Goal: Task Accomplishment & Management: Complete application form

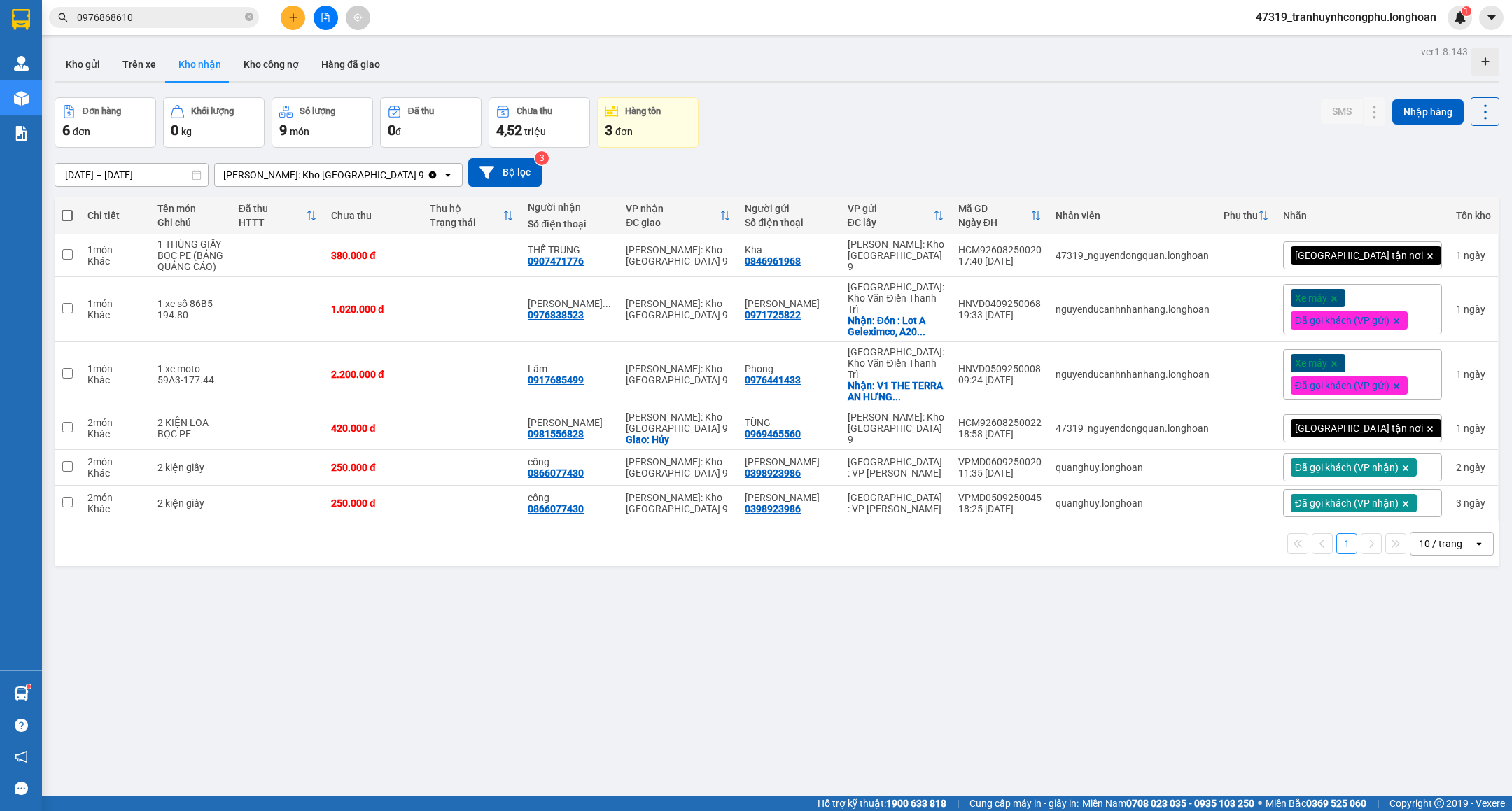
click at [324, 664] on div "ver 1.8.143 Kho gửi Trên xe Kho nhận Kho công nợ Hàng đã giao Đơn hàng 6 đơn Kh…" at bounding box center [777, 447] width 1456 height 811
click at [84, 63] on button "Kho gửi" at bounding box center [82, 64] width 57 height 33
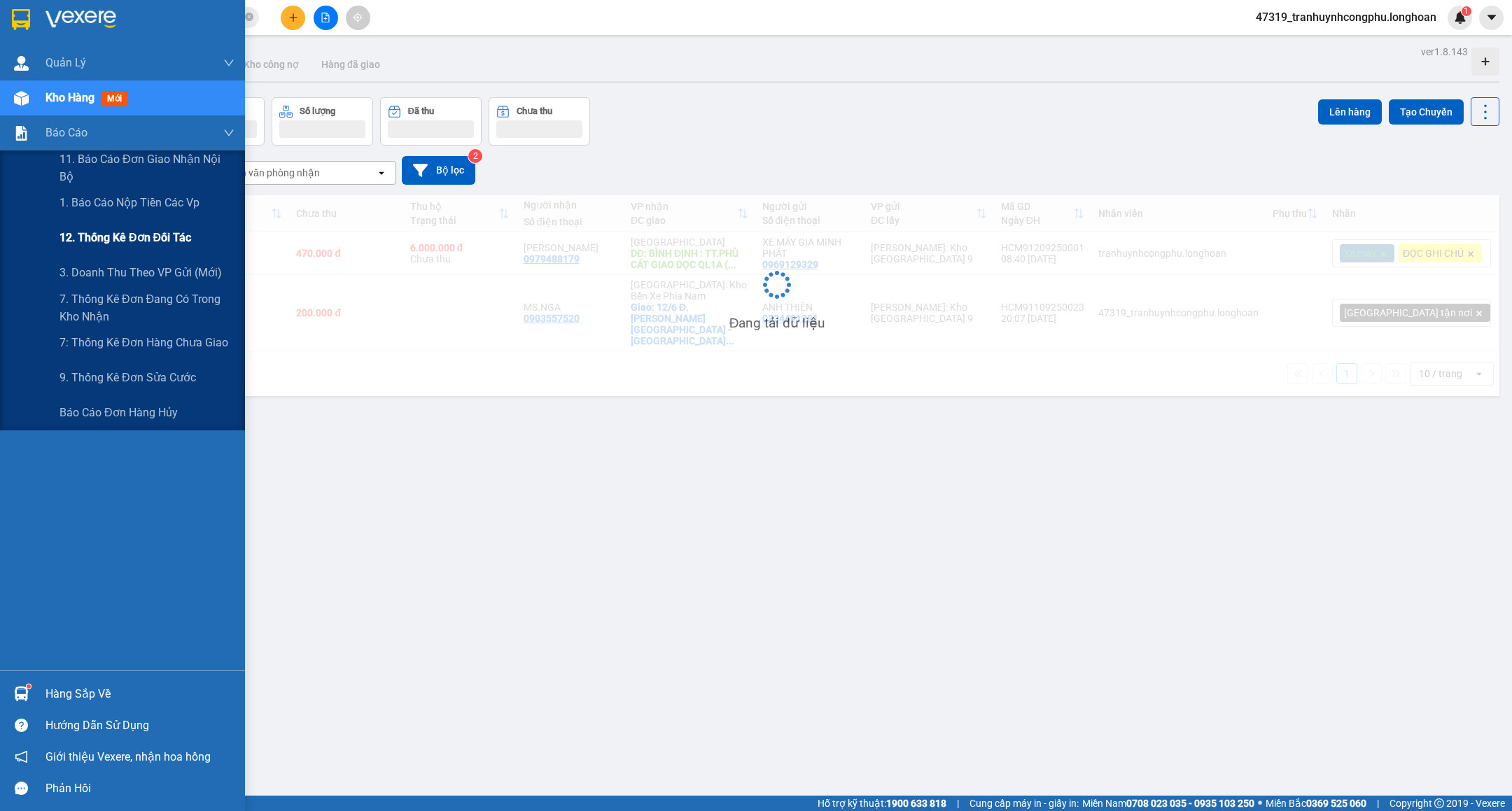
drag, startPoint x: 72, startPoint y: 208, endPoint x: 158, endPoint y: 227, distance: 88.1
click at [72, 208] on span "1. Báo cáo nộp tiền các vp" at bounding box center [130, 203] width 140 height 17
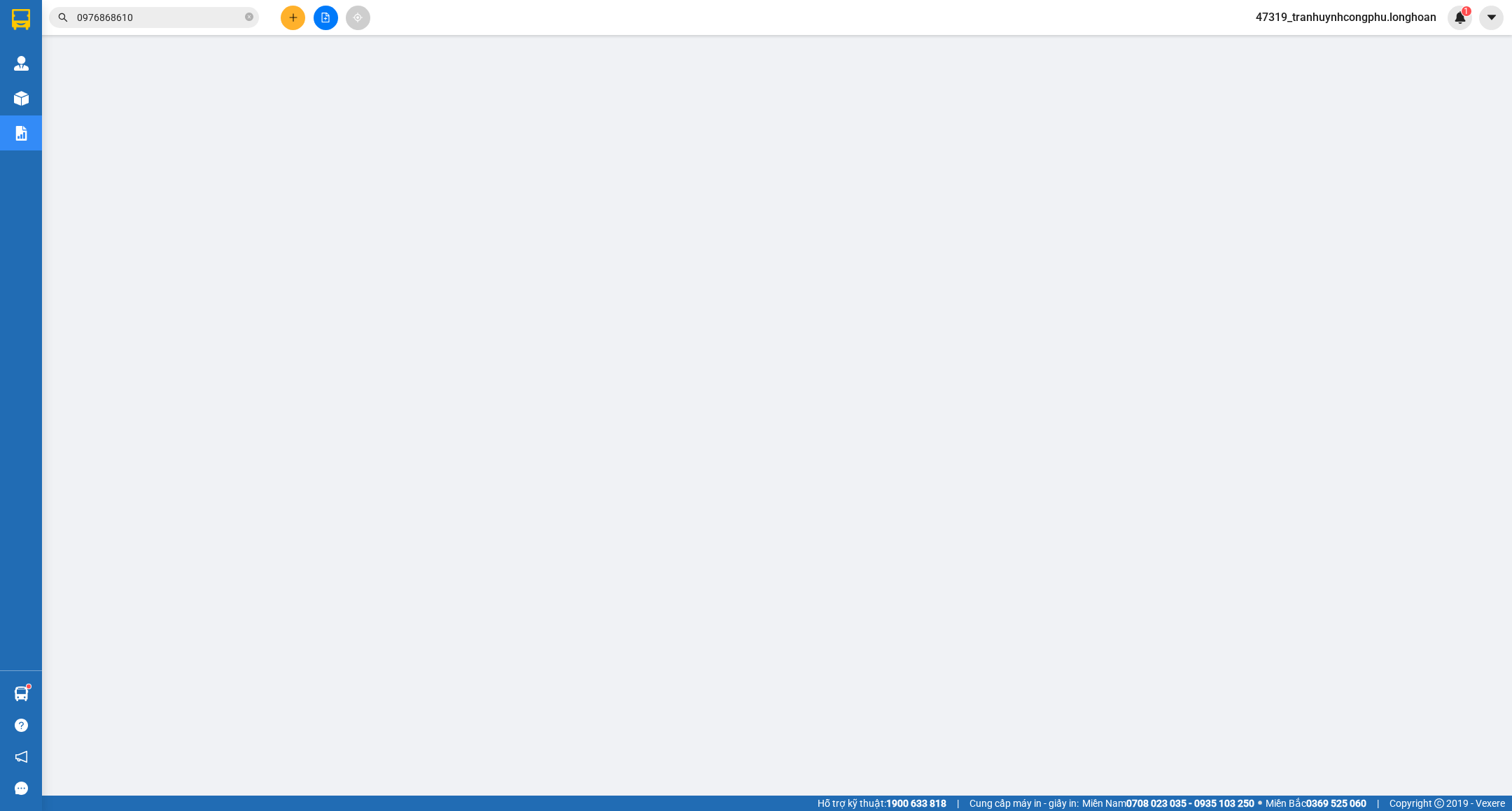
click at [294, 17] on icon "plus" at bounding box center [293, 17] width 10 height 10
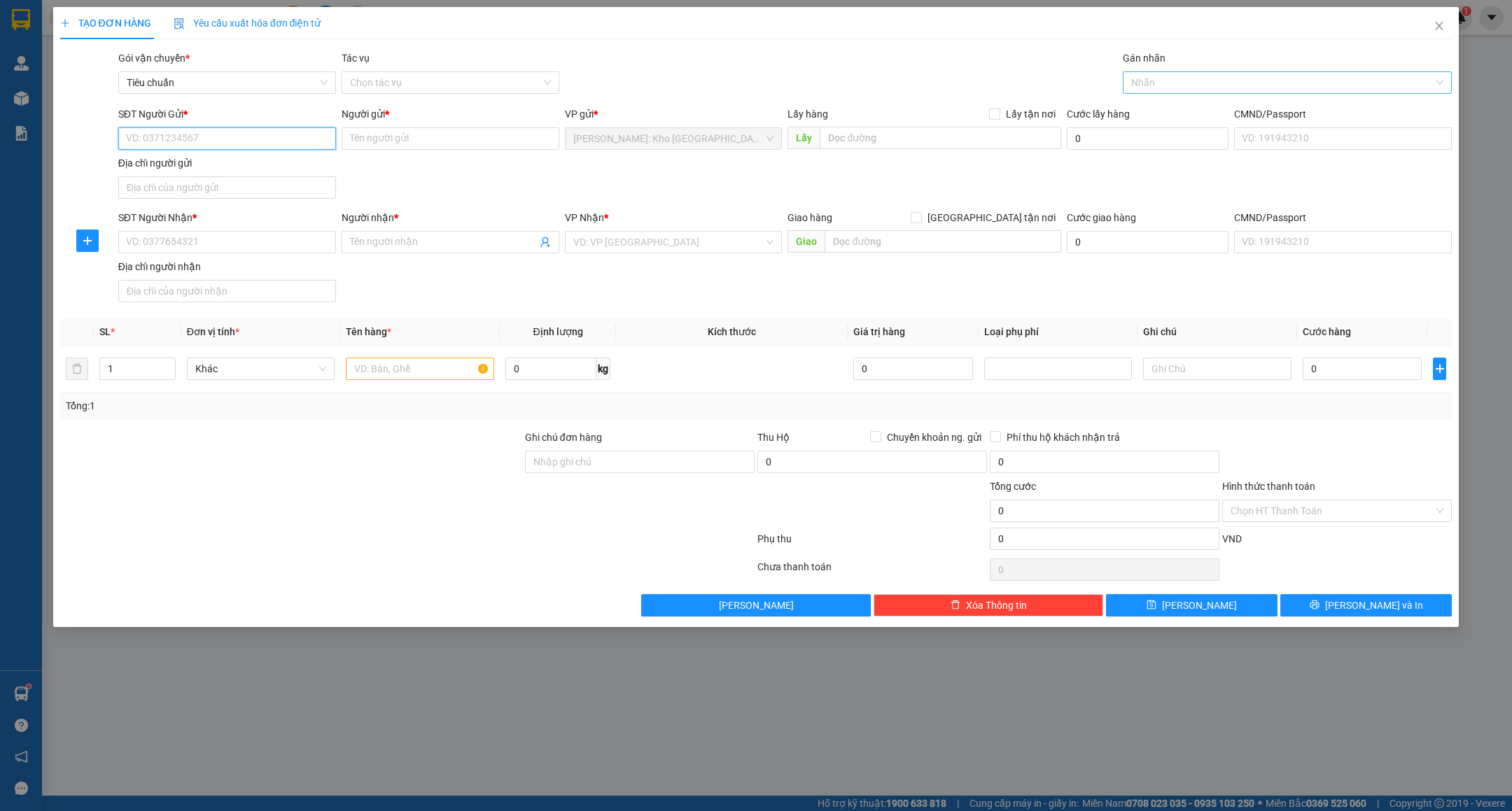
click at [1168, 88] on div at bounding box center [1280, 82] width 308 height 17
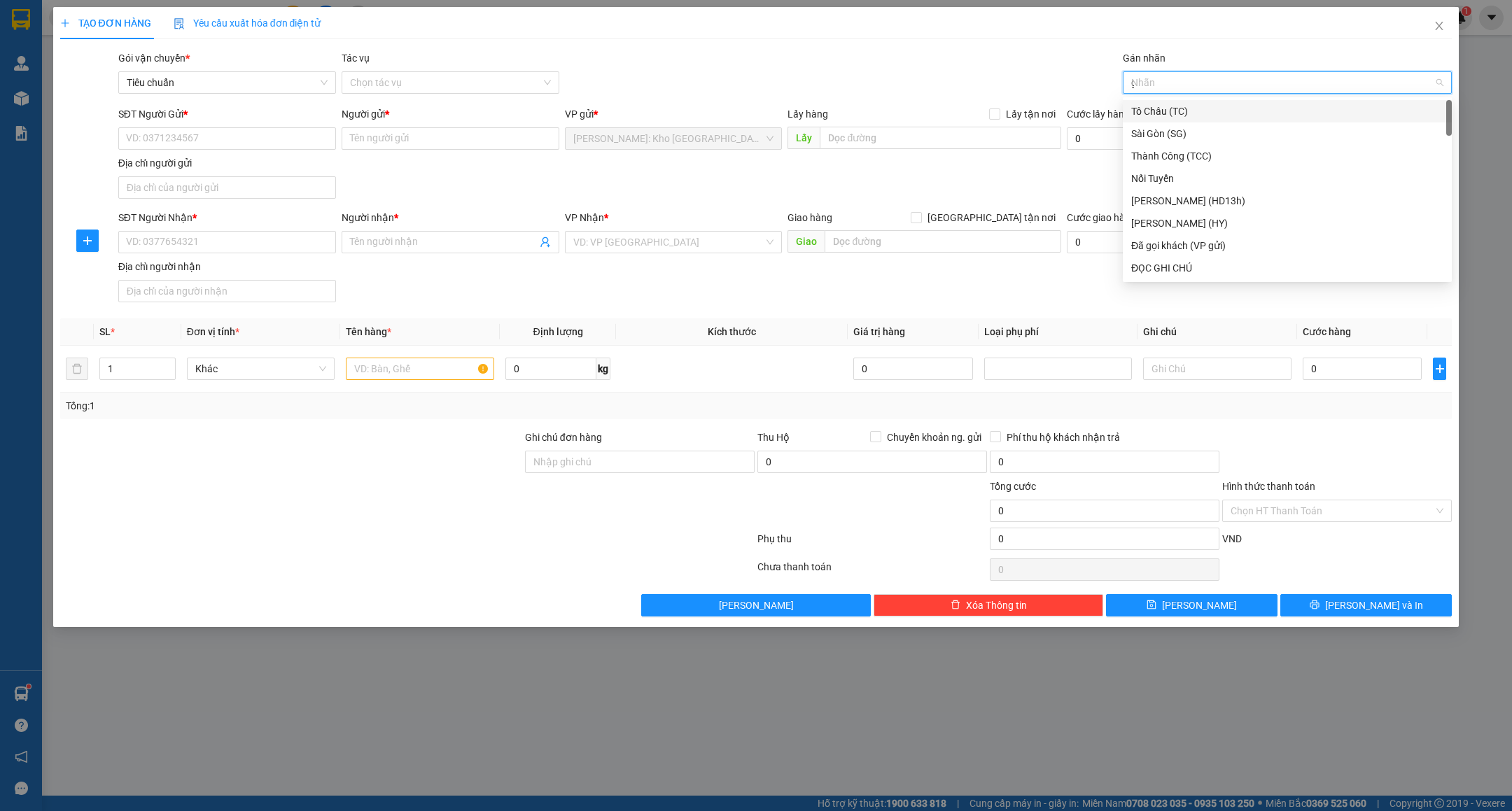
type input "gt"
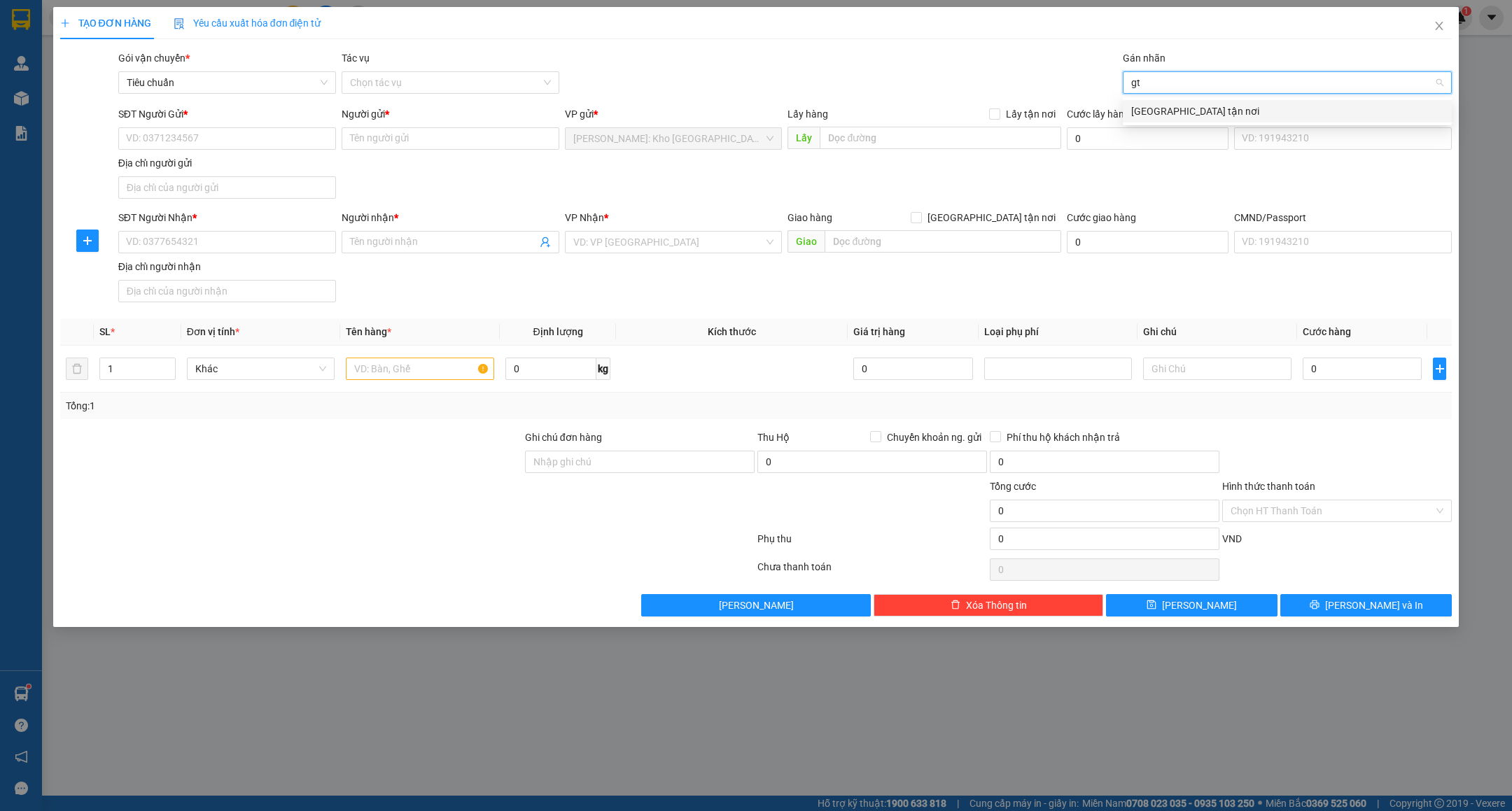
click at [1166, 106] on div "[GEOGRAPHIC_DATA] tận nơi" at bounding box center [1287, 111] width 312 height 16
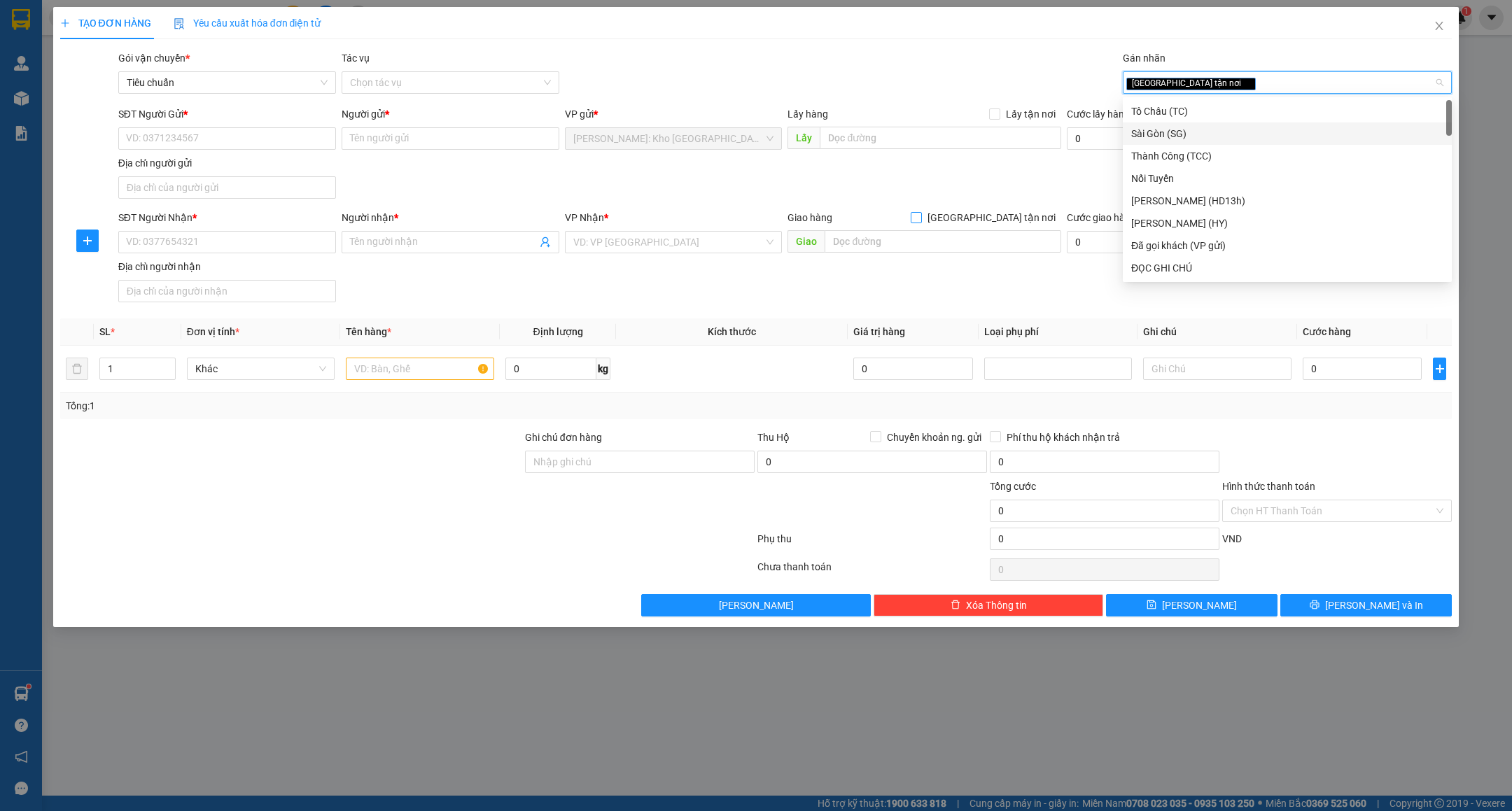
click at [1004, 216] on span "[GEOGRAPHIC_DATA] tận nơi" at bounding box center [990, 218] width 139 height 16
click at [920, 216] on input "[GEOGRAPHIC_DATA] tận nơi" at bounding box center [915, 216] width 10 height 10
checkbox input "true"
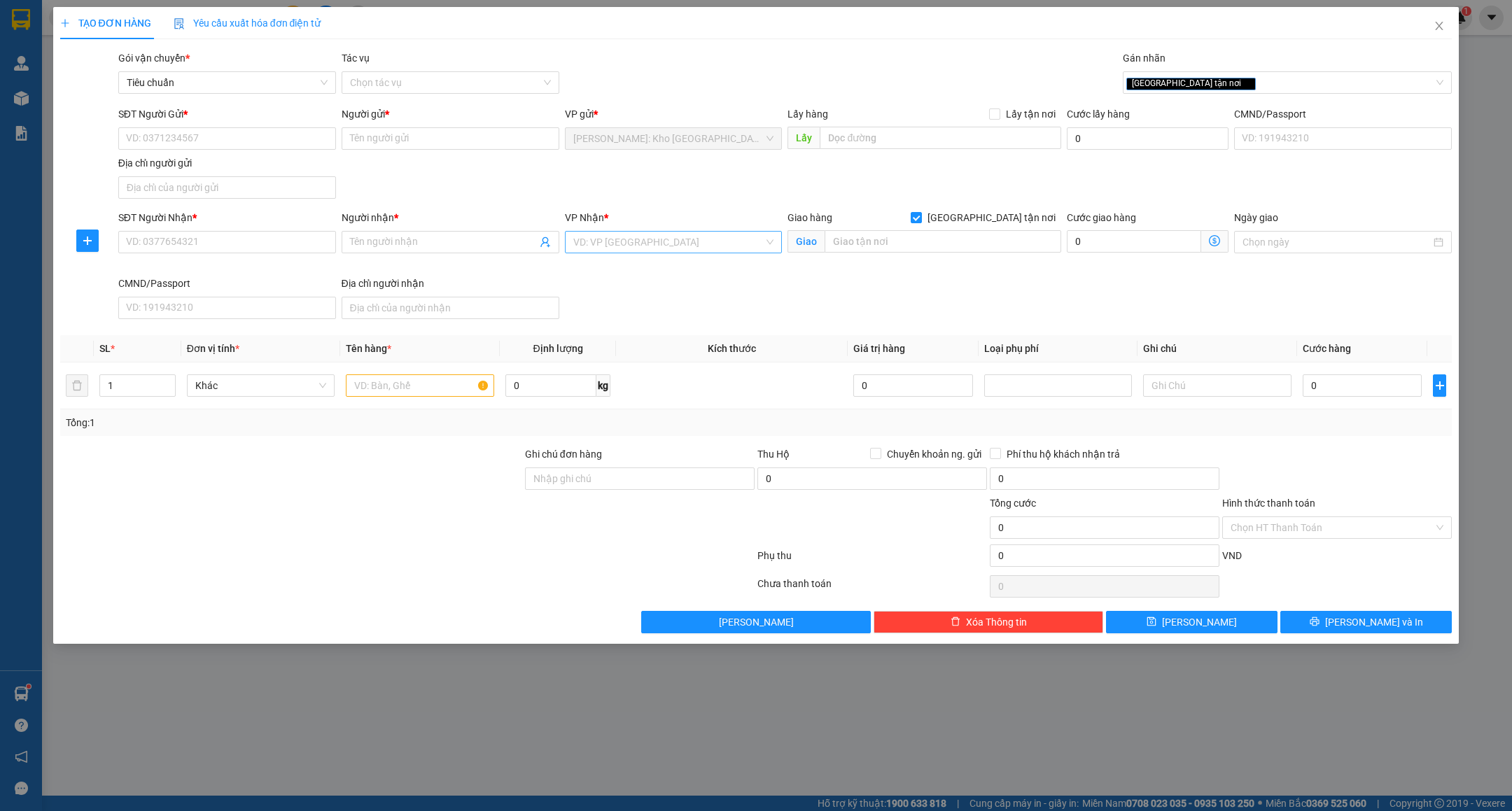
click at [702, 243] on input "search" at bounding box center [668, 242] width 191 height 21
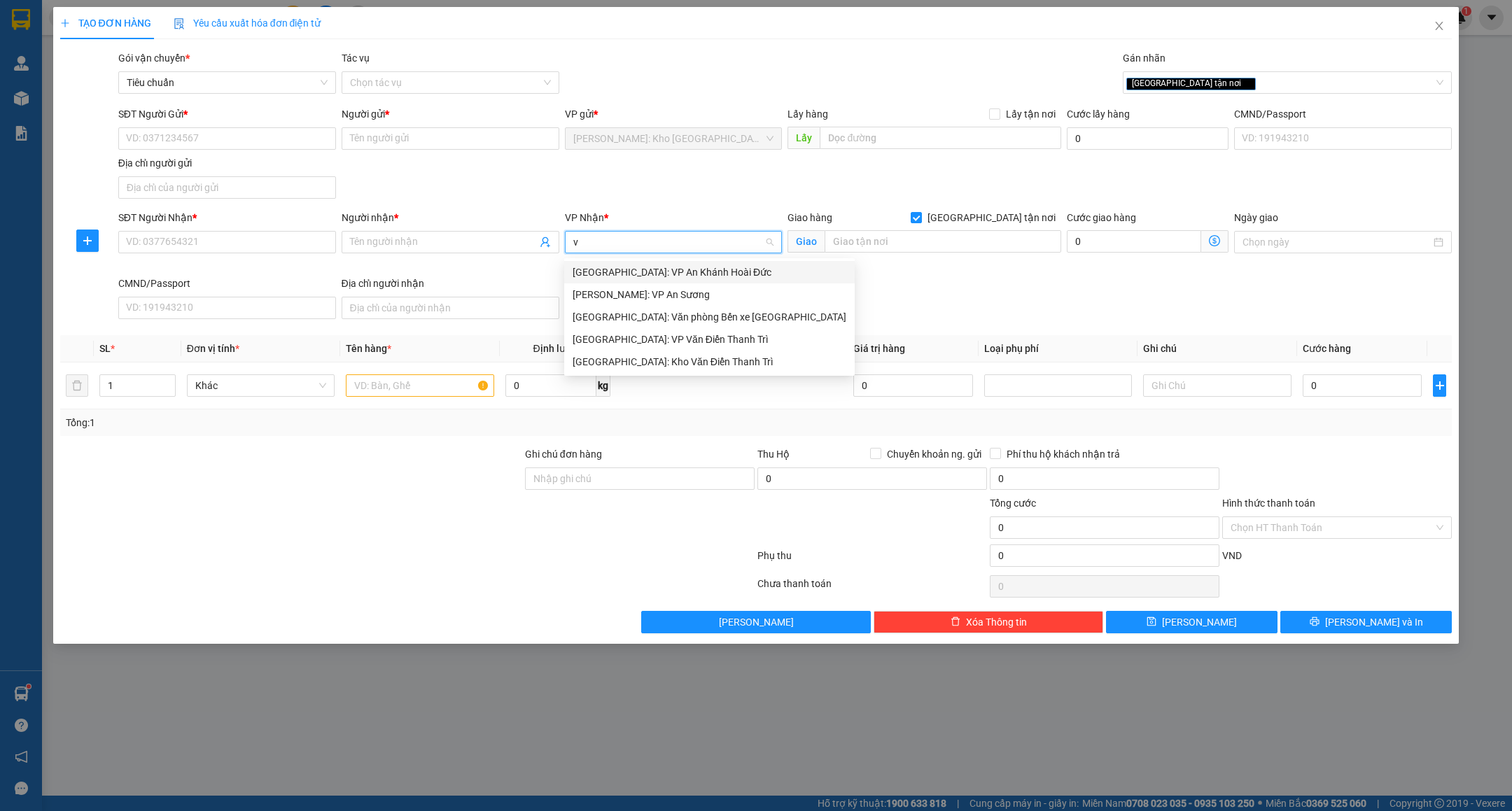
type input "vă"
click at [659, 317] on div "[GEOGRAPHIC_DATA]: Kho Văn Điển Thanh Trì" at bounding box center [709, 318] width 274 height 16
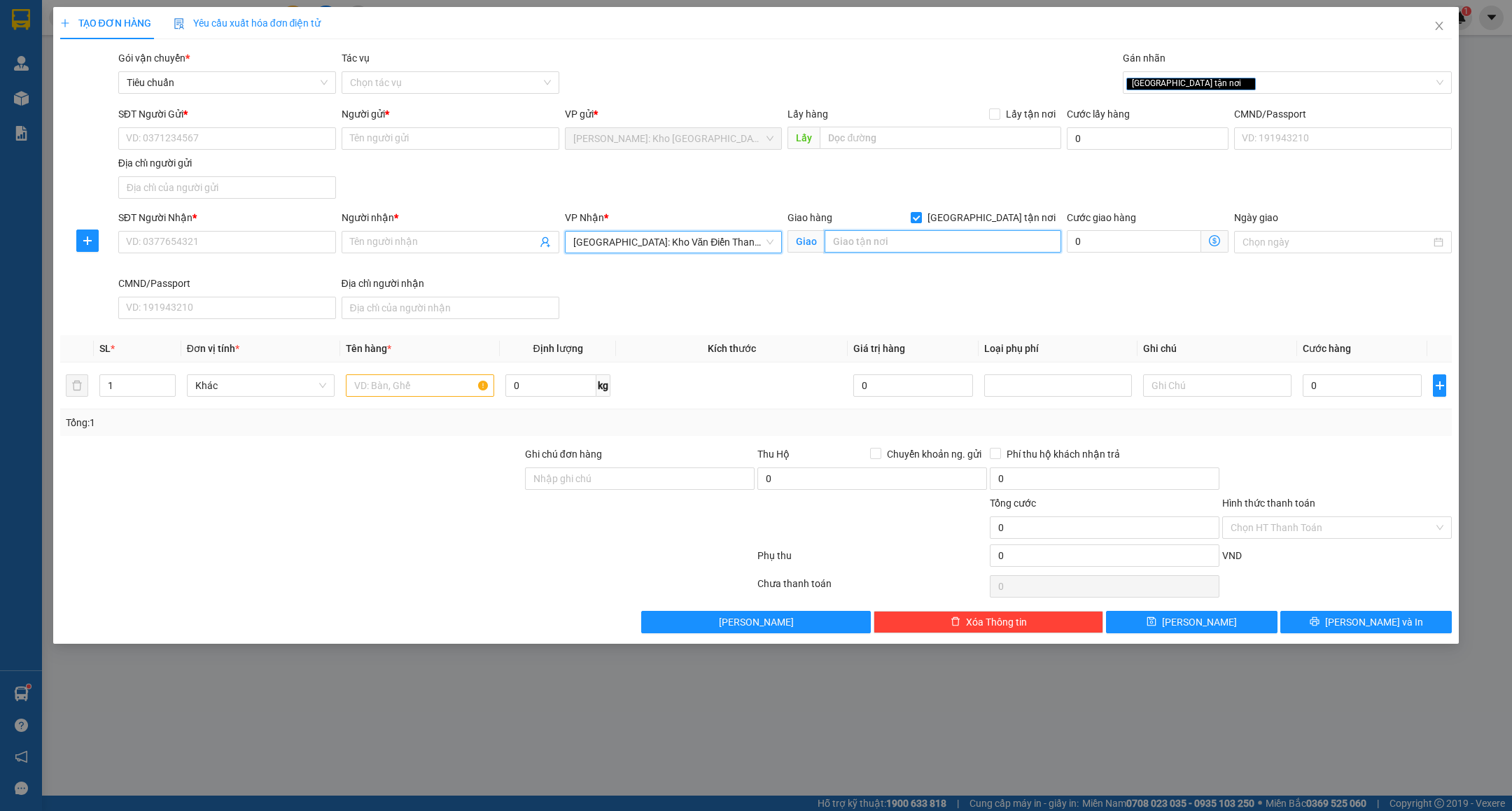
click at [868, 246] on input "text" at bounding box center [942, 241] width 236 height 23
type input "t"
type input "T"
type input "C"
type input "XÃ YÊN MỸ - TT.YÊN MỸ - HƯNG YÊN"
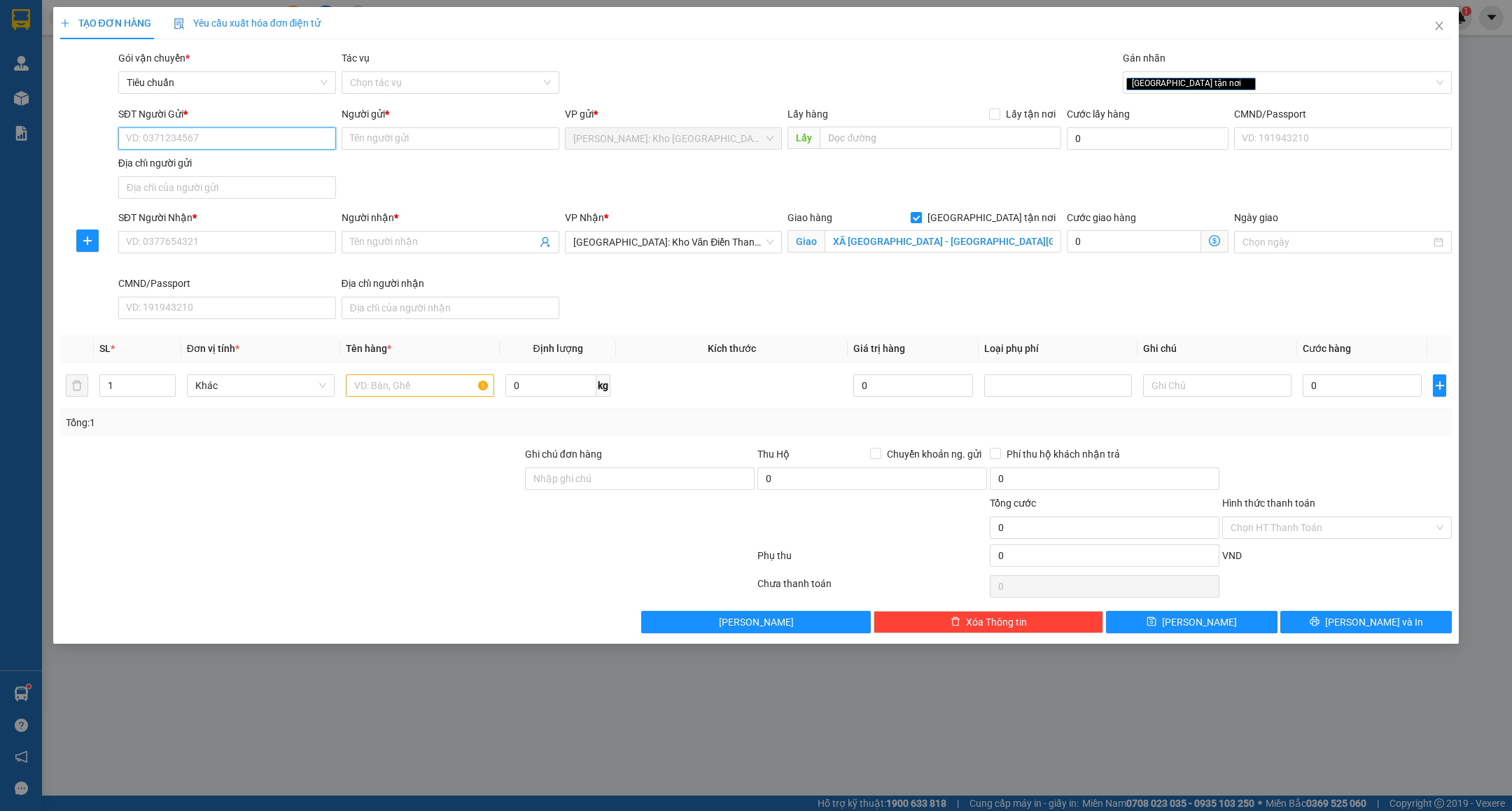
click at [211, 141] on input "SĐT Người Gửi *" at bounding box center [227, 139] width 218 height 23
click at [240, 240] on input "SĐT Người Nhận *" at bounding box center [227, 242] width 218 height 23
type input "0975077888"
click at [452, 250] on input "Người nhận *" at bounding box center [444, 242] width 187 height 16
type input "ANH ĐỖ HÙNG"
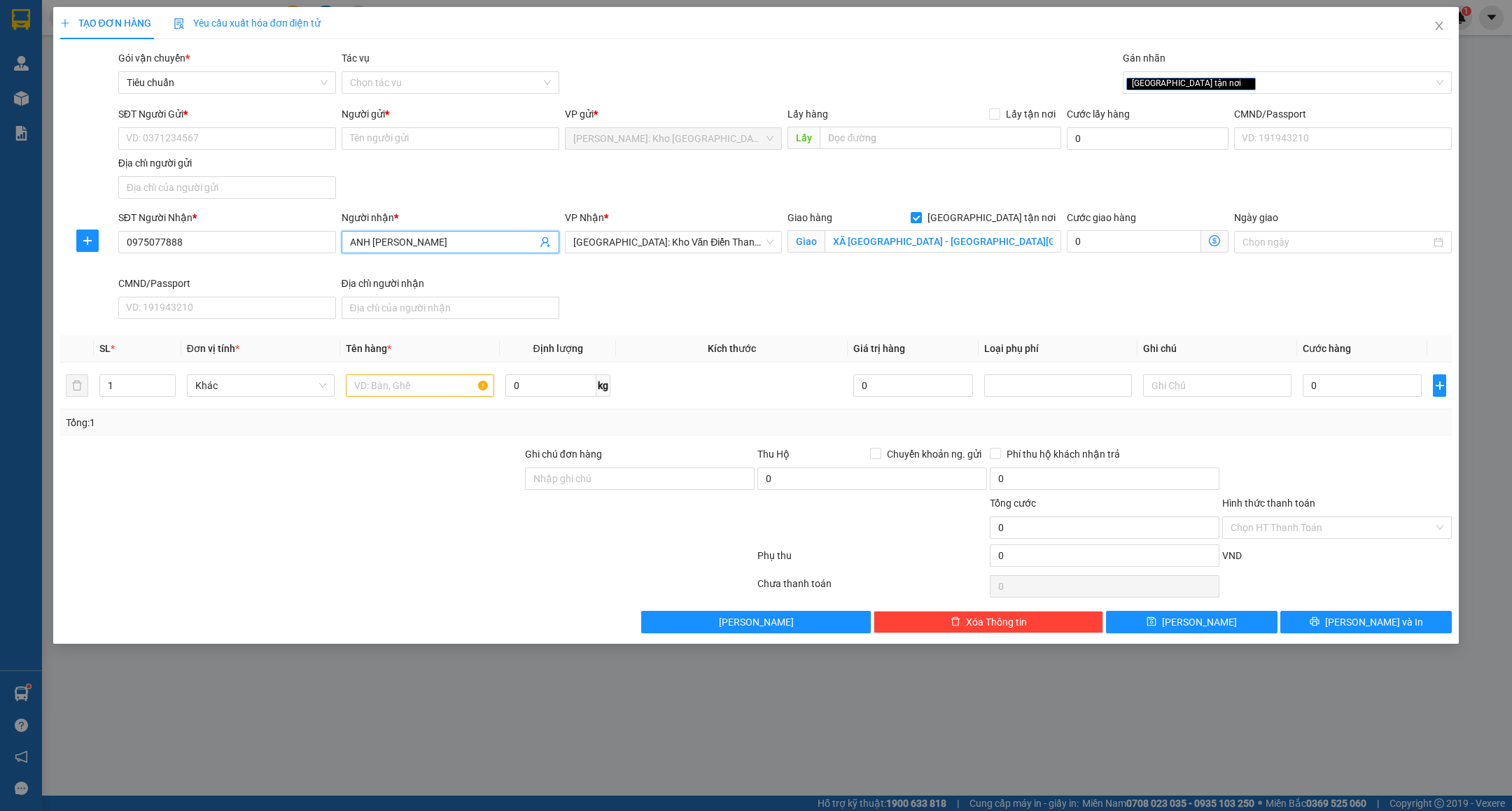
click at [274, 227] on div "SĐT Người Nhận *" at bounding box center [227, 220] width 218 height 21
click at [274, 243] on input "0975077888" at bounding box center [227, 242] width 218 height 23
click at [220, 135] on input "SĐT Người Gửi *" at bounding box center [227, 139] width 218 height 23
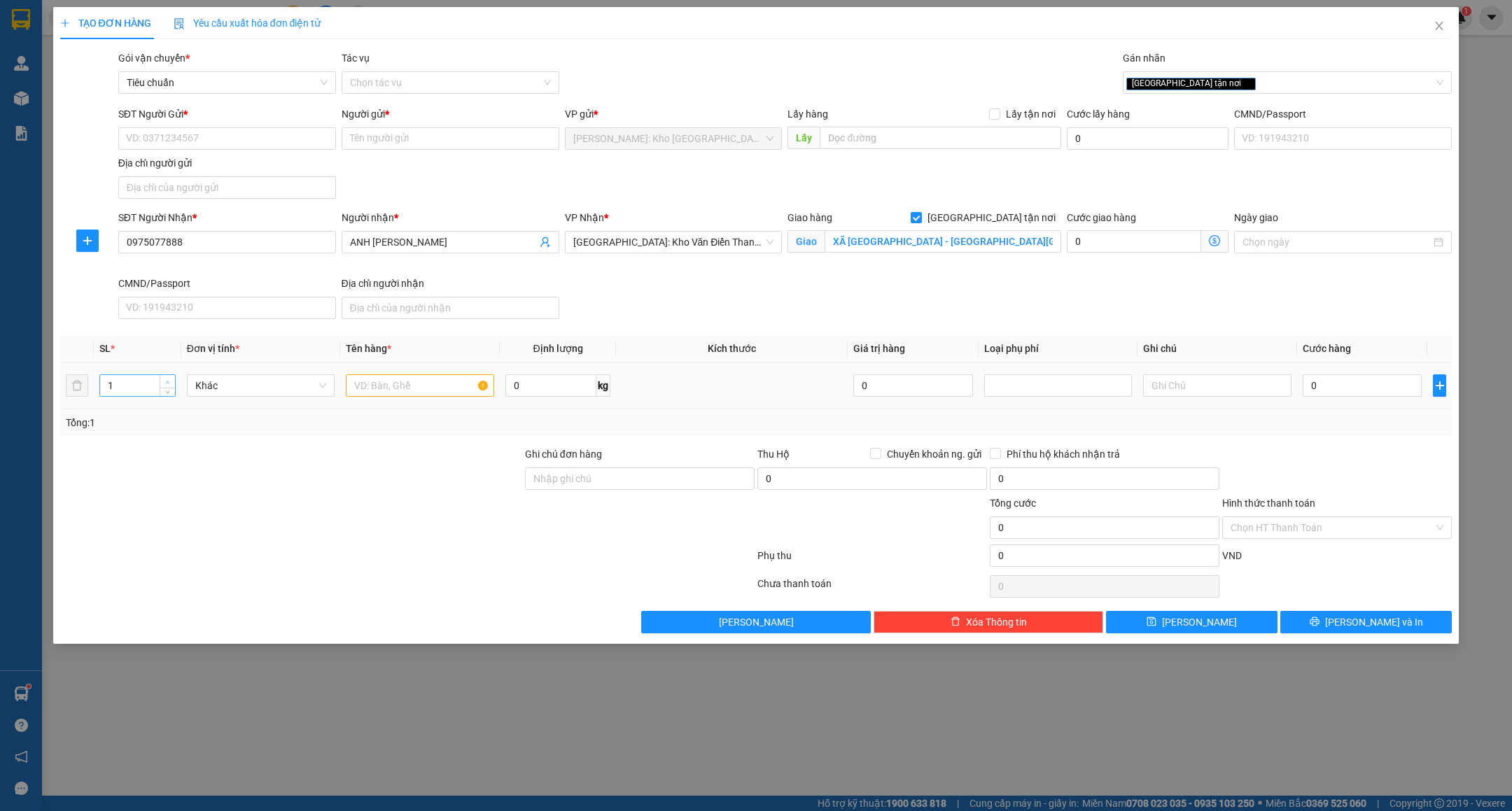
type input "2"
click at [172, 383] on span "Increase Value" at bounding box center [167, 381] width 16 height 12
click at [374, 388] on input "text" at bounding box center [420, 386] width 149 height 23
type input "2 KIỆN MÁY PỌC PE"
click at [229, 143] on input "SĐT Người Gửi *" at bounding box center [227, 139] width 218 height 23
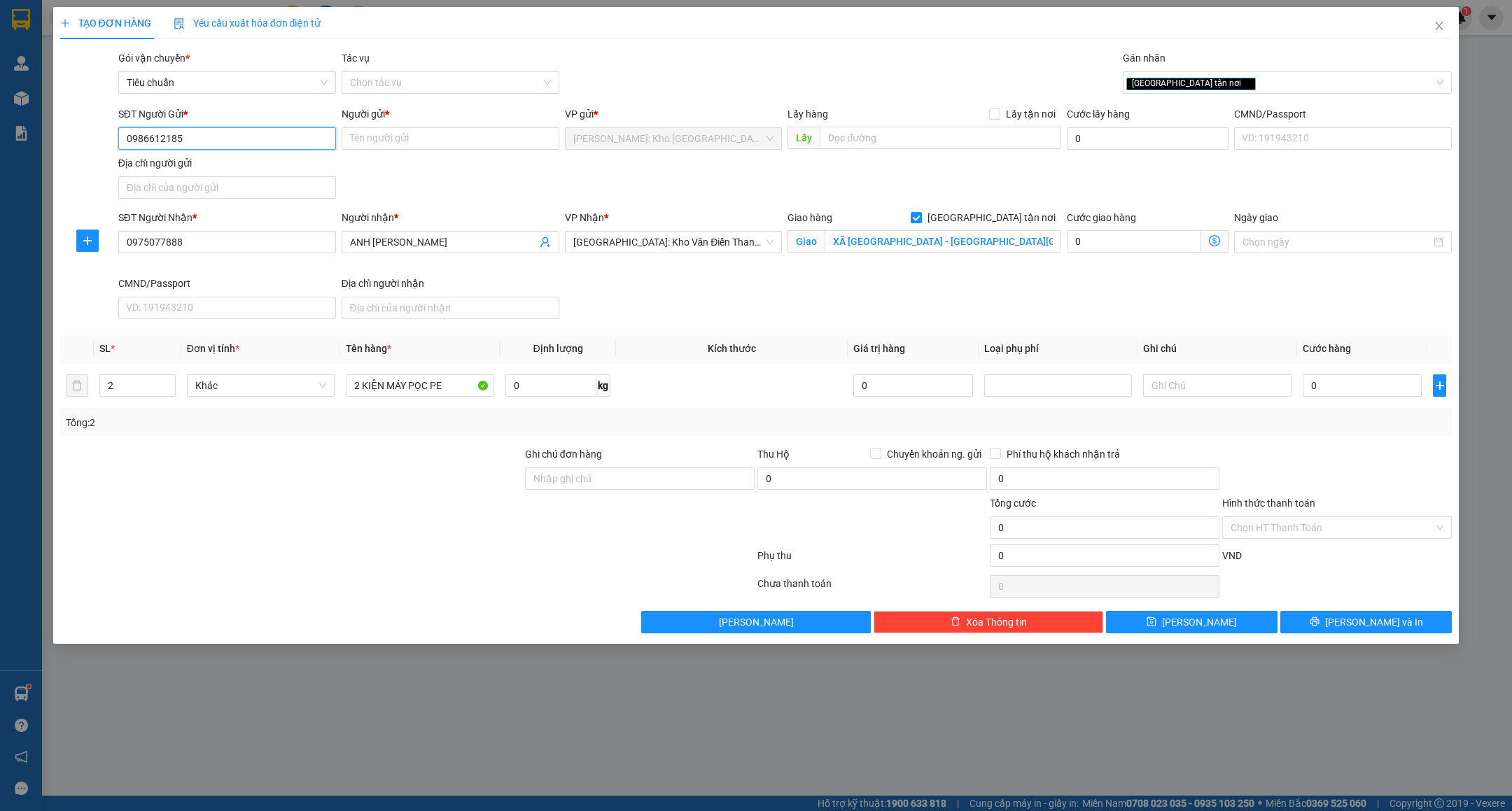
click at [229, 143] on input "0986612185" at bounding box center [227, 139] width 218 height 23
type input "0986612185"
click at [376, 141] on input "Người gửi *" at bounding box center [450, 139] width 218 height 23
type input "NGHĨA QUẠT CÔNG NGHIỆP"
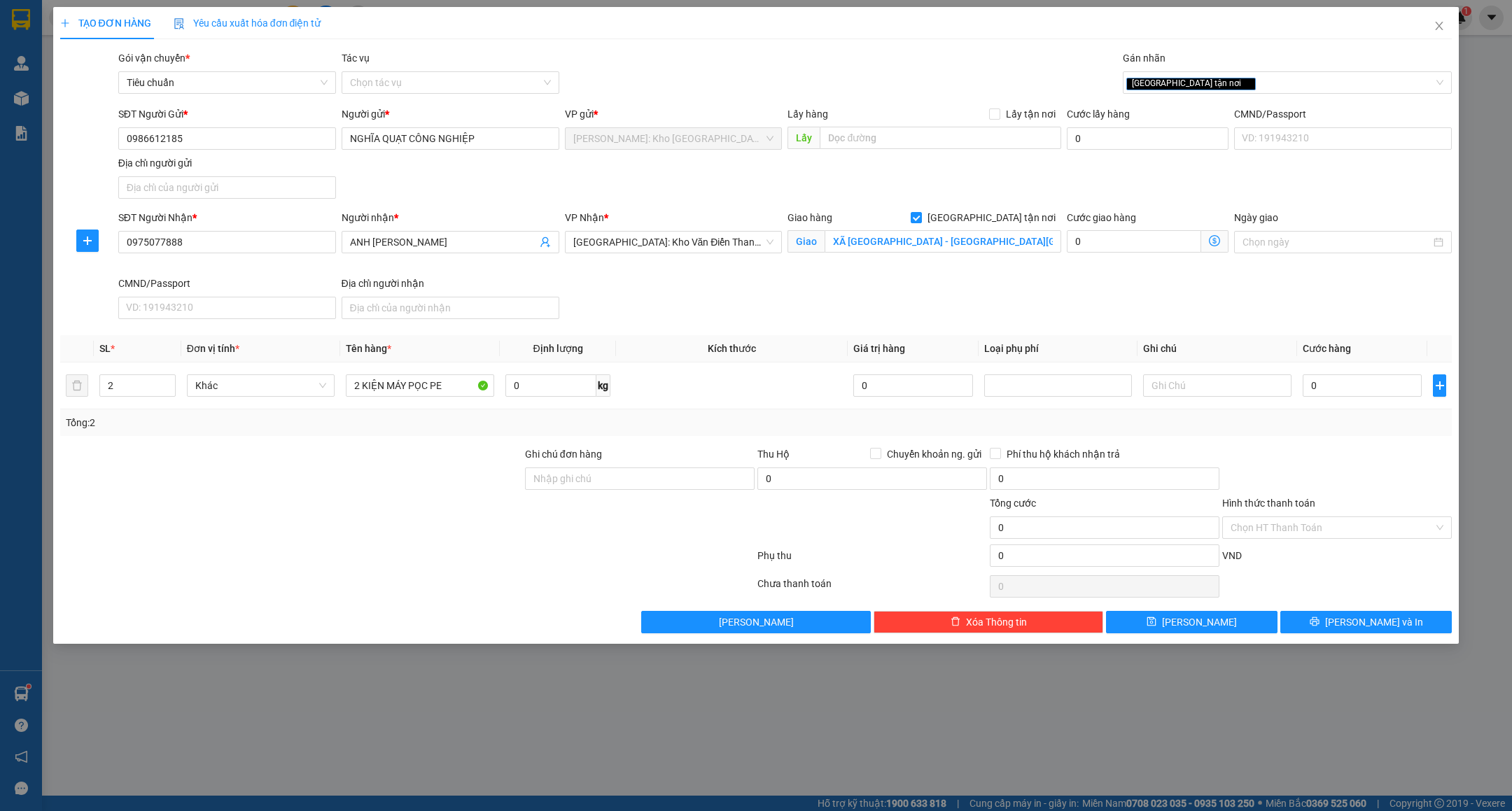
click at [477, 544] on div at bounding box center [290, 520] width 465 height 49
click at [564, 459] on label "Ghi chú đơn hàng" at bounding box center [564, 454] width 77 height 11
click at [564, 467] on input "Ghi chú đơn hàng" at bounding box center [640, 479] width 229 height 23
click at [573, 473] on input "Ghi chú đơn hàng" at bounding box center [640, 479] width 229 height 23
paste input "NHẬN NGUYÊN KIỆN GIAO NGUYÊN KIỆN - HƯ VỠ KHÔNG ĐỀN"
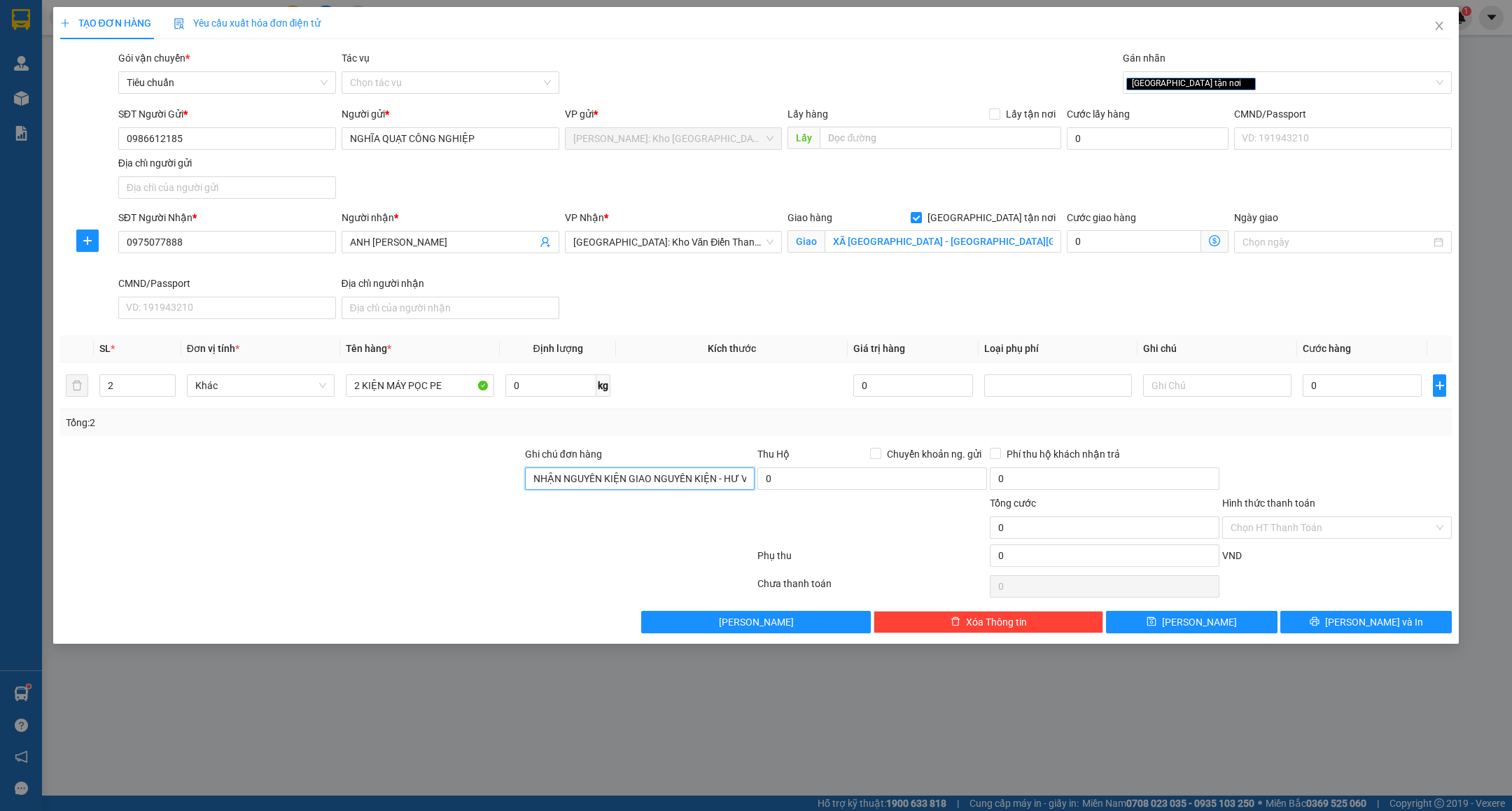
scroll to position [0, 68]
type input "NHẬN NGUYÊN KIỆN GIAO NGUYÊN KIỆN - HƯ VỠ KHÔNG ĐỀN"
click at [447, 718] on div "TẠO ĐƠN HÀNG Yêu cầu xuất hóa đơn điện tử Transit Pickup Surcharge Ids Transit …" at bounding box center [756, 405] width 1512 height 811
click at [1341, 381] on input "0" at bounding box center [1362, 386] width 119 height 23
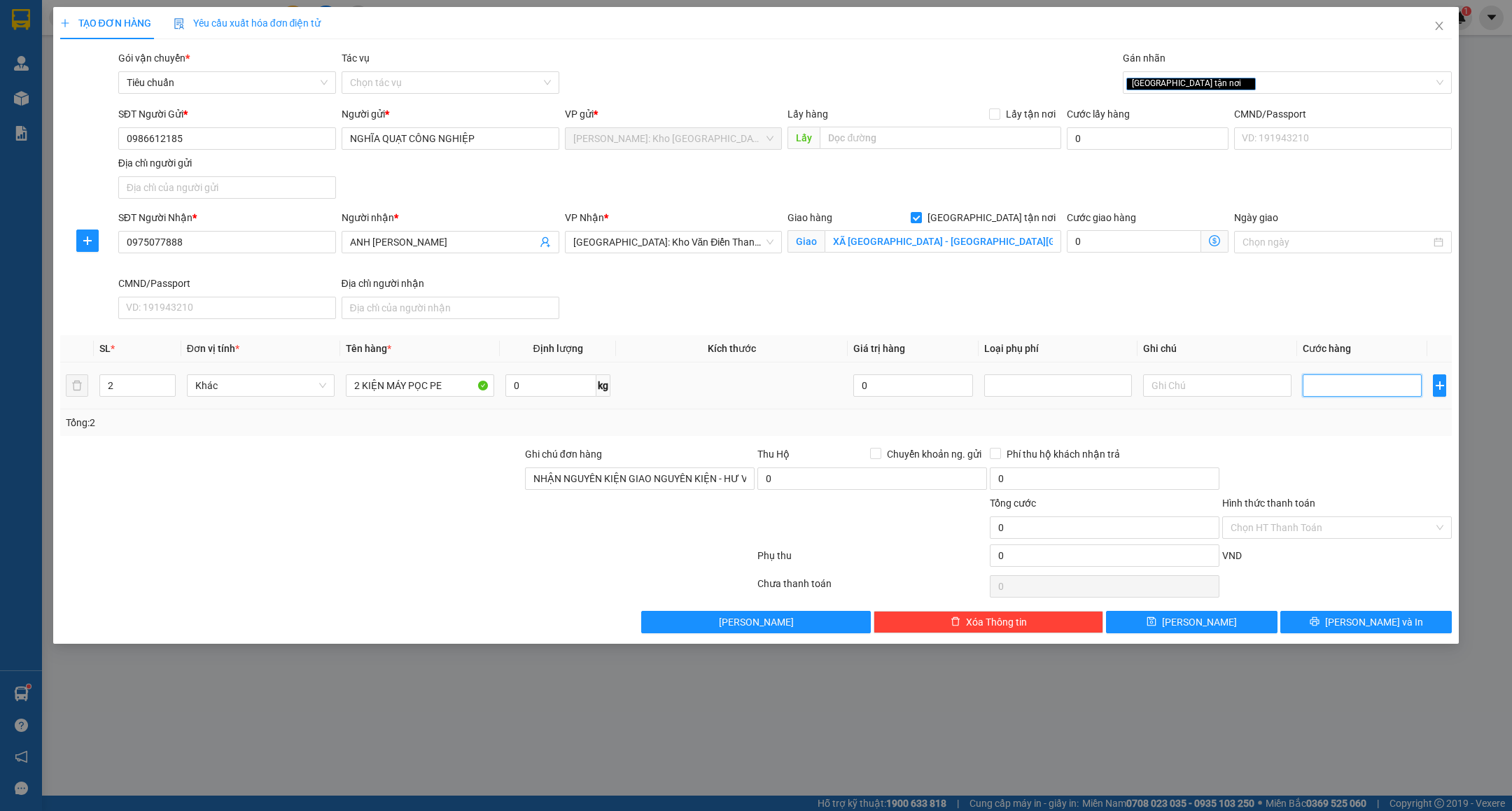
type input "4"
type input "46"
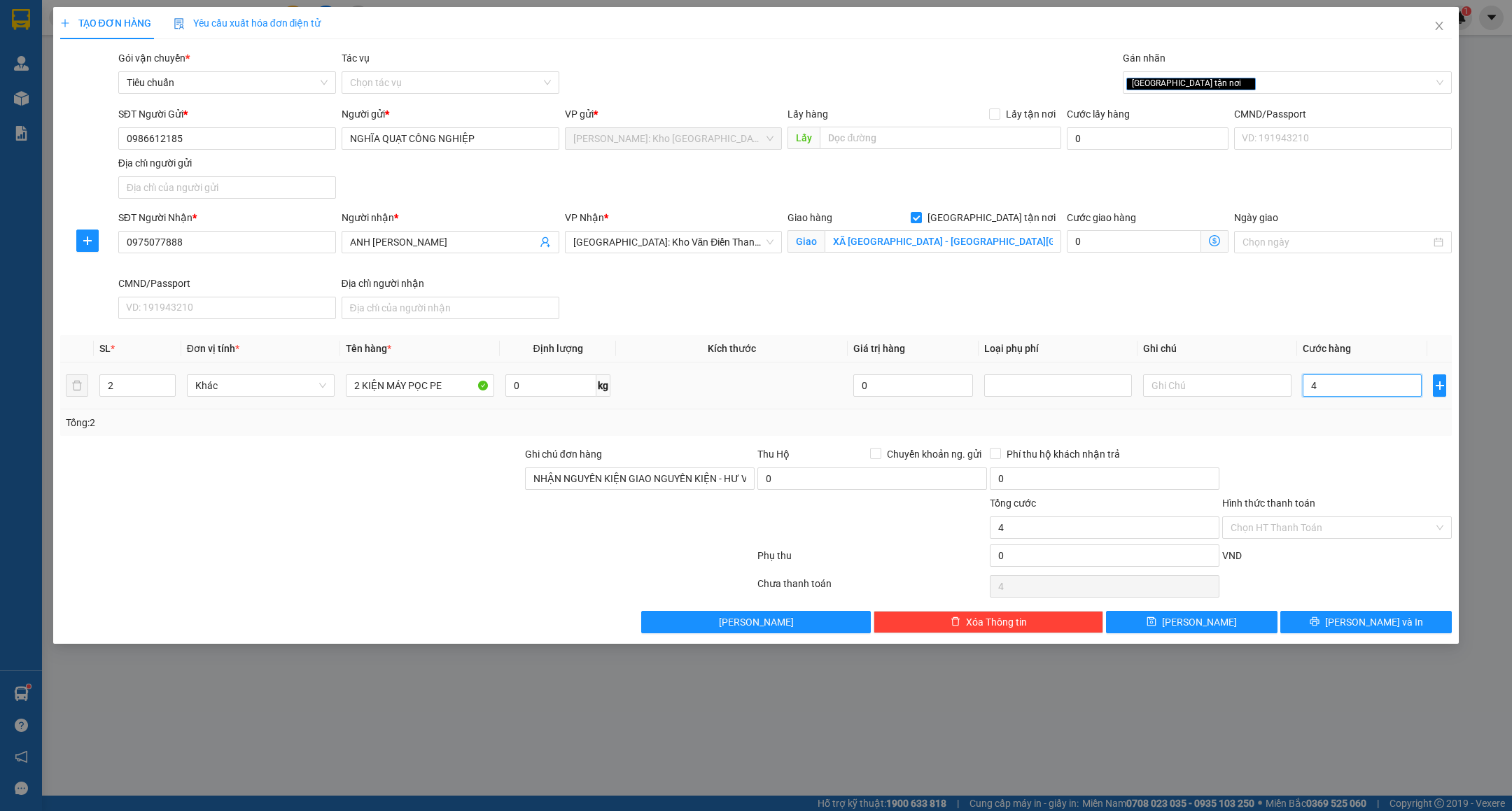
type input "46"
type input "4.601"
type input "460"
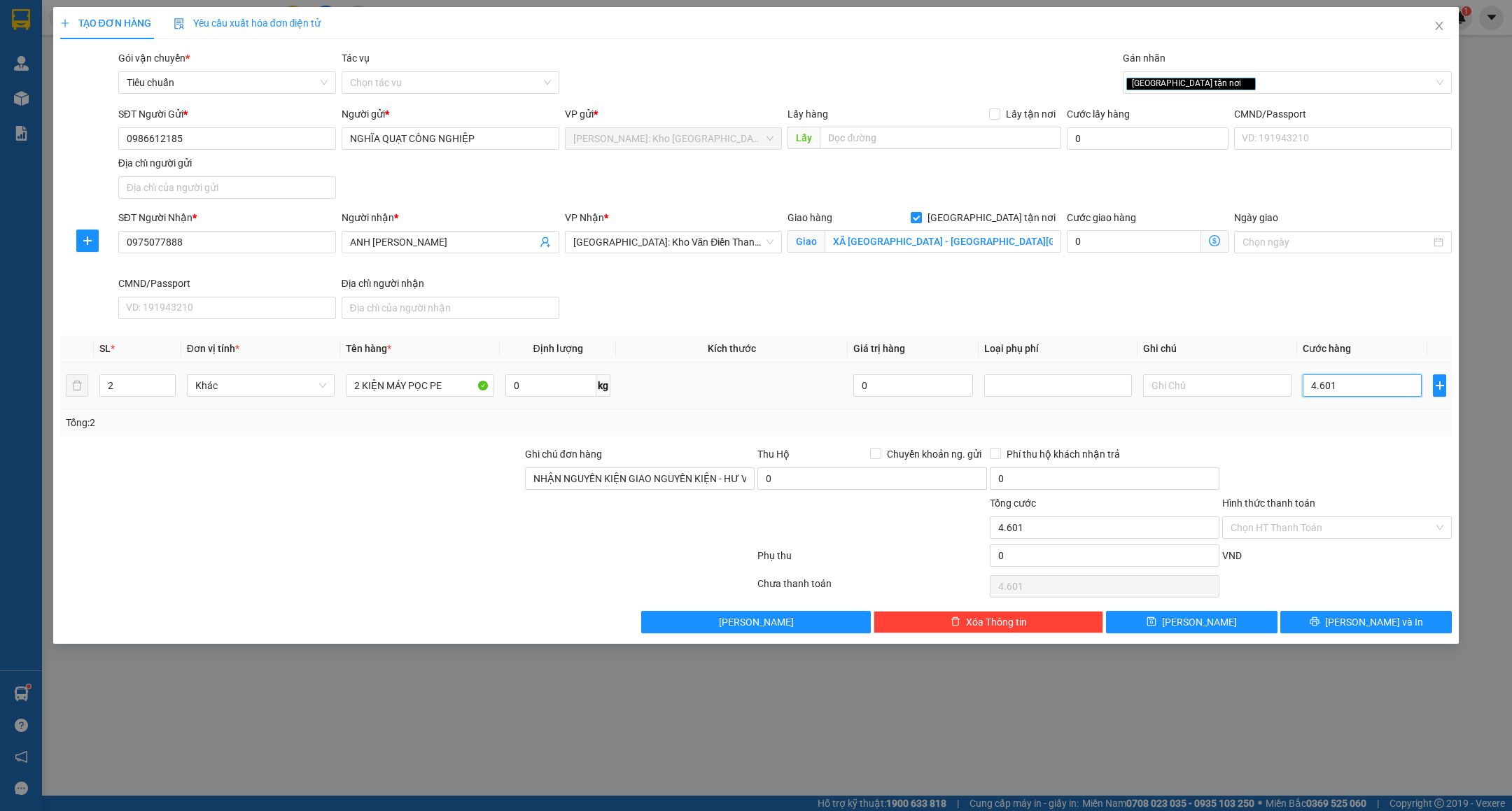
type input "460"
type input "460.000"
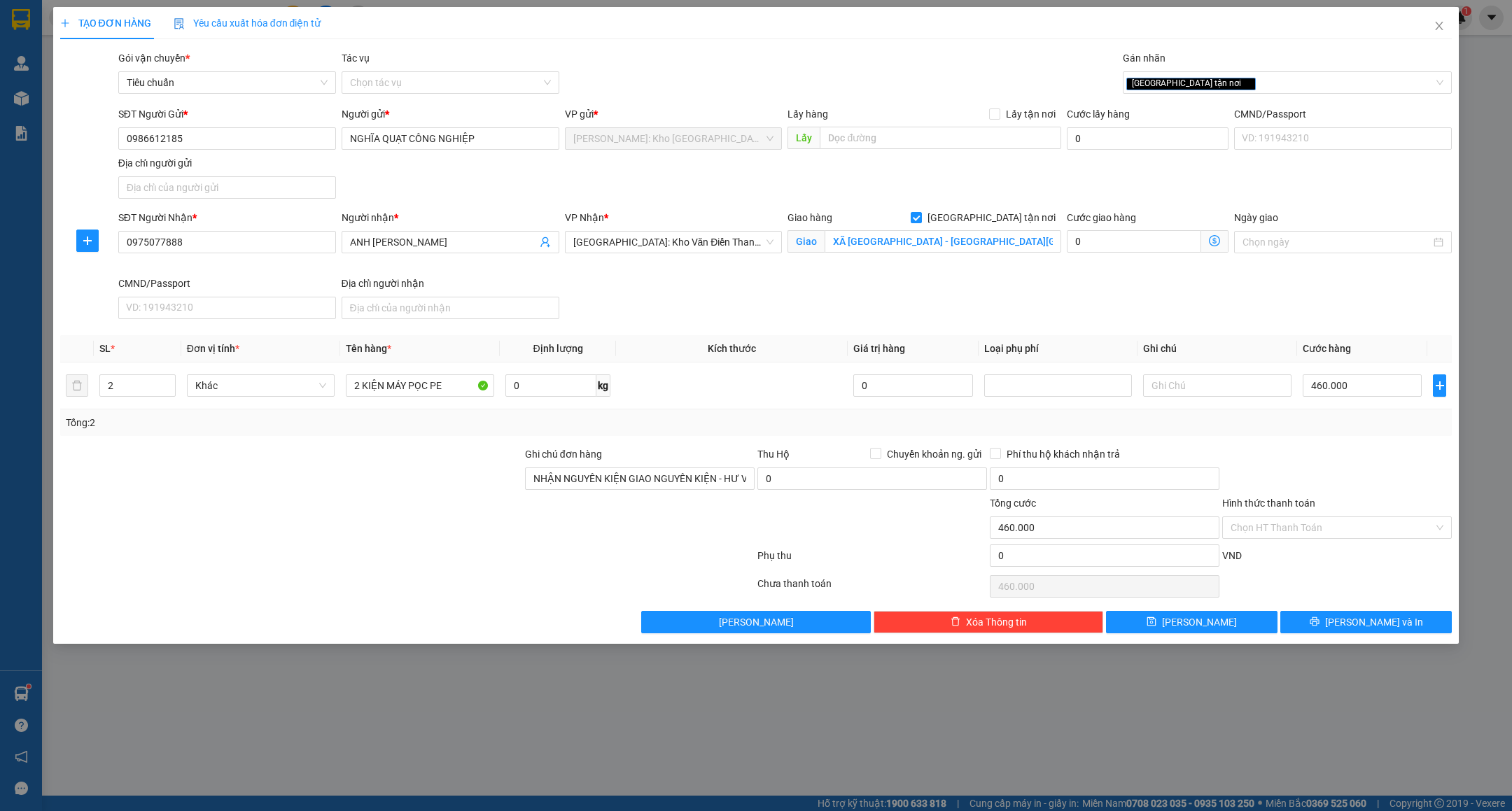
click at [1332, 448] on div "Transit Pickup Surcharge Ids Transit Deliver Surcharge Ids Transit Deliver Surc…" at bounding box center [756, 342] width 1392 height 583
click at [1304, 470] on div at bounding box center [1337, 471] width 233 height 49
click at [1316, 621] on button "Lưu và In" at bounding box center [1366, 622] width 172 height 23
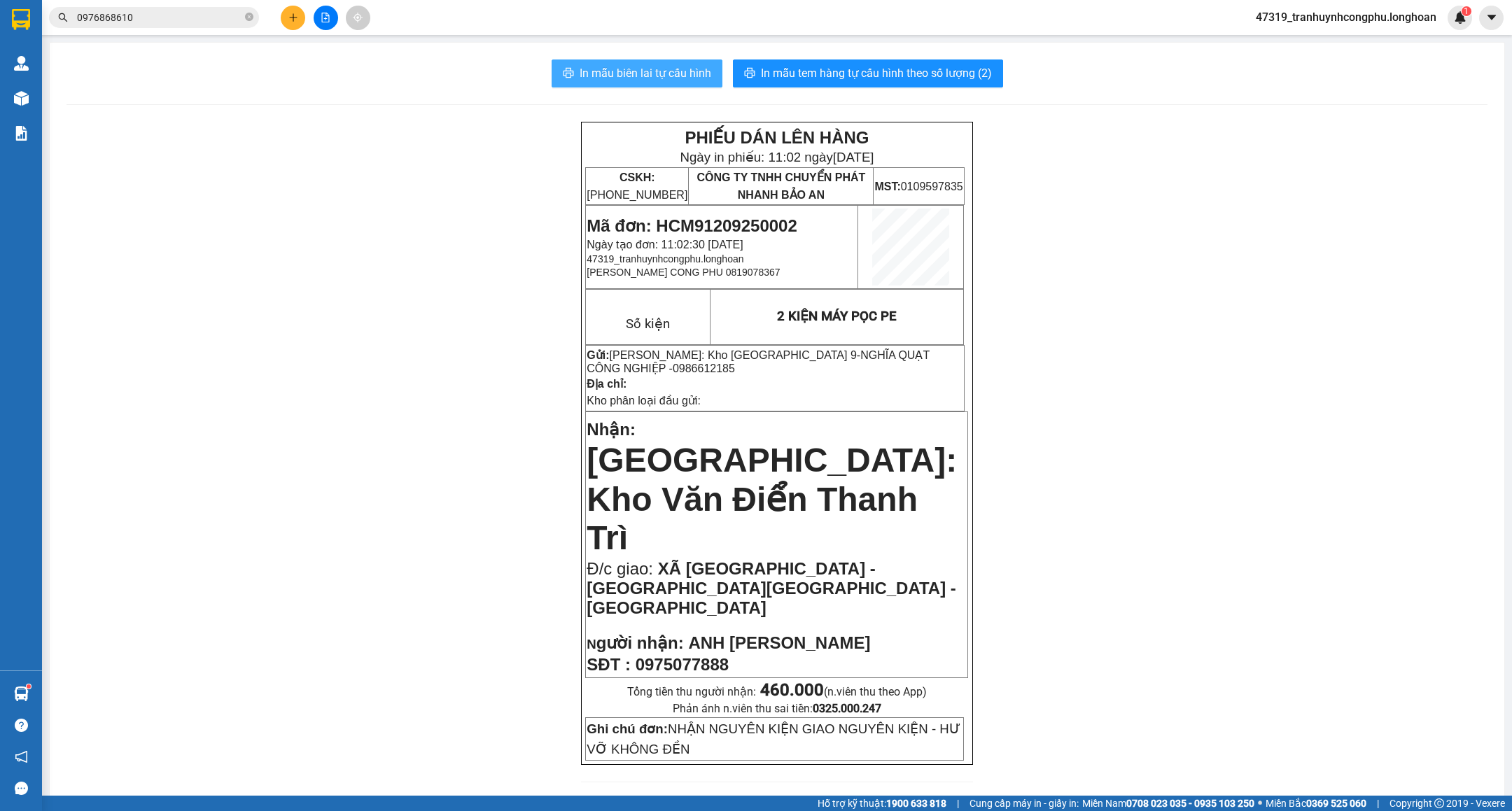
click at [655, 79] on span "In mẫu biên lai tự cấu hình" at bounding box center [645, 73] width 131 height 17
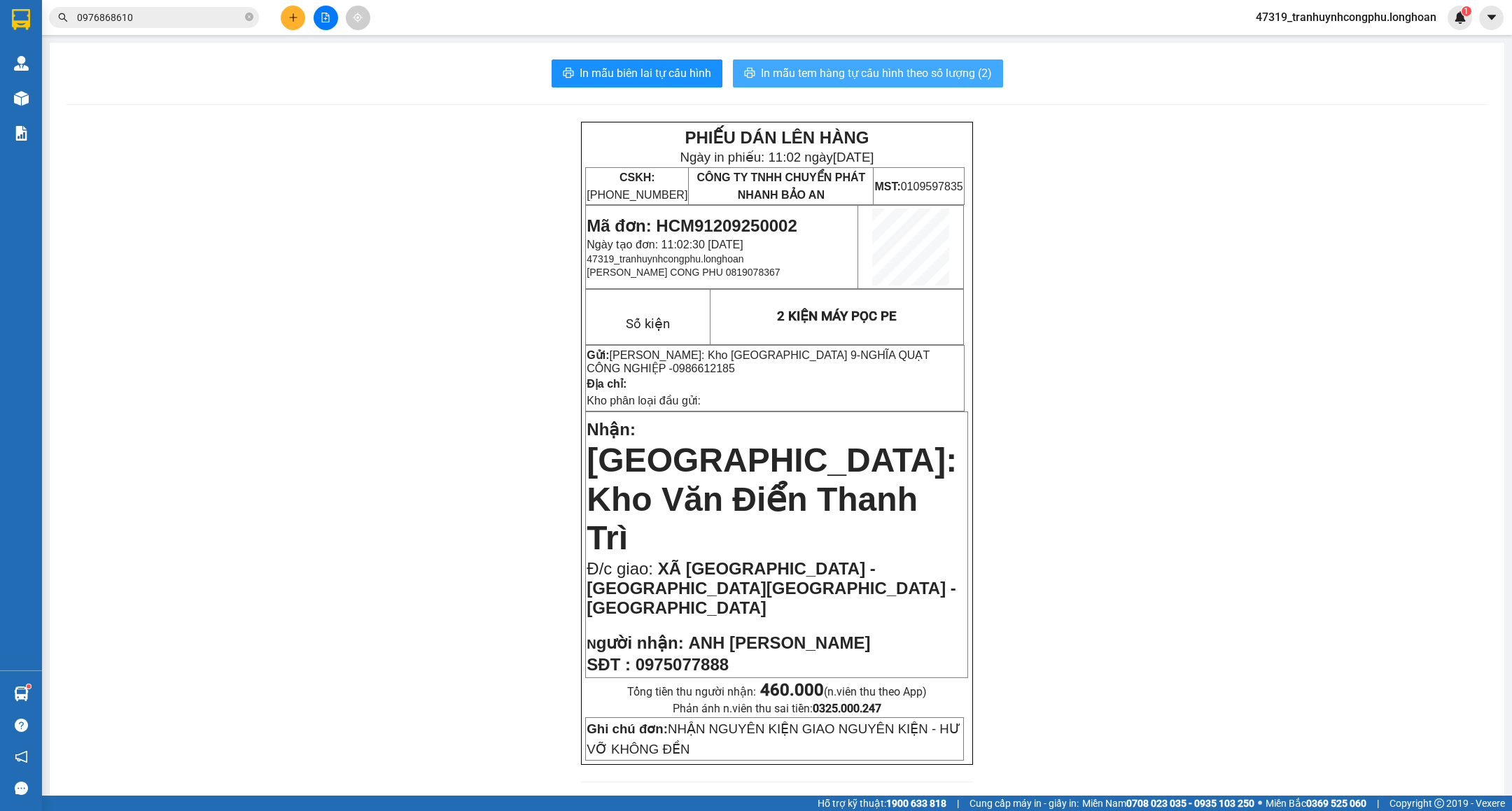
click at [868, 73] on span "In mẫu tem hàng tự cấu hình theo số lượng (2)" at bounding box center [876, 73] width 231 height 17
click at [771, 227] on span "Mã đơn: HCM91209250002" at bounding box center [691, 226] width 210 height 19
copy span "HCM91209250002"
drag, startPoint x: 300, startPoint y: 252, endPoint x: 58, endPoint y: 10, distance: 342.2
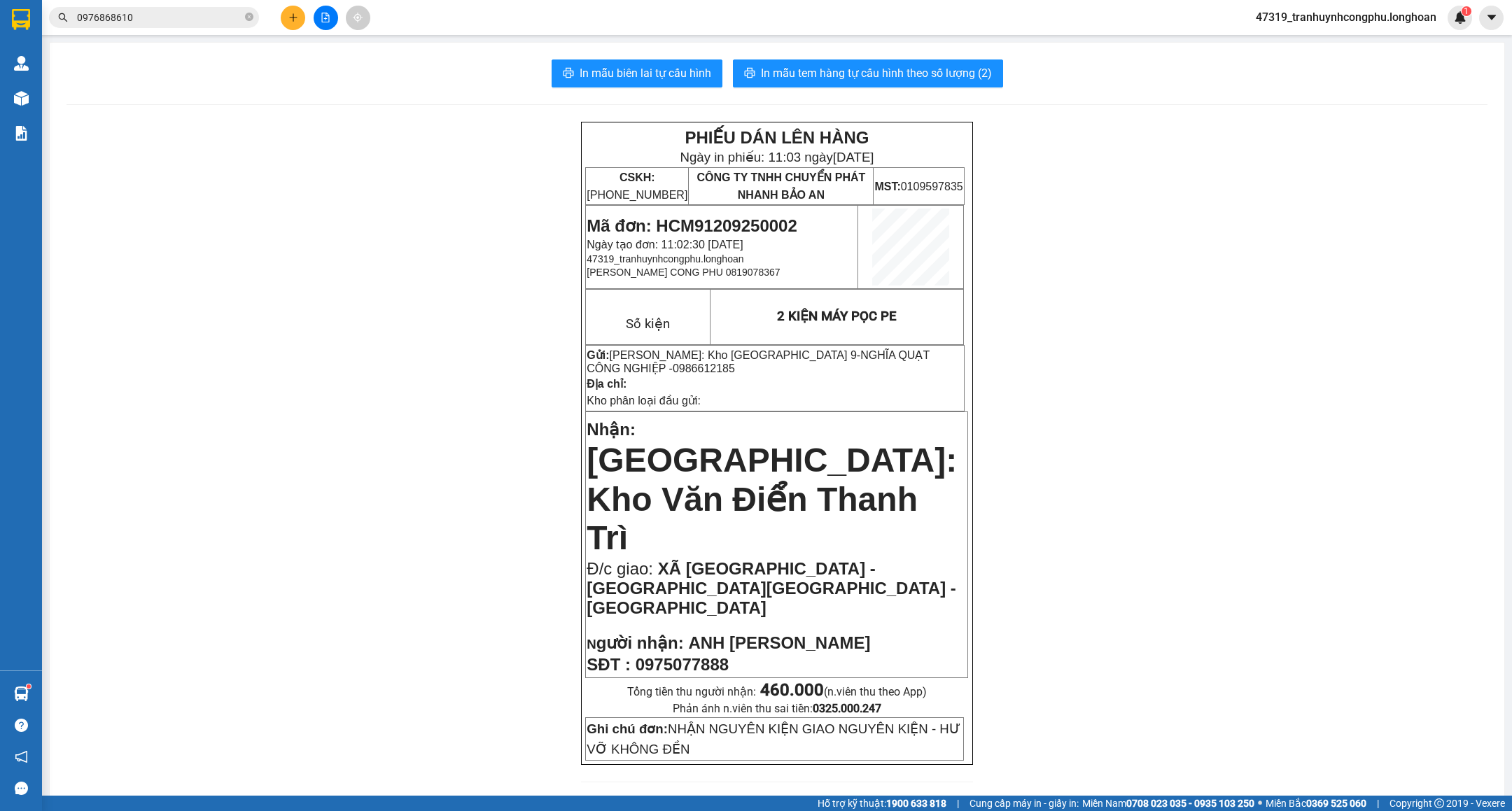
click at [162, 11] on input "0976868610" at bounding box center [159, 17] width 165 height 16
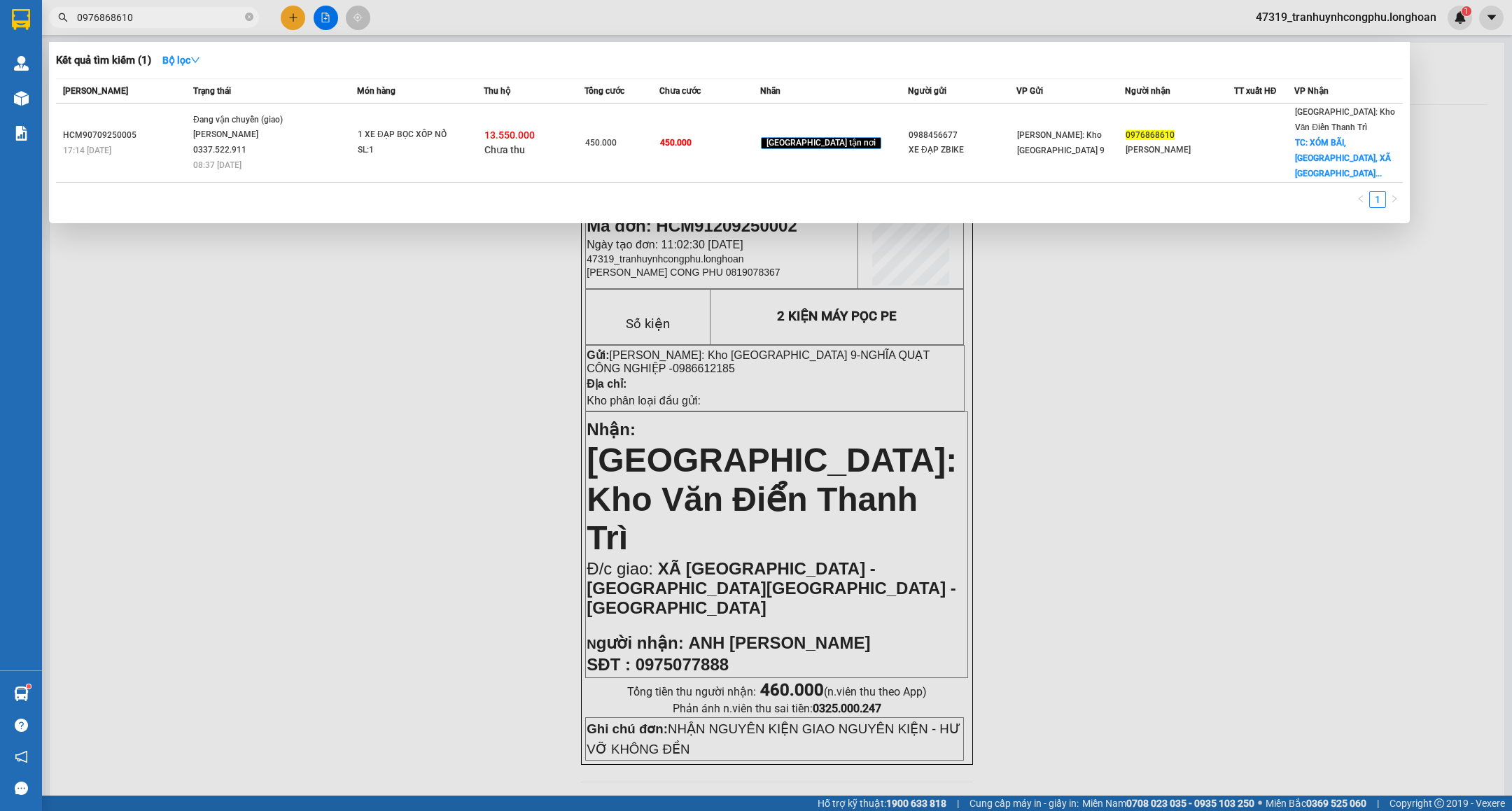
click at [162, 11] on input "0976868610" at bounding box center [159, 17] width 165 height 16
type input "2"
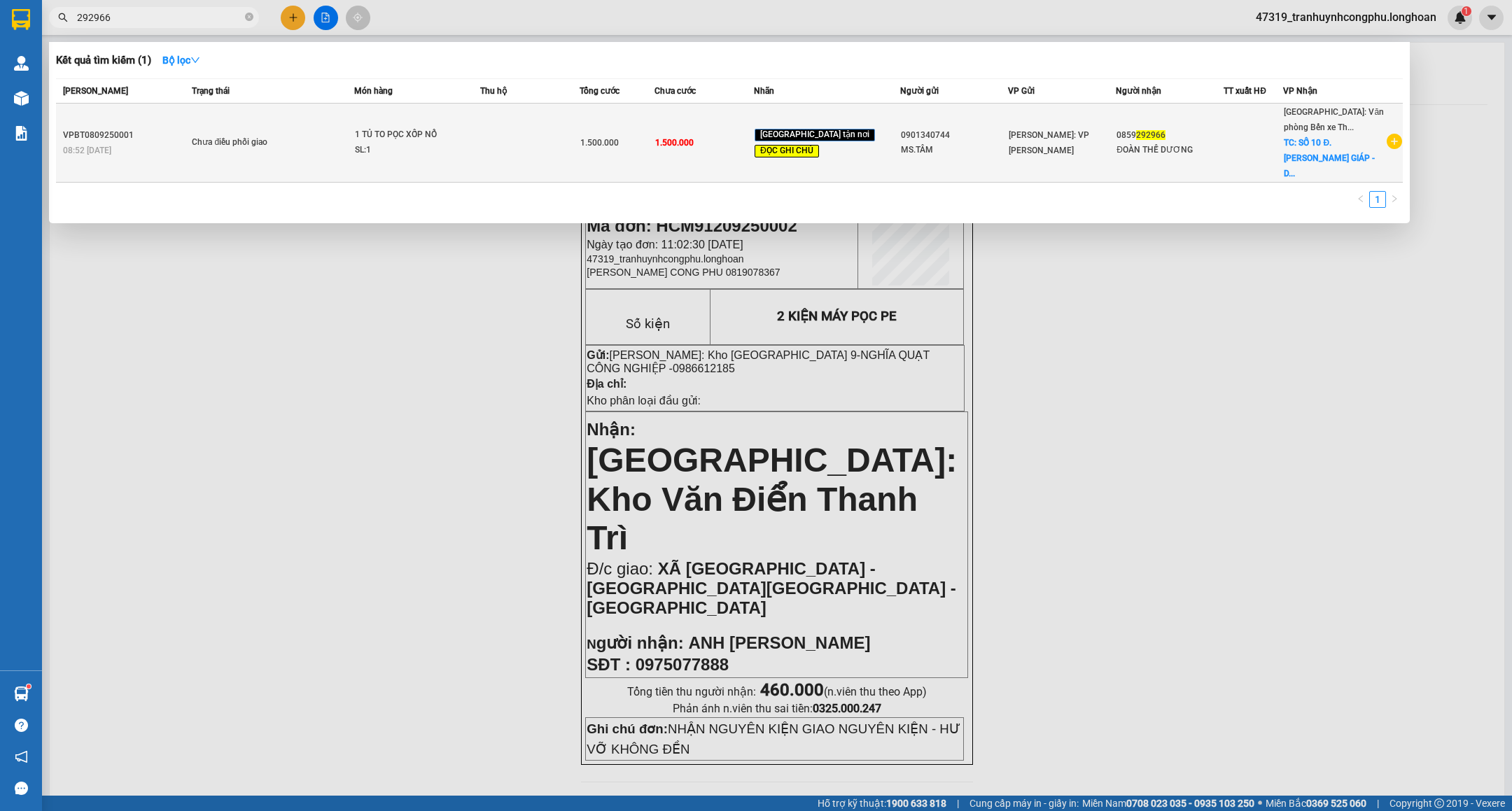
type input "292966"
click at [316, 164] on td "Chưa điều phối giao" at bounding box center [271, 143] width 166 height 79
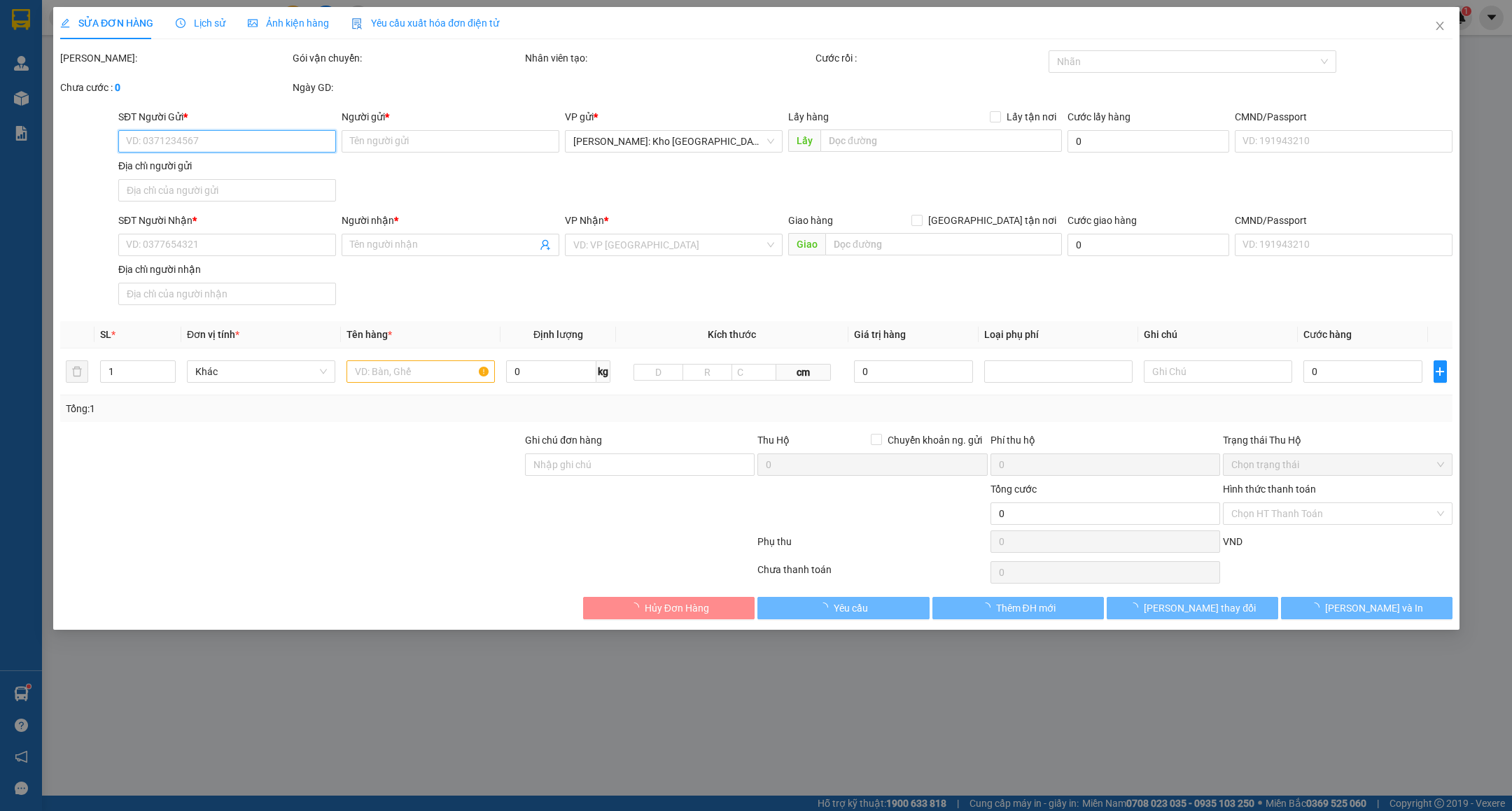
type input "0901340744"
type input "MS.TÂM"
type input "0859292966"
type input "ĐOÀN THẾ DƯƠNG"
checkbox input "true"
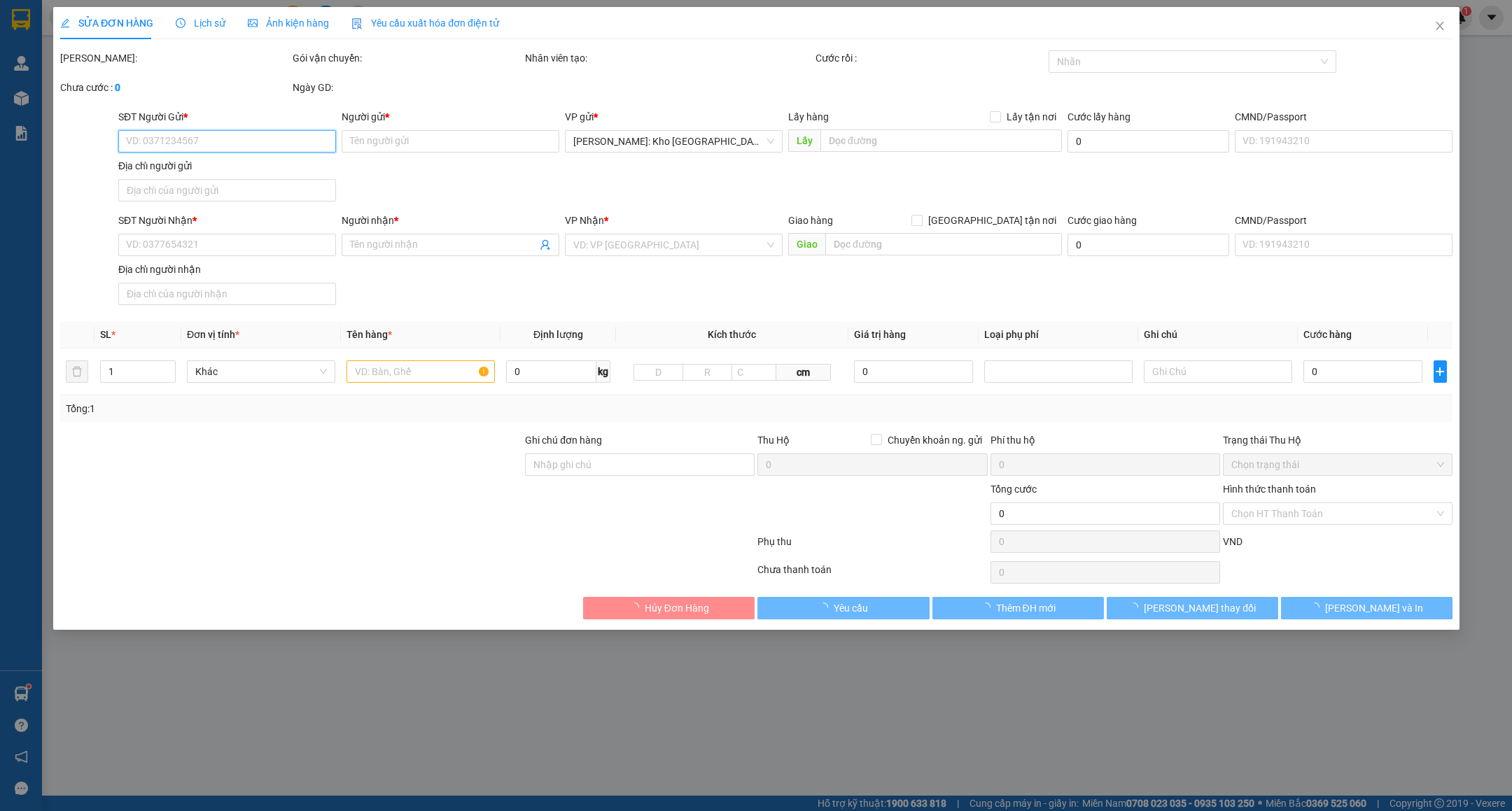
type input "SỐ 10 Đ.VÕ NGUYÊN GIÁP - DƯ HÀNG KÊNH - LÊ CHÂN - HẢI PHÒNG"
type input "HÀNG CÓ MẶT KÍNH DỄ VỠ, VẬN CHUYỂN NHẸ TAY - HƯ VỠ KHÔNG ĐỀN"
type input "1.500.000"
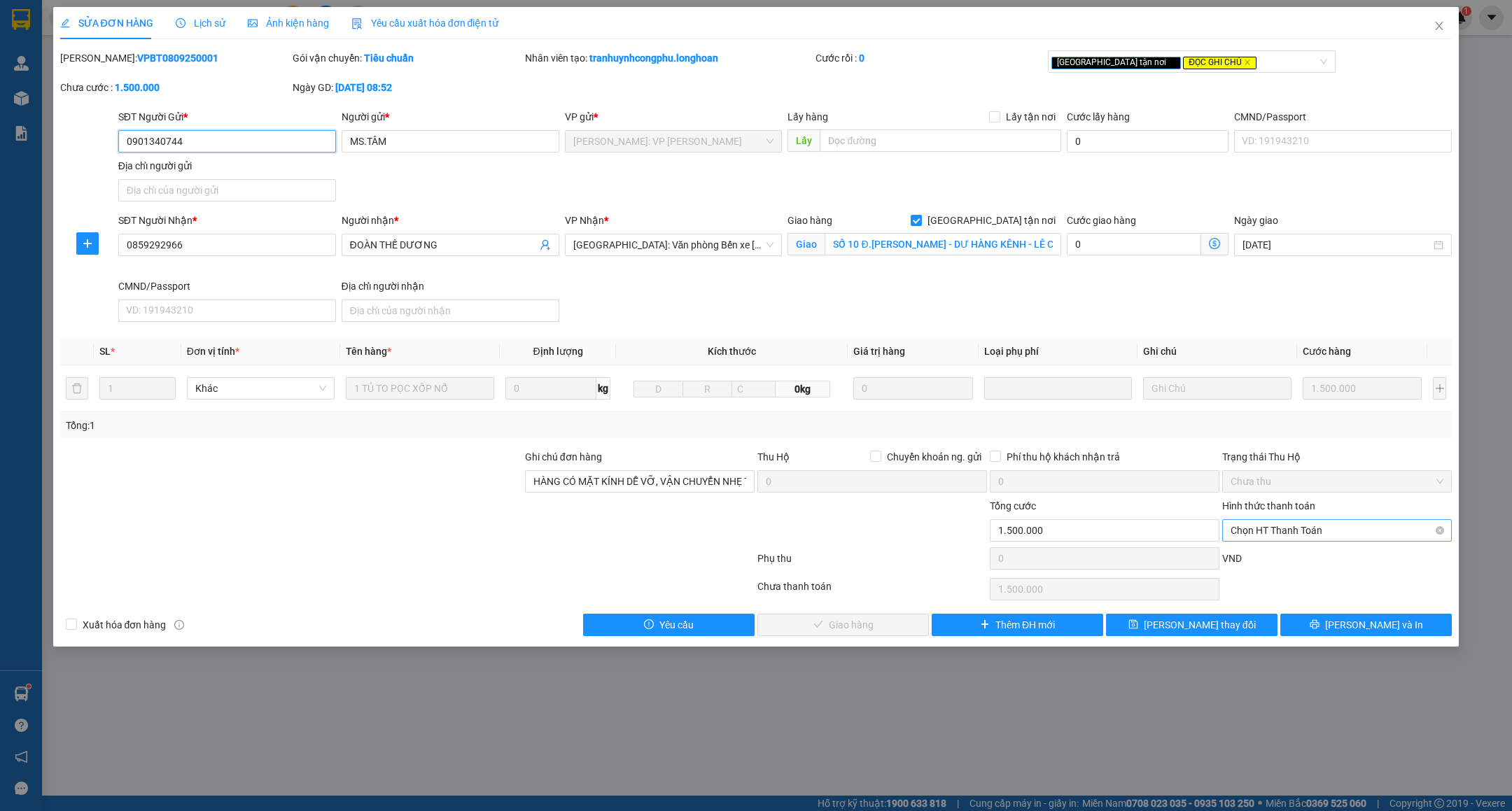
click at [1304, 533] on span "Chọn HT Thanh Toán" at bounding box center [1336, 530] width 213 height 21
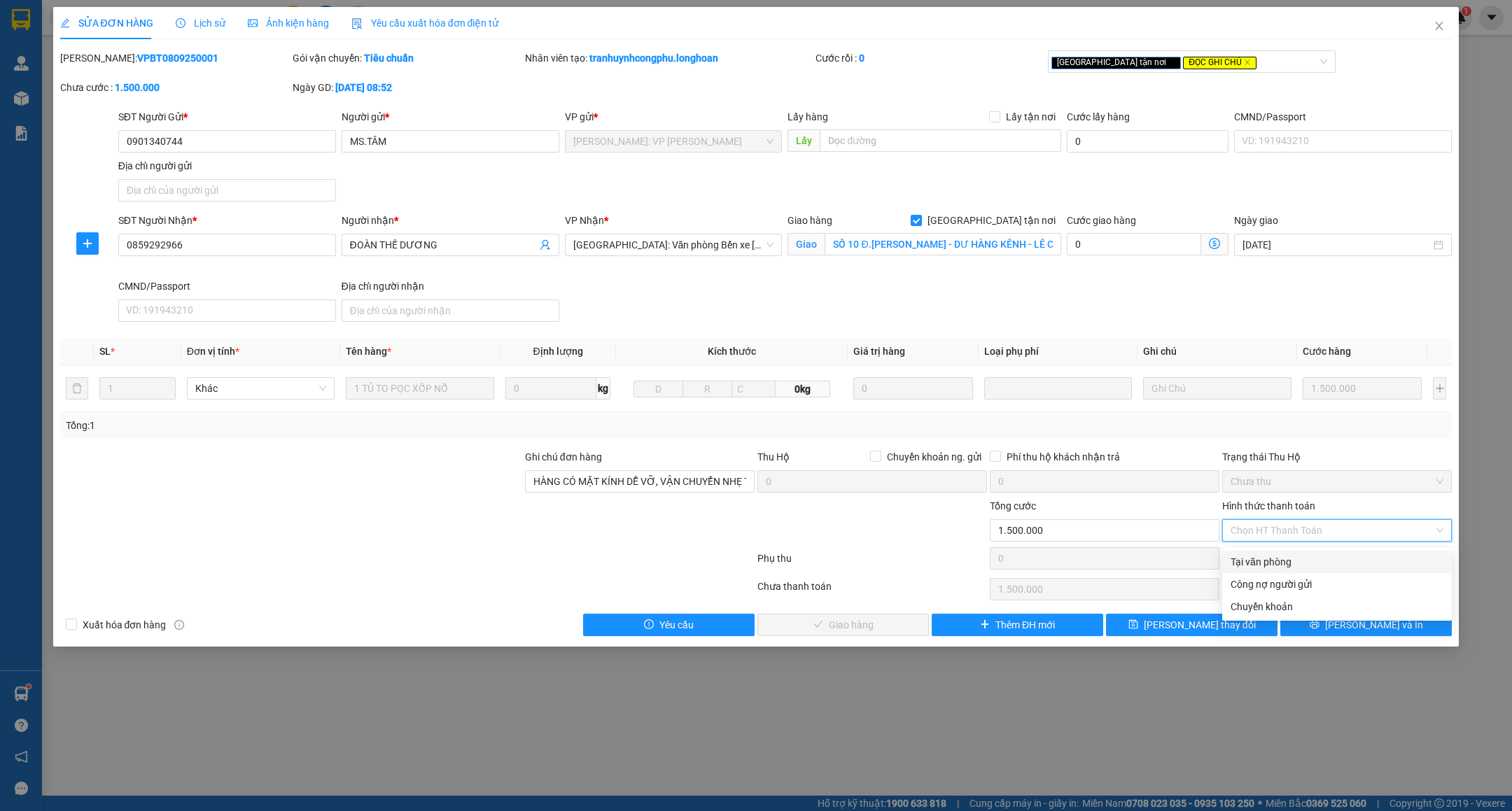
click at [1264, 564] on div "Tại văn phòng" at bounding box center [1336, 562] width 213 height 16
type input "0"
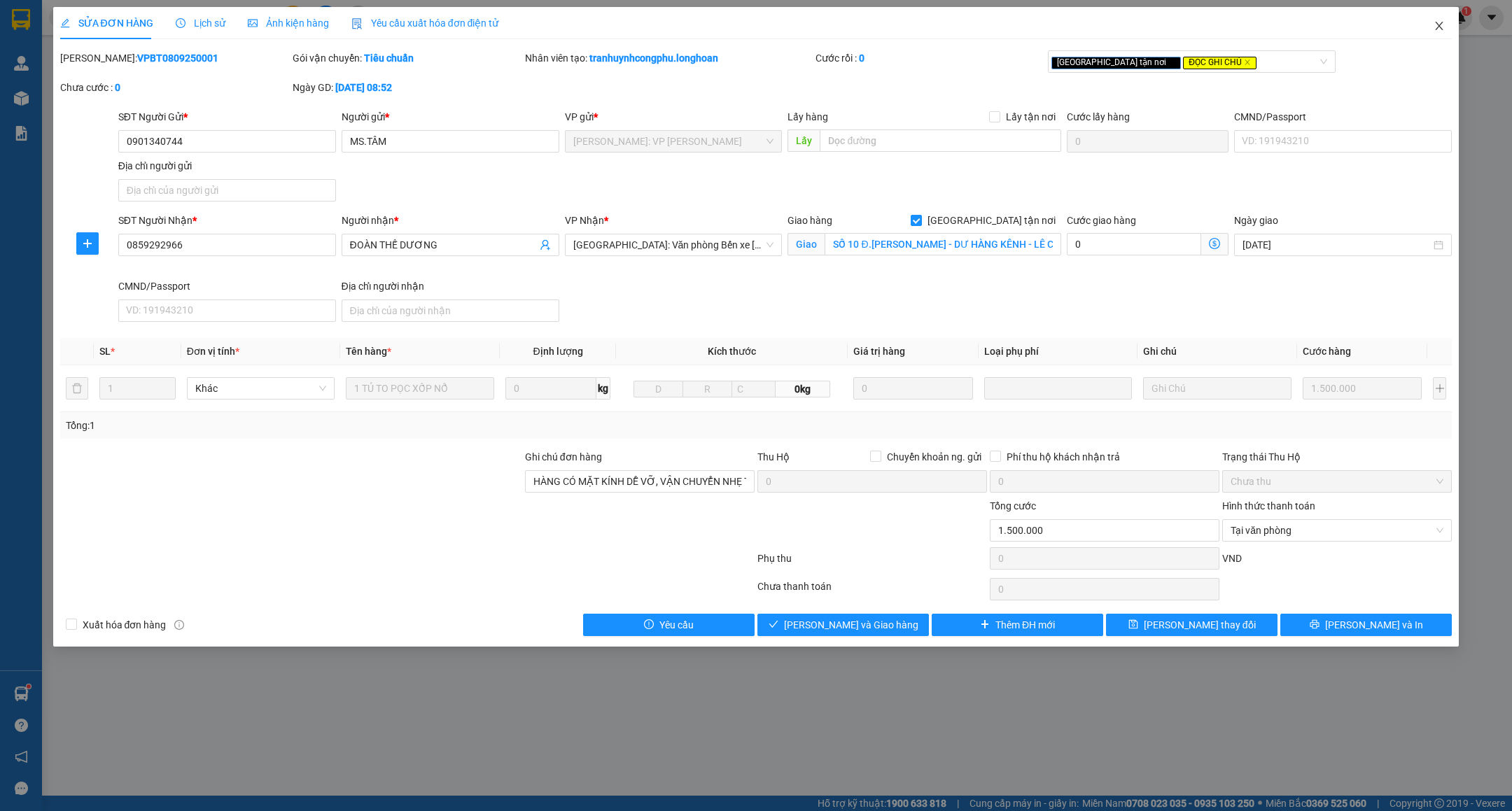
click at [1426, 31] on span "Close" at bounding box center [1438, 26] width 39 height 39
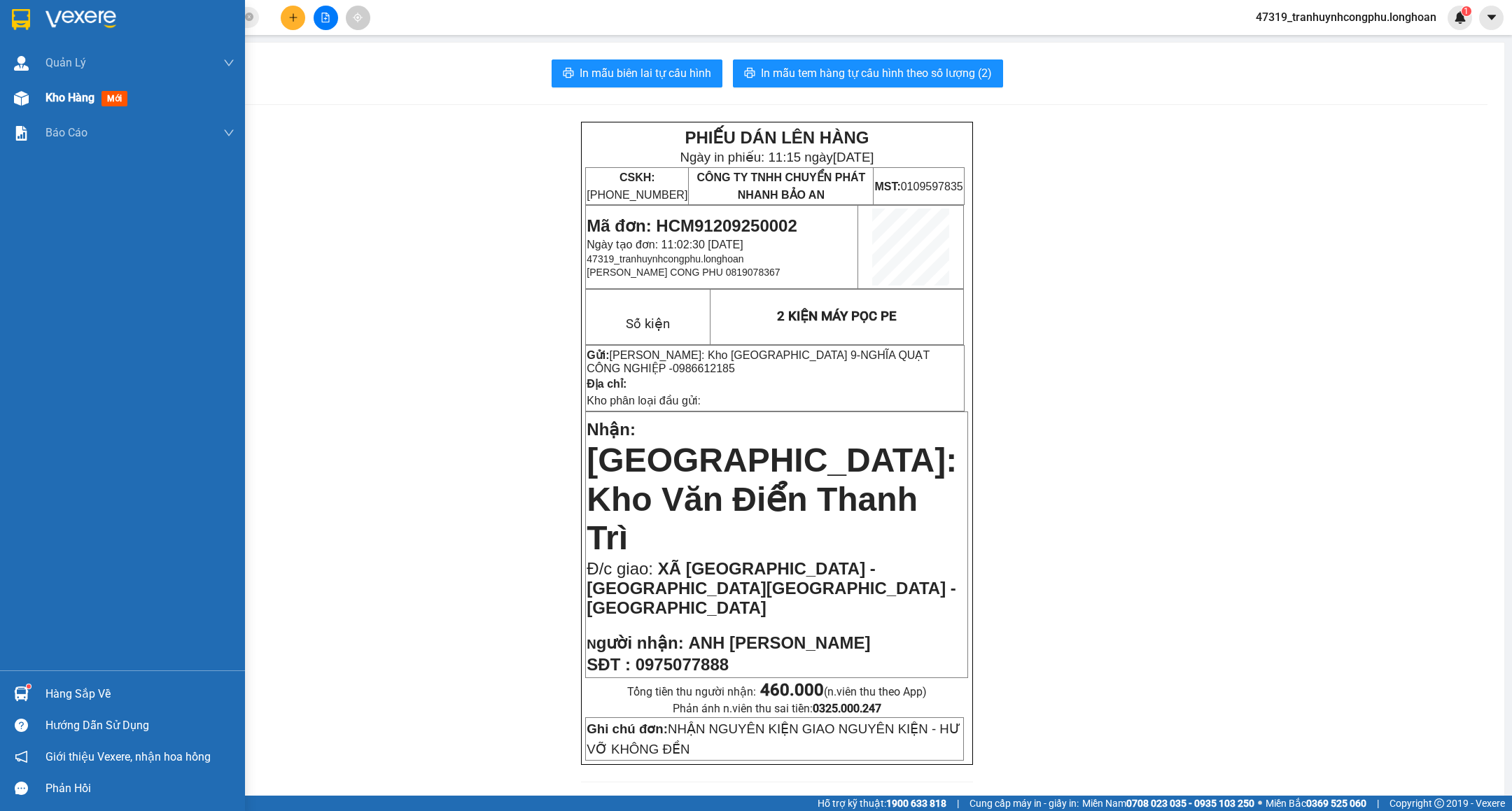
click at [13, 111] on div "Kho hàng mới" at bounding box center [122, 98] width 245 height 35
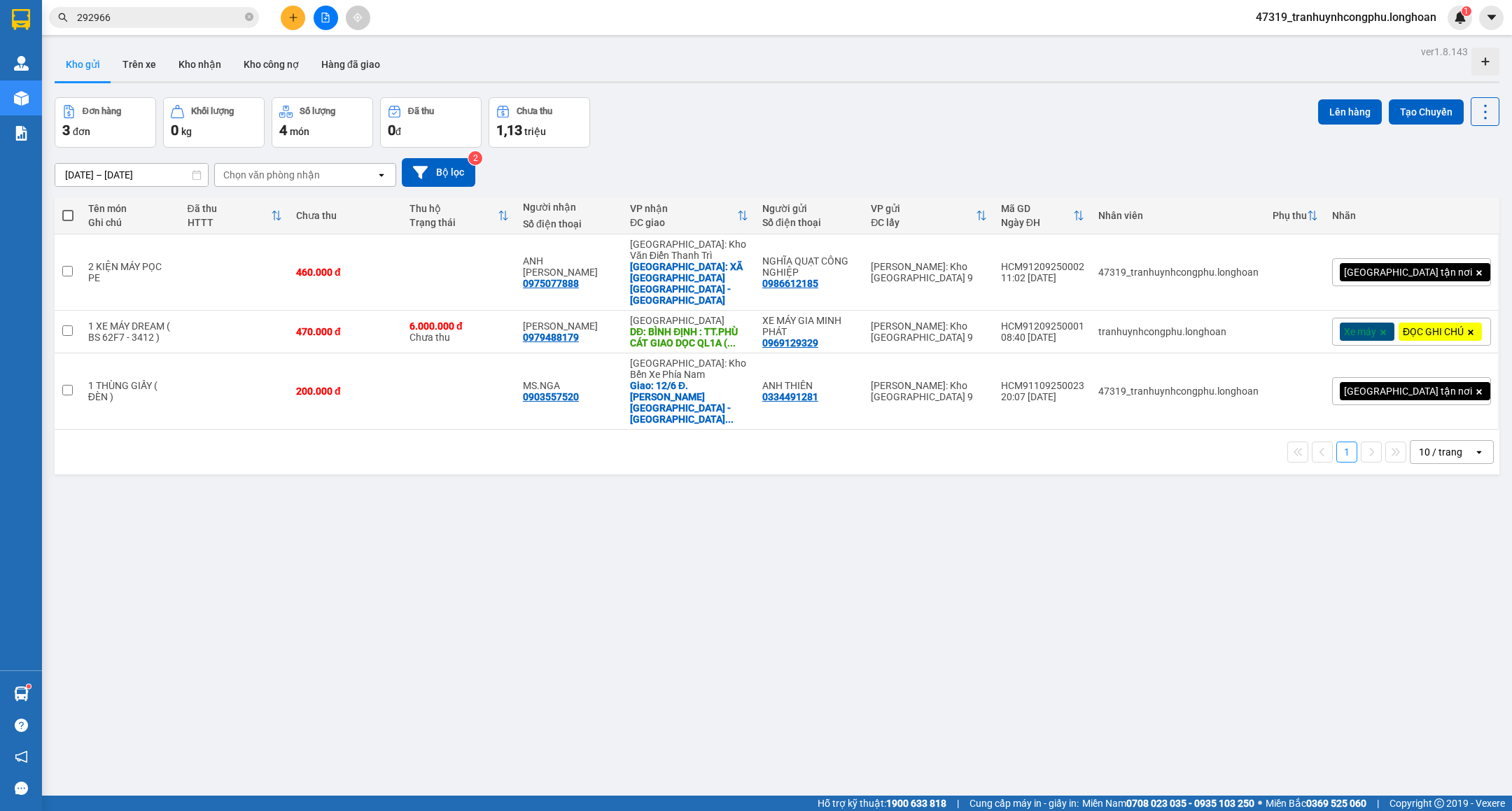
click at [292, 17] on icon "plus" at bounding box center [292, 17] width 1 height 8
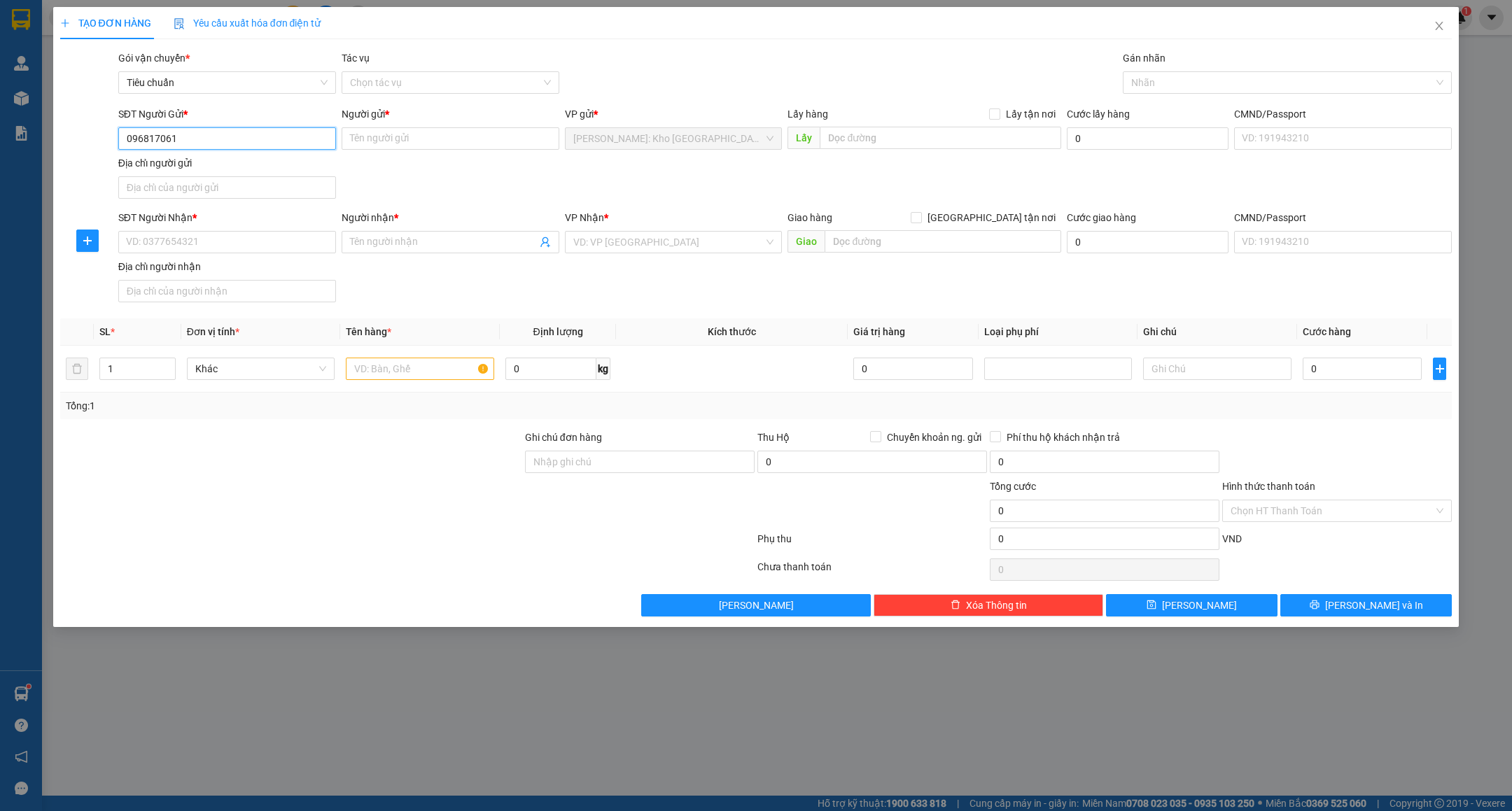
type input "0968170618"
click at [164, 166] on div "0968170618 - anh hà" at bounding box center [228, 168] width 201 height 16
type input "anh hà"
type input "0968170618"
click at [238, 240] on input "SĐT Người Nhận *" at bounding box center [227, 242] width 218 height 23
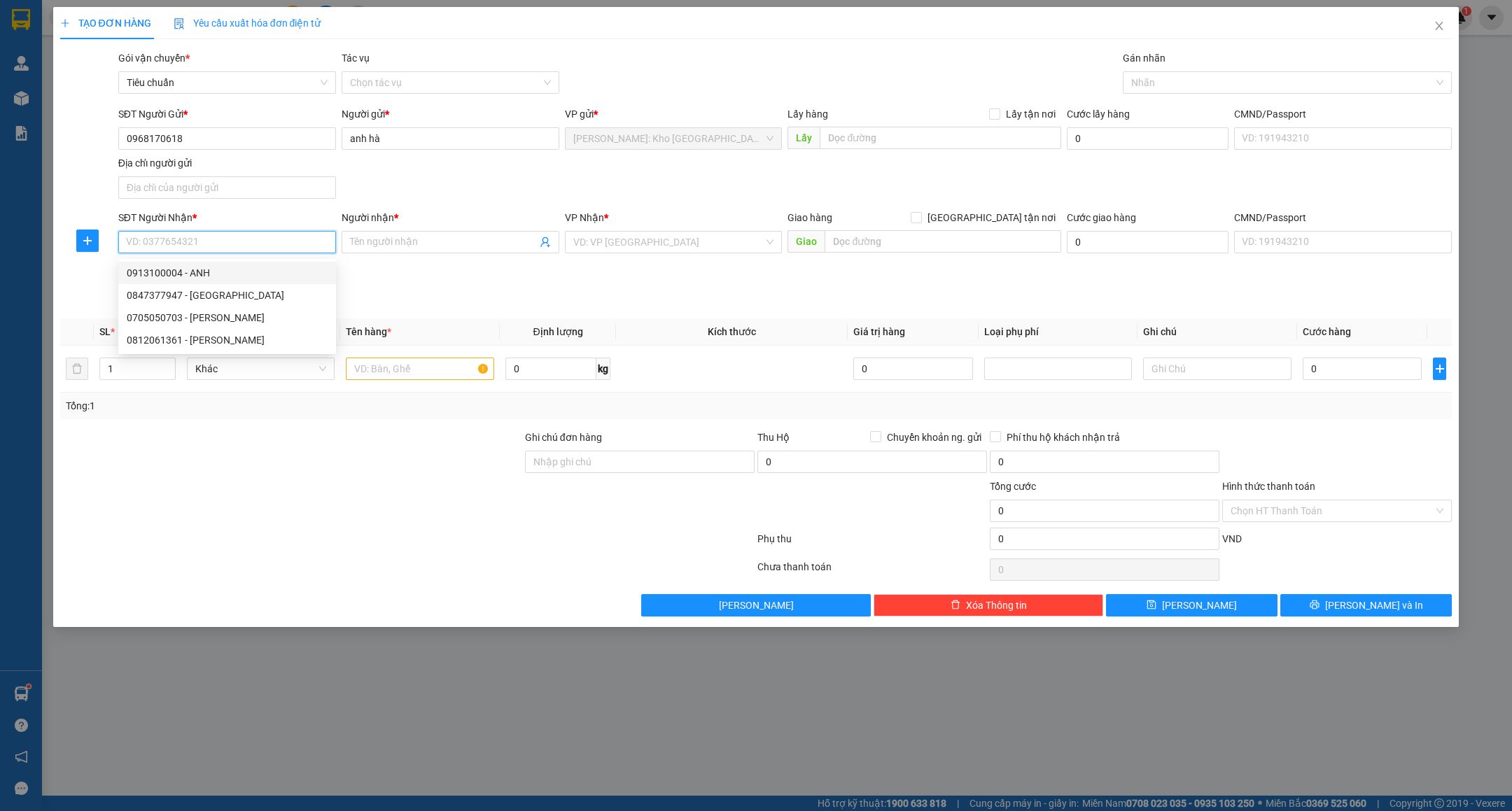
click at [210, 265] on div "0913100004 - ANH" at bounding box center [228, 273] width 201 height 16
type input "0913100004"
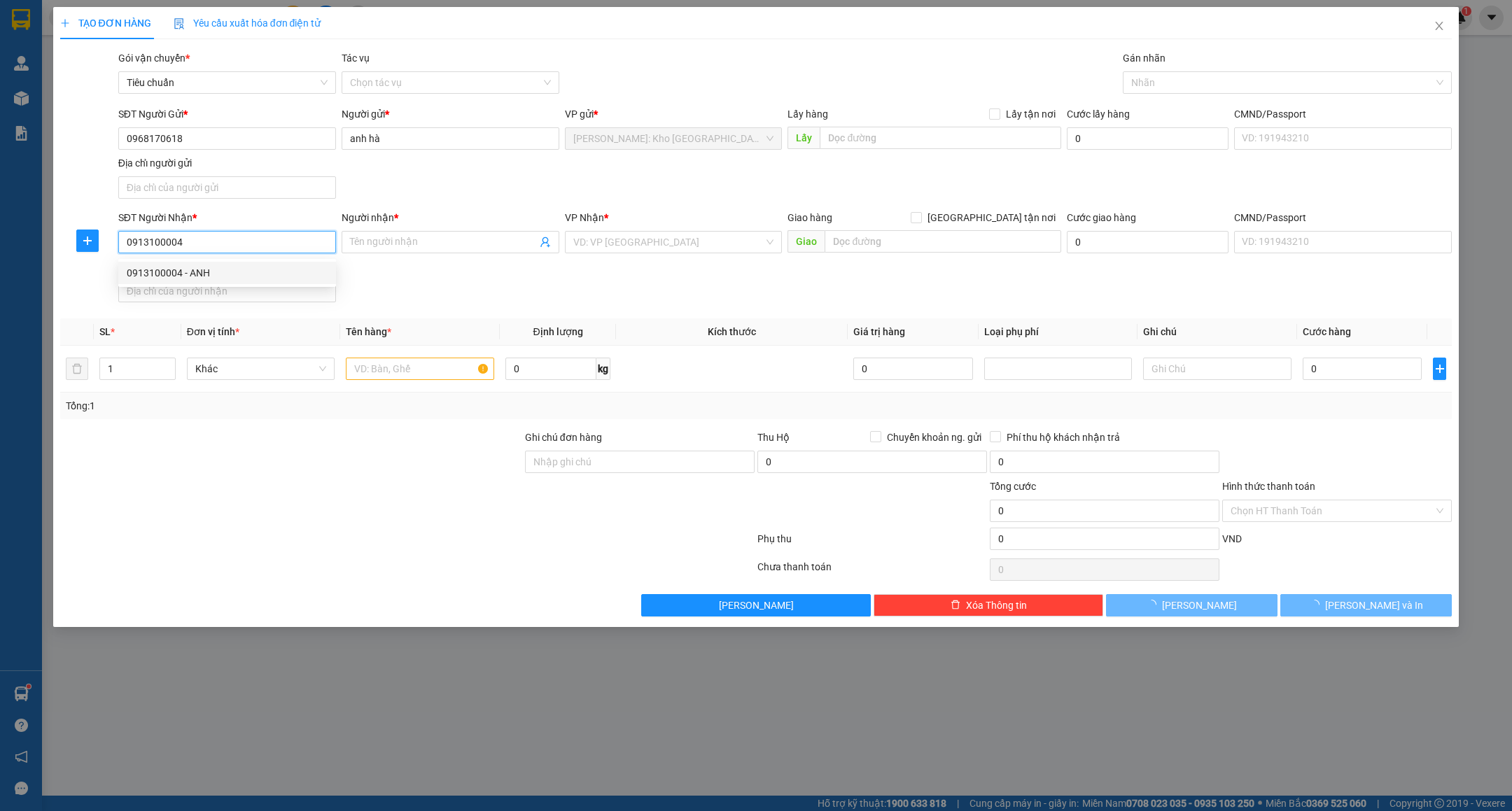
type input "ANH"
checkbox input "true"
type input "24 Lac Long Quân, Phường Bình Thuỷ, TP Cần Thơ"
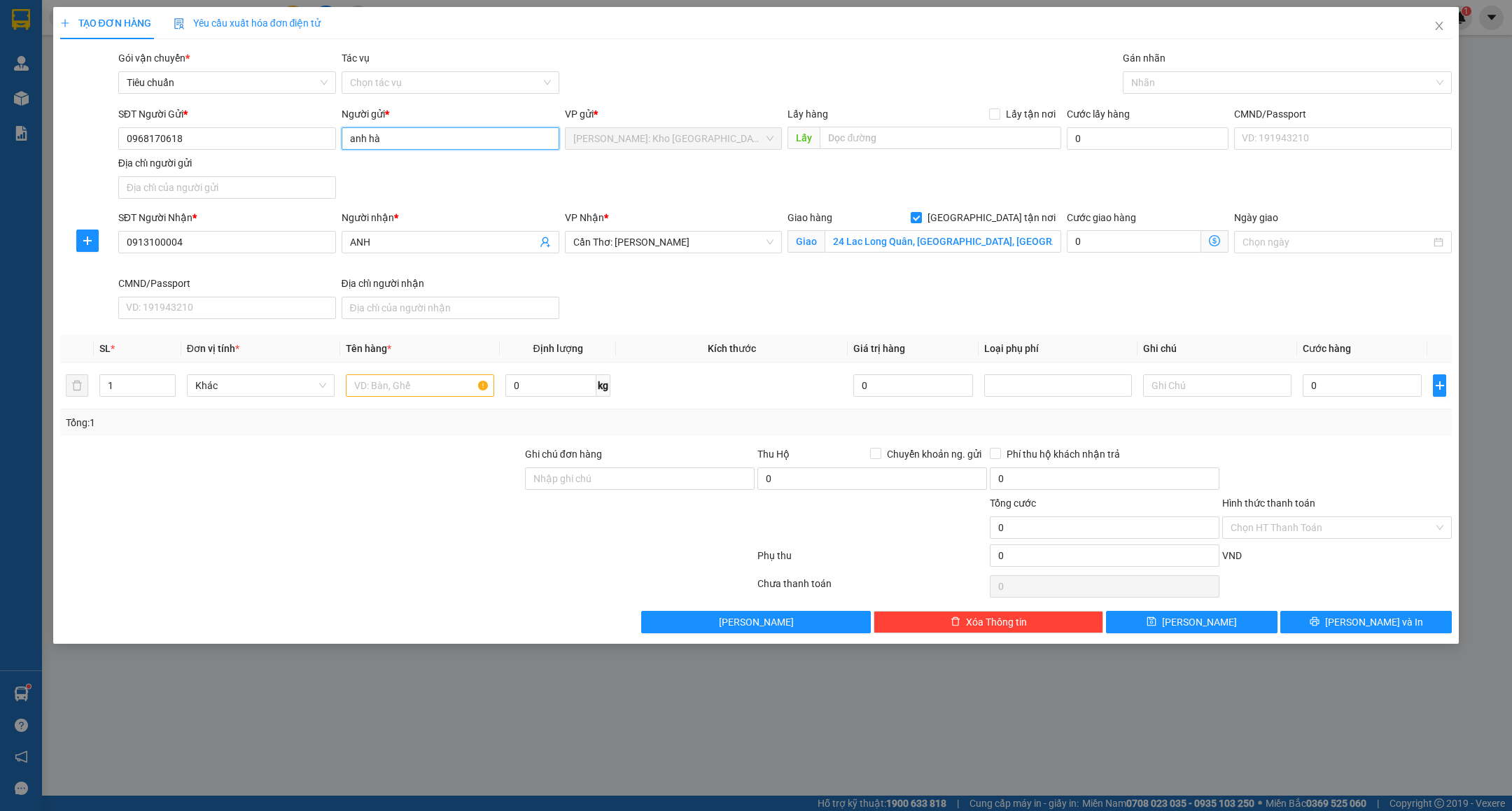
click at [418, 136] on input "anh hà" at bounding box center [450, 139] width 218 height 23
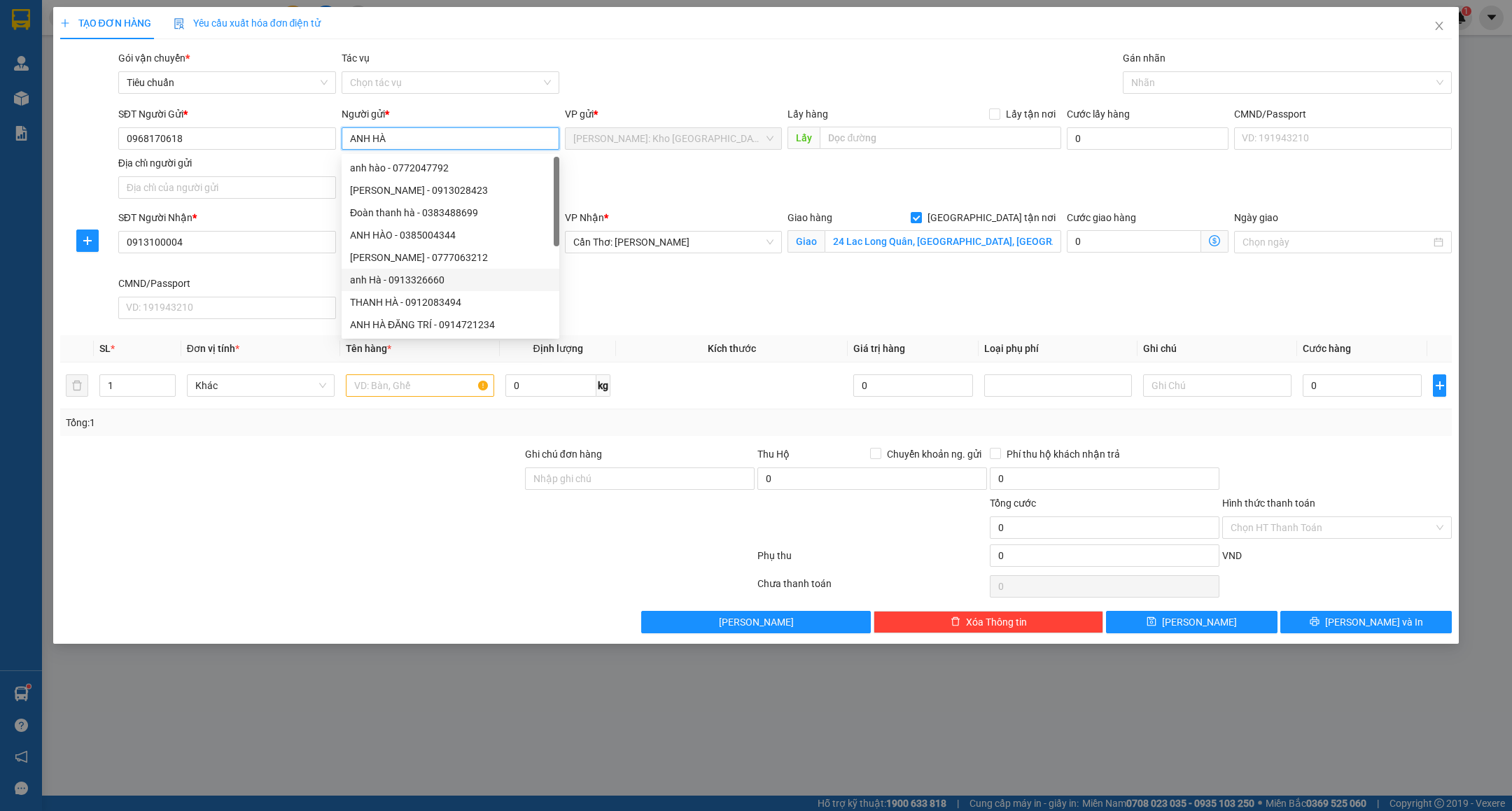
type input "ANH HÀ"
click at [681, 313] on div "SĐT Người Nhận * 0913100004 Người nhận * ANH VP Nhận * Cần Thơ: Kho Ninh Kiều G…" at bounding box center [785, 267] width 1340 height 115
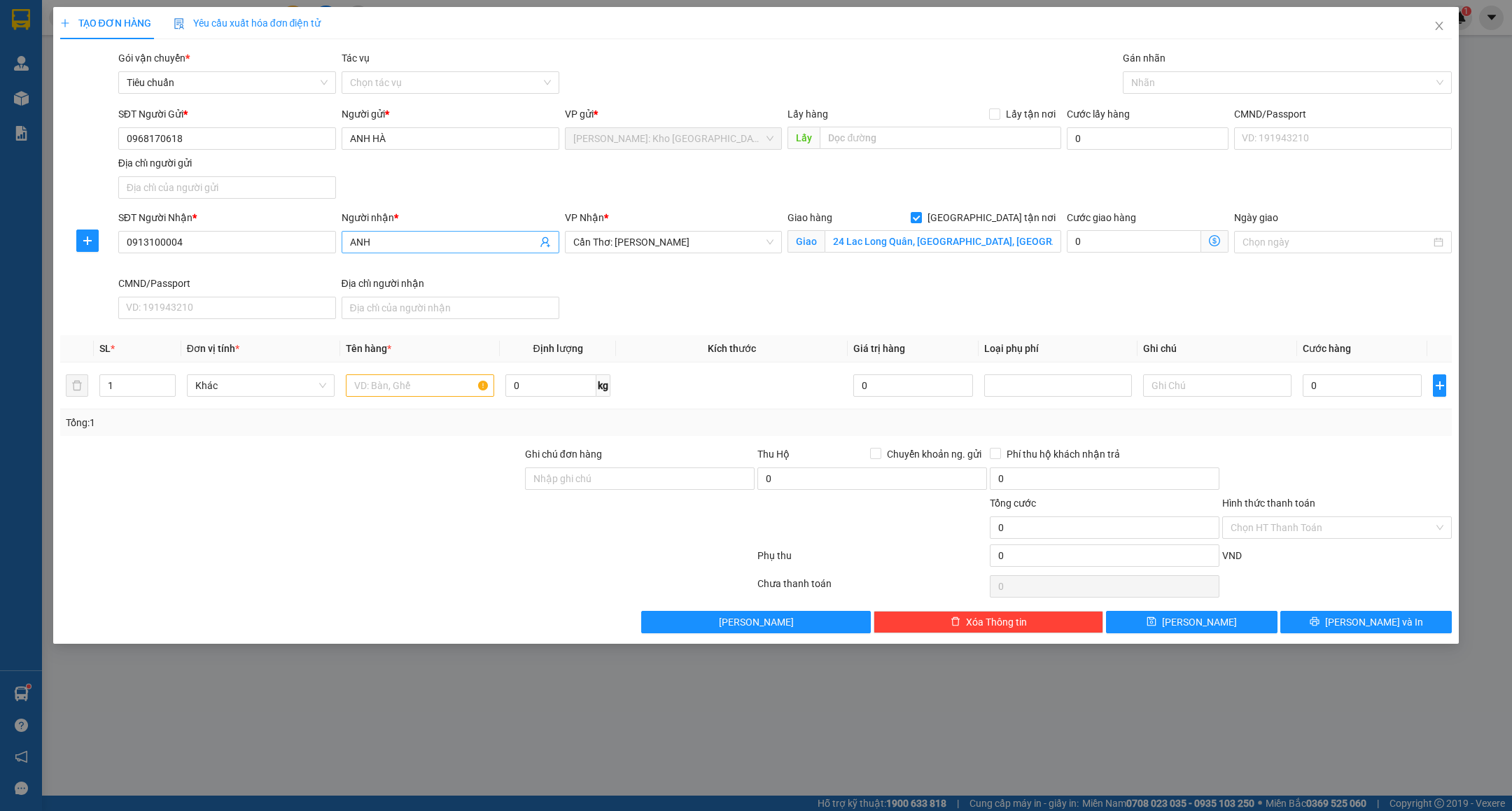
click at [474, 241] on input "ANH" at bounding box center [444, 242] width 187 height 16
click at [474, 240] on input "ANH" at bounding box center [444, 242] width 187 height 16
type input "MR.ANH"
click at [921, 240] on input "24 Lac Long Quân, Phường Bình Thuỷ, TP Cần Thơ" at bounding box center [942, 241] width 236 height 23
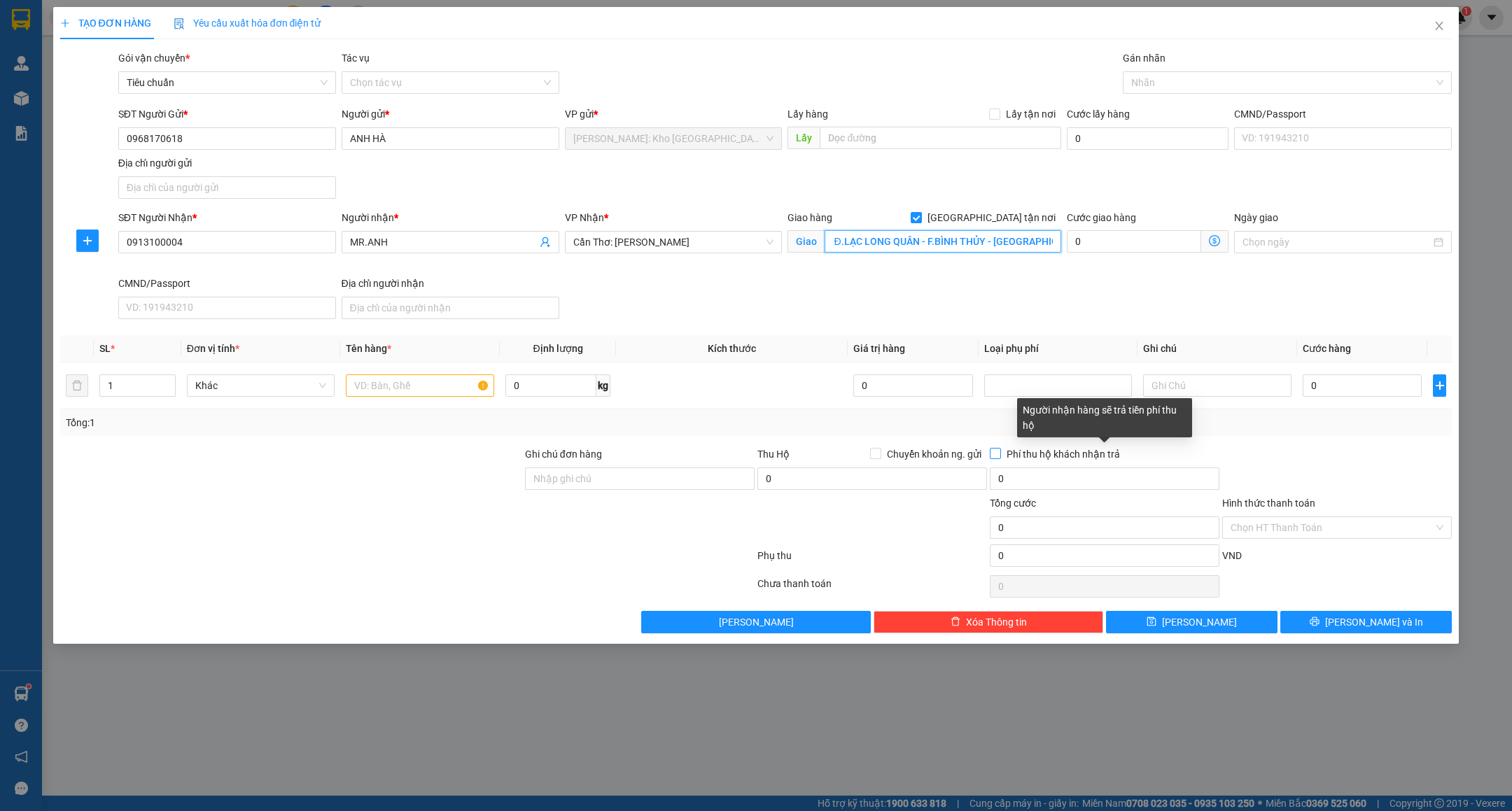
scroll to position [0, 16]
click at [928, 244] on input "24 Đ.LẠC LONG QUÂN - F.BÌNH THỦY - TP.CẦN THƠ" at bounding box center [942, 241] width 236 height 23
click at [1194, 84] on div at bounding box center [1280, 82] width 308 height 17
type input "24 Đ.LẠC LONG QUÂN - F.BÌNH THỦY - TP.CẦN THƠ G"
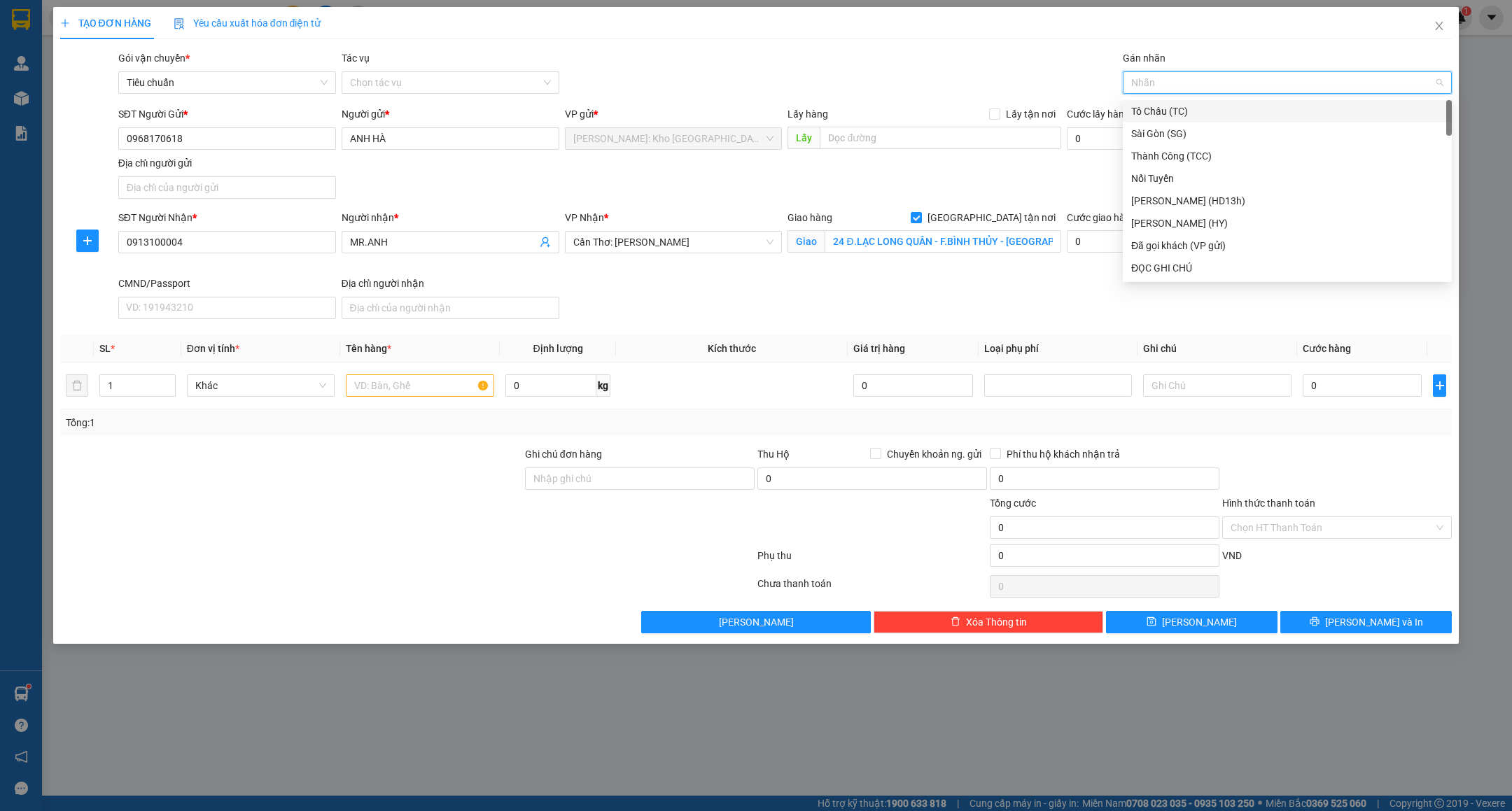
type input "T"
type input "GT"
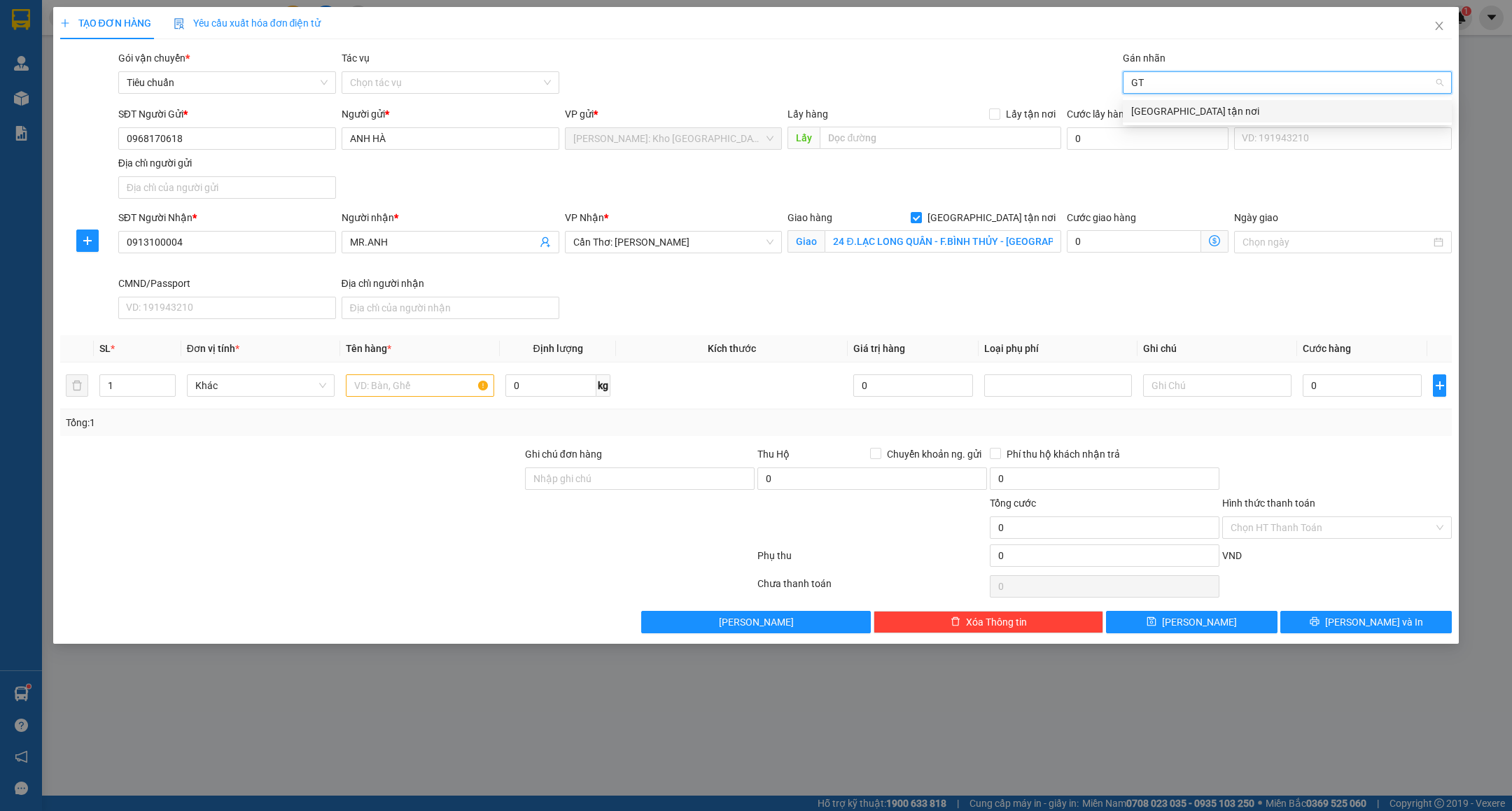
click at [1180, 103] on div "[GEOGRAPHIC_DATA] tận nơi" at bounding box center [1287, 111] width 312 height 16
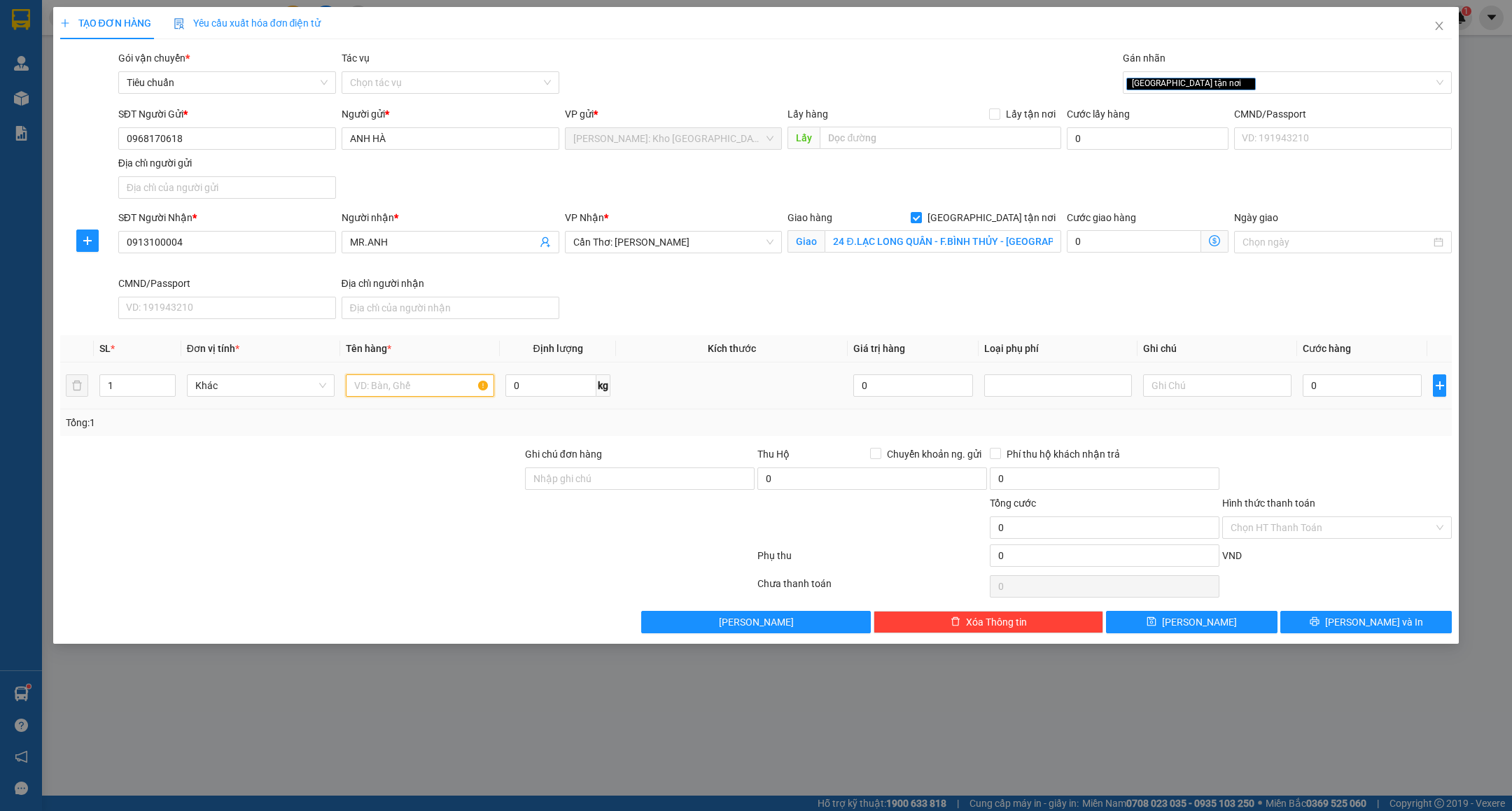
click at [387, 391] on input "text" at bounding box center [420, 386] width 149 height 23
type input "1 TẤM TRANH KÍNH SÀN BỌC BÌA"
click at [573, 479] on input "Ghi chú đơn hàng" at bounding box center [640, 479] width 229 height 23
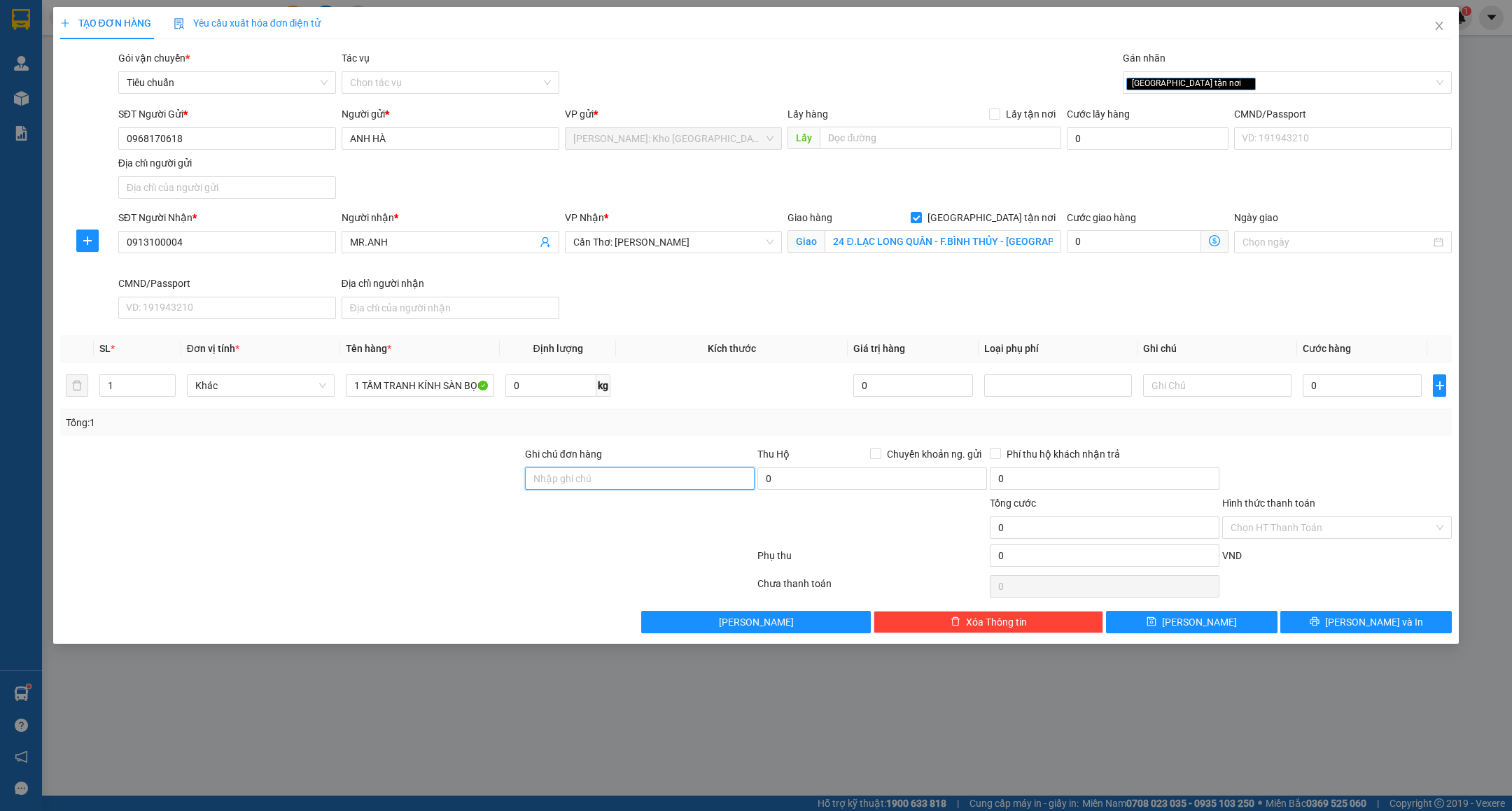
paste input "HÀNG DỄ VỠ VẬN CHUYỂN NHẸ TAY - HƯ VỠ KHÔNG ĐỀN"
type input "HÀNG DỄ VỠ VẬN CHUYỂN NHẸ TAY - HƯ VỠ KHÔNG ĐỀN"
click at [548, 582] on div at bounding box center [407, 586] width 697 height 28
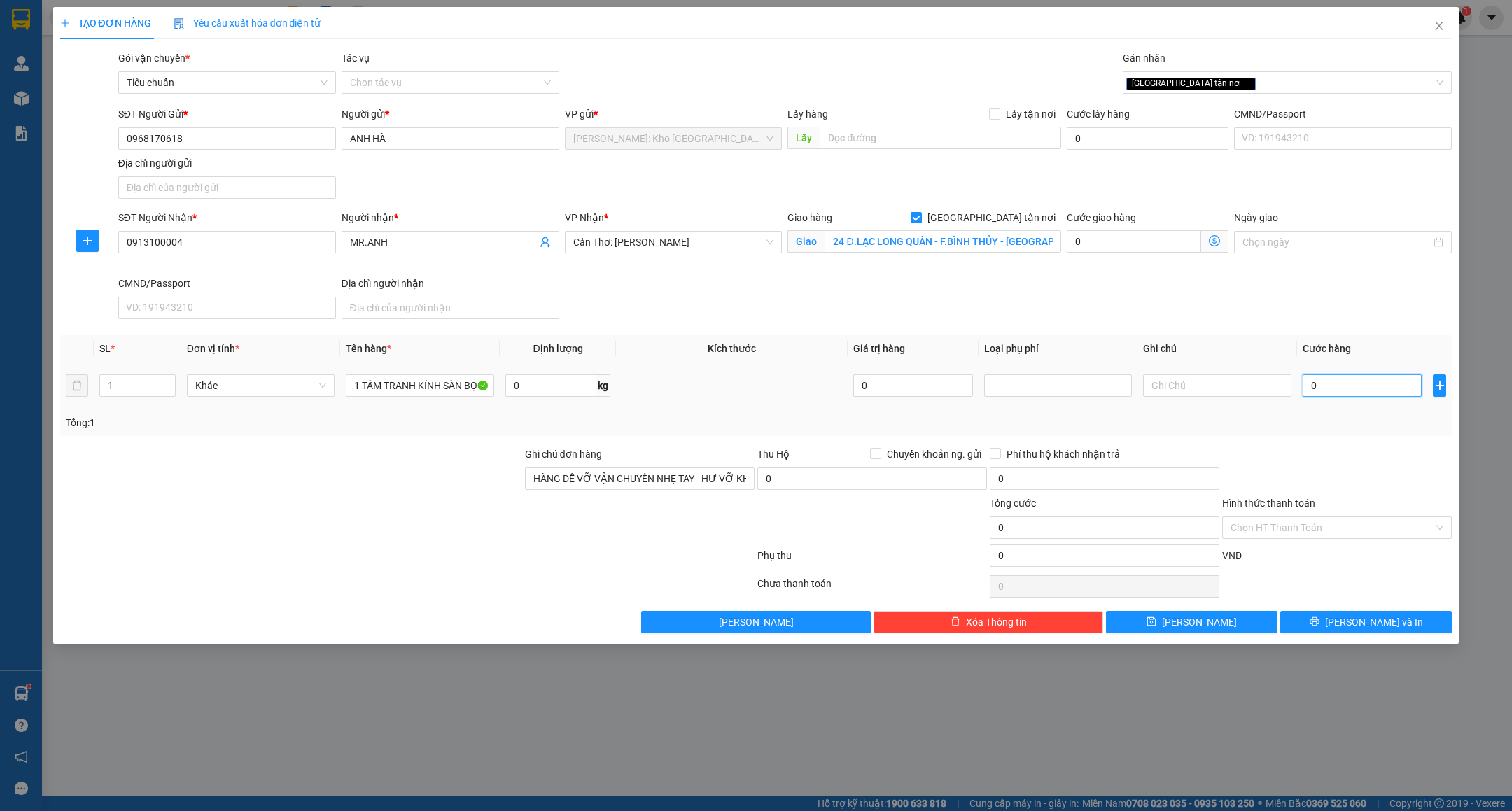
click at [1338, 395] on input "0" at bounding box center [1362, 386] width 119 height 23
type input "0"
type input "1"
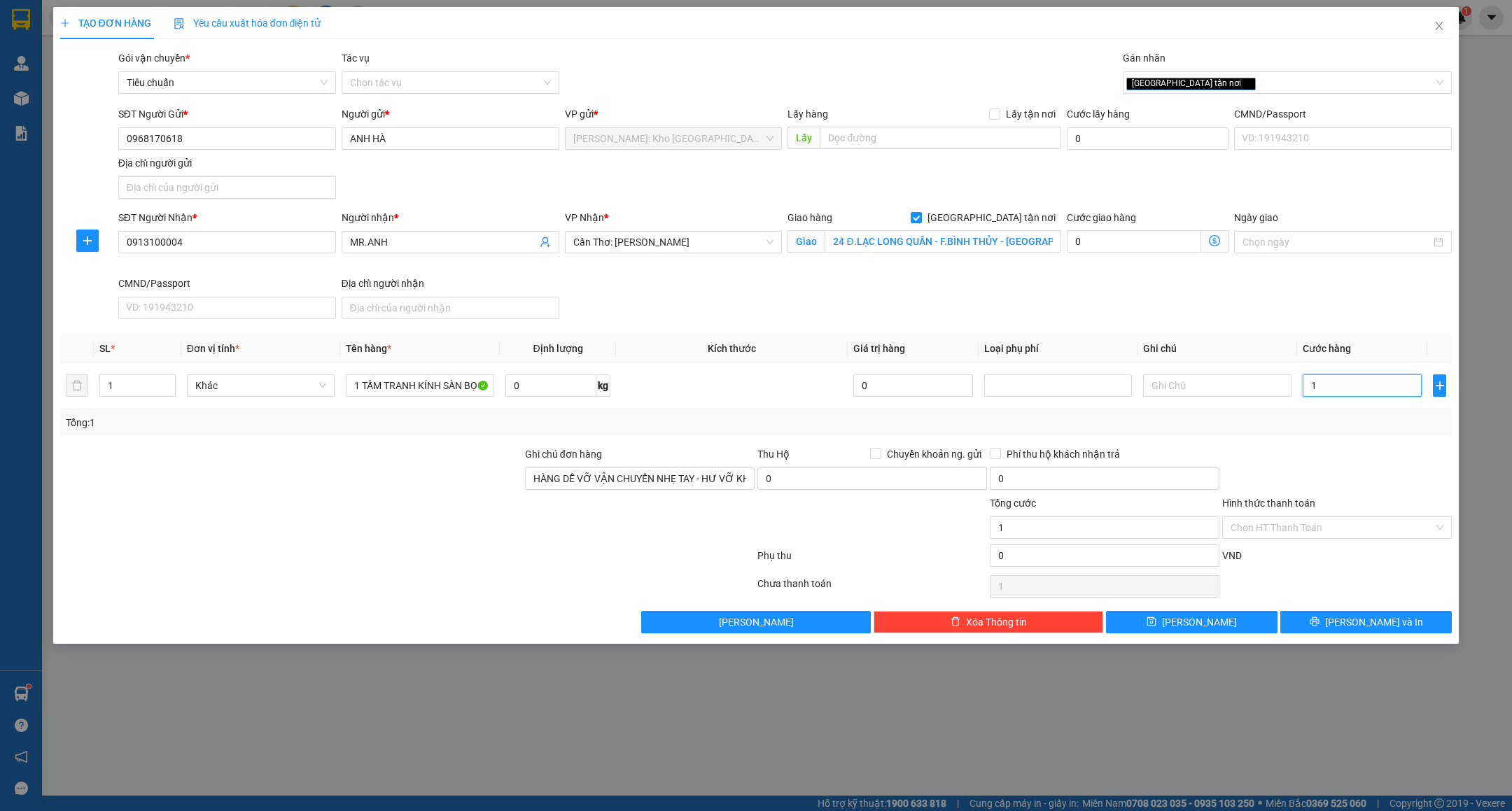
type input "18"
type input "180"
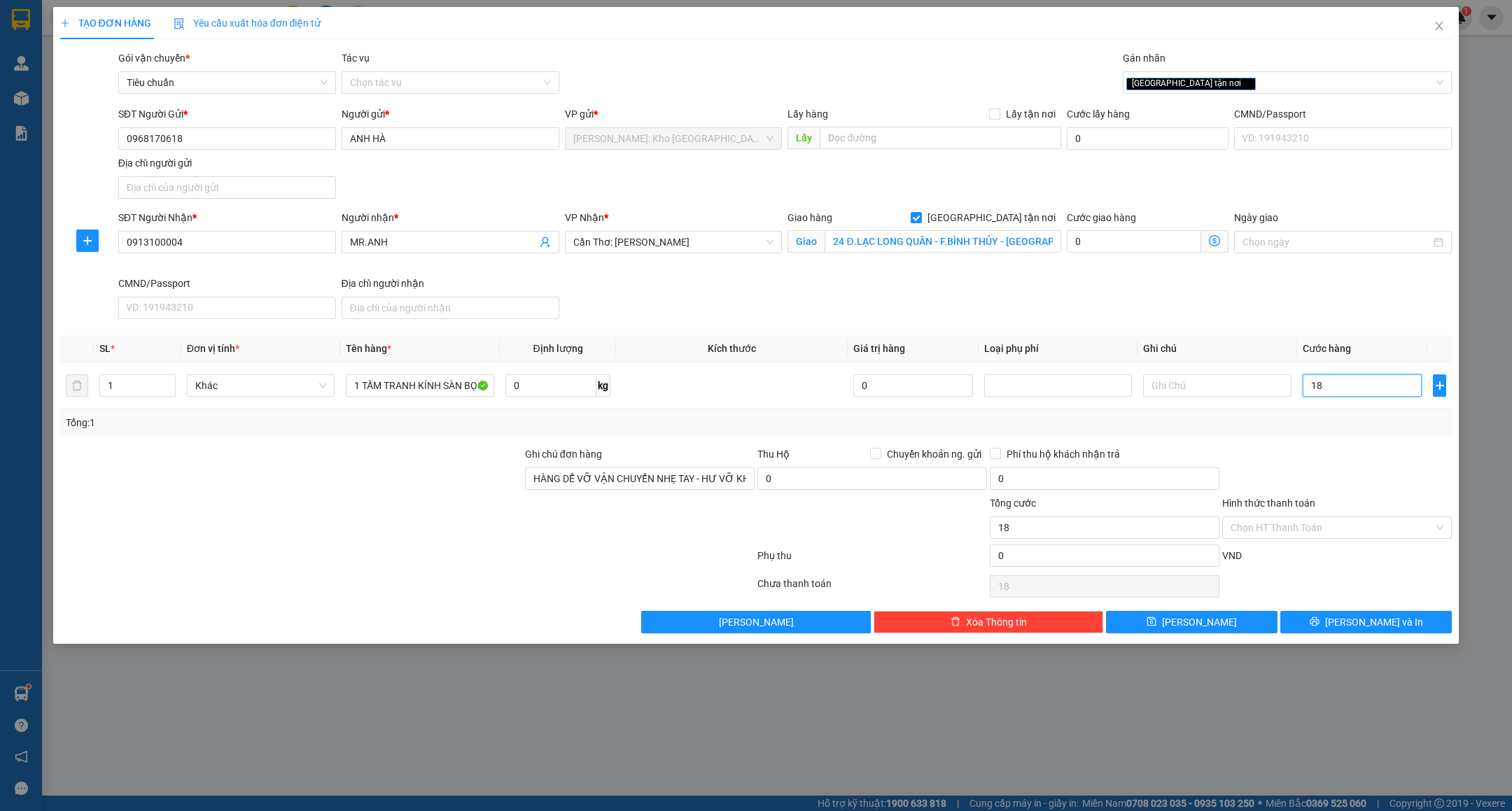
type input "180"
type input "180.000"
click at [1388, 492] on div at bounding box center [1337, 471] width 233 height 49
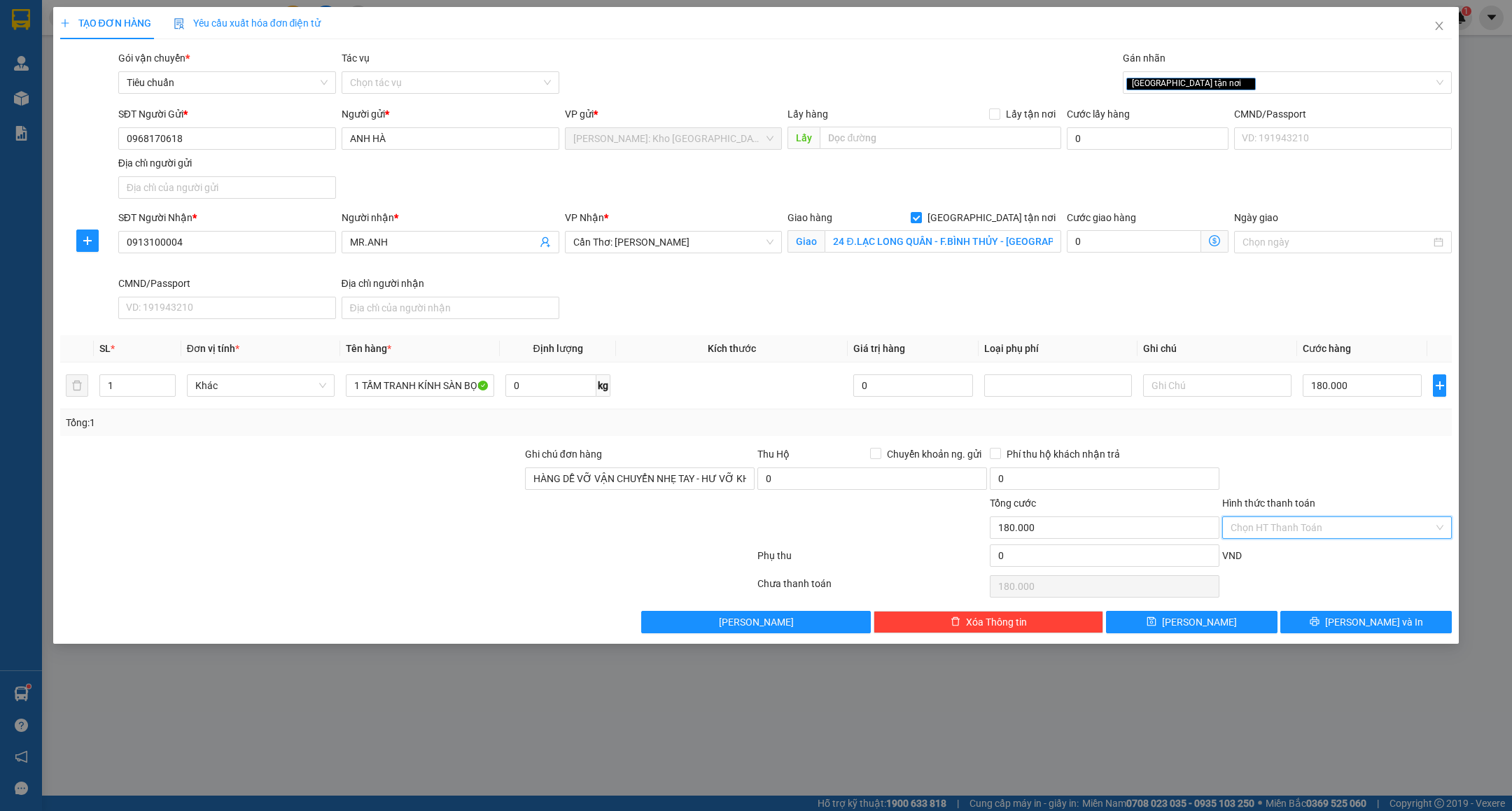
click at [1289, 527] on input "Hình thức thanh toán" at bounding box center [1332, 528] width 203 height 21
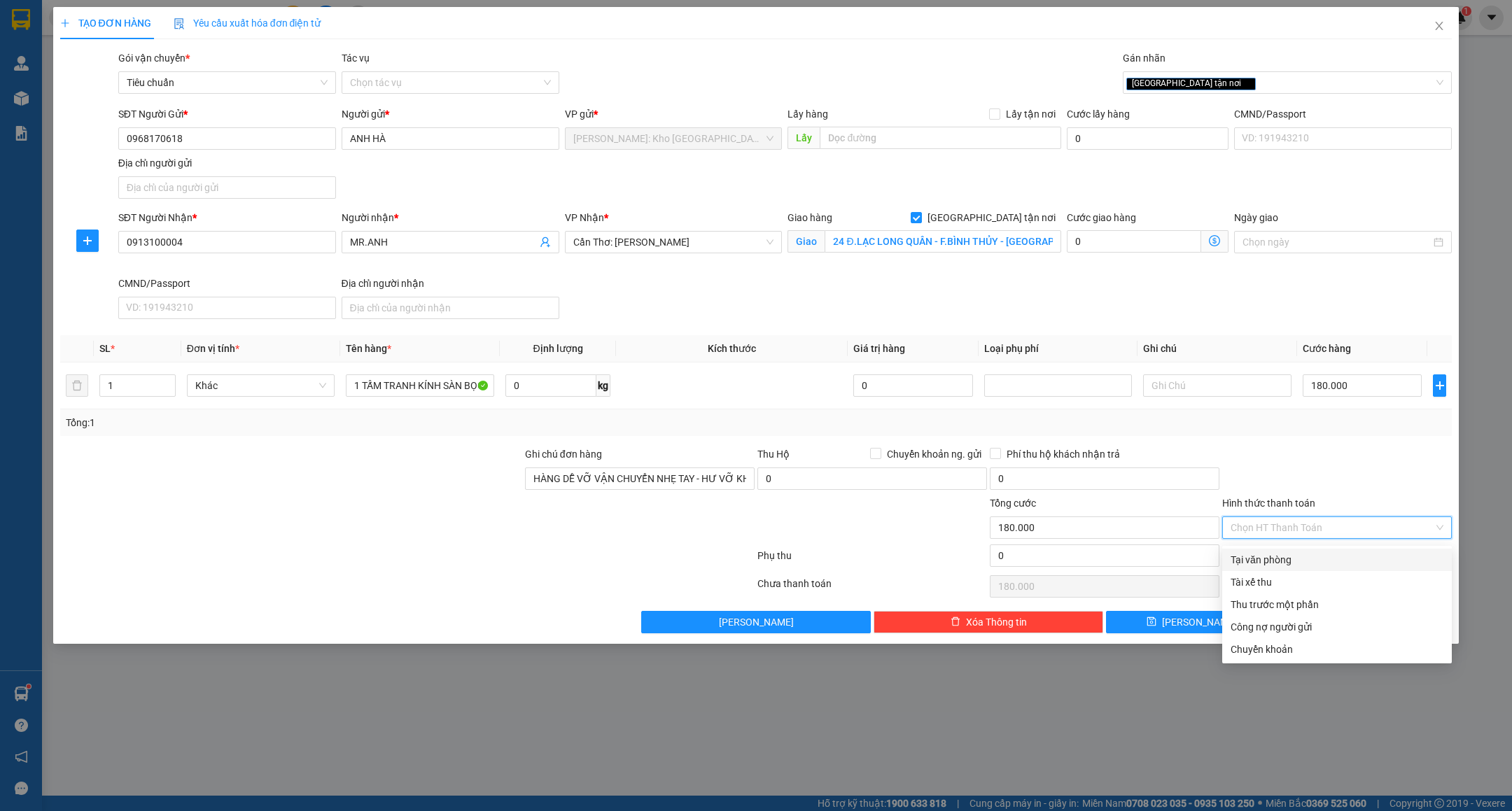
click at [1289, 527] on input "Hình thức thanh toán" at bounding box center [1332, 528] width 203 height 21
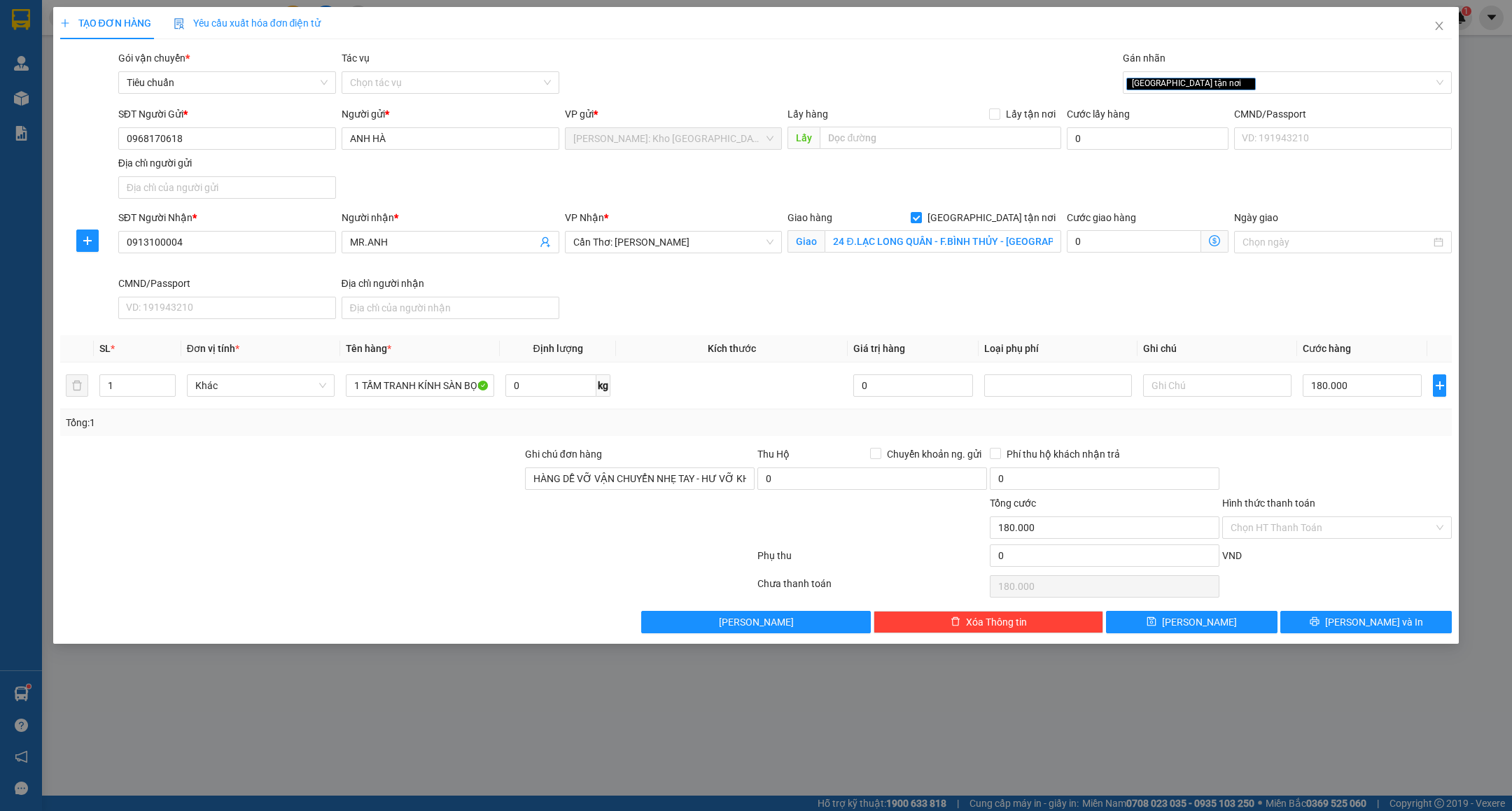
click at [1365, 472] on div at bounding box center [1337, 471] width 233 height 49
click at [1358, 626] on span "Lưu và In" at bounding box center [1374, 622] width 98 height 16
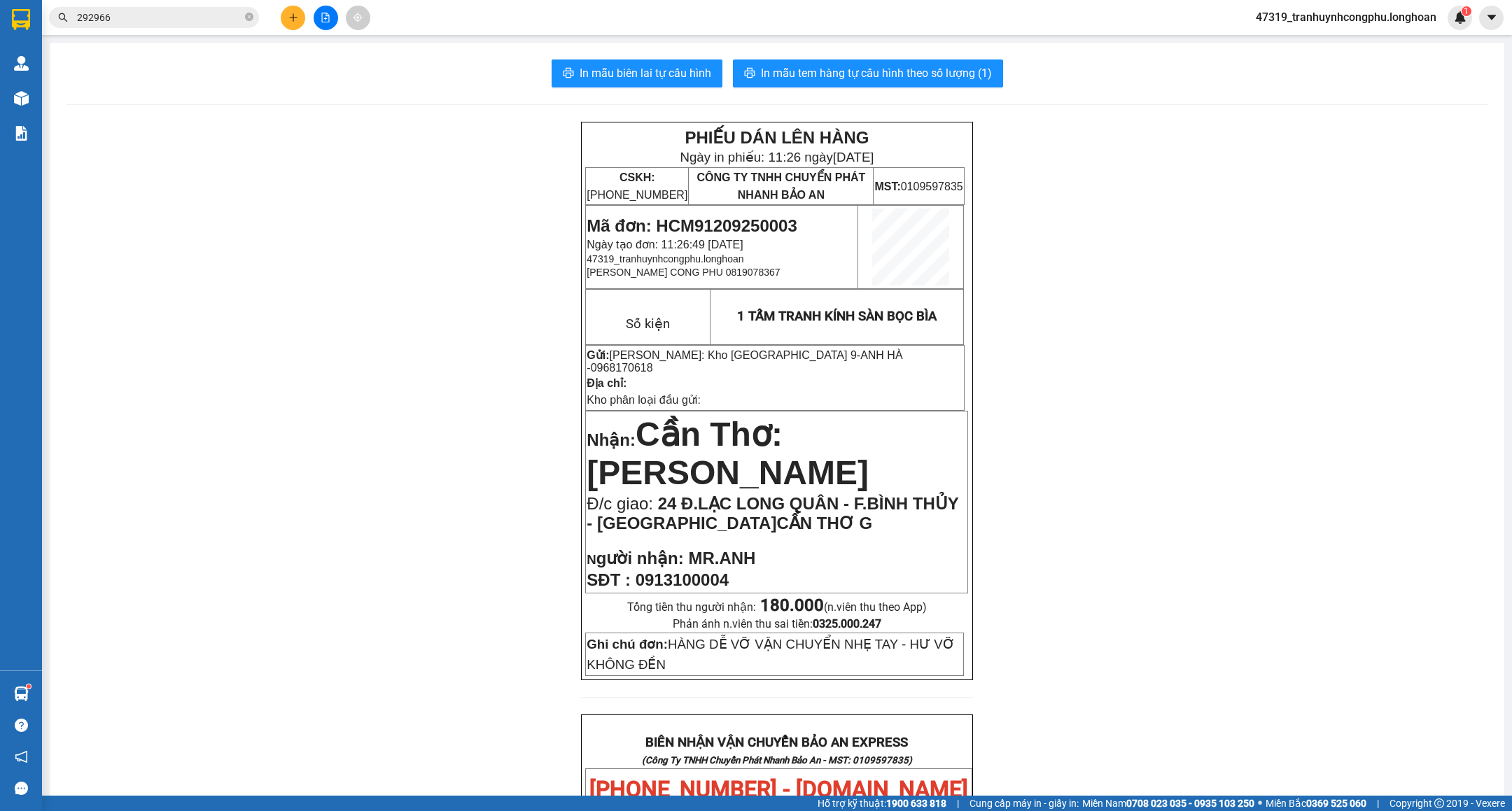
click at [691, 570] on span "0913100004" at bounding box center [682, 580] width 93 height 19
click at [882, 348] on td "Gửi: Hồ Chí Minh: Kho Thủ Đức & Quận 9 - ANH HÀ - 0968170618 Địa chỉ: Kho phân …" at bounding box center [774, 377] width 379 height 65
copy span "0968170618"
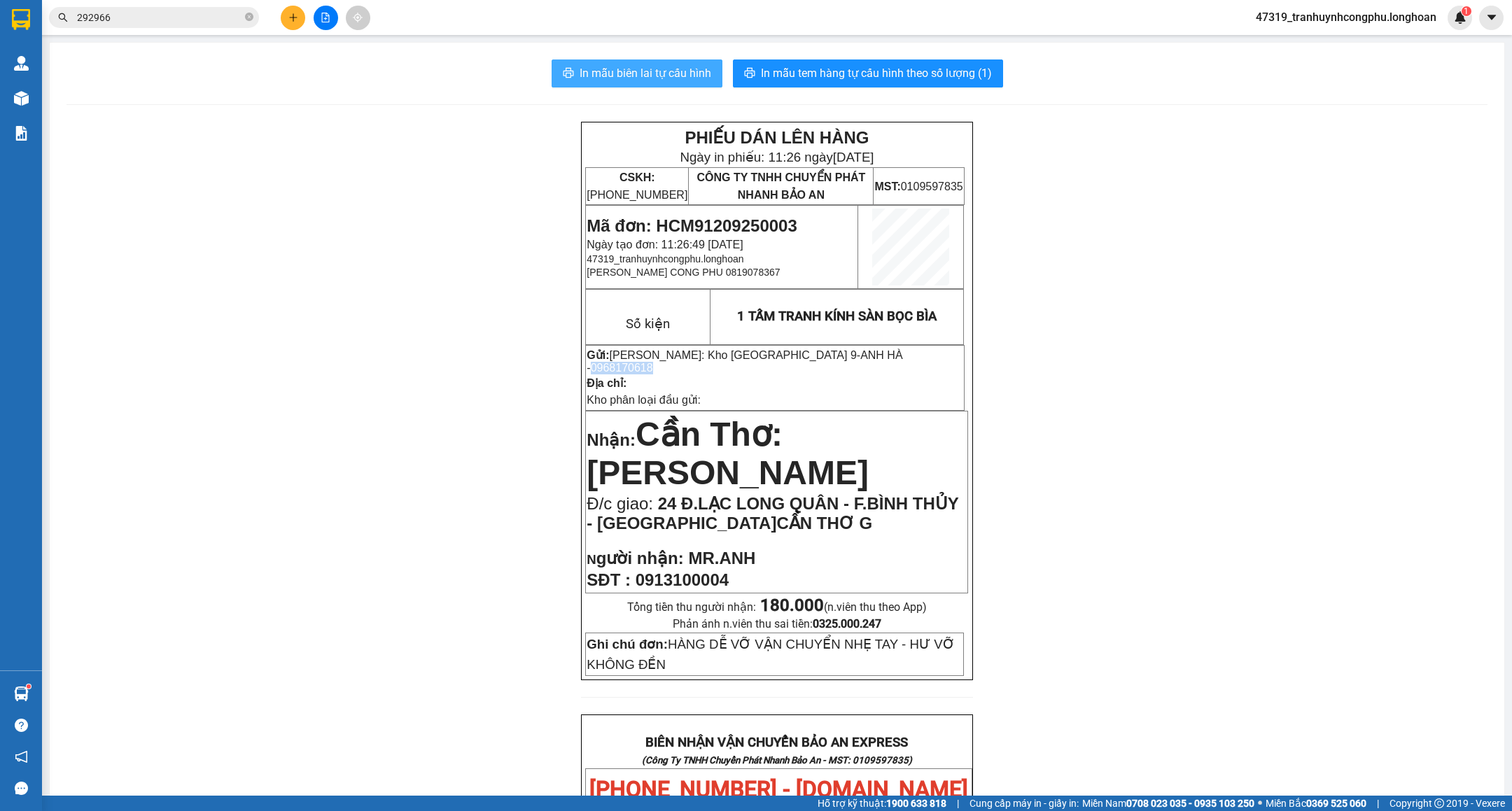
click at [659, 63] on button "In mẫu biên lai tự cấu hình" at bounding box center [636, 73] width 171 height 28
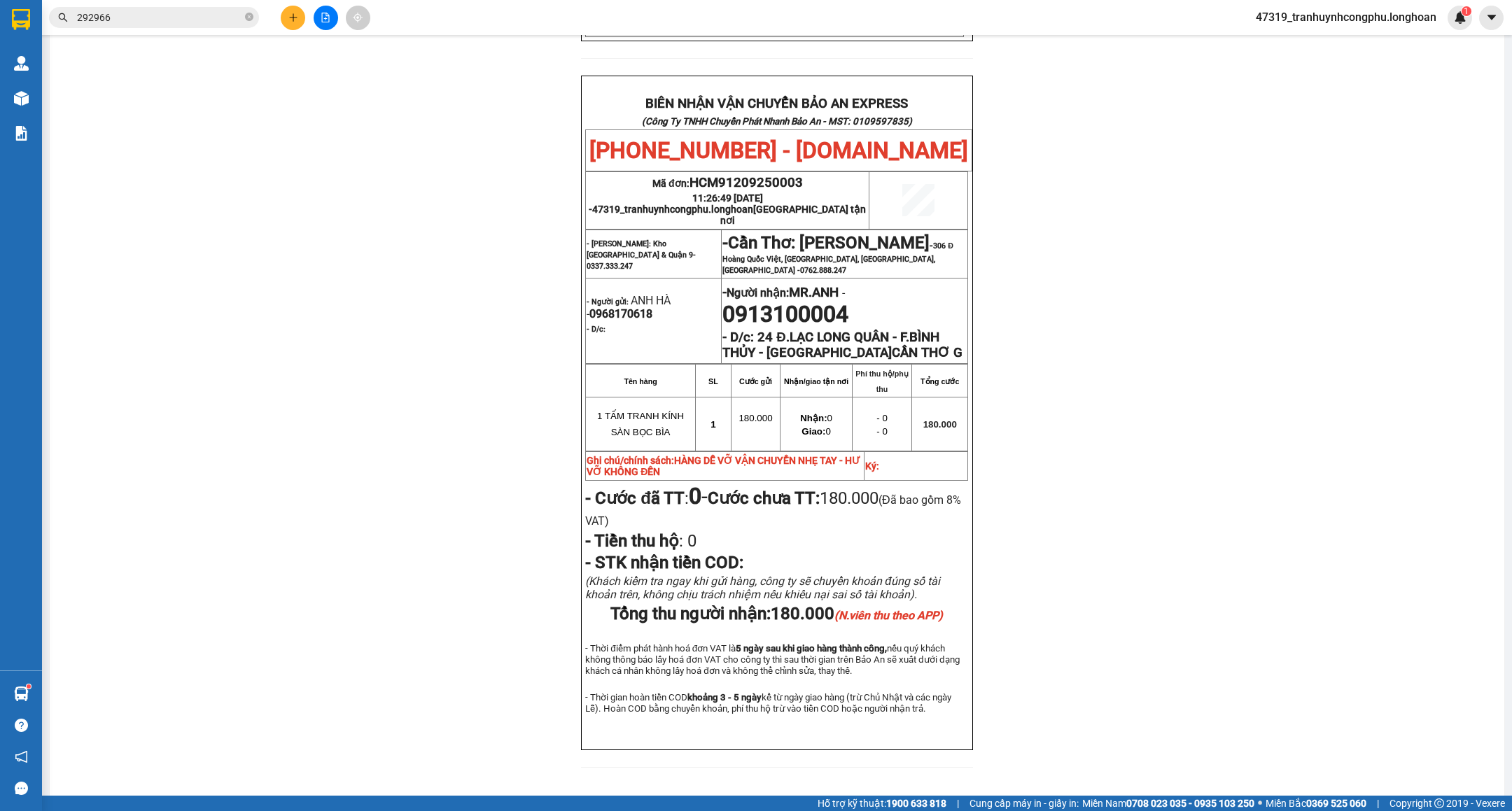
scroll to position [637, 0]
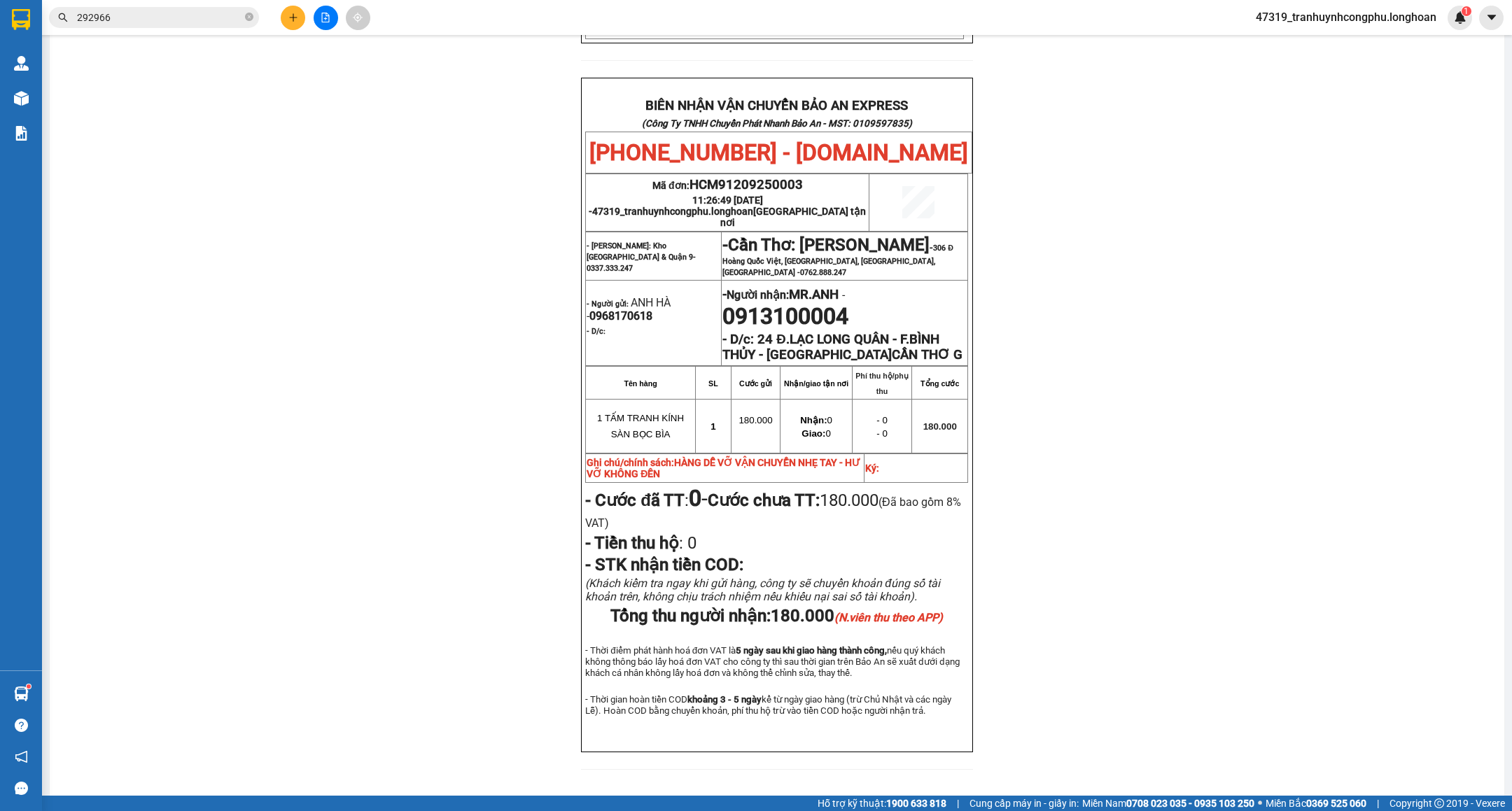
click at [816, 303] on span "0913100004" at bounding box center [785, 316] width 126 height 26
copy span "0913100004"
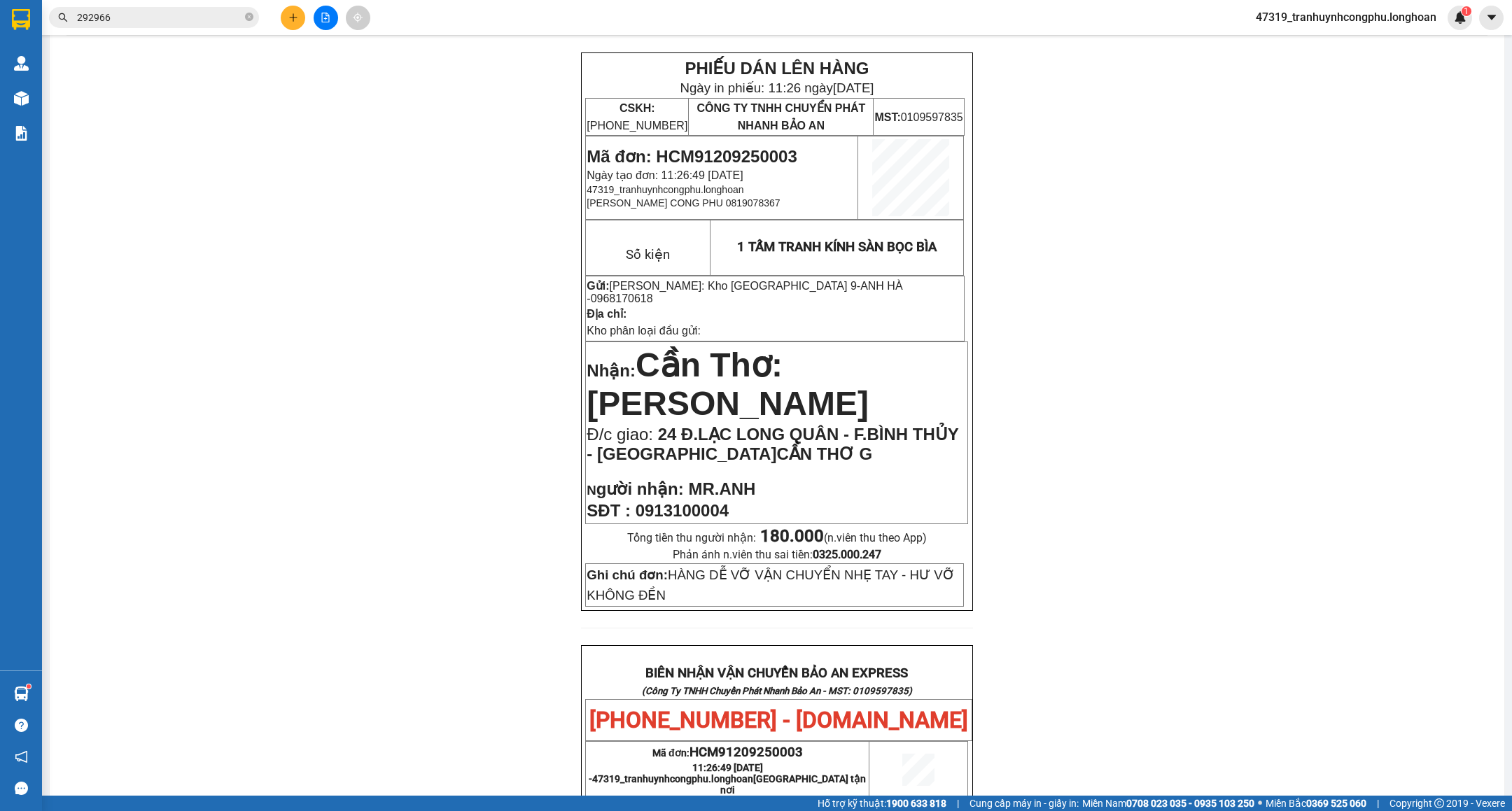
scroll to position [0, 0]
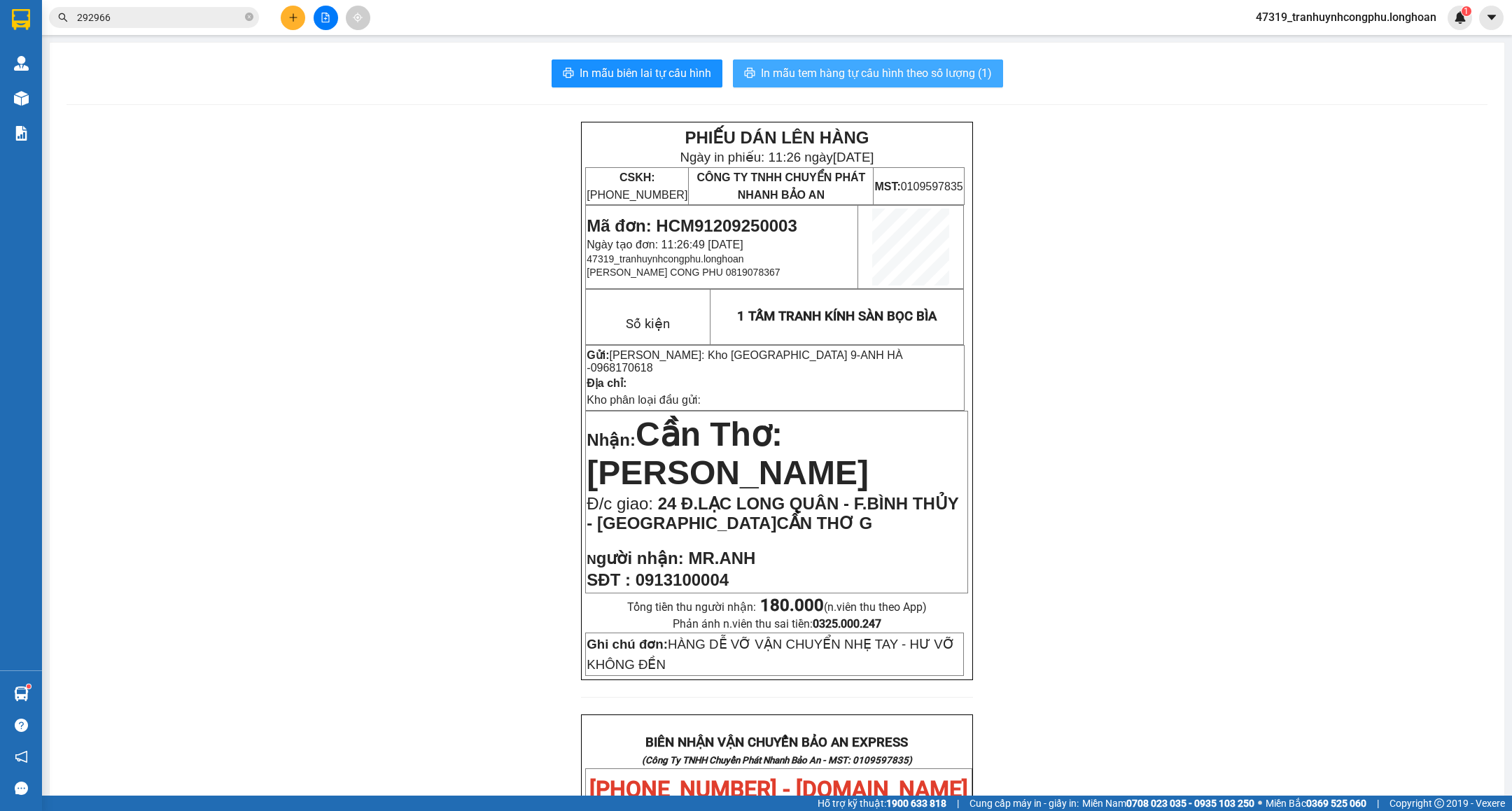
click at [914, 72] on span "In mẫu tem hàng tự cấu hình theo số lượng (1)" at bounding box center [876, 73] width 231 height 17
click at [484, 456] on div "PHIẾU DÁN LÊN HÀNG Ngày in phiếu: 11:27 ngày 12-09-2025 CSKH: 1900.06.88.33 CÔN…" at bounding box center [777, 773] width 1421 height 1302
click at [757, 217] on span "Mã đơn: HCM91209250003" at bounding box center [691, 226] width 210 height 19
copy span "HCM91209250003"
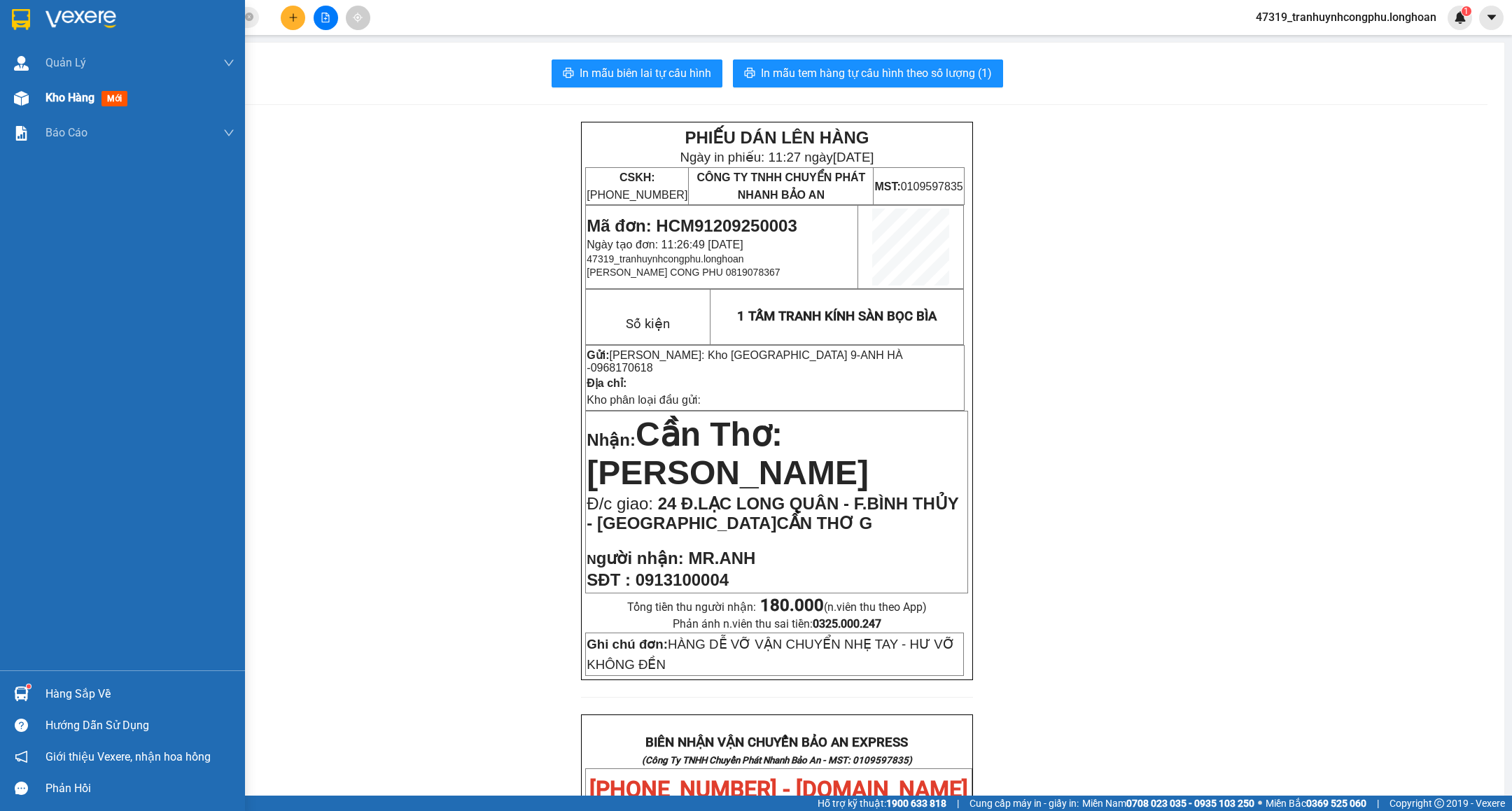
click at [24, 108] on div at bounding box center [21, 98] width 24 height 24
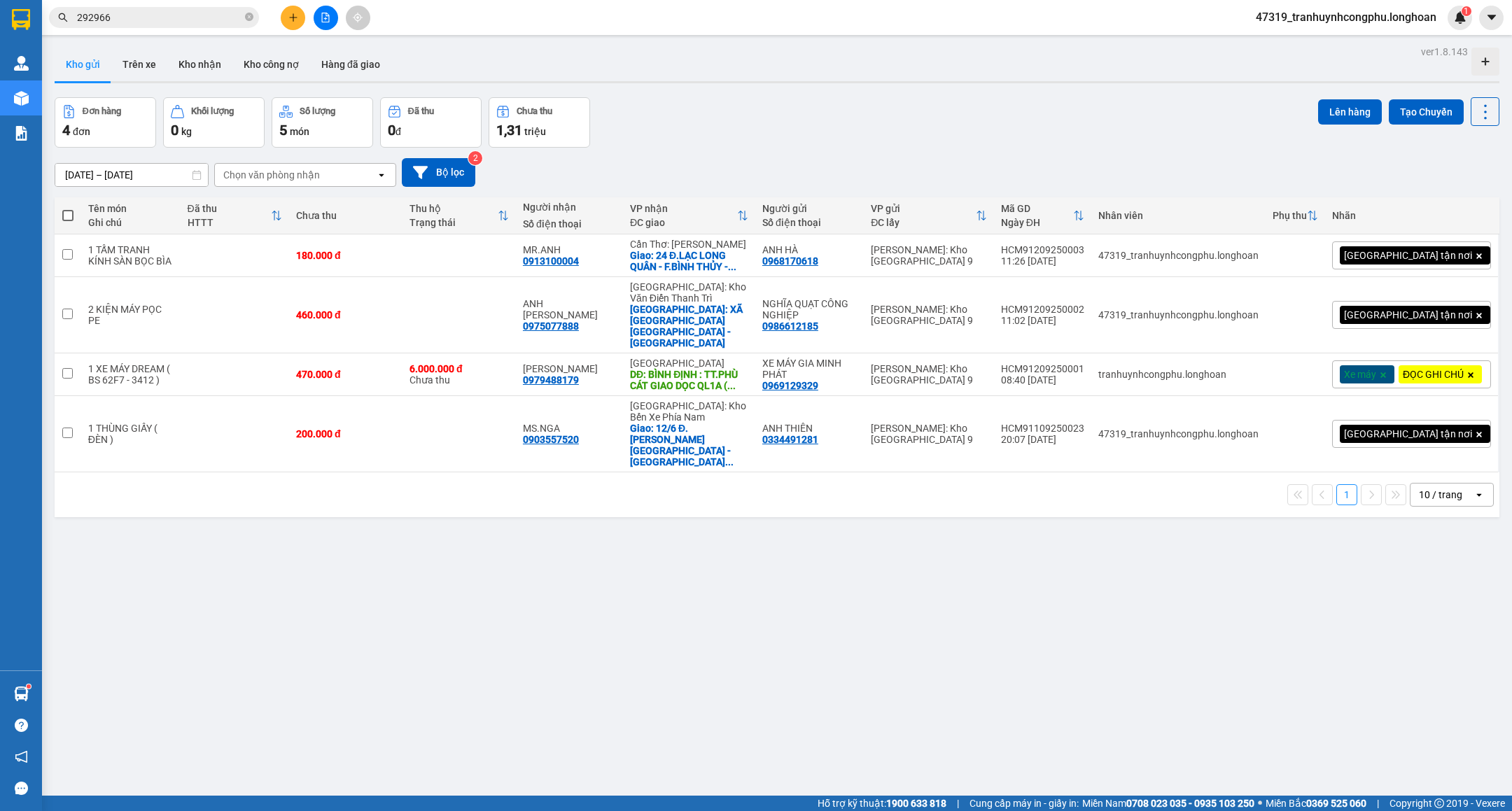
click at [150, 22] on input "292966" at bounding box center [159, 17] width 165 height 16
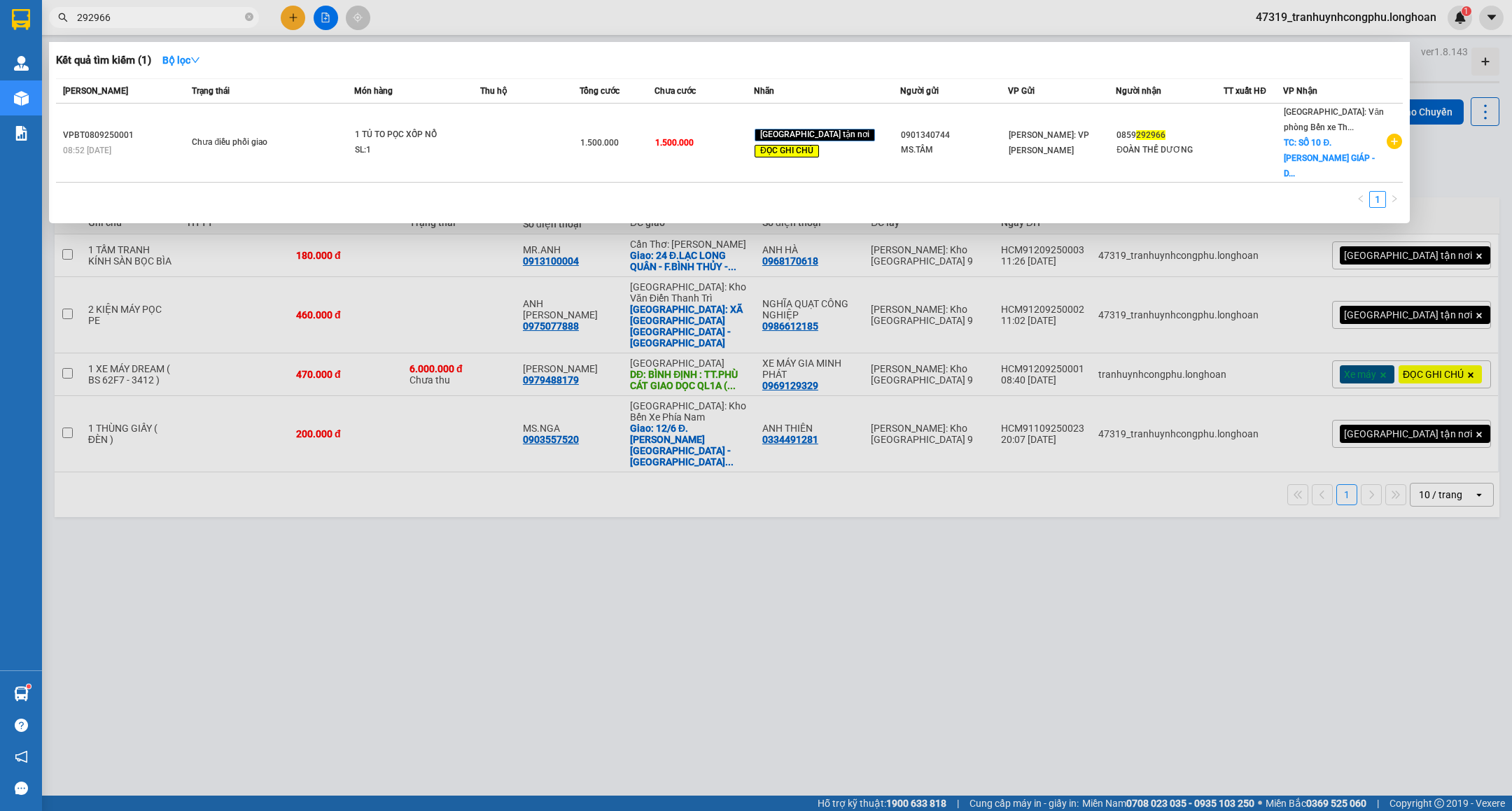
click at [150, 21] on input "292966" at bounding box center [159, 17] width 165 height 16
paste input "VPBT1209250004"
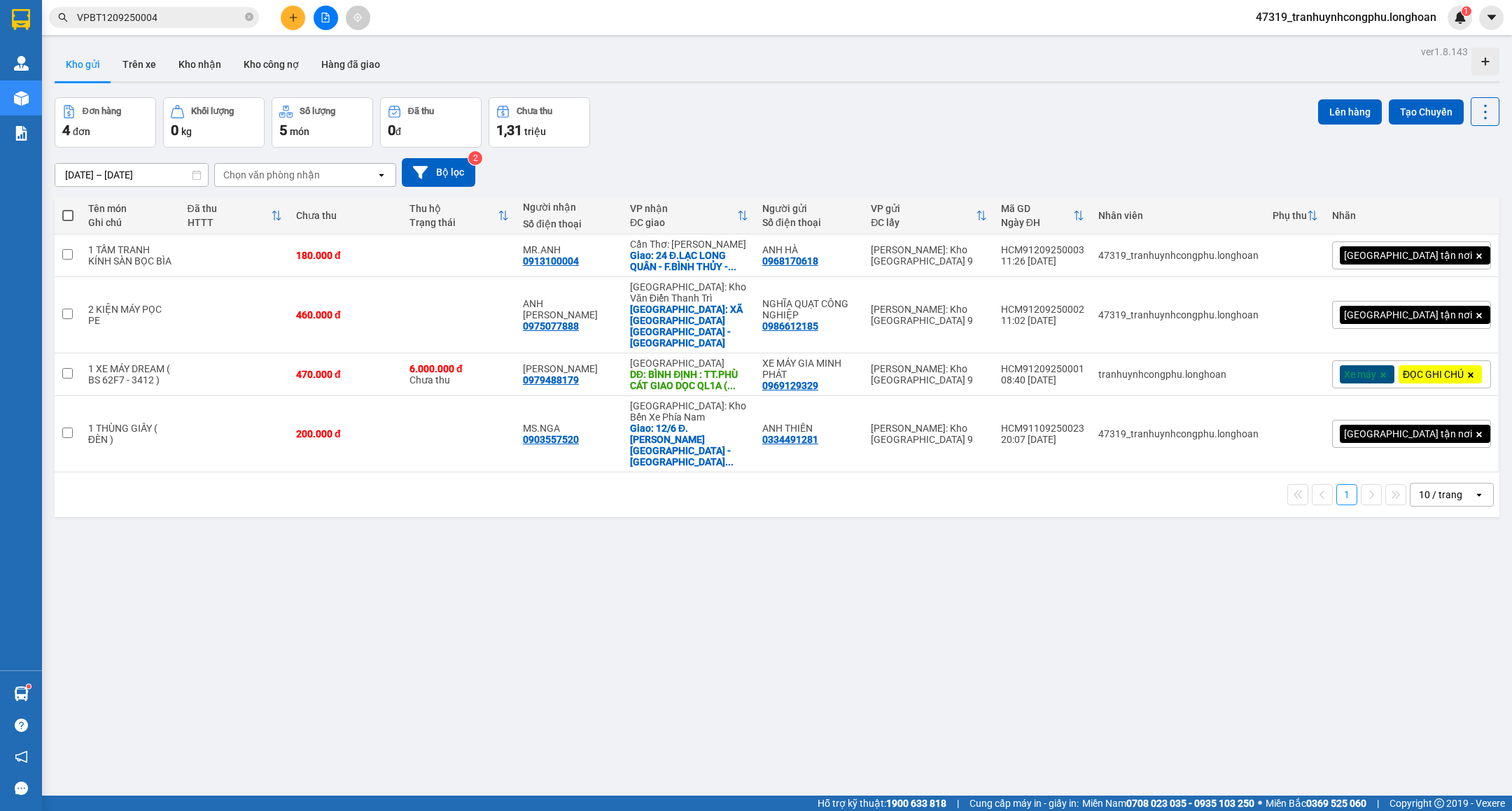
click at [189, 17] on input "VPBT1209250004" at bounding box center [159, 17] width 165 height 16
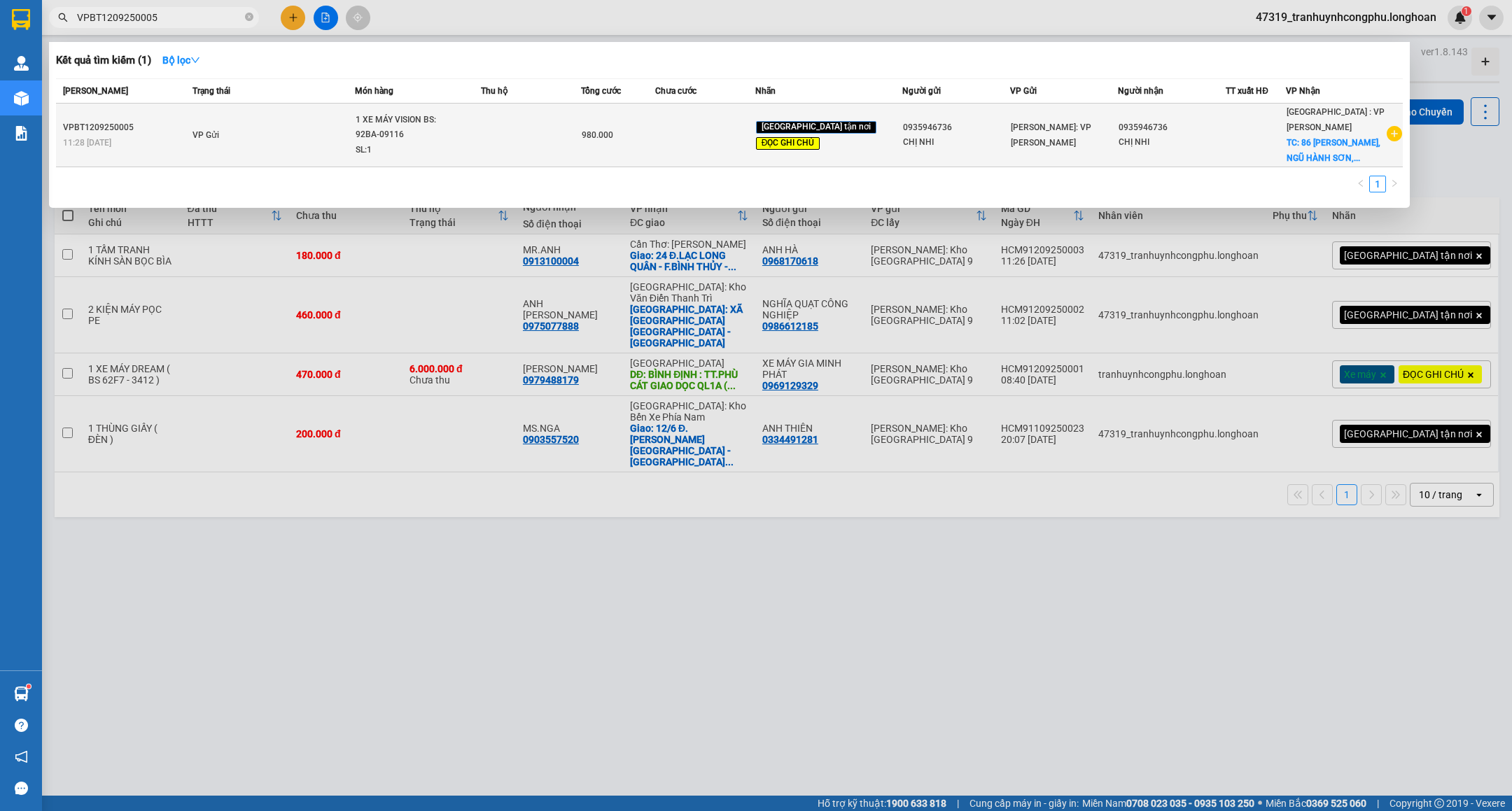
type input "VPBT1209250005"
click at [910, 121] on div "0935946736" at bounding box center [956, 128] width 107 height 15
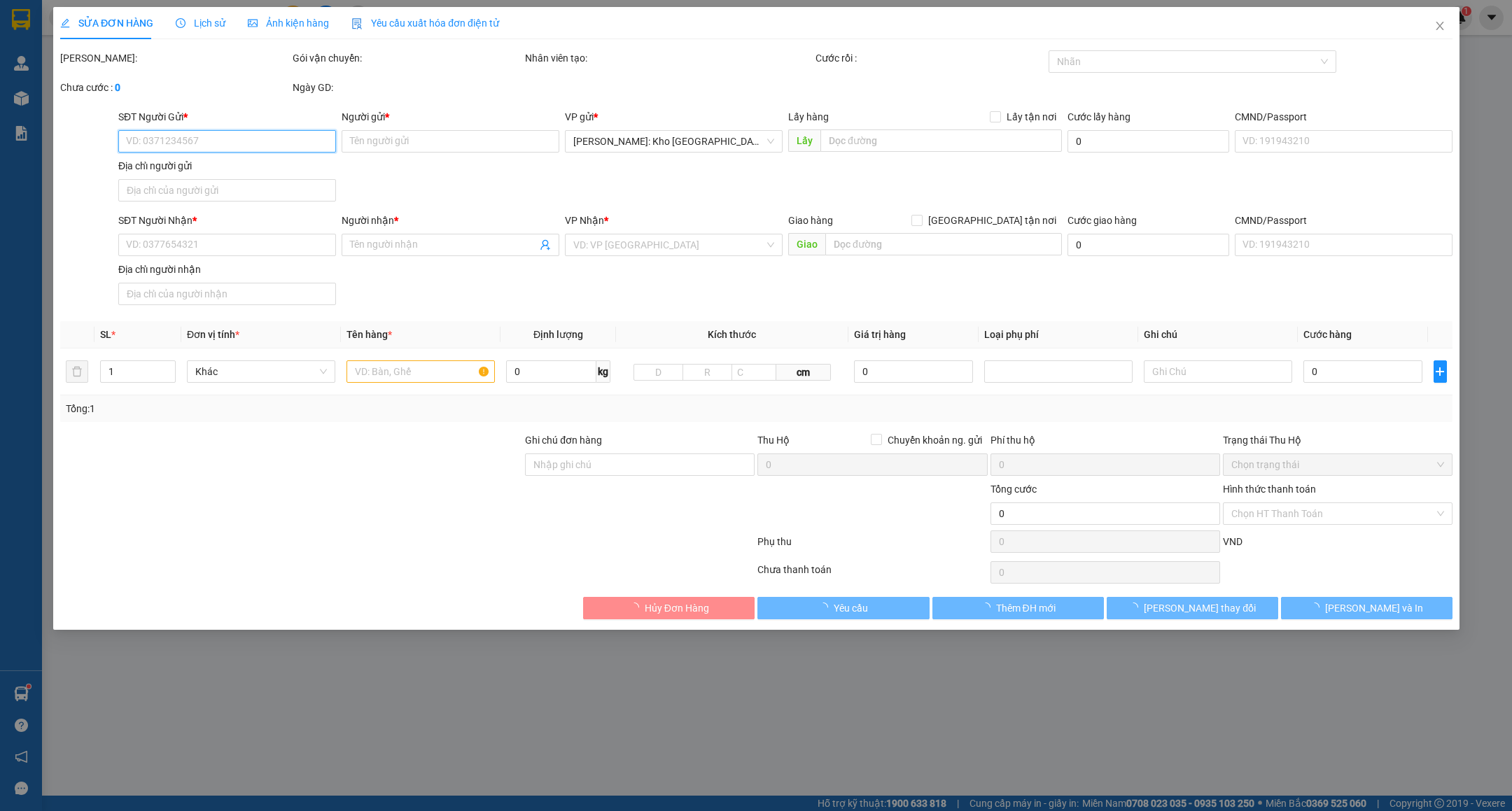
type input "0935946736"
type input "CHỊ NHI"
type input "0935946736"
type input "CHỊ NHI"
checkbox input "true"
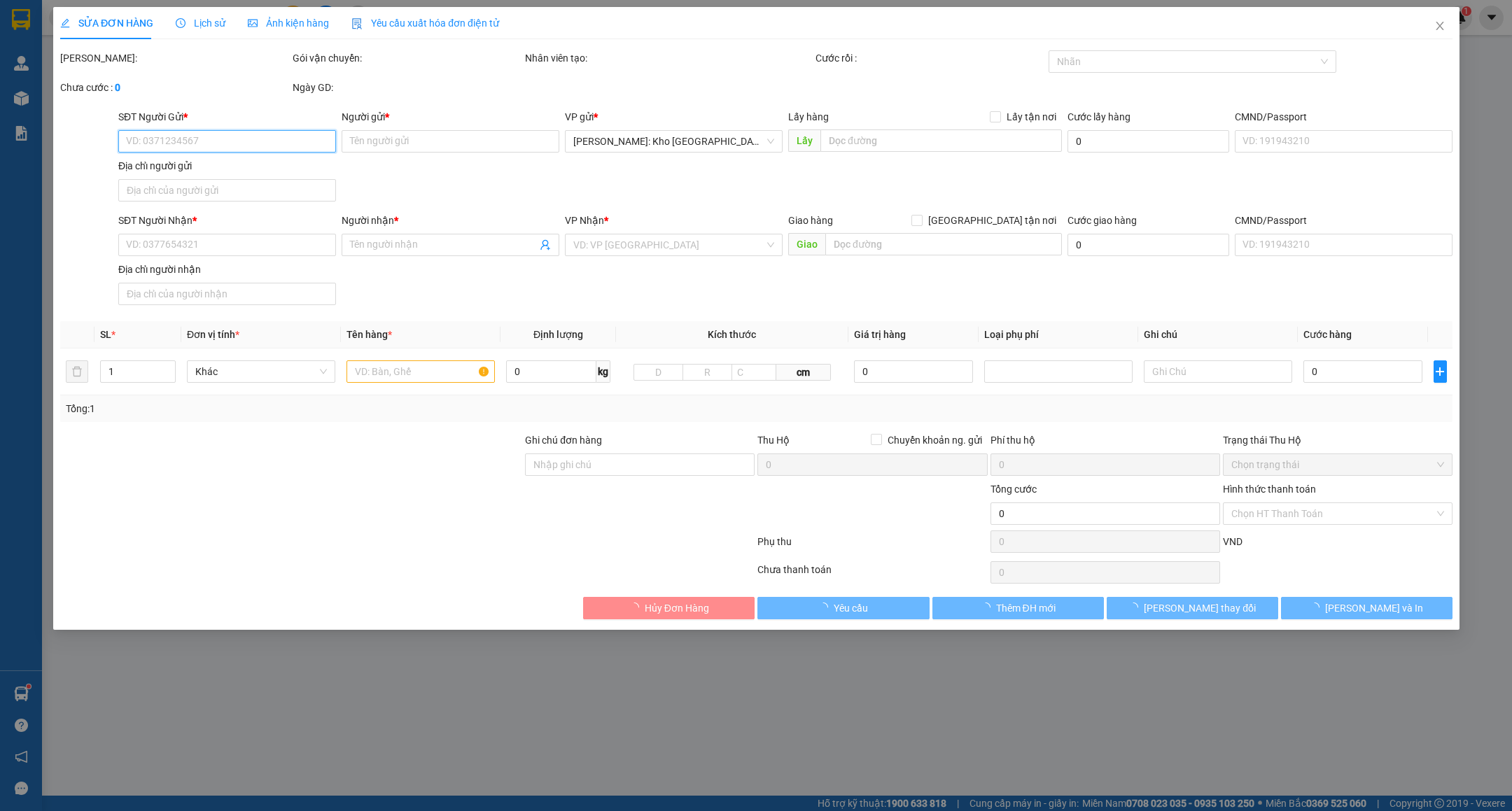
type input "86 KIM ĐỒNG, NGŨ HÀNH SƠN, ĐÀ NẴNG"
type input "GIAO NGÀY 15/9, KHÔNG CHÌA KHÓA, KHÔNG CAVET"
type input "980.000"
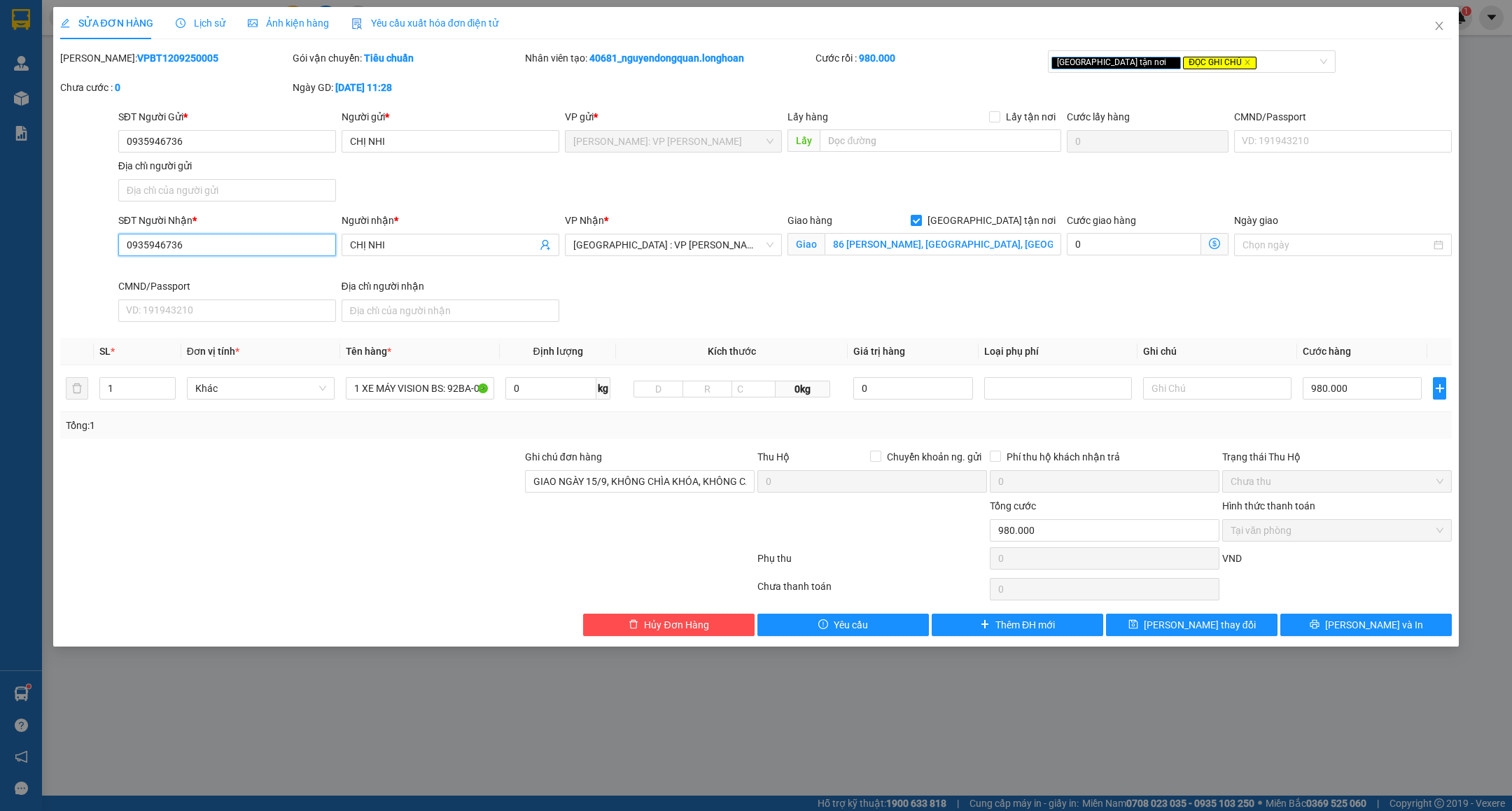
click at [242, 256] on input "0935946736" at bounding box center [227, 245] width 218 height 23
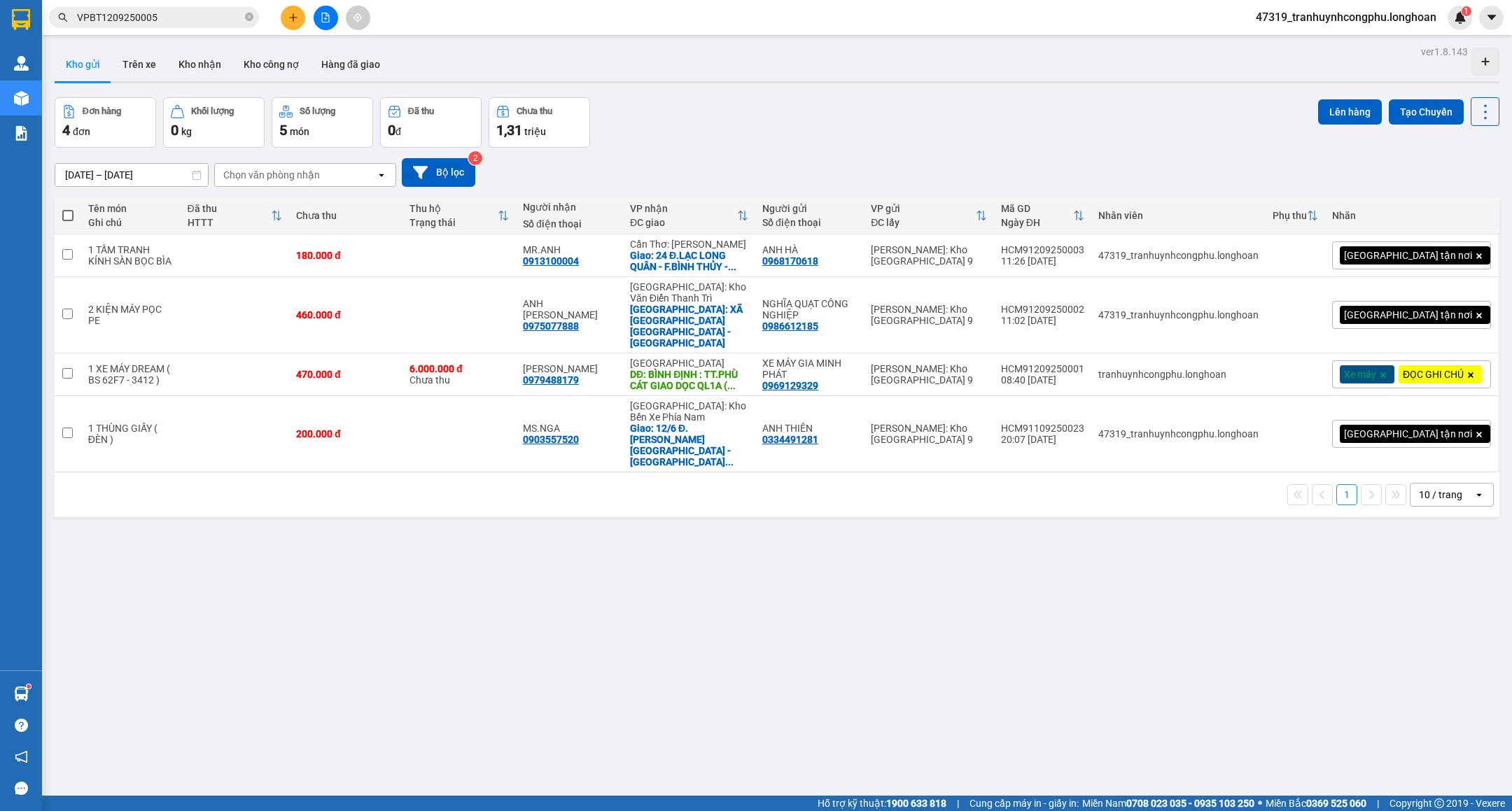
click at [171, 25] on span "VPBT1209250005" at bounding box center [154, 17] width 210 height 21
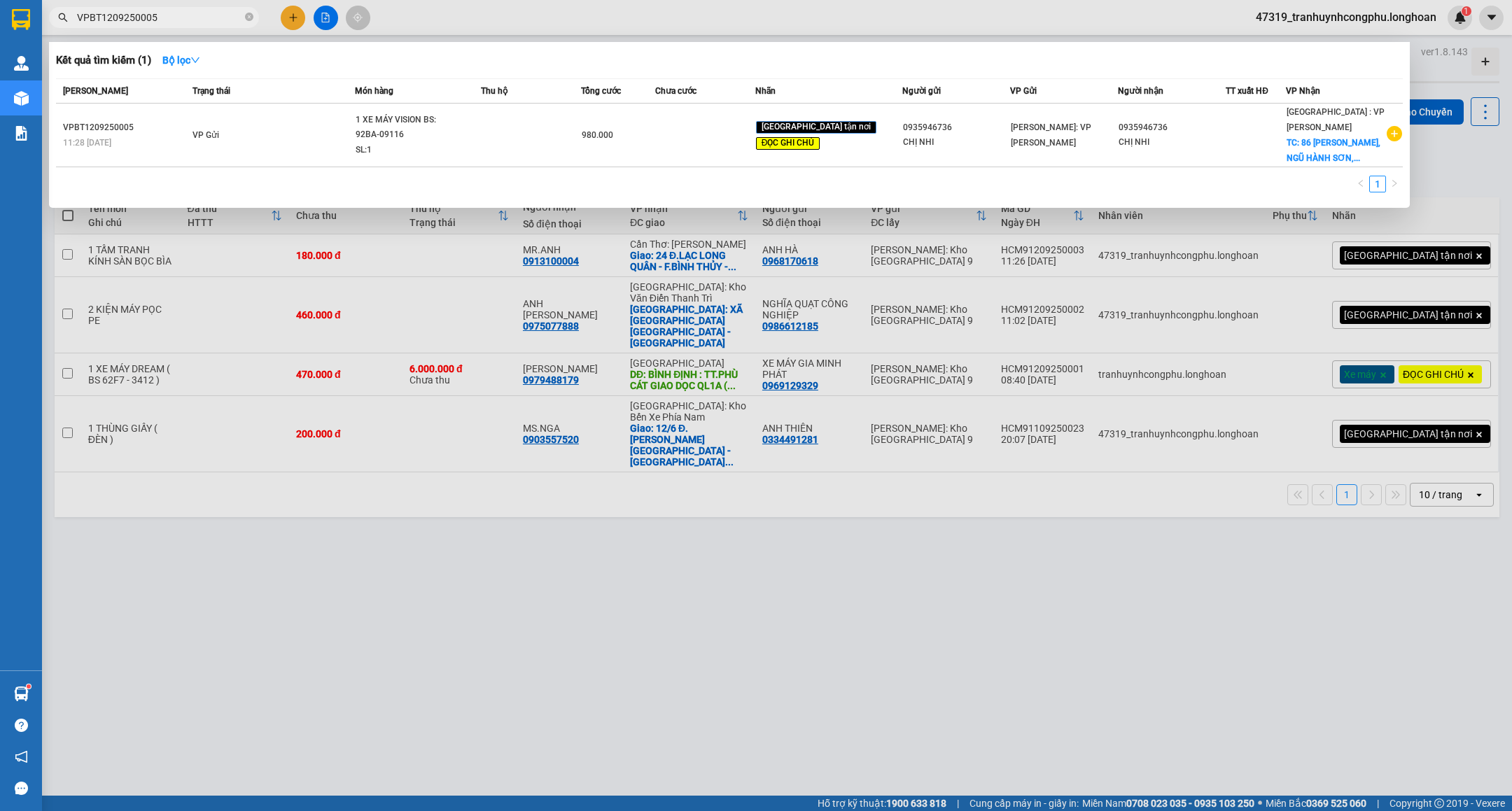
click at [173, 19] on input "VPBT1209250005" at bounding box center [159, 17] width 165 height 16
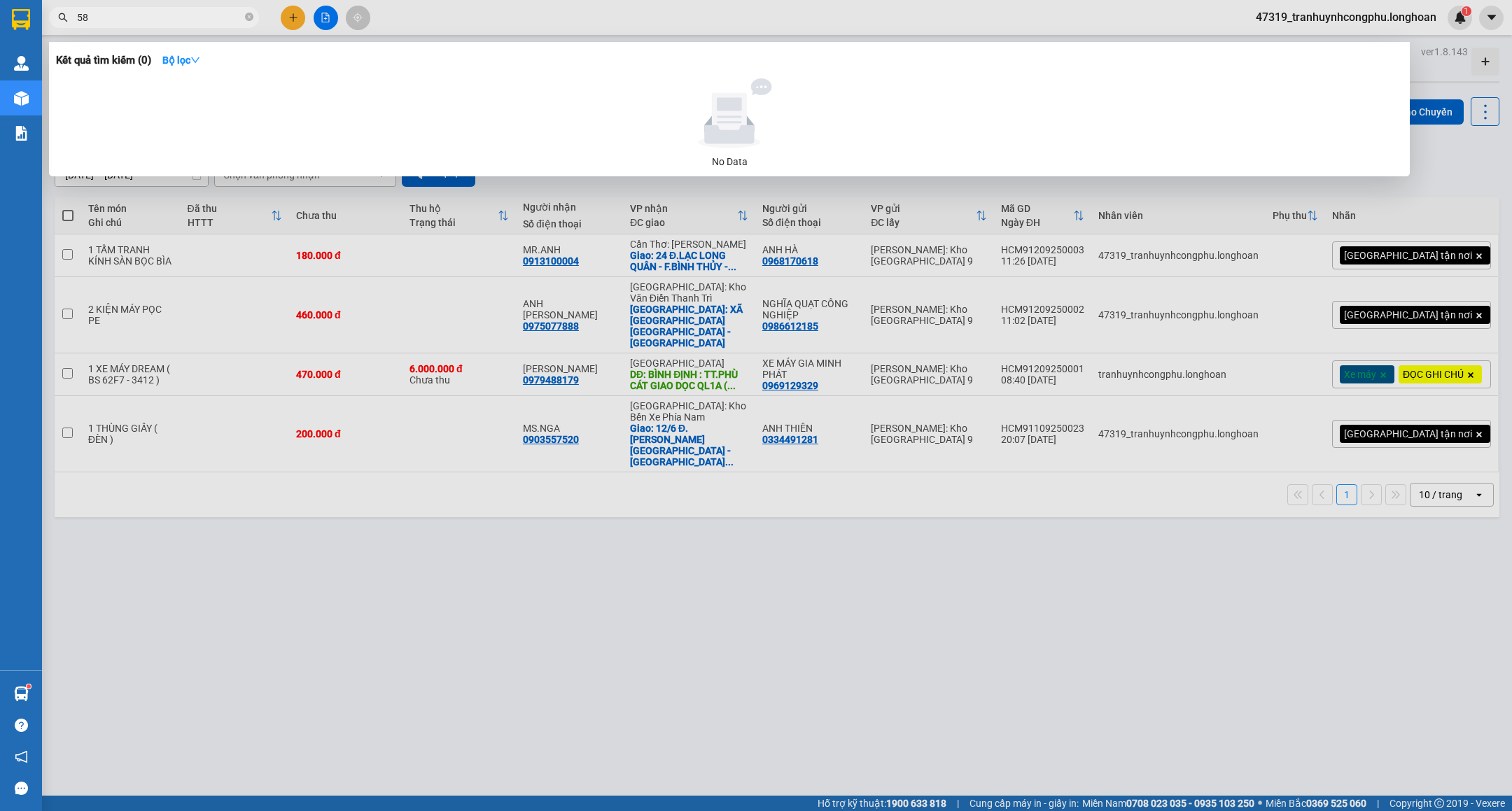
type input "5"
type input "0"
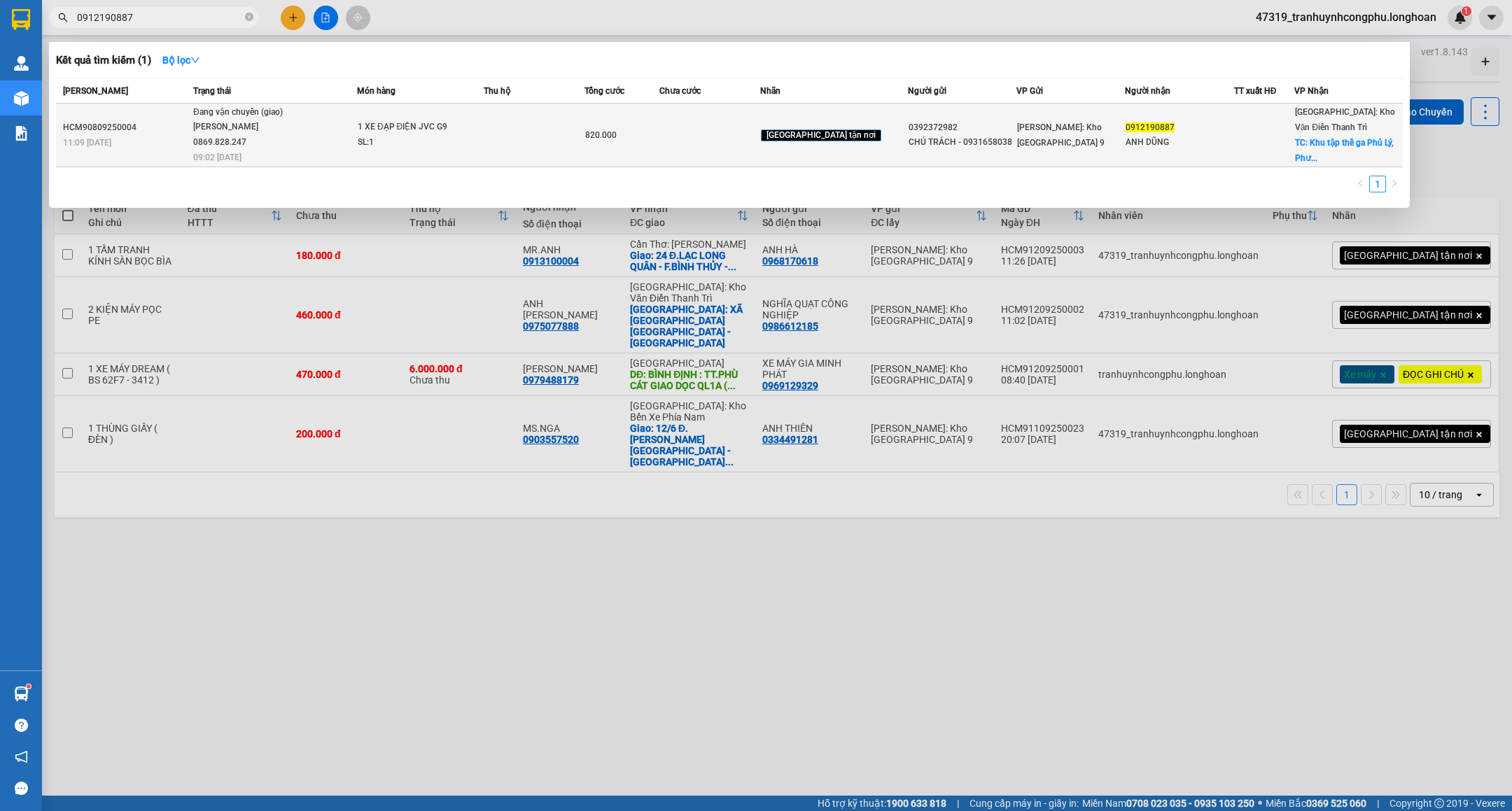
type input "0912190887"
click at [259, 121] on div "Đang vận chuyển (giao)" at bounding box center [246, 113] width 105 height 16
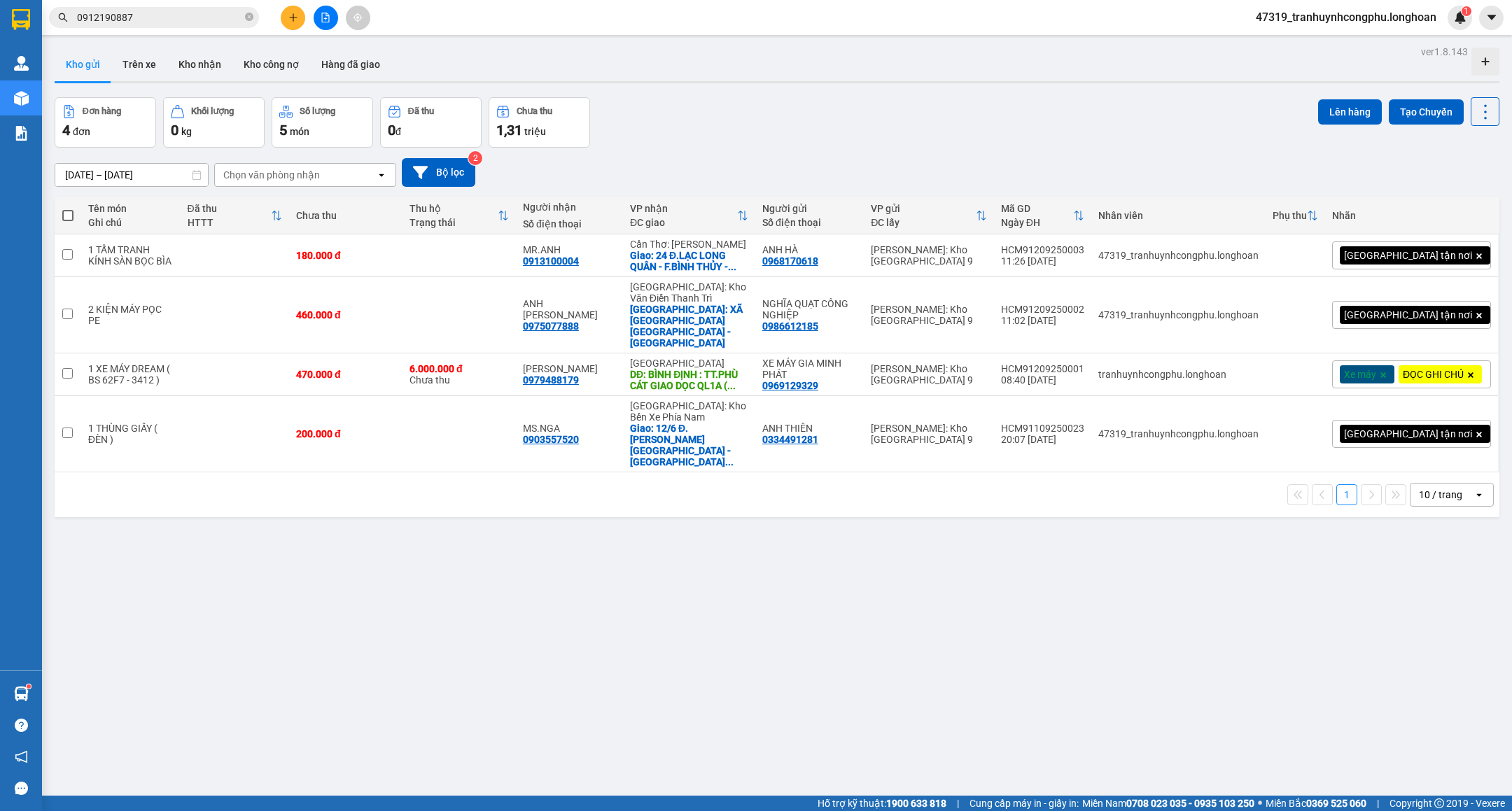
click at [183, 21] on input "0912190887" at bounding box center [159, 17] width 165 height 16
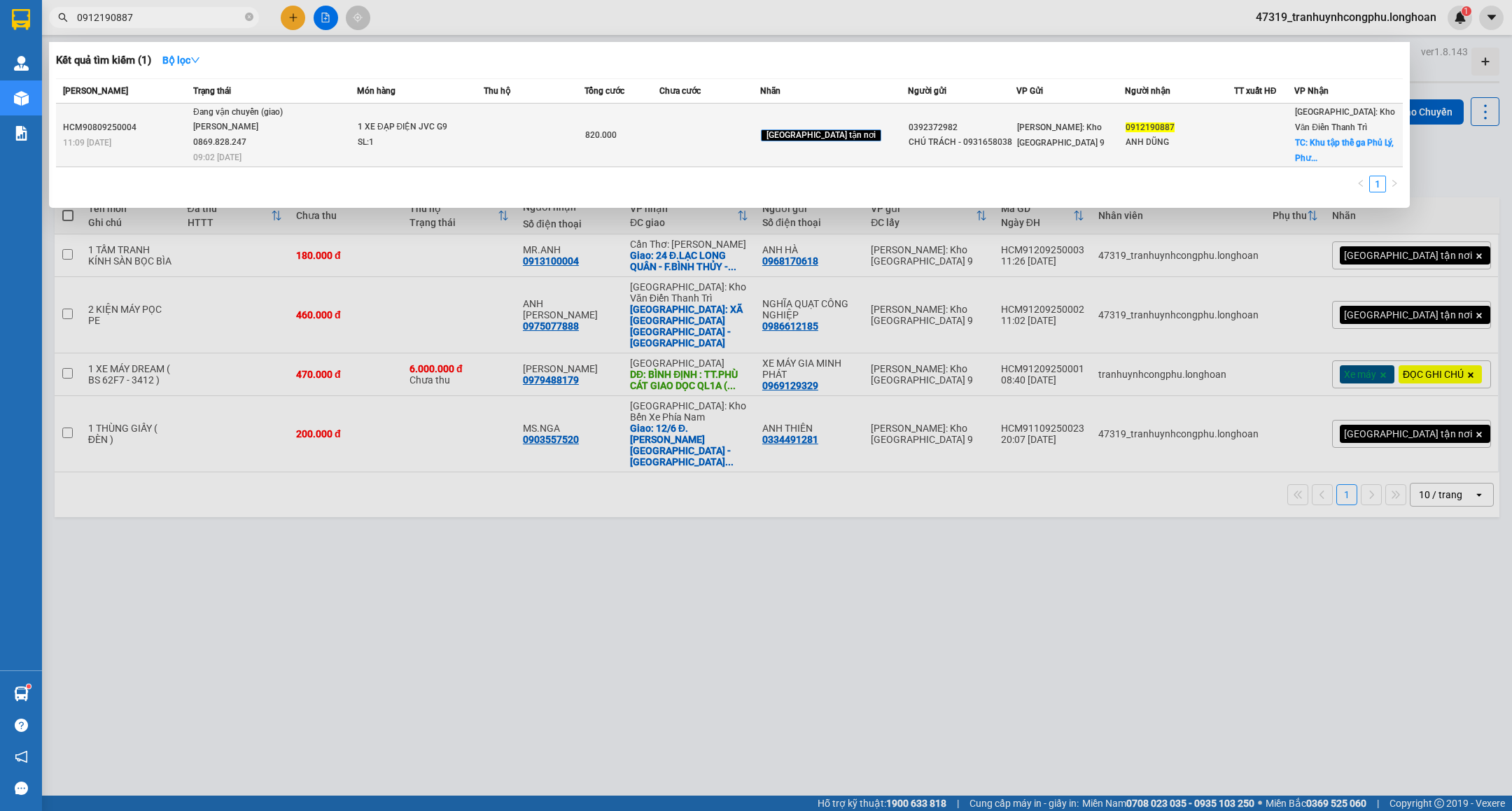
click at [242, 152] on span "09:02 - 12/09" at bounding box center [217, 157] width 48 height 10
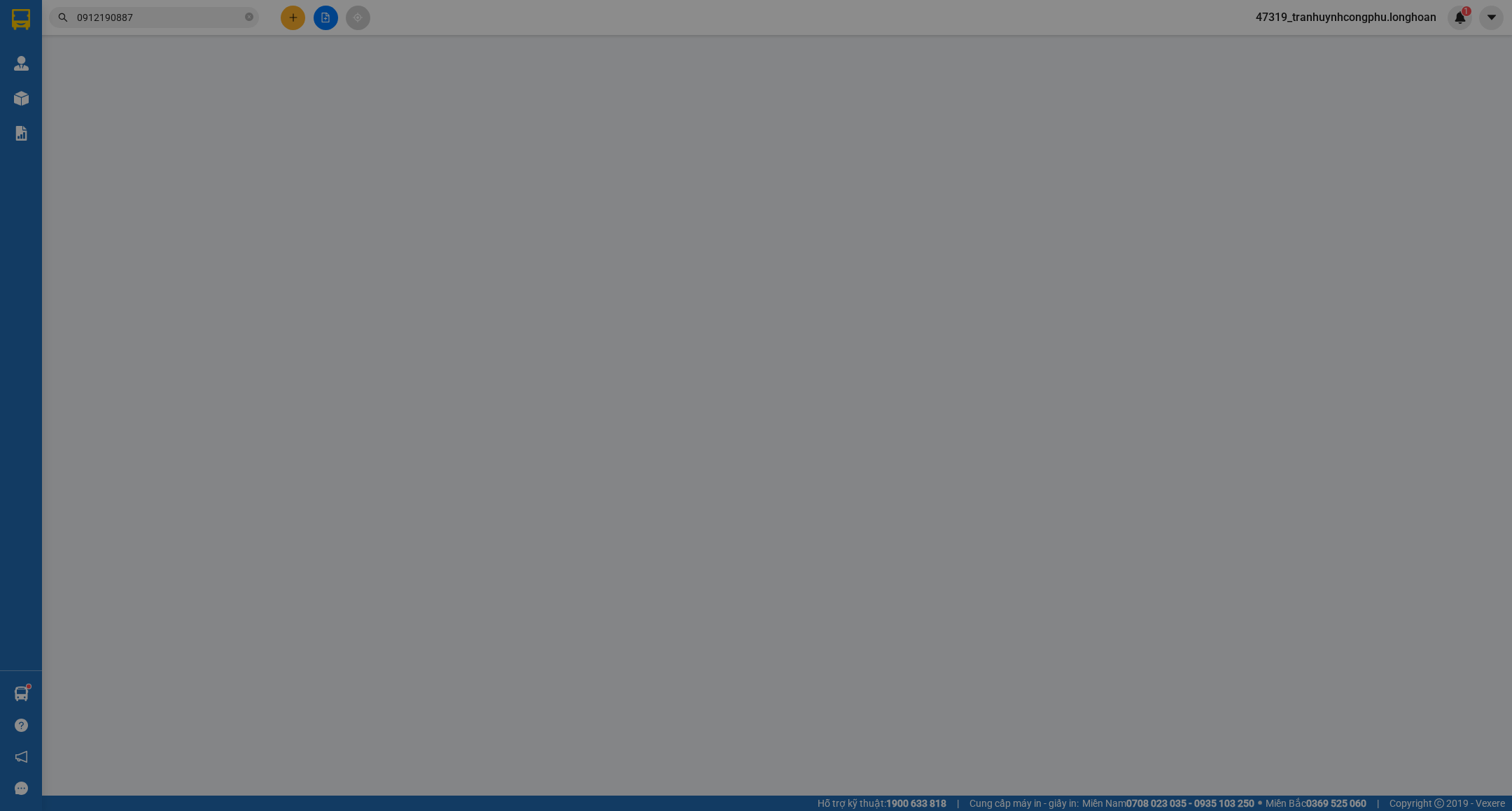
type input "0392372982"
type input "CHÚ TRÁCH - 0931658038"
type input "0912190887"
type input "ANH DŨNG"
checkbox input "true"
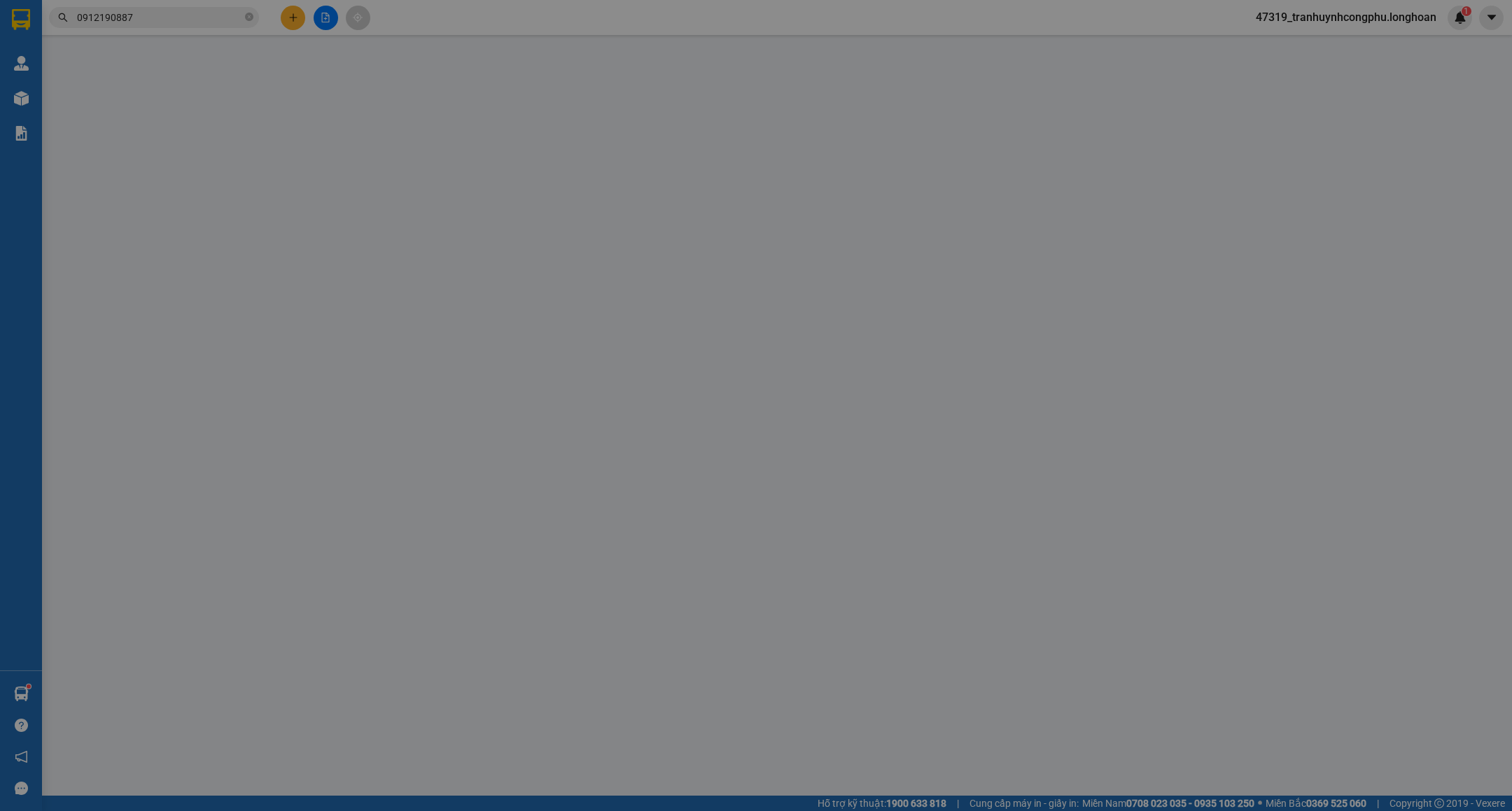
type input "Khu tập thể ga Phủ Lý, Phường Phủ Lý, Tỉnh HÀ NAM (CŨ) ( Đường Lê Hoàn )"
type input "CHÌA KHÓA CUỐN TAY LÁI, BỘ SẠC TREO TRÊN XE"
type input "820.000"
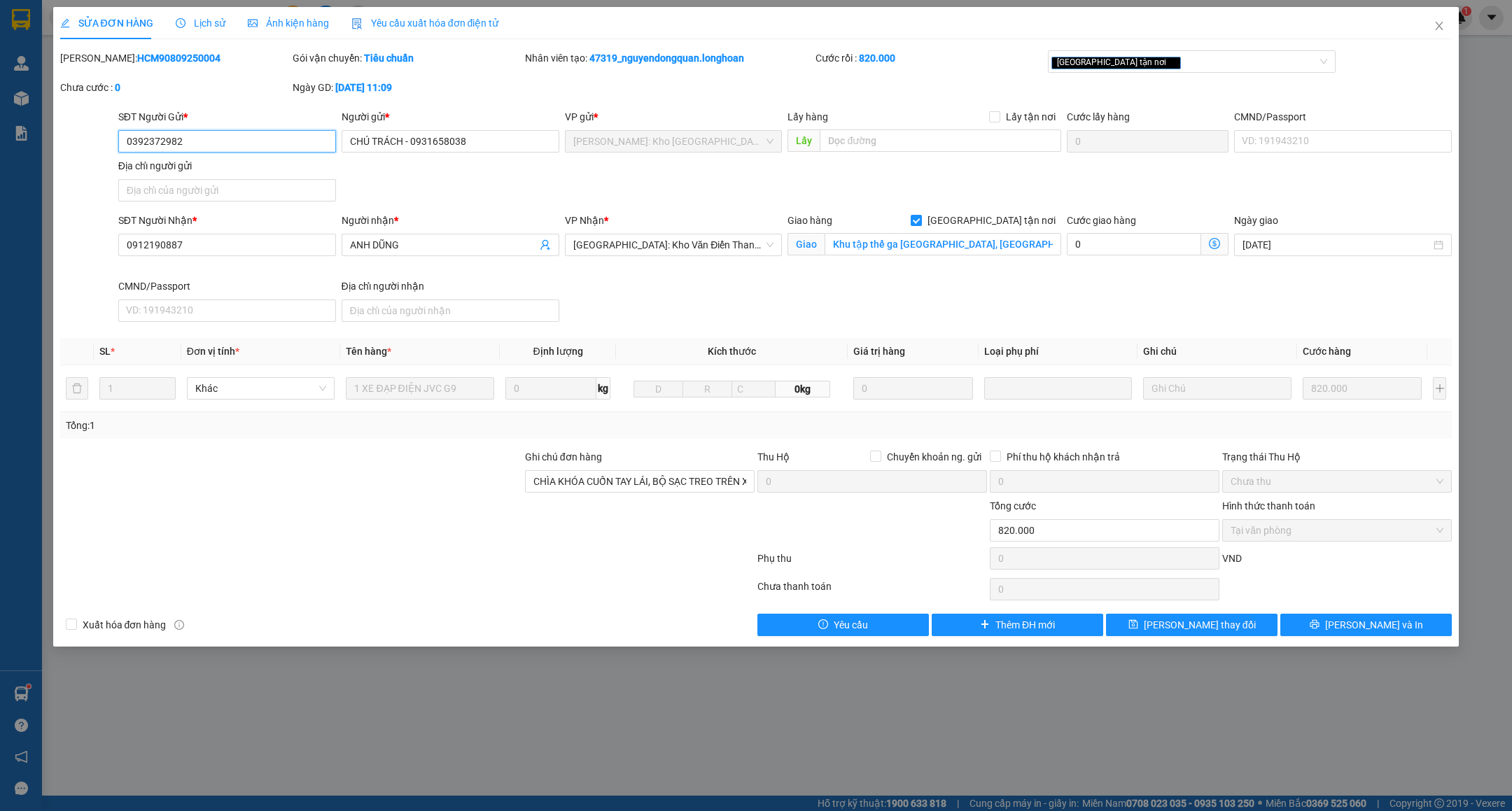
click at [246, 150] on input "0392372982" at bounding box center [227, 142] width 218 height 23
click at [865, 243] on input "Khu tập thể ga Phủ Lý, Phường Phủ Lý, Tỉnh HÀ NAM (CŨ) ( Đường Lê Hoàn )" at bounding box center [942, 244] width 236 height 23
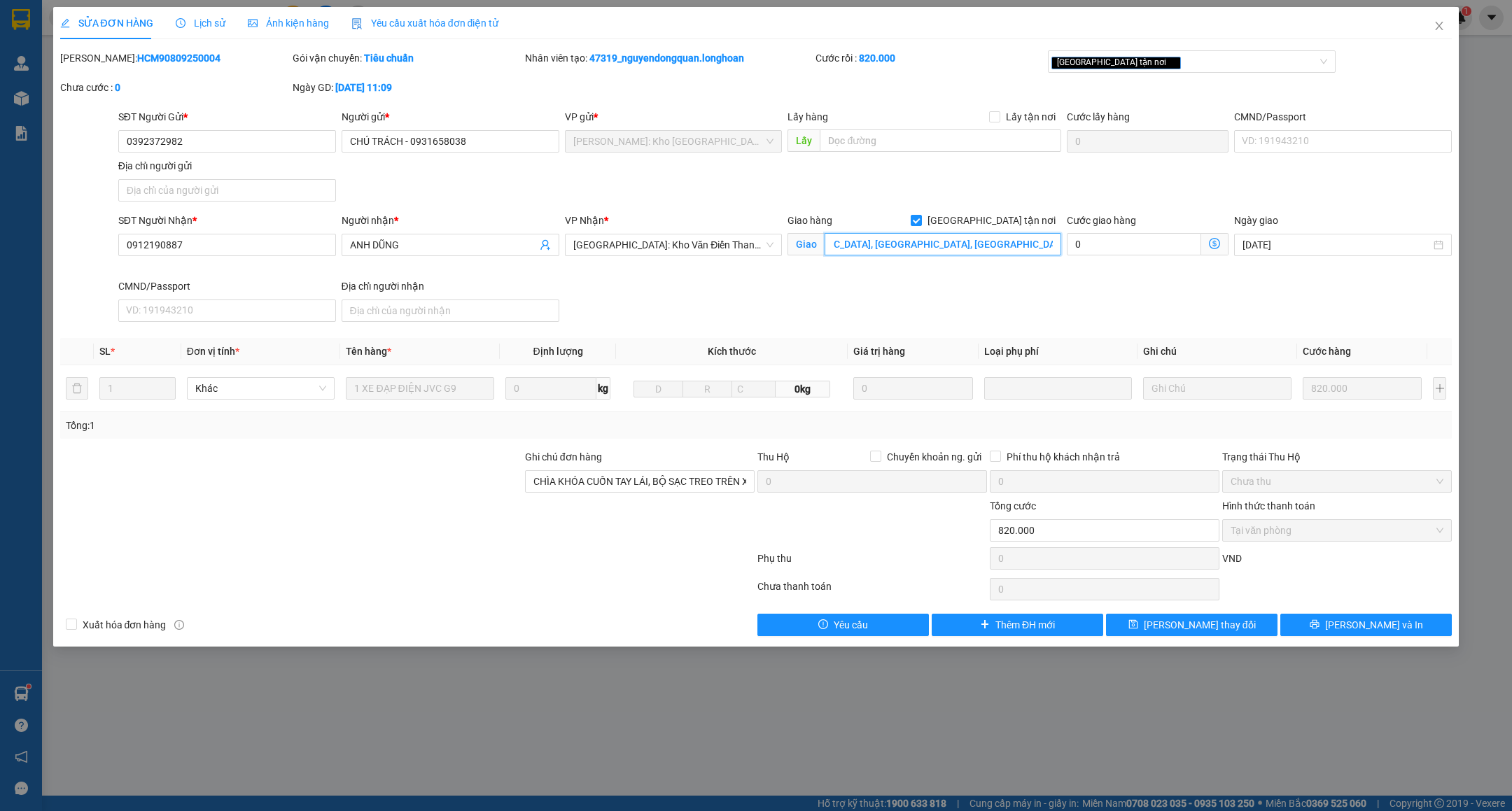
click at [865, 243] on input "Khu tập thể ga Phủ Lý, Phường Phủ Lý, Tỉnh HÀ NAM (CŨ) ( Đường Lê Hoàn )" at bounding box center [942, 244] width 236 height 23
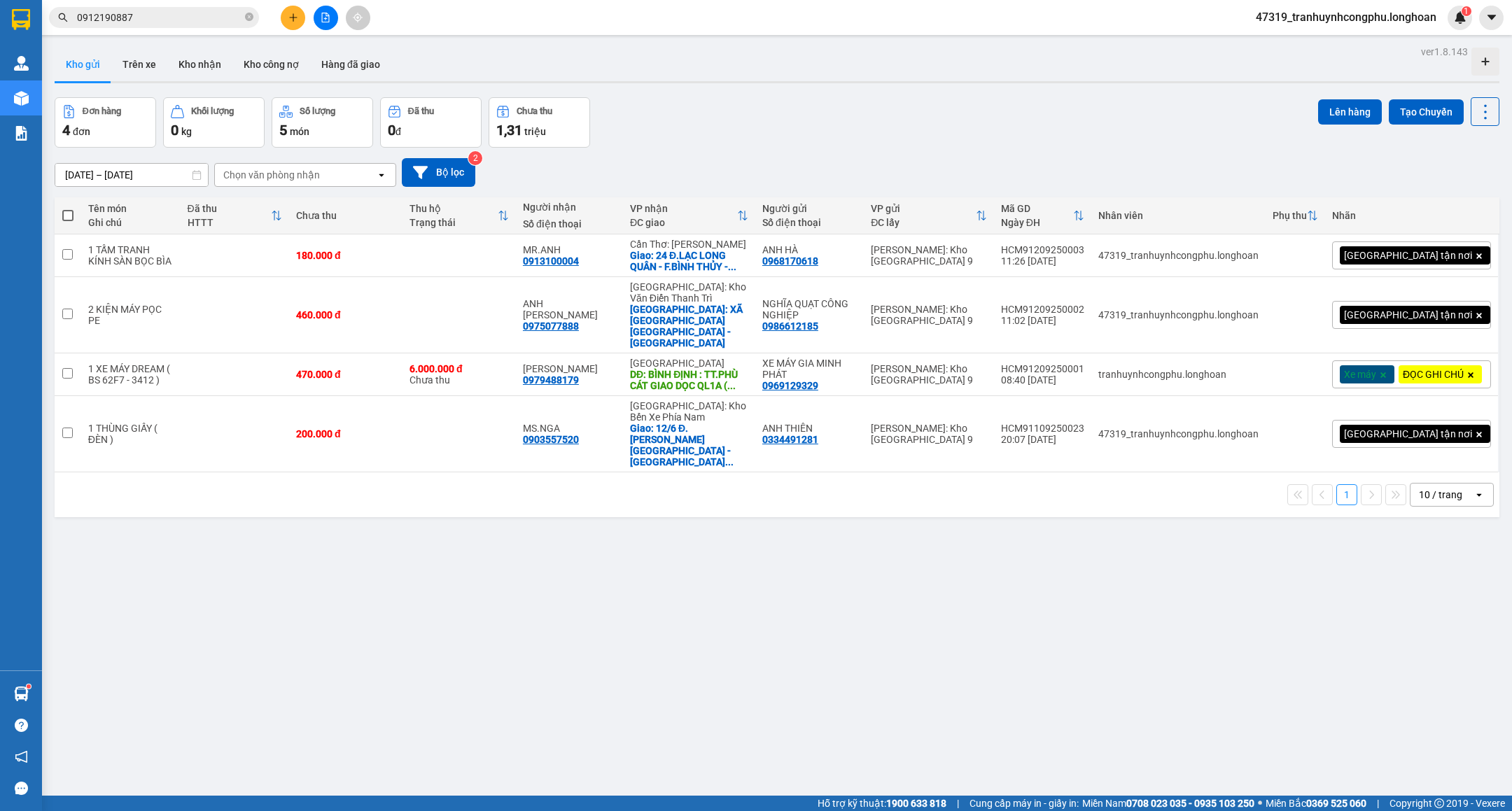
click at [290, 19] on icon "plus" at bounding box center [293, 17] width 10 height 10
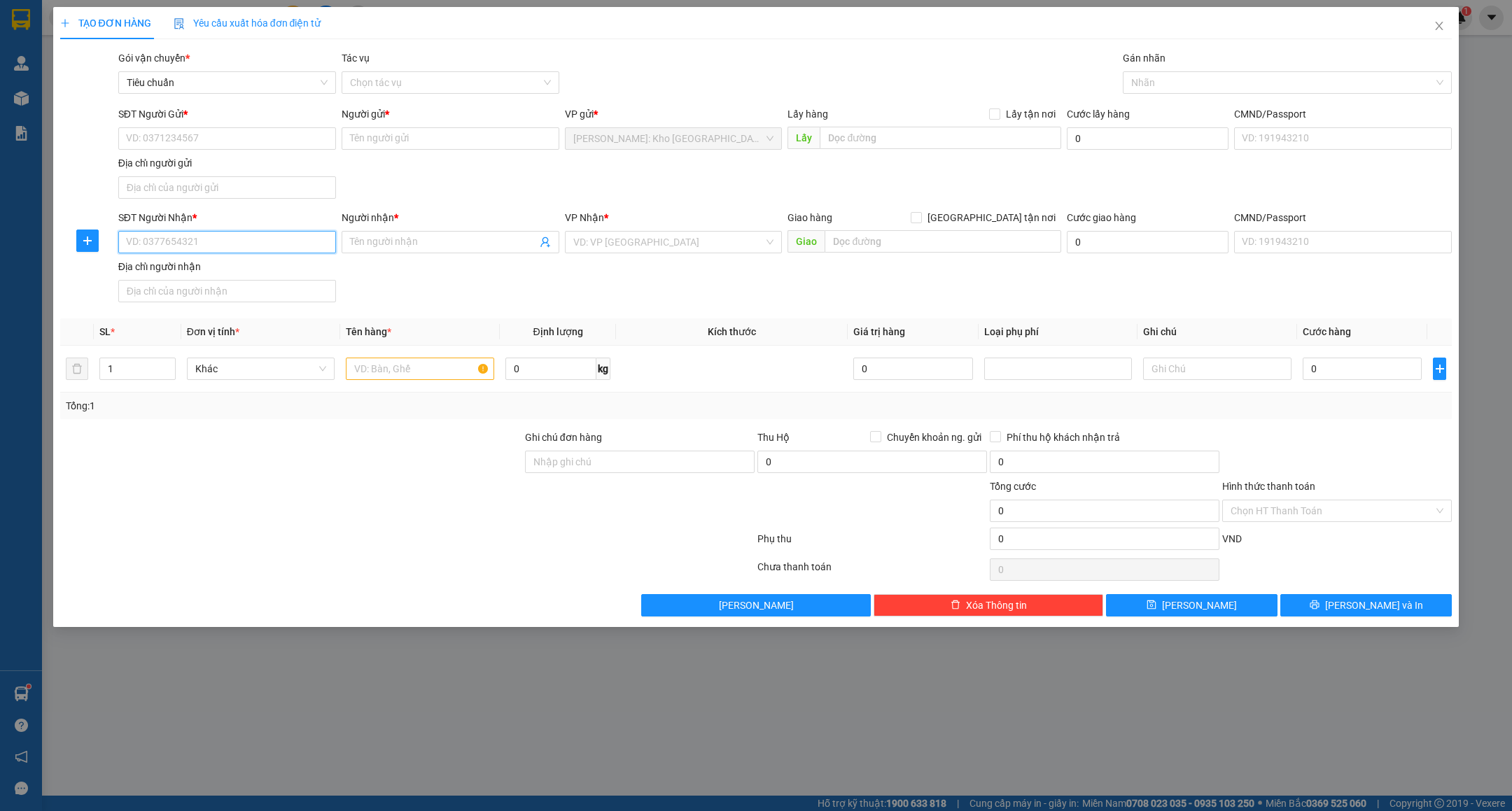
click at [229, 233] on input "SĐT Người Nhận *" at bounding box center [227, 242] width 218 height 23
click at [227, 240] on input "0905688886" at bounding box center [227, 242] width 218 height 23
type input "0905688886"
click at [208, 135] on input "SĐT Người Gửi *" at bounding box center [227, 139] width 218 height 23
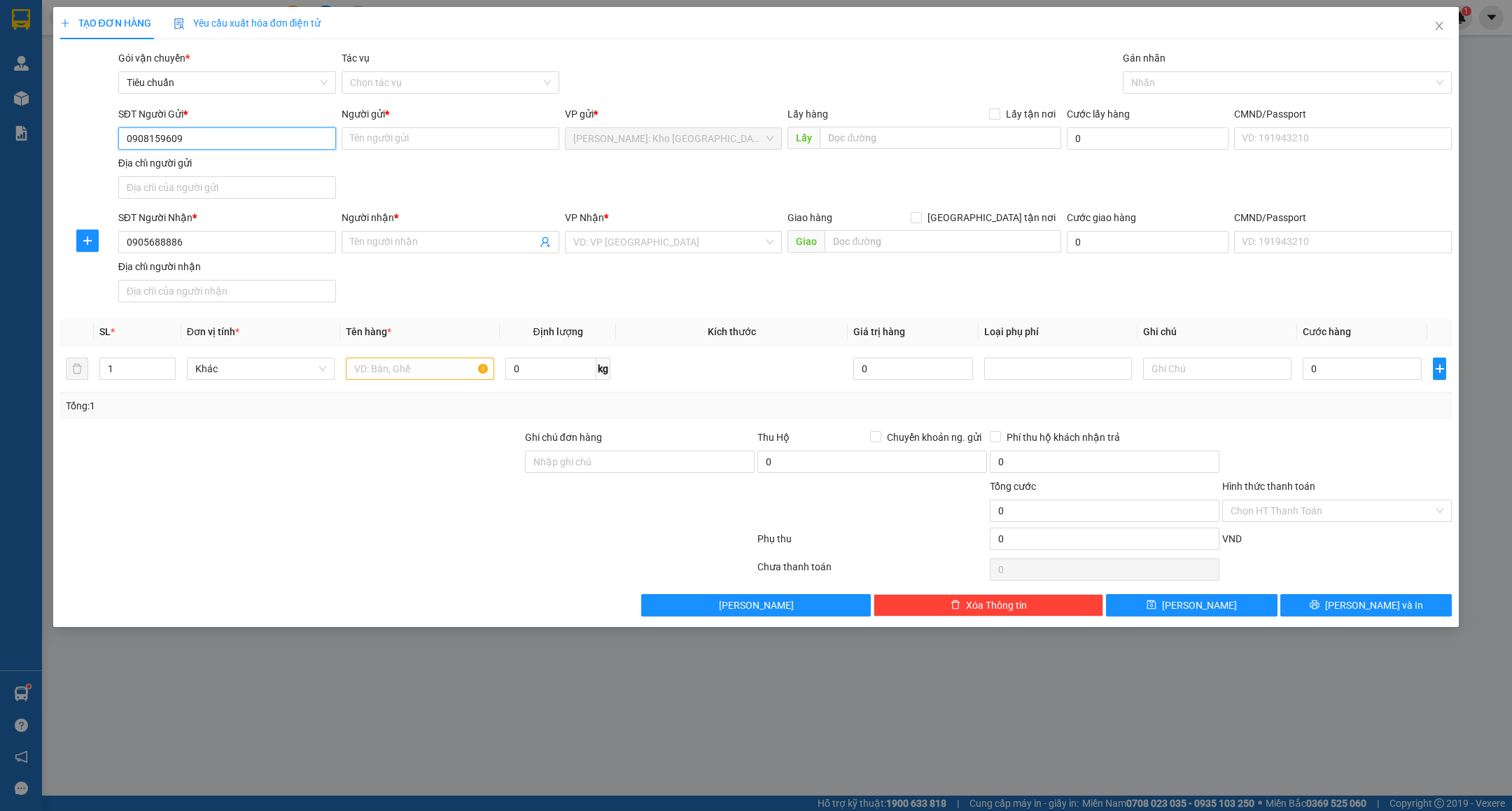
click at [208, 135] on input "0908159609" at bounding box center [227, 139] width 218 height 23
type input "0908159609"
click at [405, 149] on input "Người gửi *" at bounding box center [450, 139] width 218 height 23
click at [372, 250] on input "Người nhận *" at bounding box center [444, 242] width 187 height 16
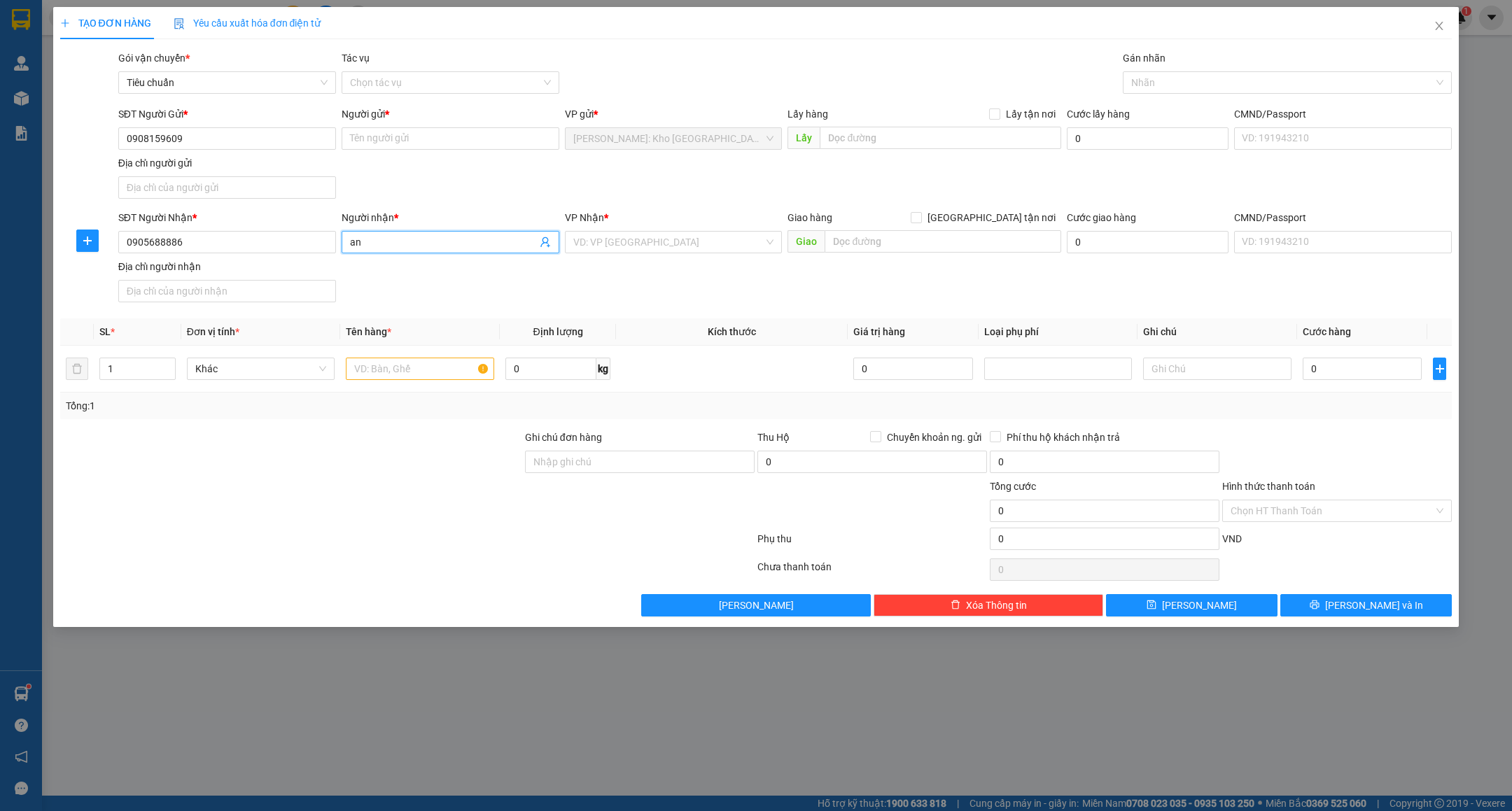
type input "a"
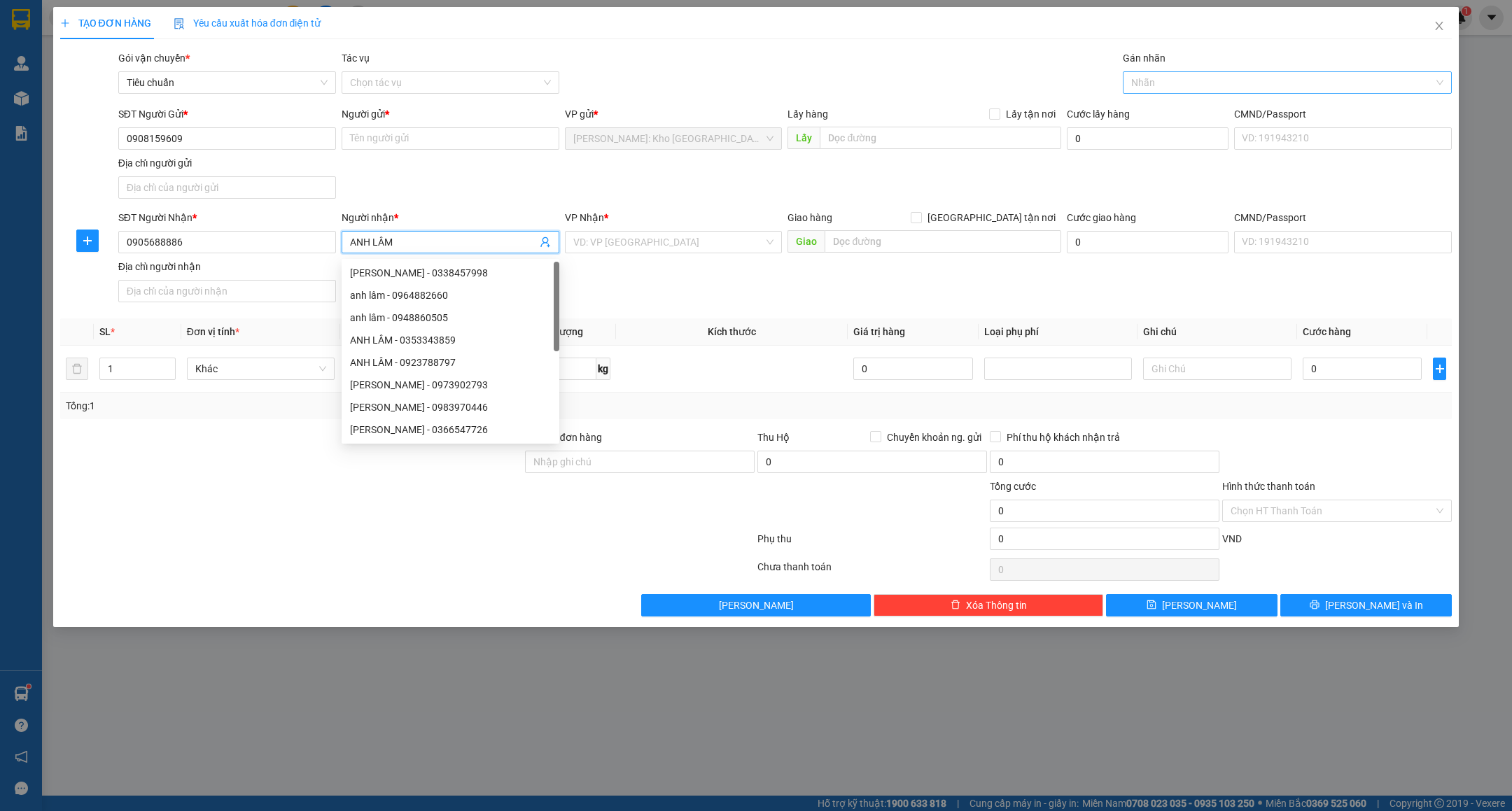
click at [1201, 93] on div "Nhãn" at bounding box center [1287, 83] width 329 height 23
type input "ANH LÂM"
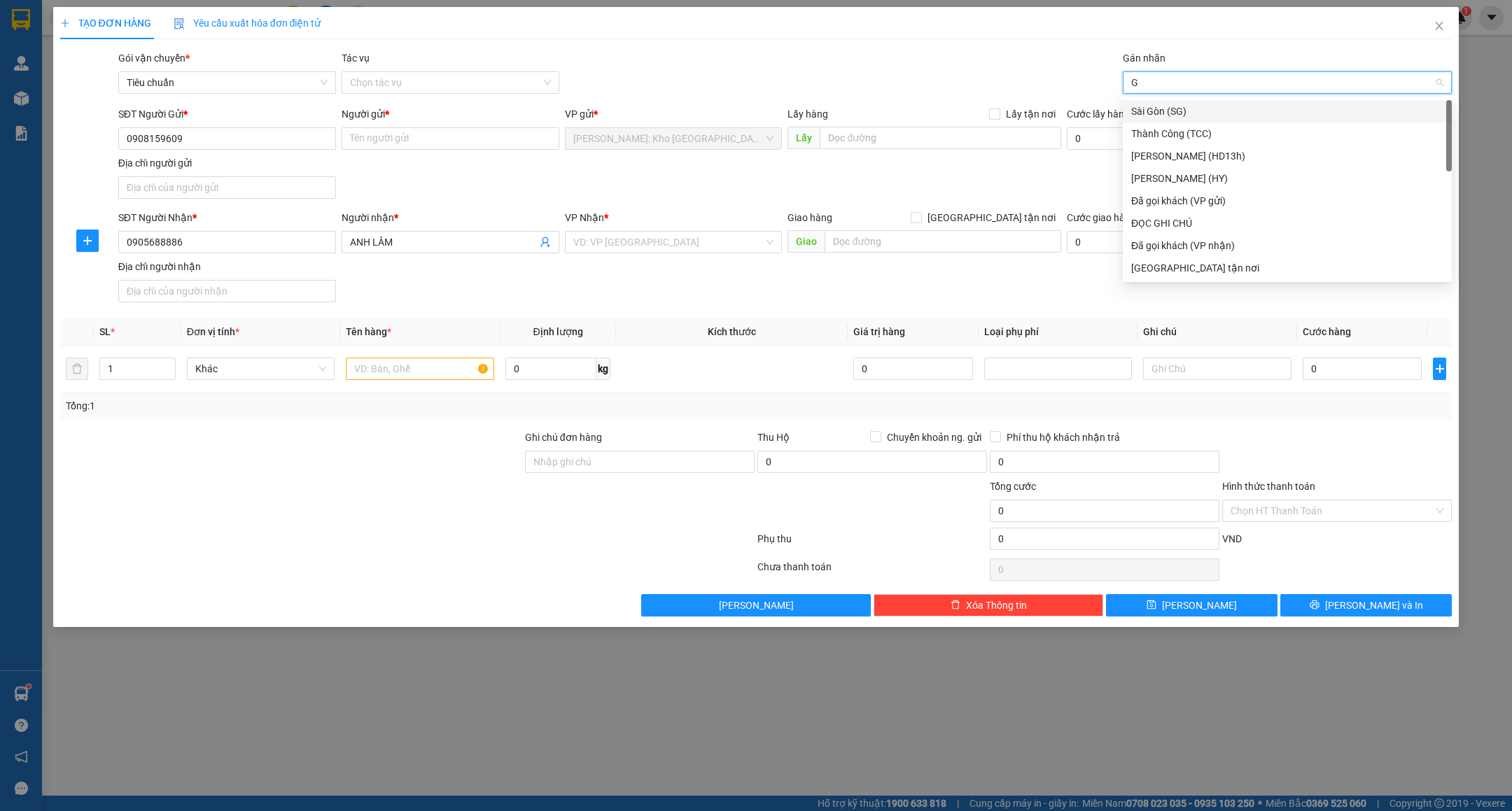
type input "GT"
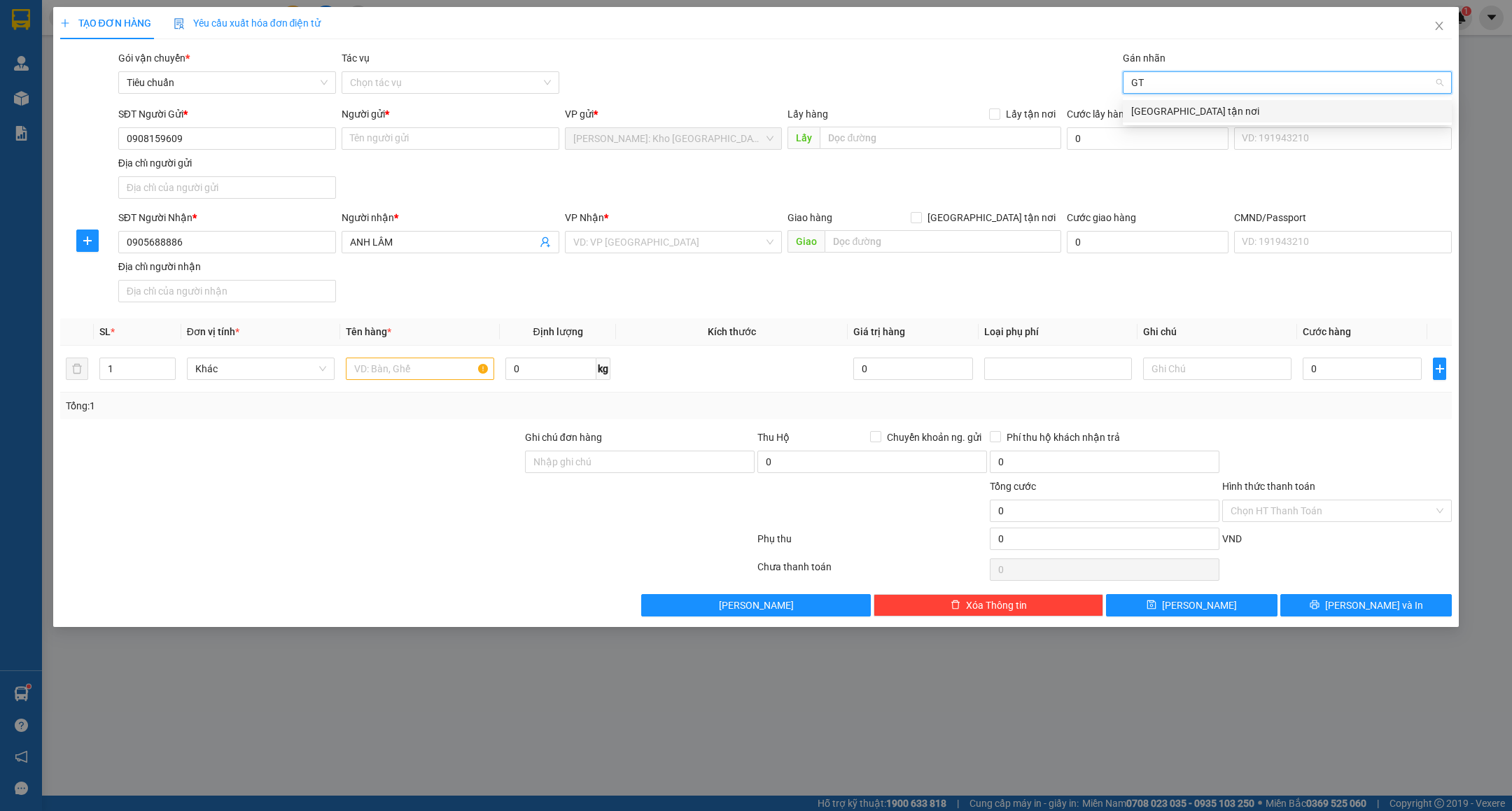
click at [1180, 111] on div "[GEOGRAPHIC_DATA] tận nơi" at bounding box center [1287, 111] width 312 height 16
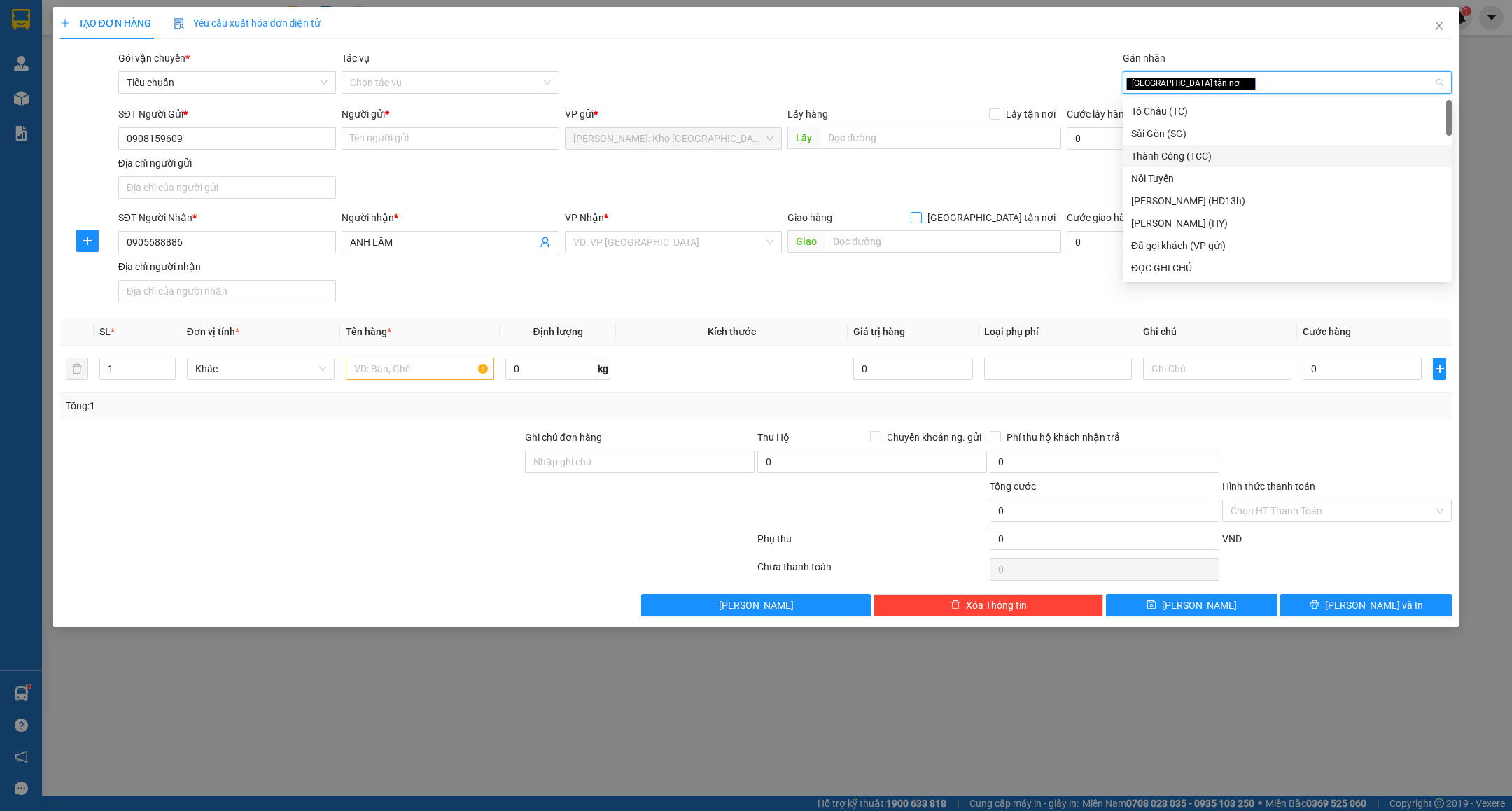
click at [1025, 220] on span "[GEOGRAPHIC_DATA] tận nơi" at bounding box center [990, 218] width 139 height 16
click at [920, 220] on input "[GEOGRAPHIC_DATA] tận nơi" at bounding box center [915, 216] width 10 height 10
checkbox input "true"
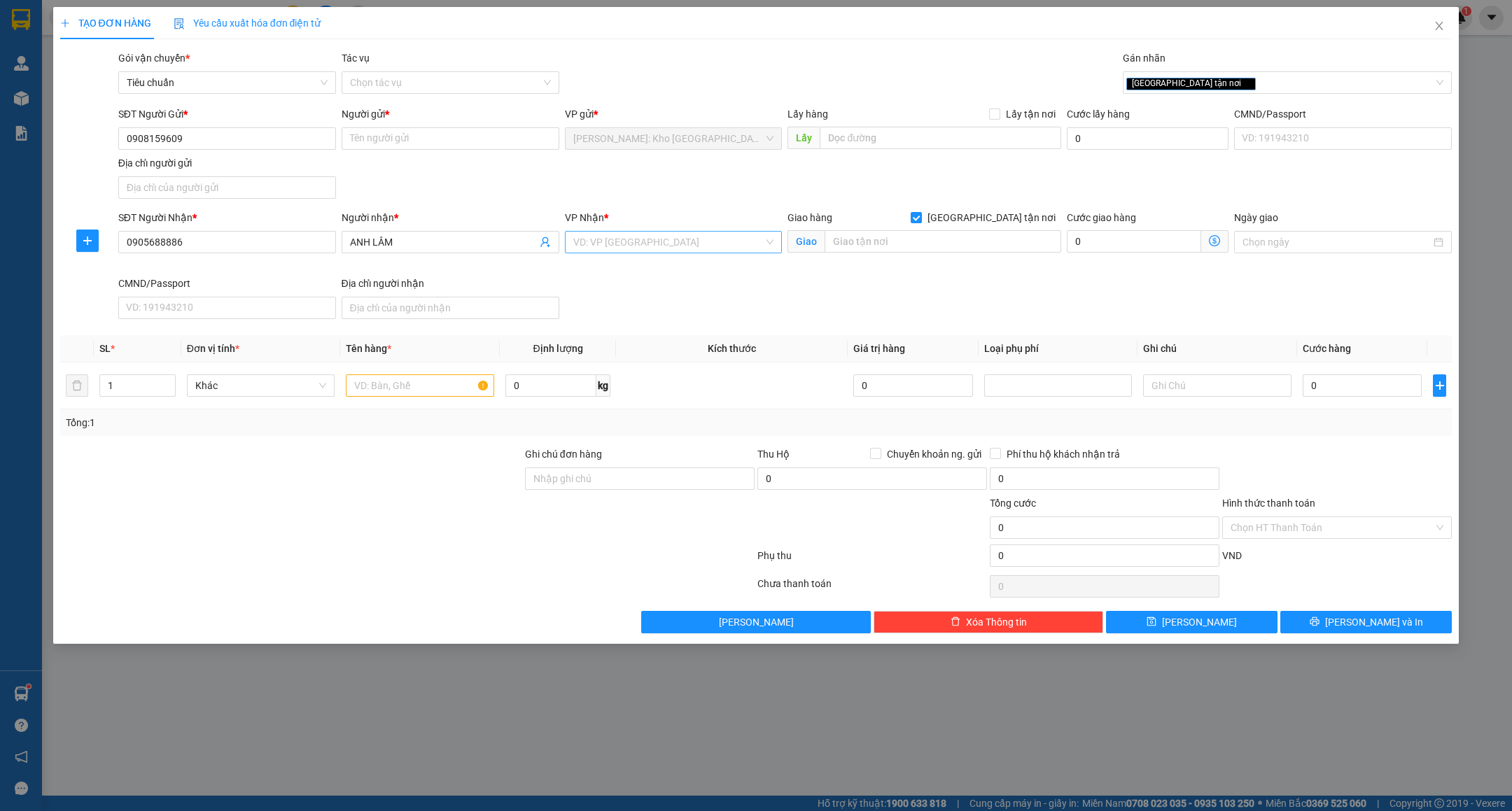
click at [708, 248] on input "search" at bounding box center [668, 242] width 191 height 21
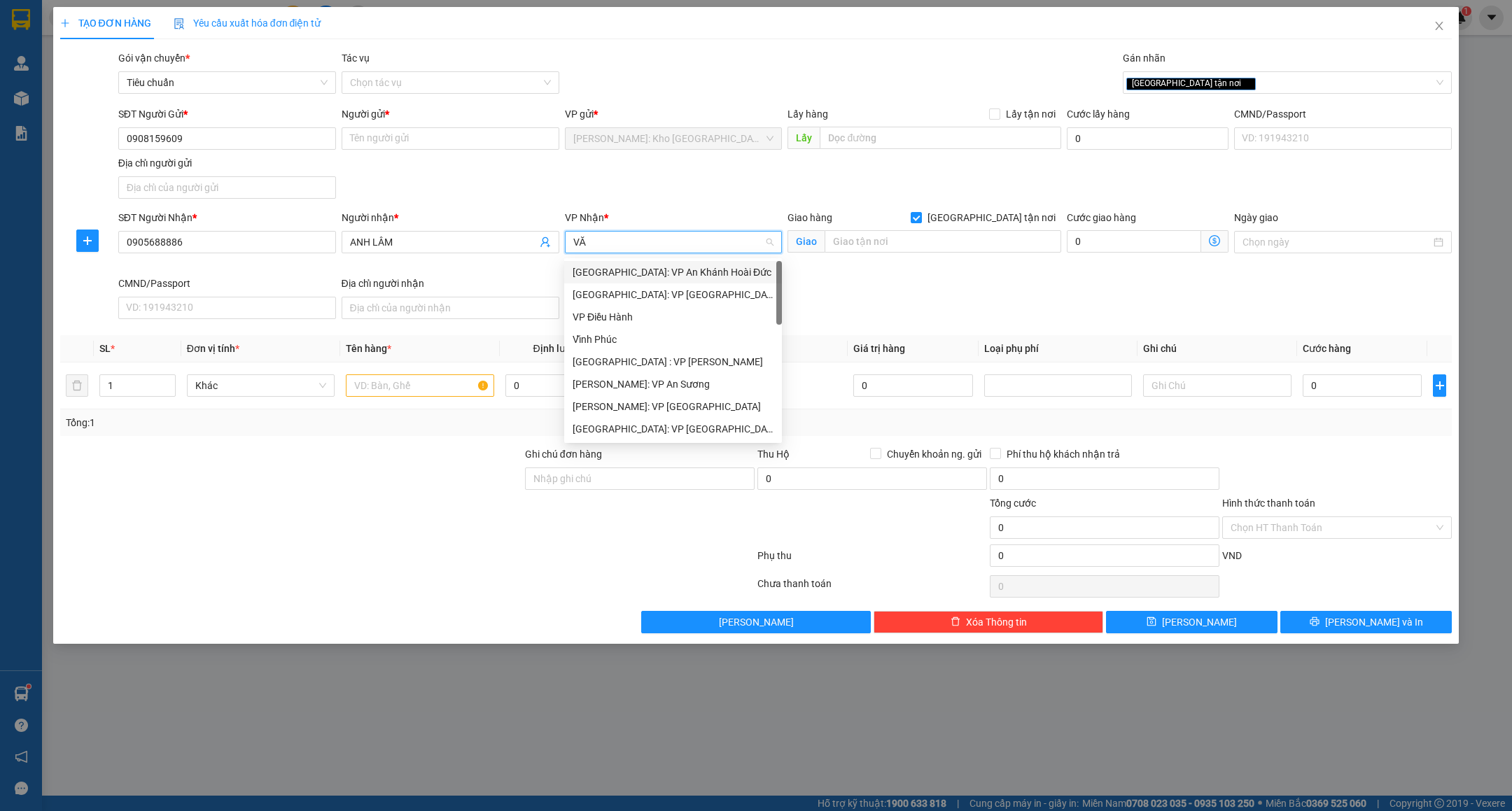
type input "VĂN"
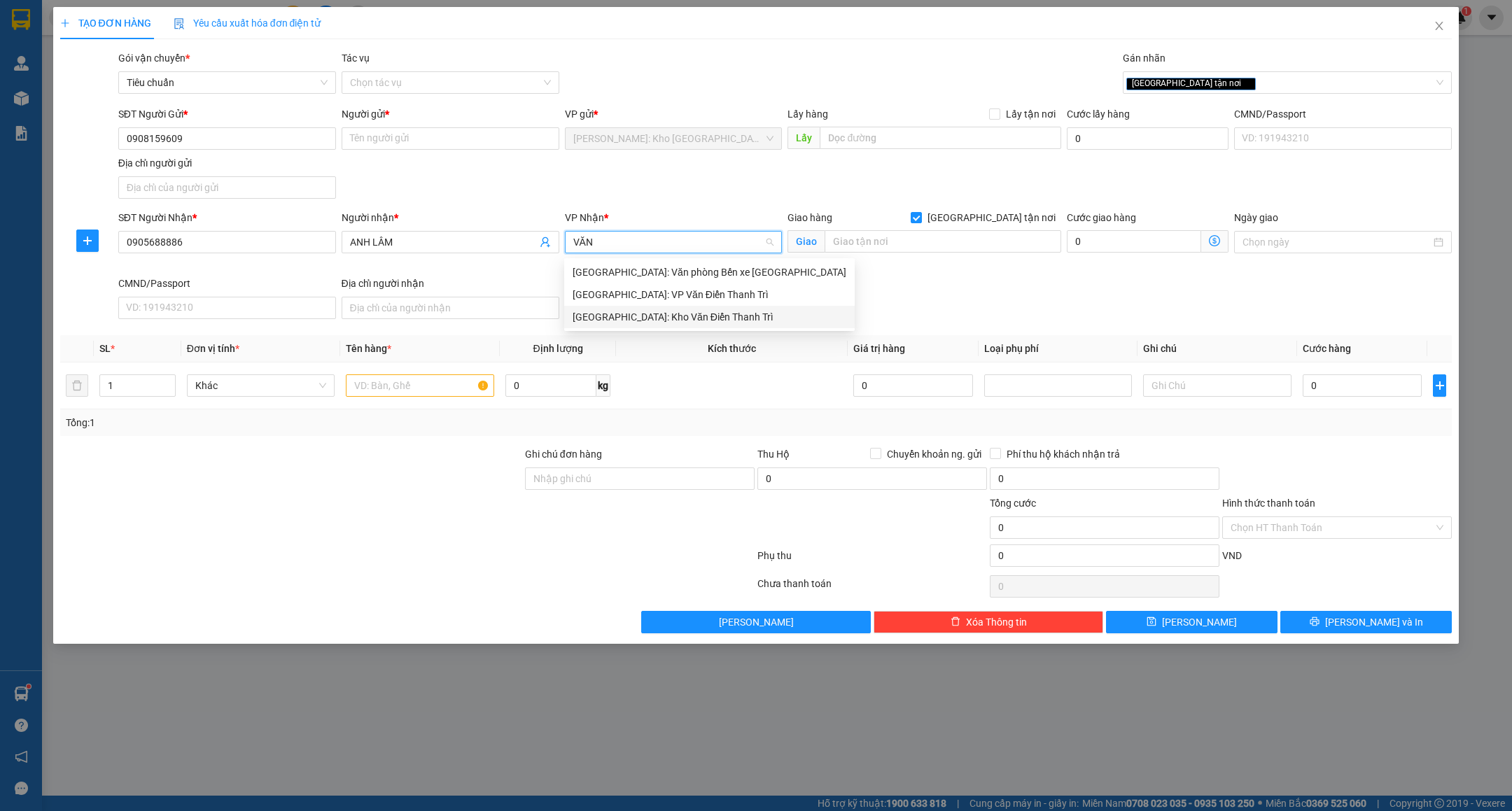
click at [641, 315] on div "[GEOGRAPHIC_DATA]: Kho Văn Điển Thanh Trì" at bounding box center [709, 318] width 274 height 16
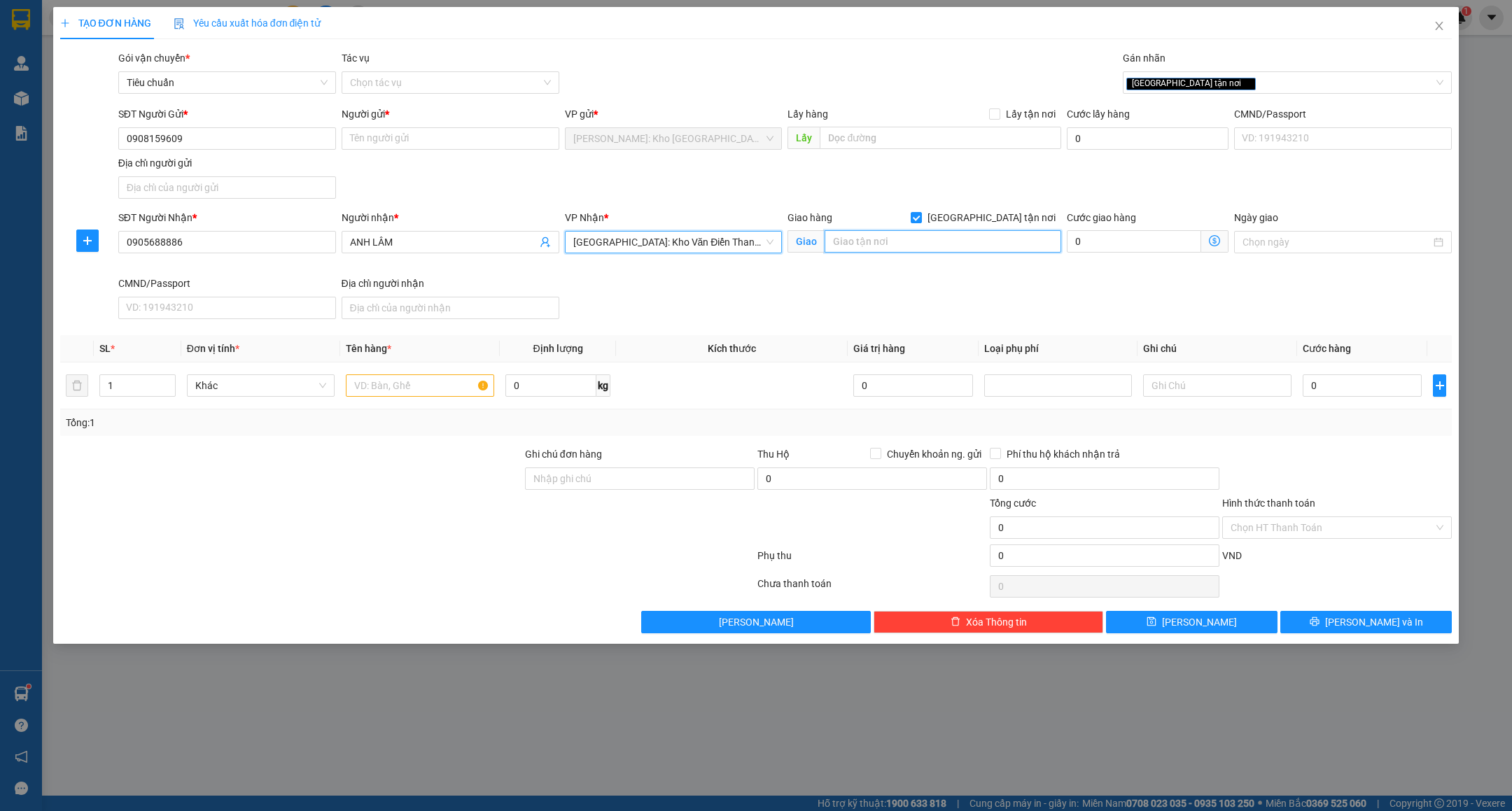
click at [901, 250] on input "text" at bounding box center [942, 241] width 236 height 23
type input "226A Đ.LẠC LONG QUÂN -"
click at [429, 145] on input "Người gửi *" at bounding box center [450, 139] width 218 height 23
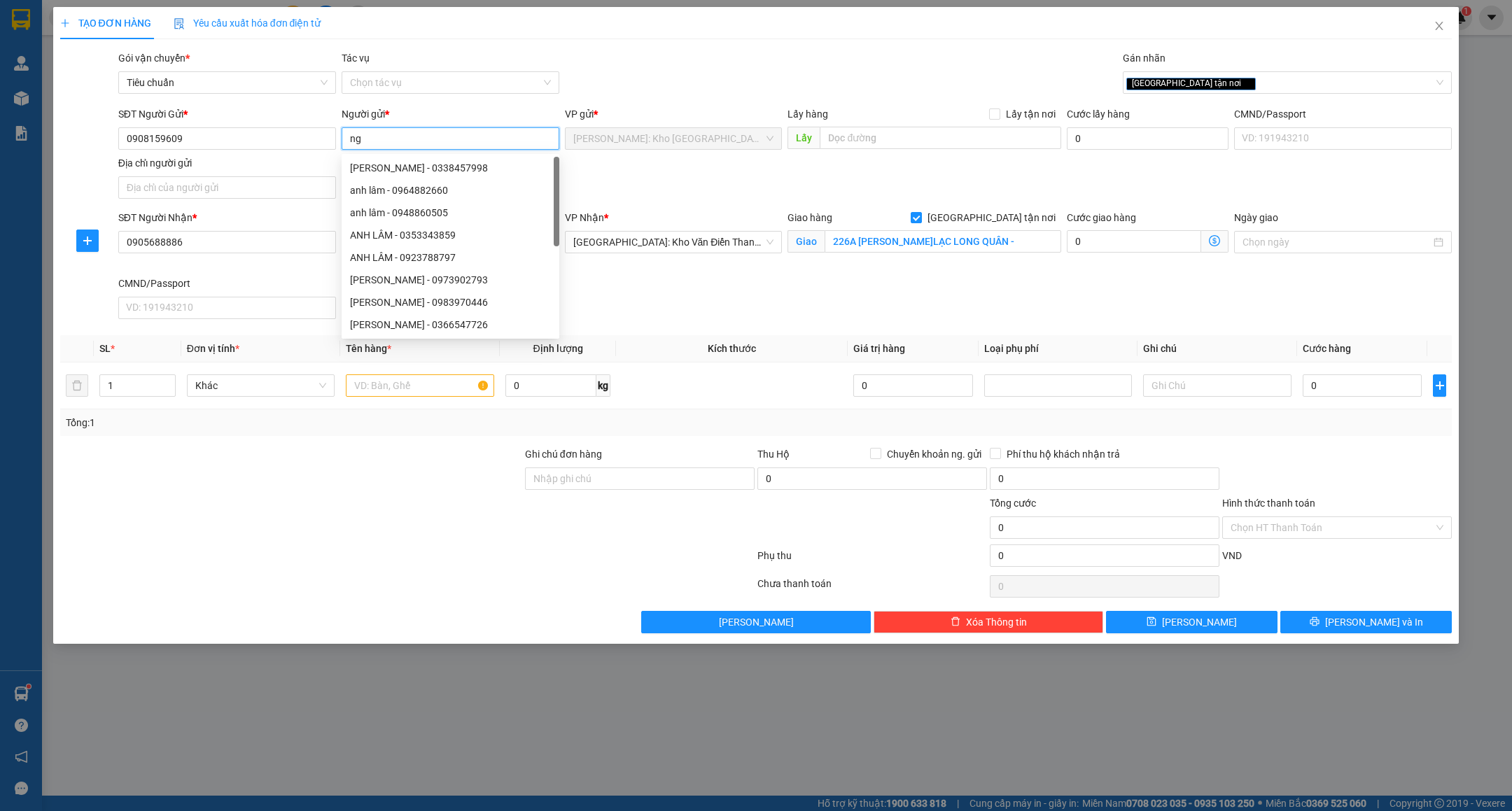
type input "n"
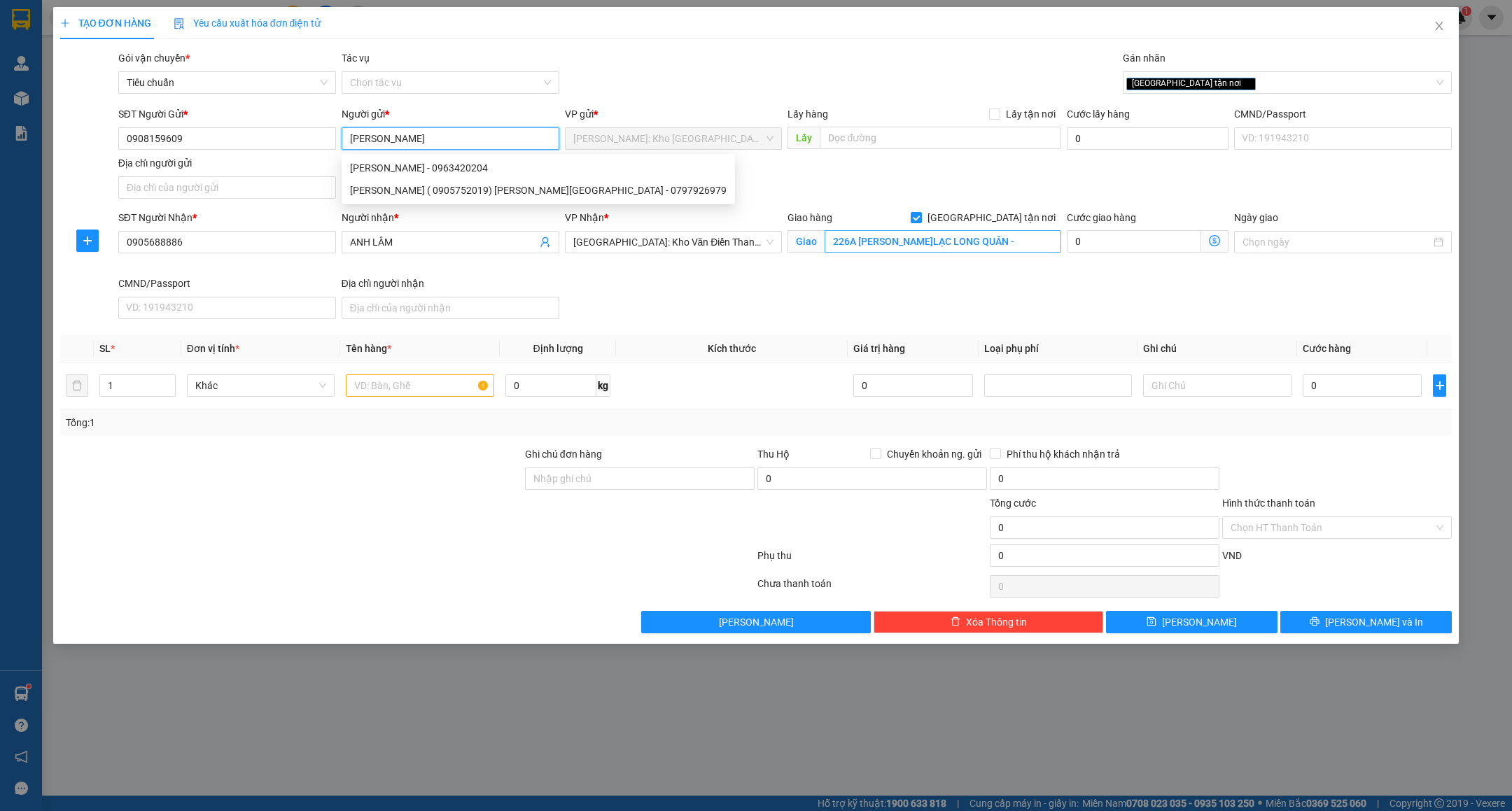
type input "NGUYỄN TIẾN VŨ"
click at [1012, 250] on input "226A Đ.LẠC LONG QUÂN -" at bounding box center [942, 241] width 236 height 23
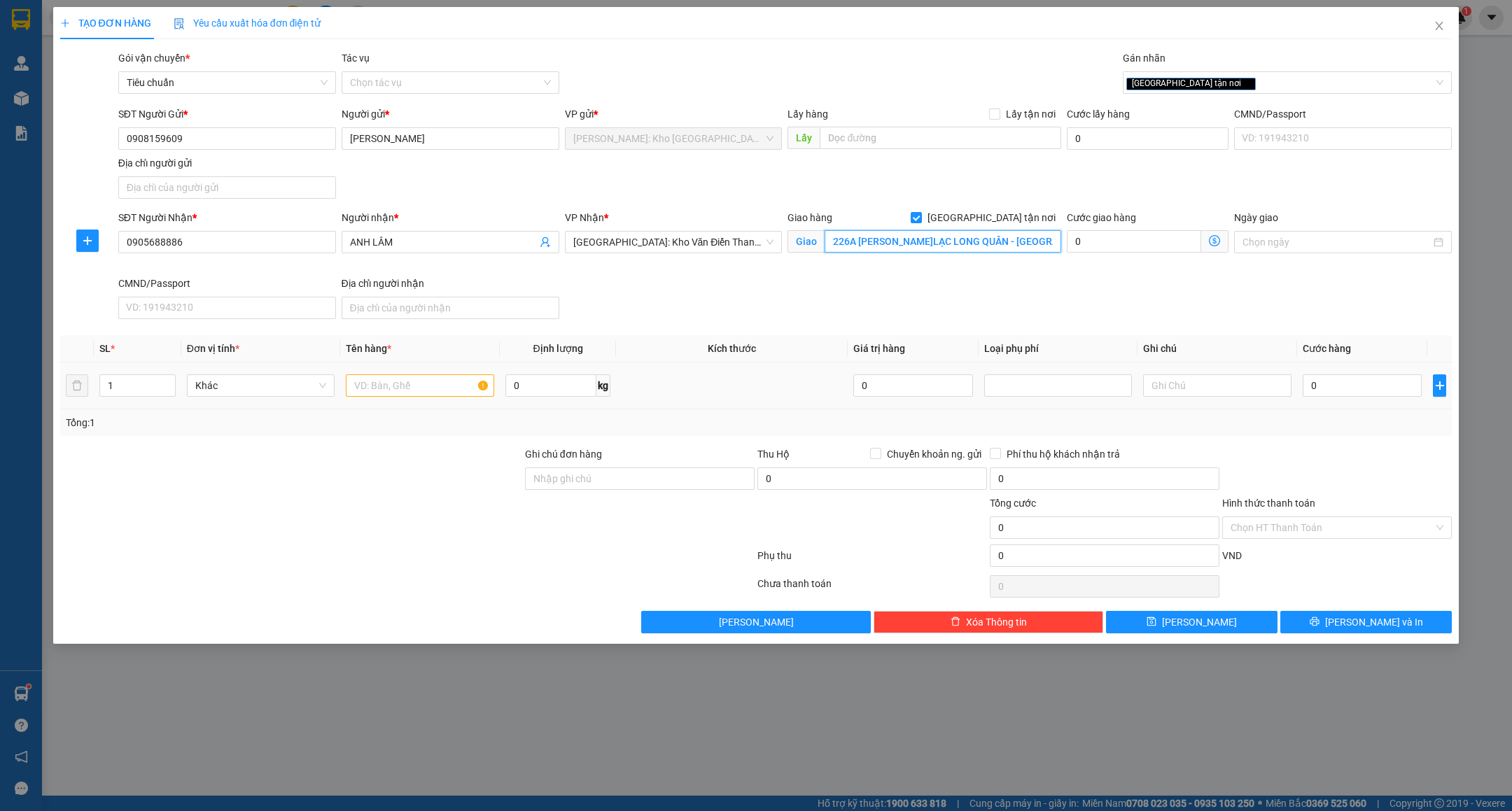
type input "226A Đ.LẠC LONG QUÂN - TÂY HỒ - HÀ NỘI"
click at [426, 391] on input "text" at bounding box center [420, 386] width 149 height 23
type input "1 KIỆN GỖ ( CHÂN SẮT )"
click at [575, 487] on input "Ghi chú đơn hàng" at bounding box center [640, 479] width 229 height 23
paste input "NHẬN NGUYÊN KIỆN GIAO NGUYÊN KIỆN - HƯ VỠ KHÔNG ĐỀN"
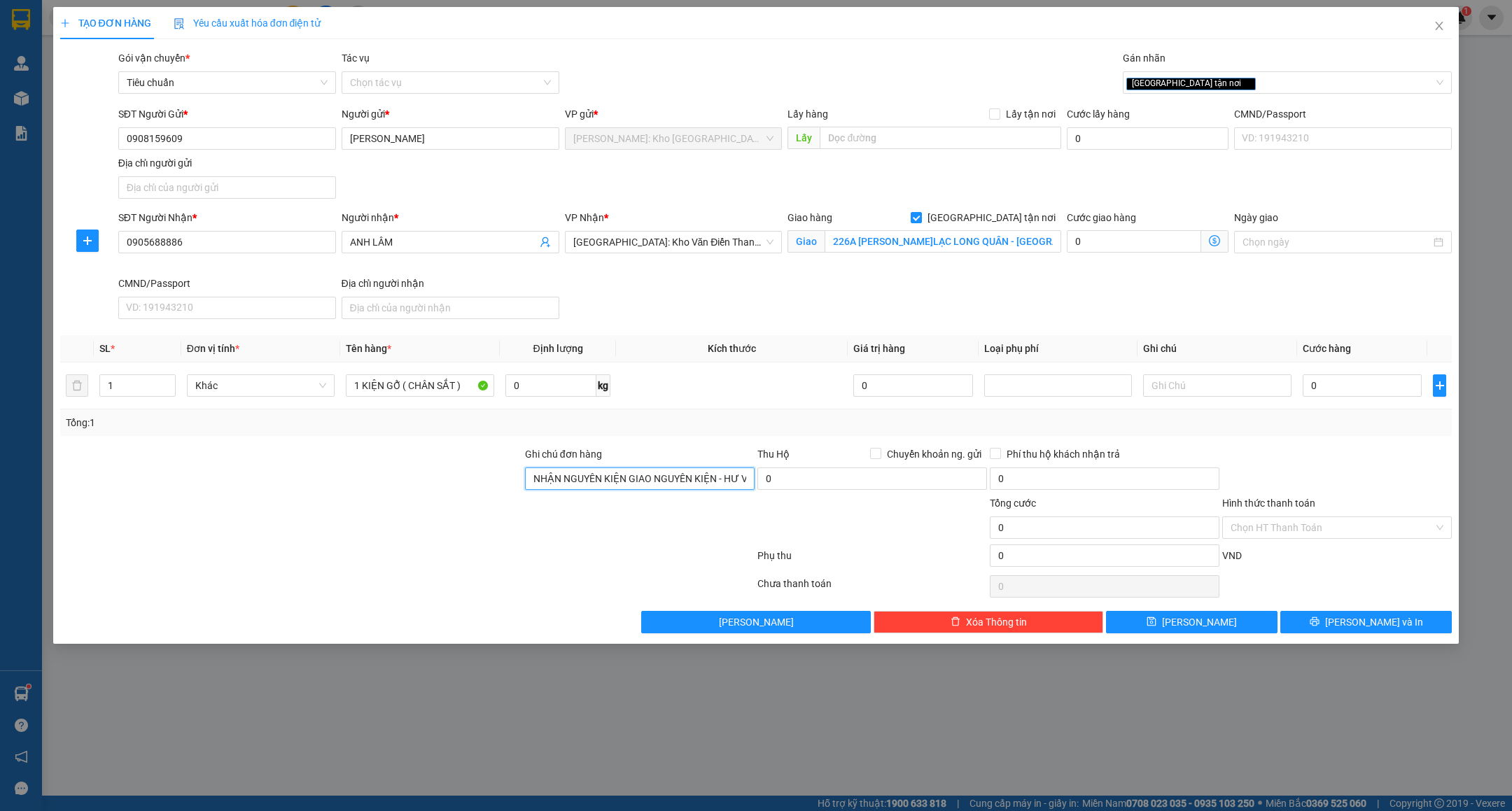
scroll to position [0, 68]
type input "NHẬN NGUYÊN KIỆN GIAO NGUYÊN KIỆN - HƯ VỠ KHÔNG ĐỀN"
click at [519, 586] on div at bounding box center [407, 586] width 697 height 28
click at [540, 385] on input "0" at bounding box center [550, 386] width 91 height 23
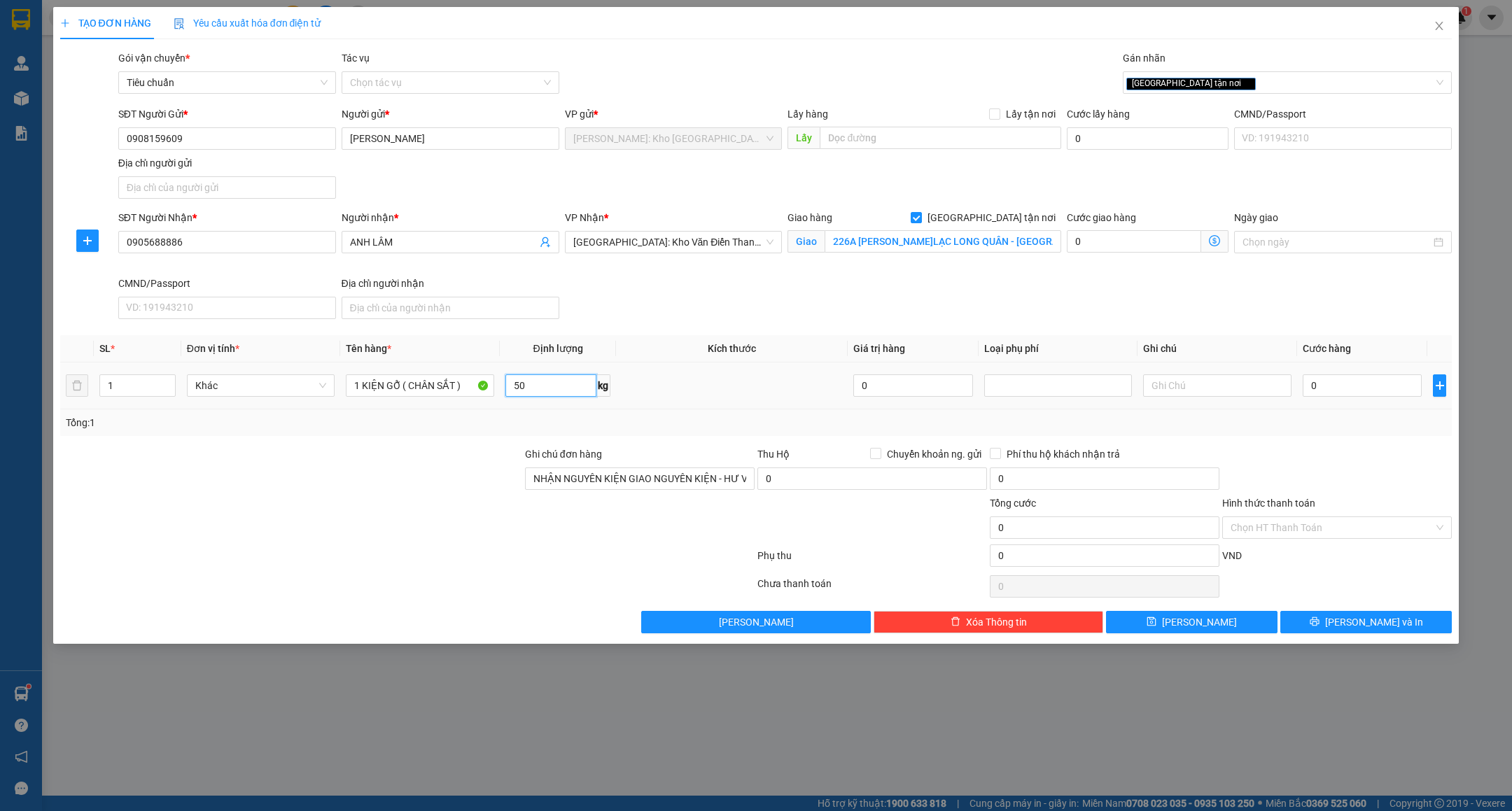
type input "50"
click at [469, 452] on div at bounding box center [290, 471] width 465 height 49
click at [492, 760] on div "TẠO ĐƠN HÀNG Yêu cầu xuất hóa đơn điện tử Transit Pickup Surcharge Ids Transit …" at bounding box center [756, 405] width 1512 height 811
click at [1362, 379] on input "0" at bounding box center [1362, 386] width 119 height 23
type input "3"
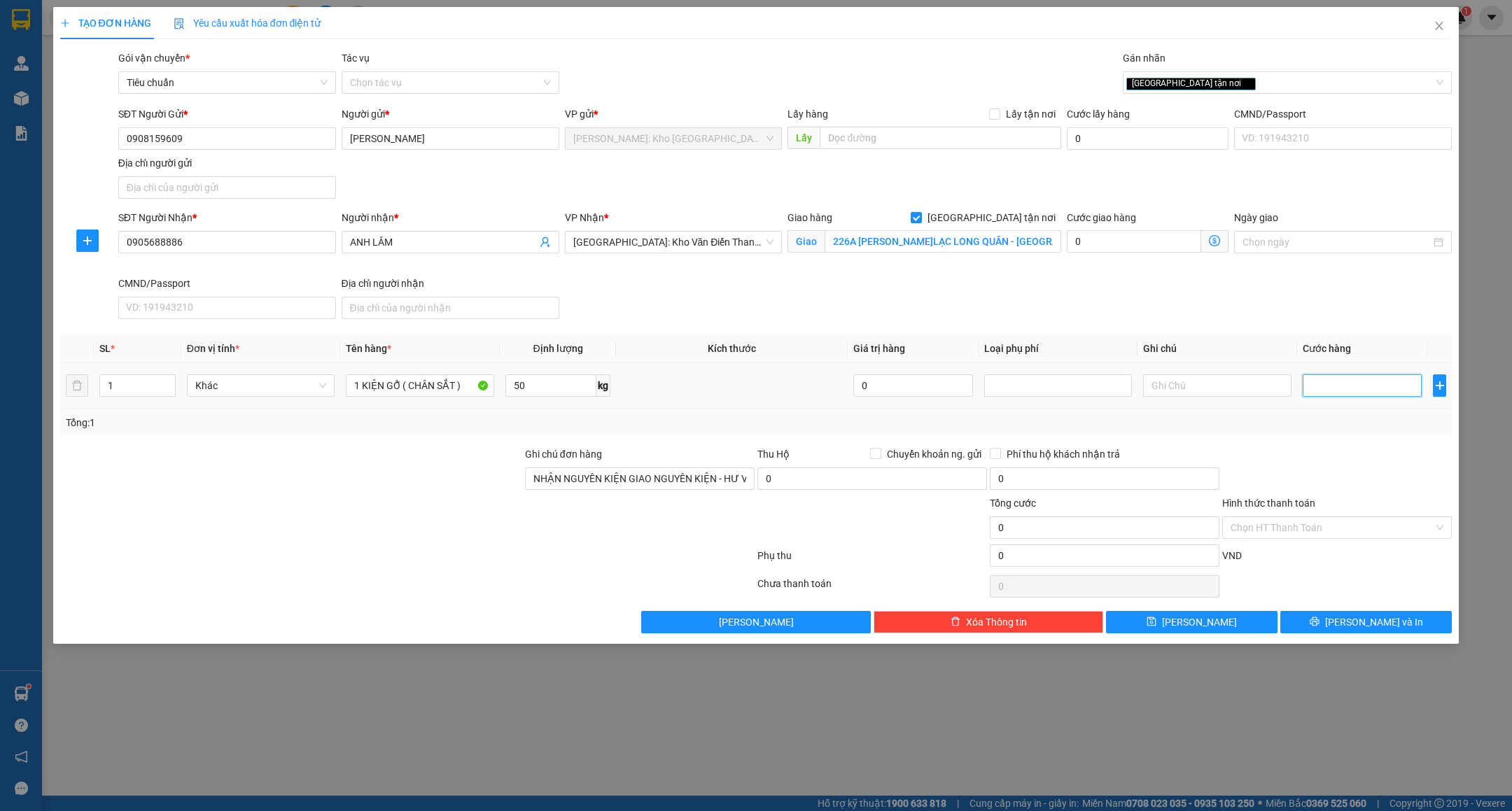
type input "3"
type input "36"
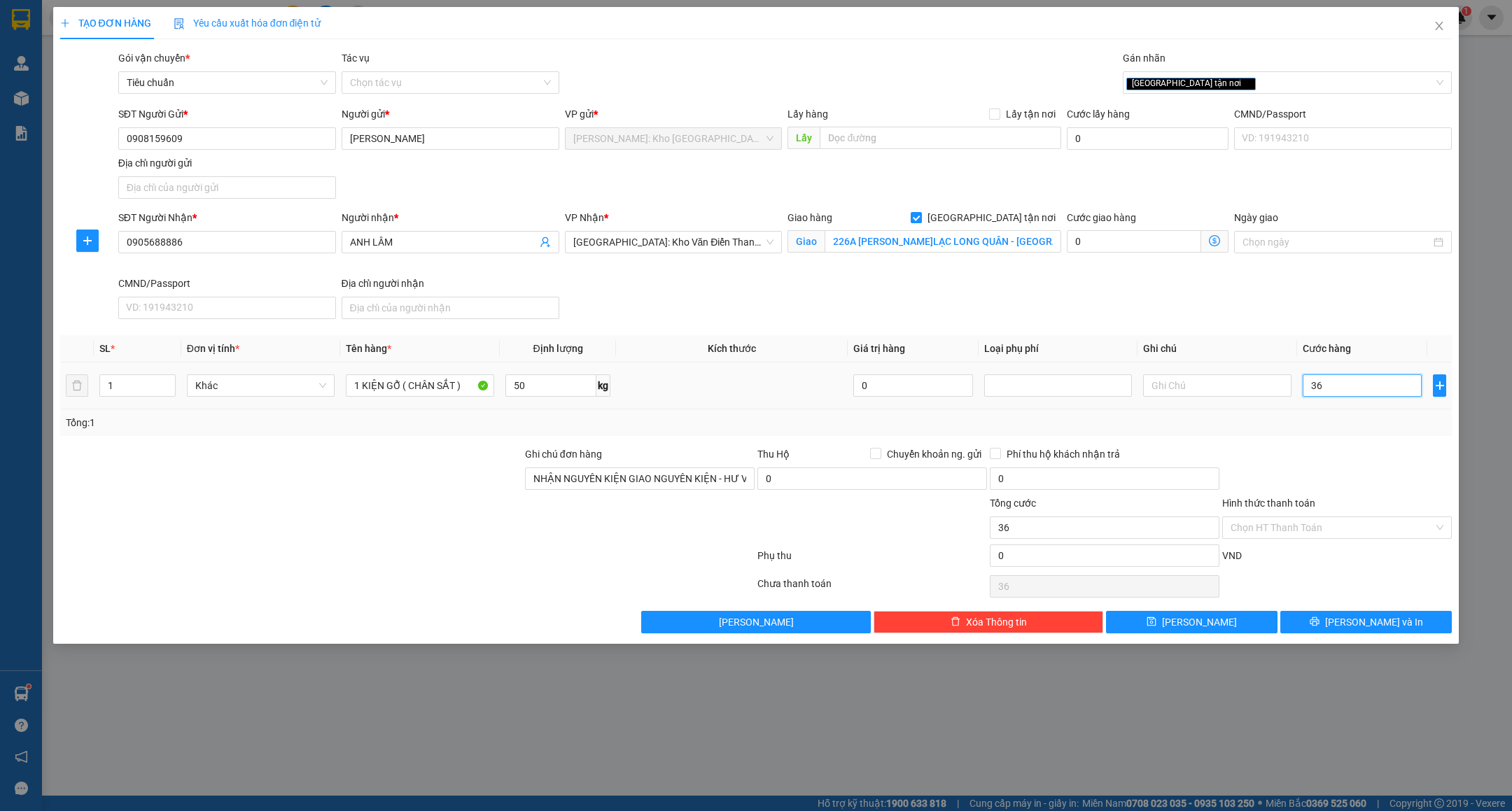
type input "360"
click at [1374, 429] on div "Tổng: 1" at bounding box center [756, 423] width 1381 height 16
type input "360.000"
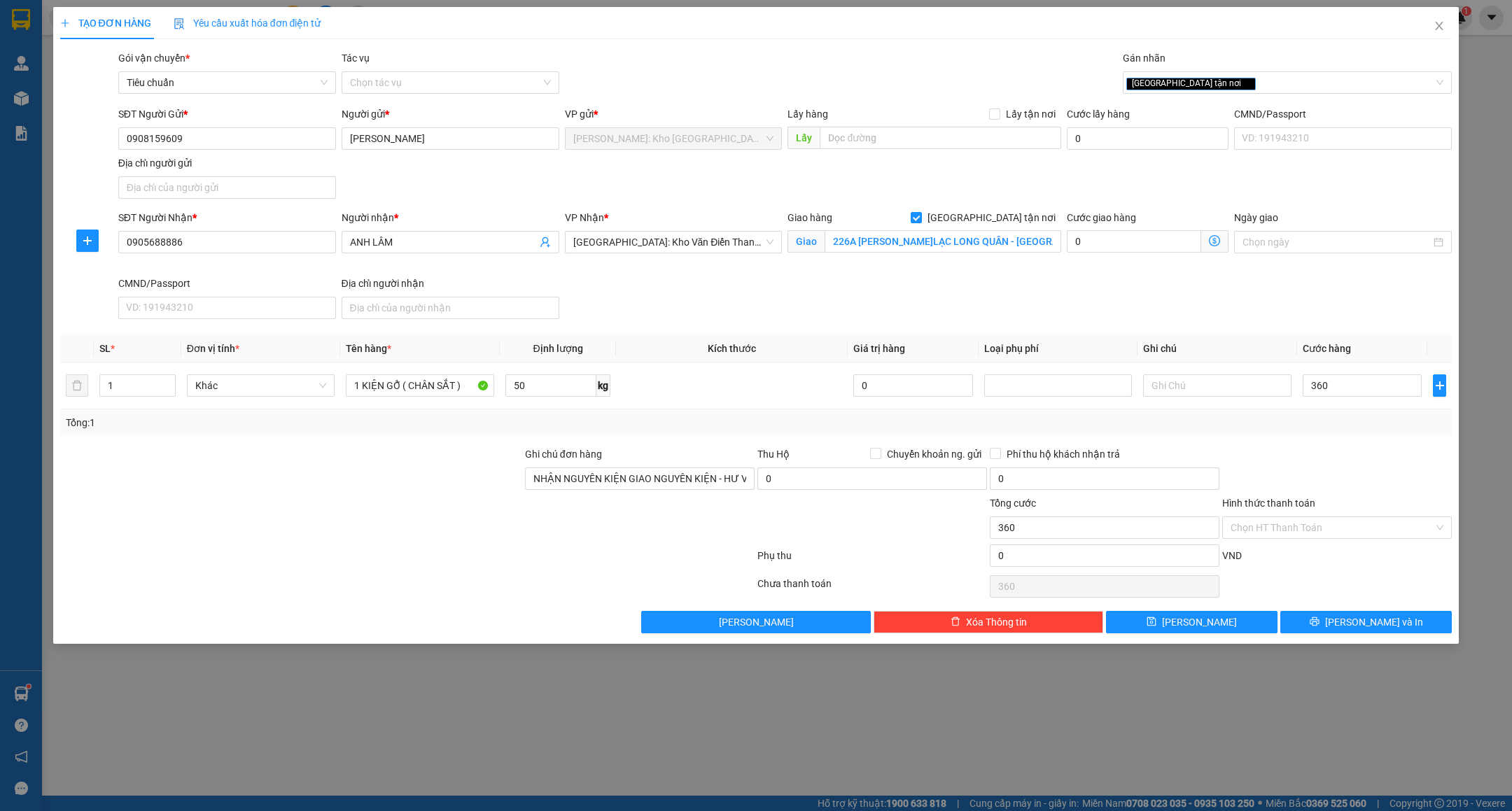
type input "360.000"
click at [1329, 626] on button "Lưu và In" at bounding box center [1366, 622] width 172 height 23
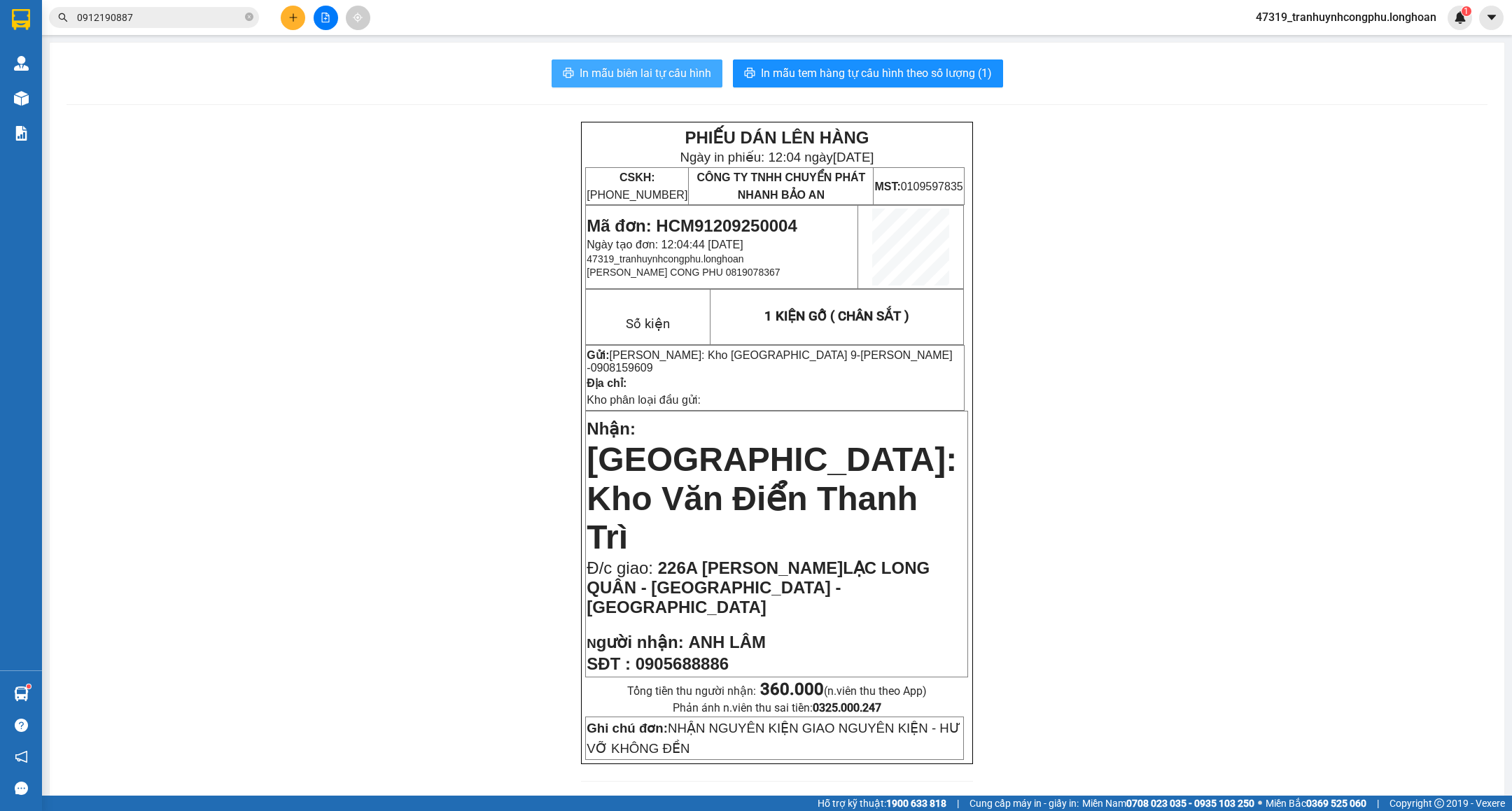
drag, startPoint x: 693, startPoint y: 75, endPoint x: 844, endPoint y: 212, distance: 203.9
click at [690, 75] on span "In mẫu biên lai tự cấu hình" at bounding box center [645, 73] width 131 height 17
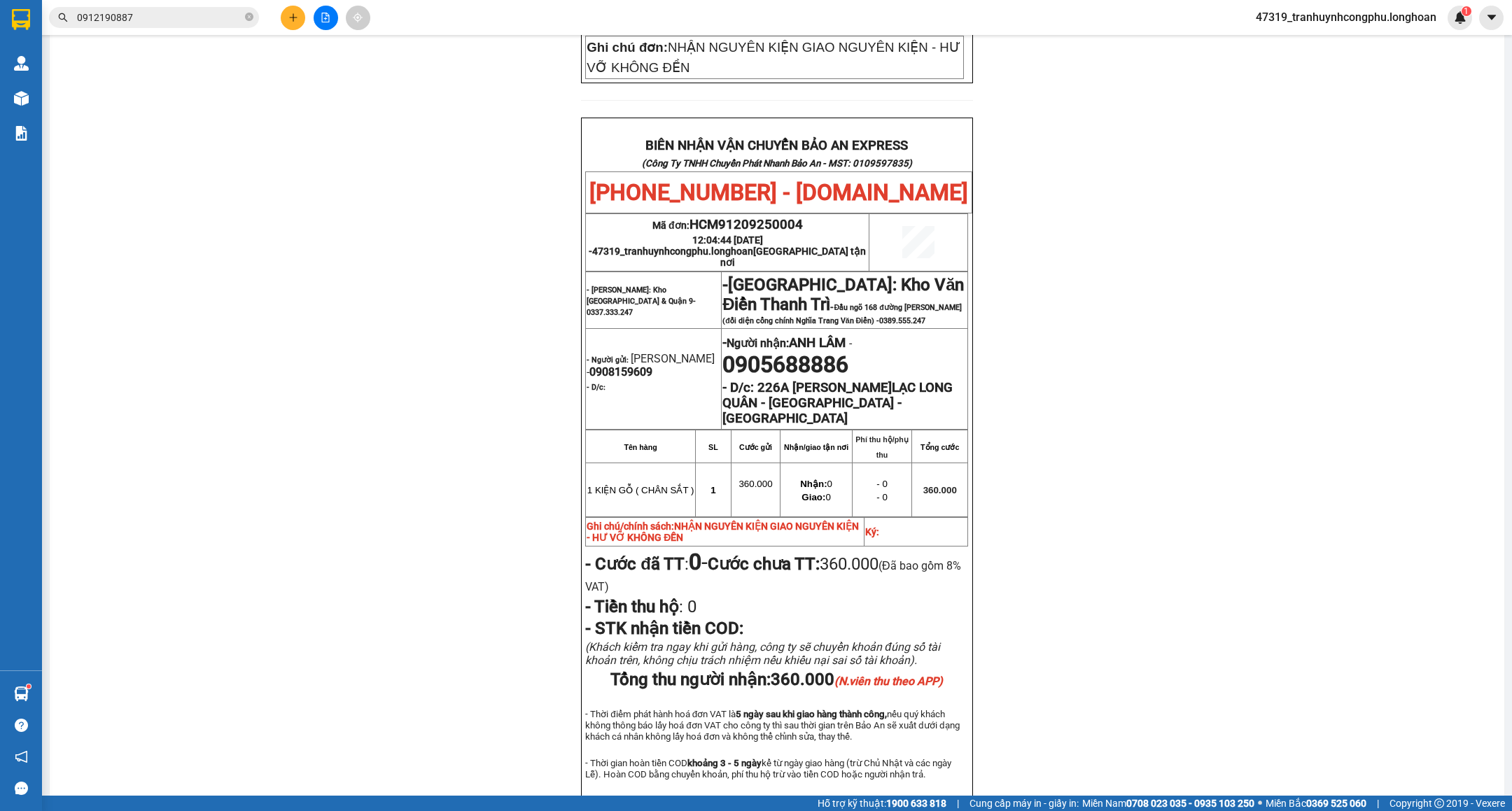
scroll to position [668, 0]
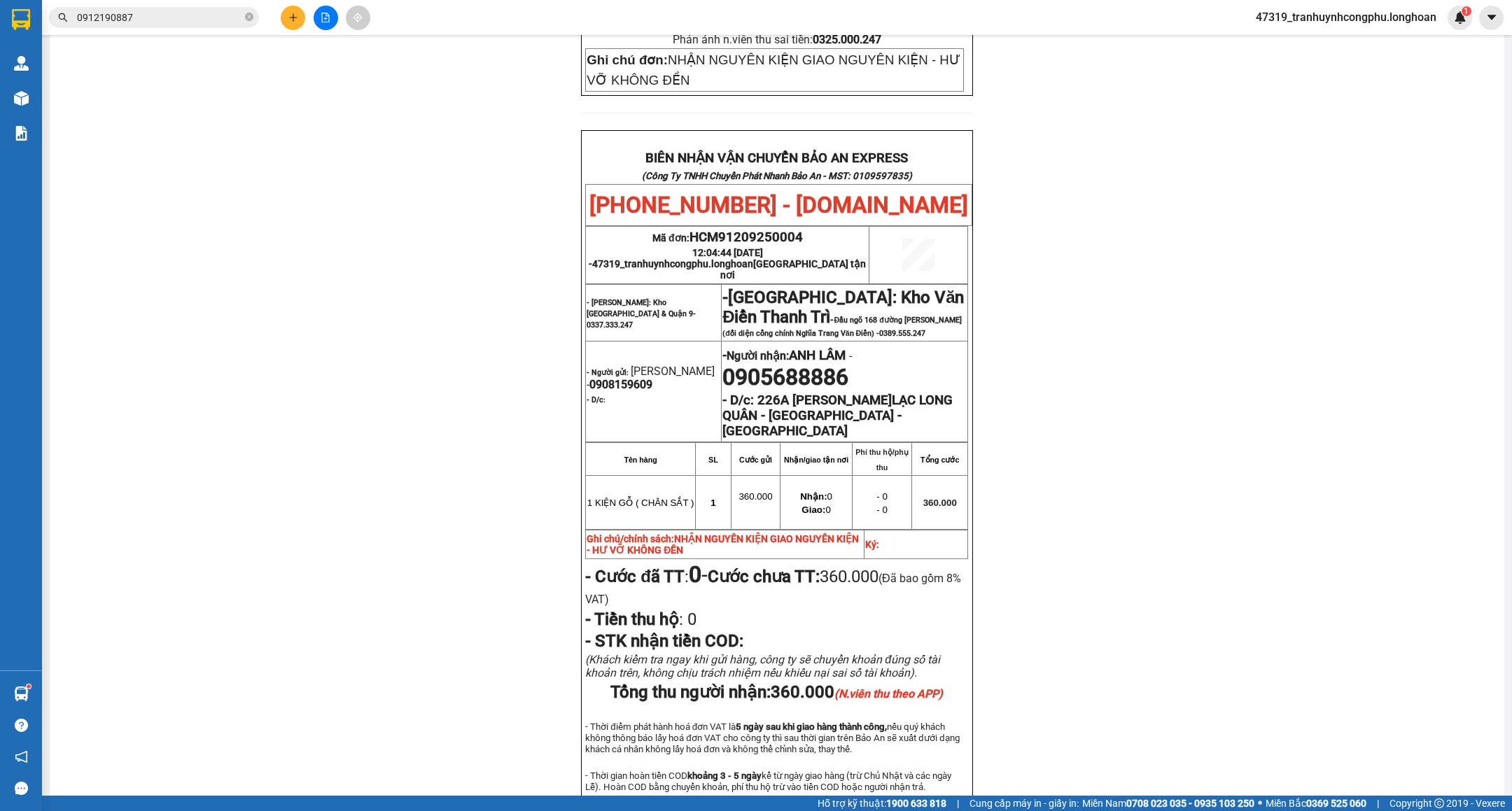
click at [799, 364] on span "0905688886" at bounding box center [785, 377] width 126 height 26
click at [821, 364] on span "0905688886" at bounding box center [785, 377] width 126 height 26
click at [742, 229] on span "HCM91209250004" at bounding box center [746, 237] width 114 height 16
copy span "HCM91209250004"
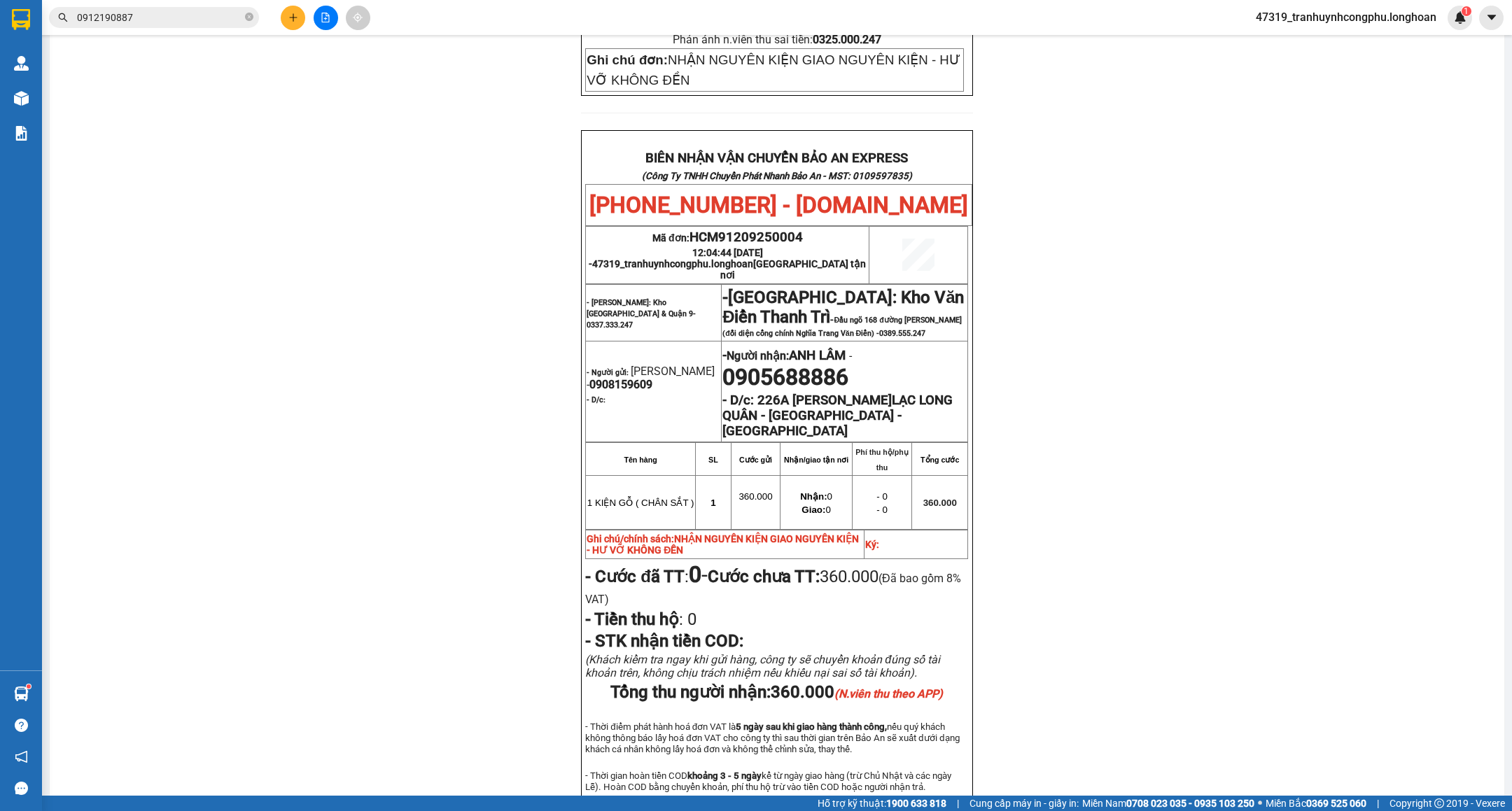
click at [237, 304] on div "PHIẾU DÁN LÊN HÀNG Ngày in phiếu: 12:04 ngày 12-09-2025 CSKH: 1900.06.88.33 CÔN…" at bounding box center [777, 157] width 1421 height 1409
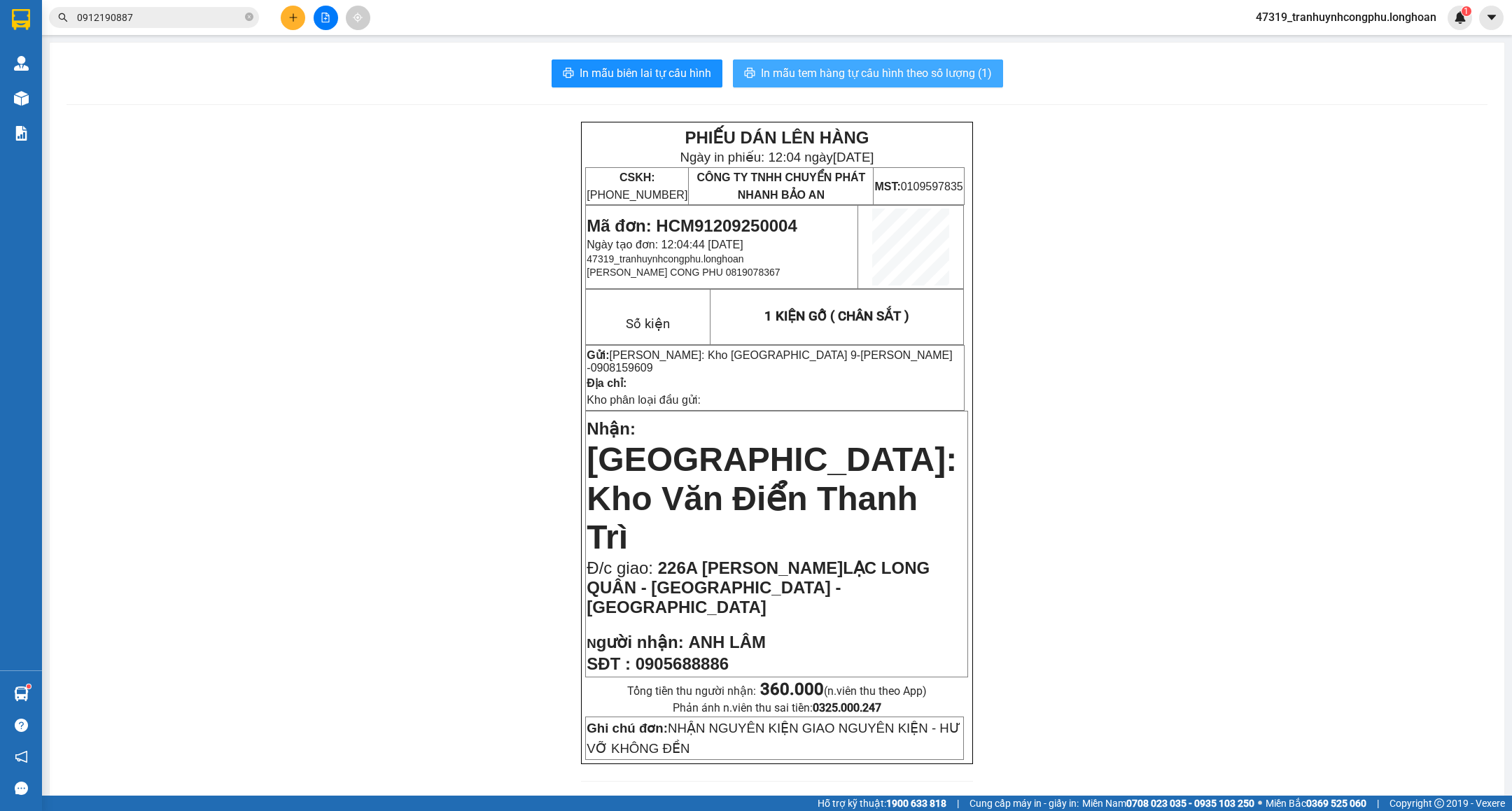
click at [843, 72] on span "In mẫu tem hàng tự cấu hình theo số lượng (1)" at bounding box center [876, 73] width 231 height 17
click at [198, 23] on input "0912190887" at bounding box center [159, 17] width 165 height 16
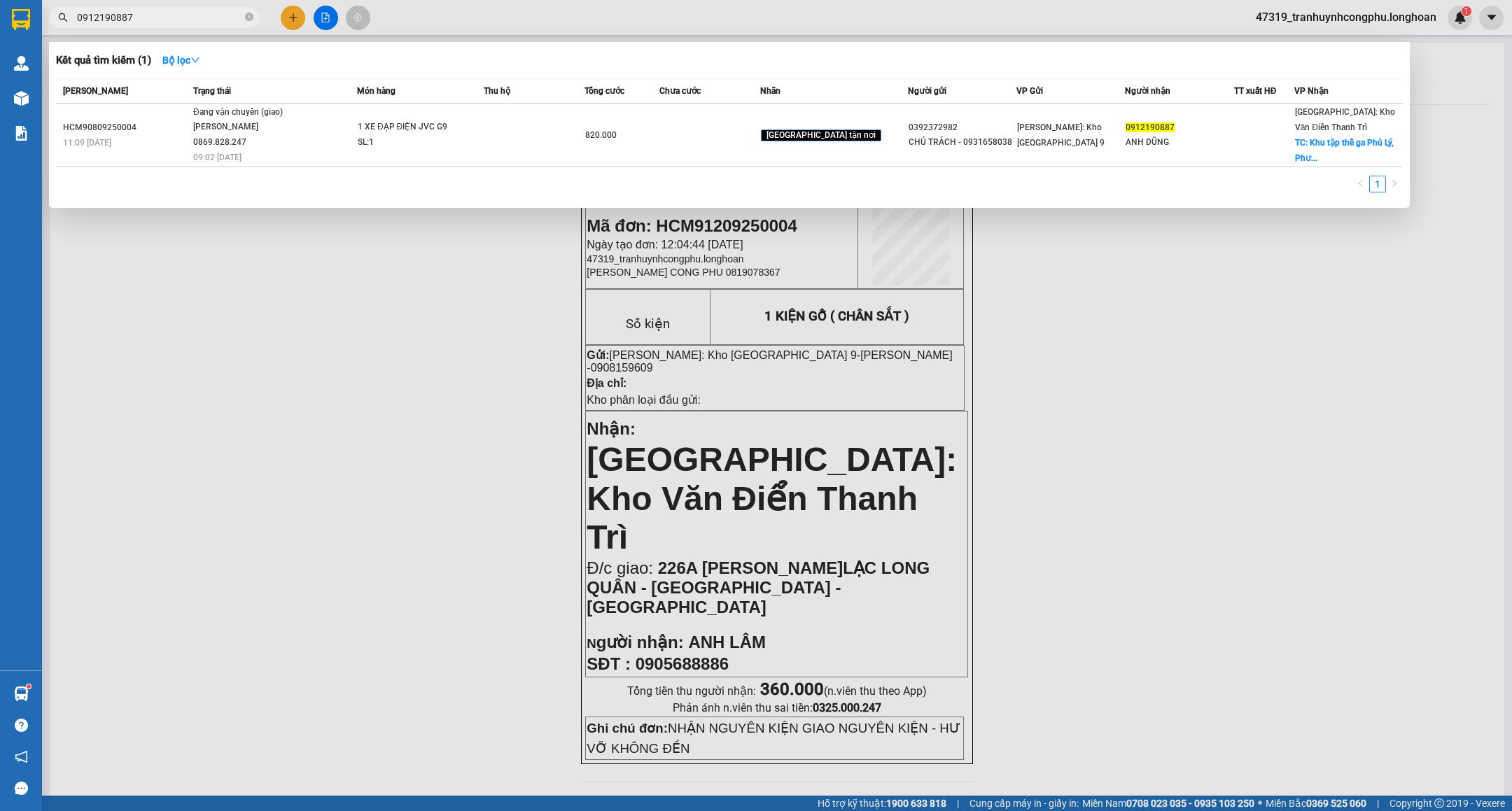
click at [198, 17] on input "0912190887" at bounding box center [159, 17] width 165 height 16
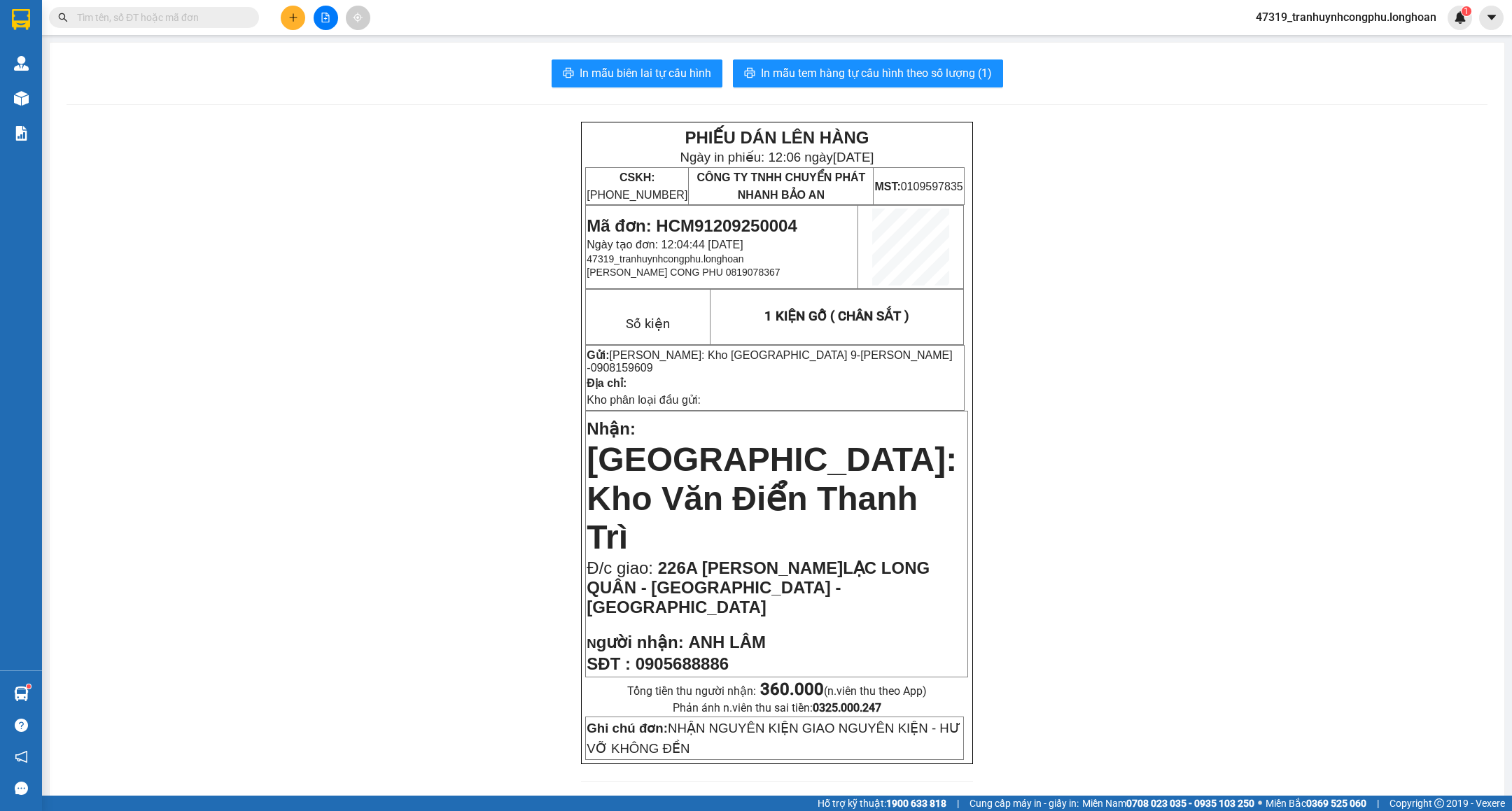
click at [198, 17] on input "text" at bounding box center [159, 17] width 165 height 16
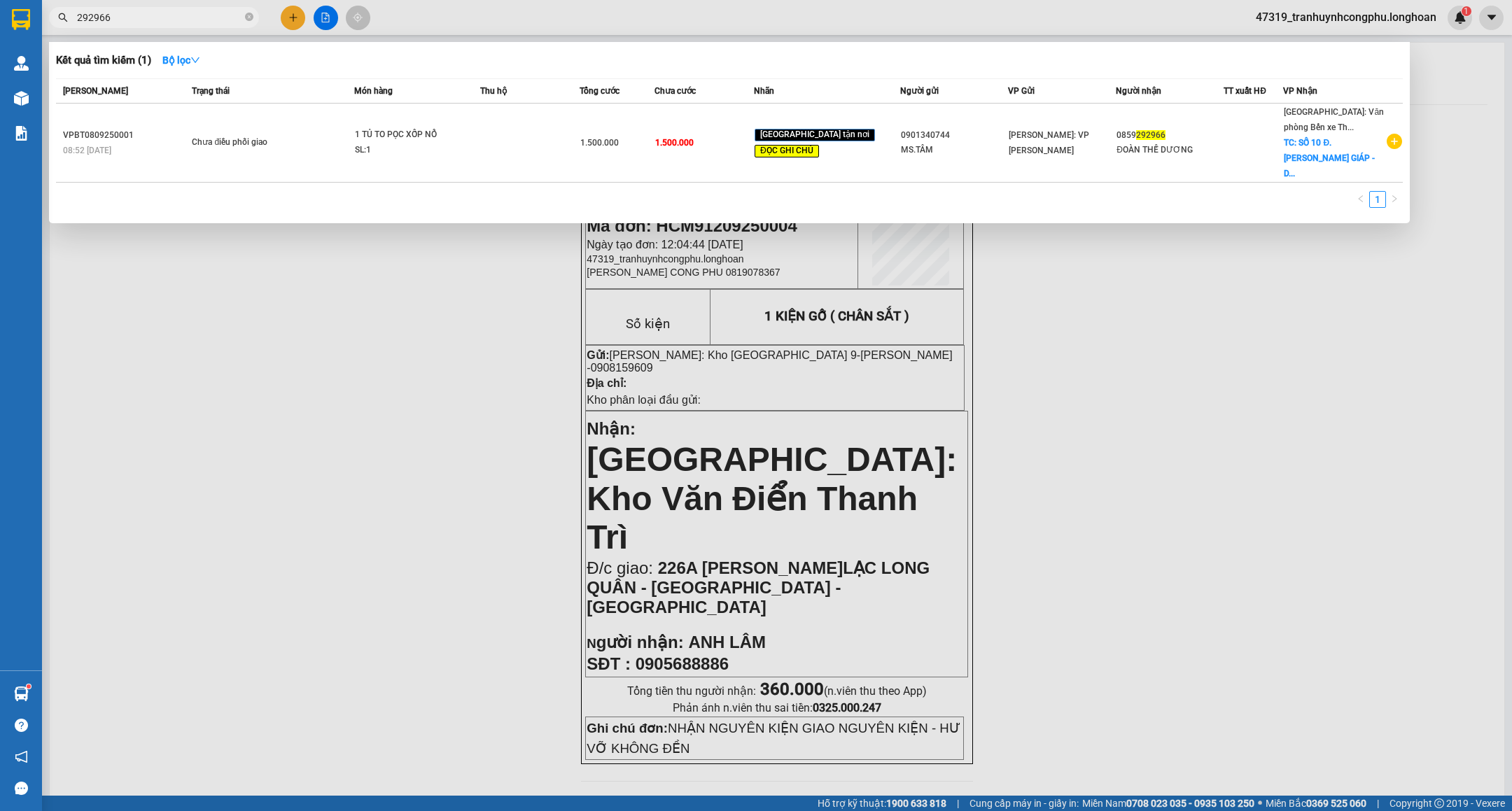
type input "292966"
click at [1263, 425] on div at bounding box center [756, 405] width 1512 height 811
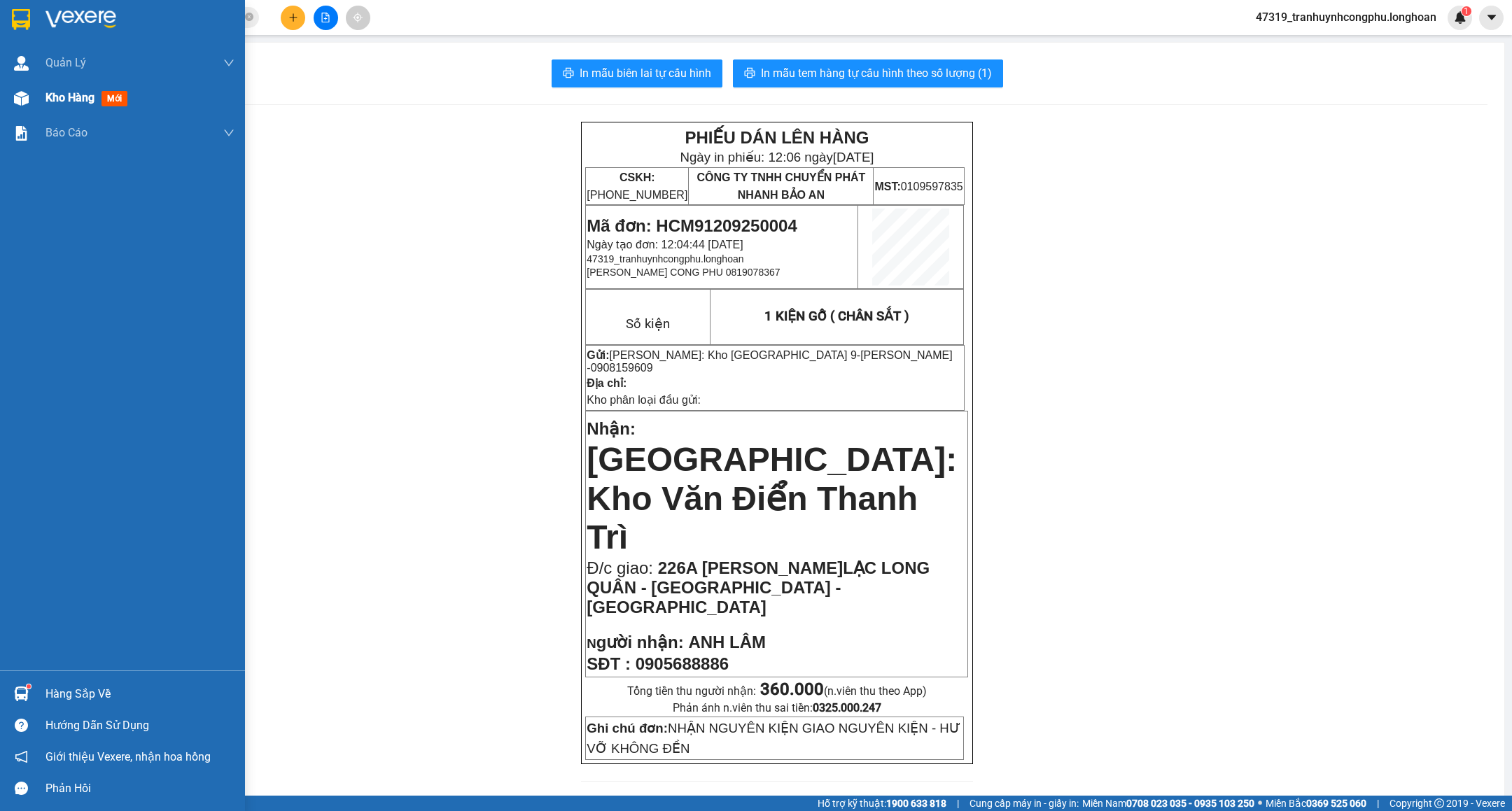
click at [22, 95] on img at bounding box center [21, 98] width 15 height 15
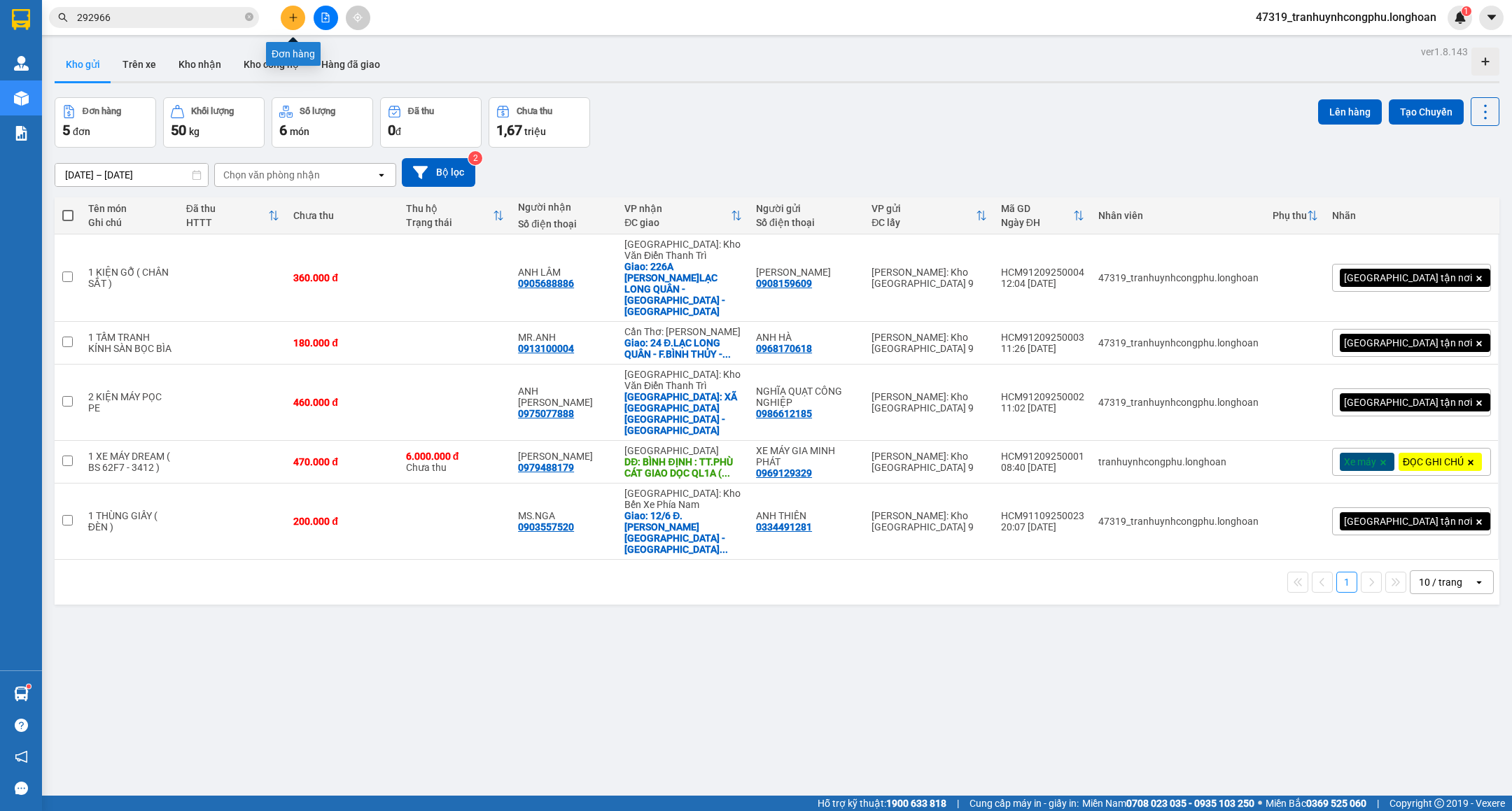
click at [292, 9] on button at bounding box center [293, 17] width 24 height 24
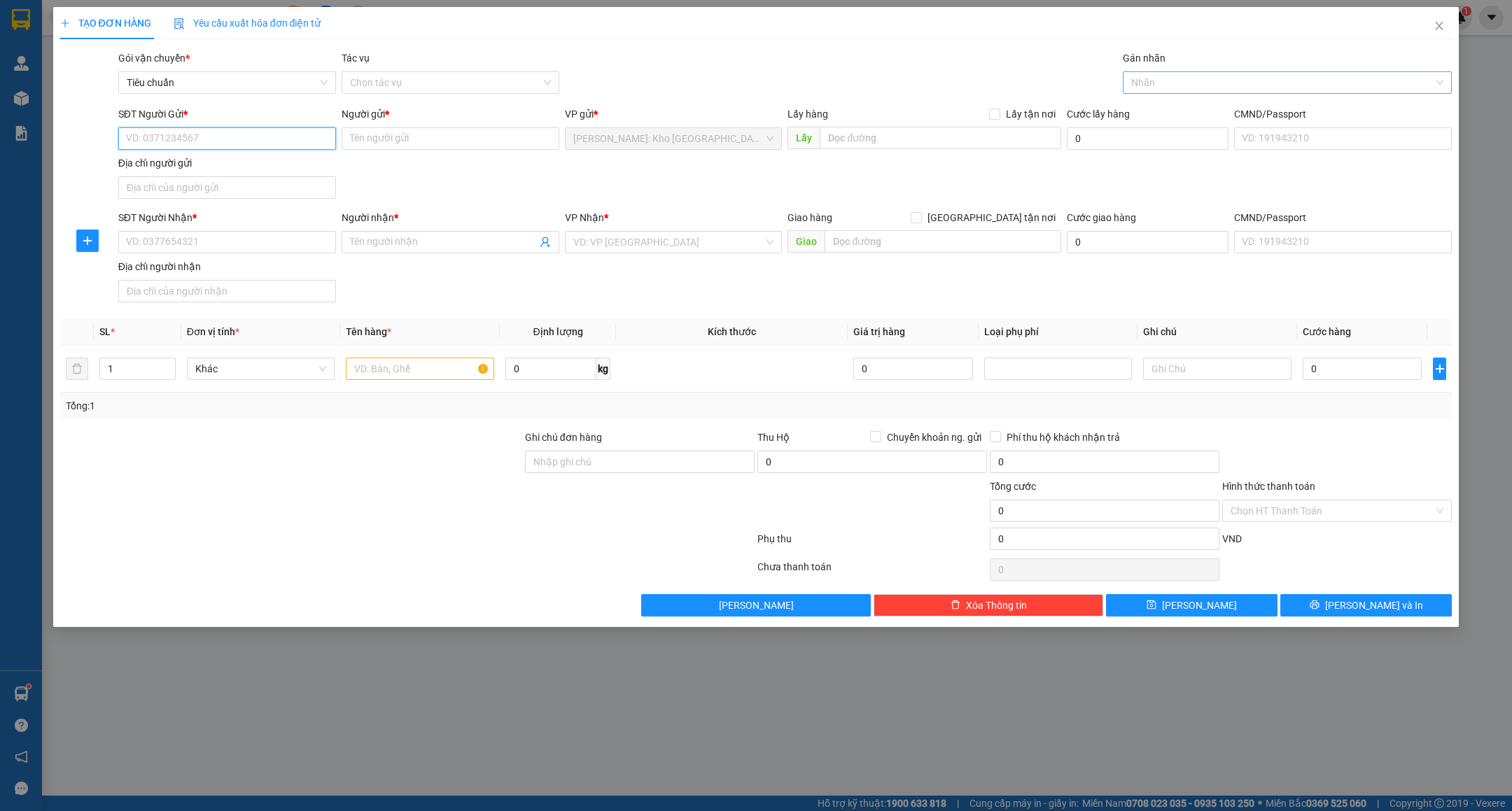
click at [1221, 72] on div "Nhãn" at bounding box center [1287, 83] width 329 height 23
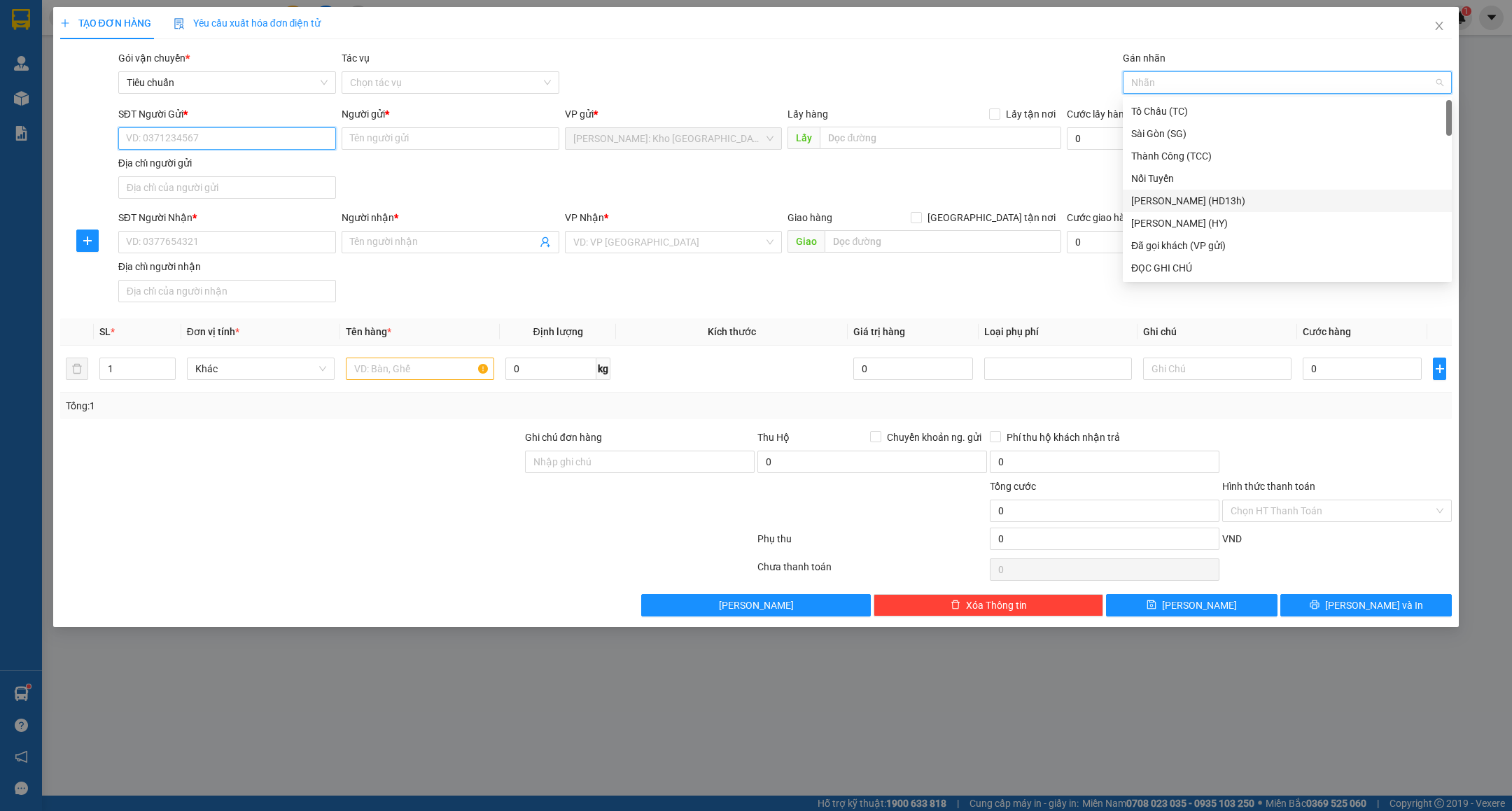
click at [225, 141] on input "SĐT Người Gửi *" at bounding box center [227, 139] width 218 height 23
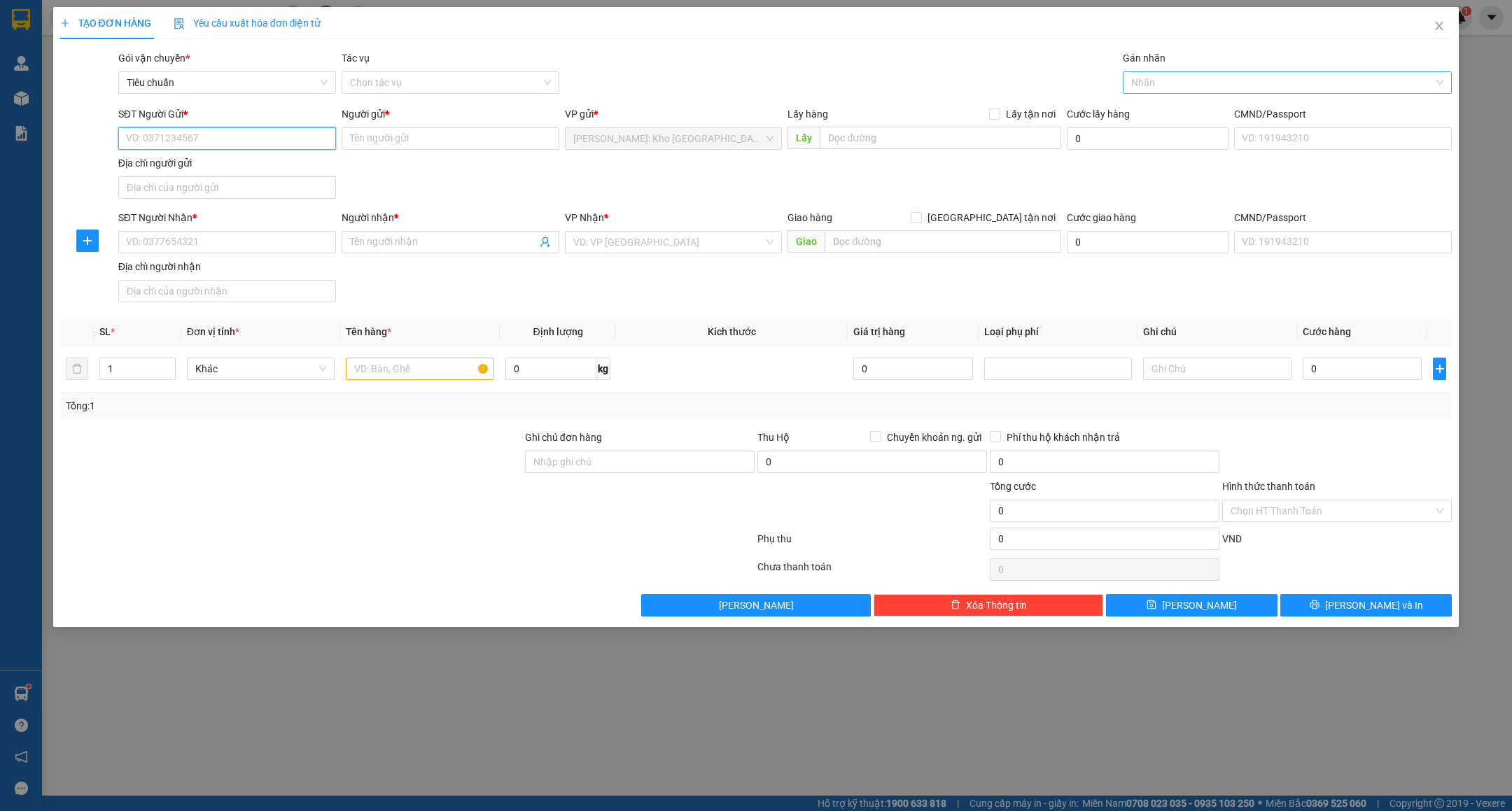
click at [1141, 82] on div at bounding box center [1280, 82] width 308 height 17
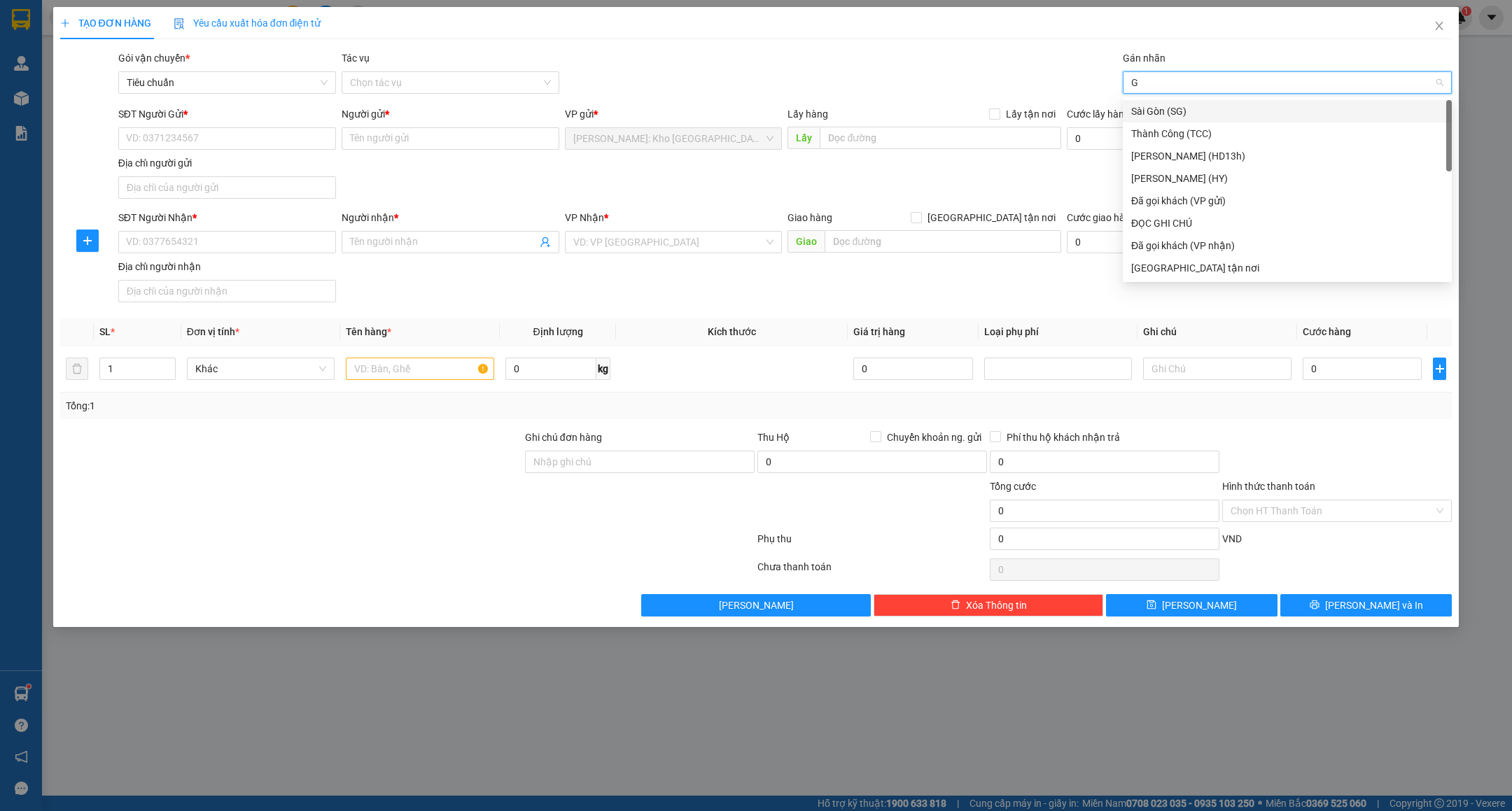
type input "GT"
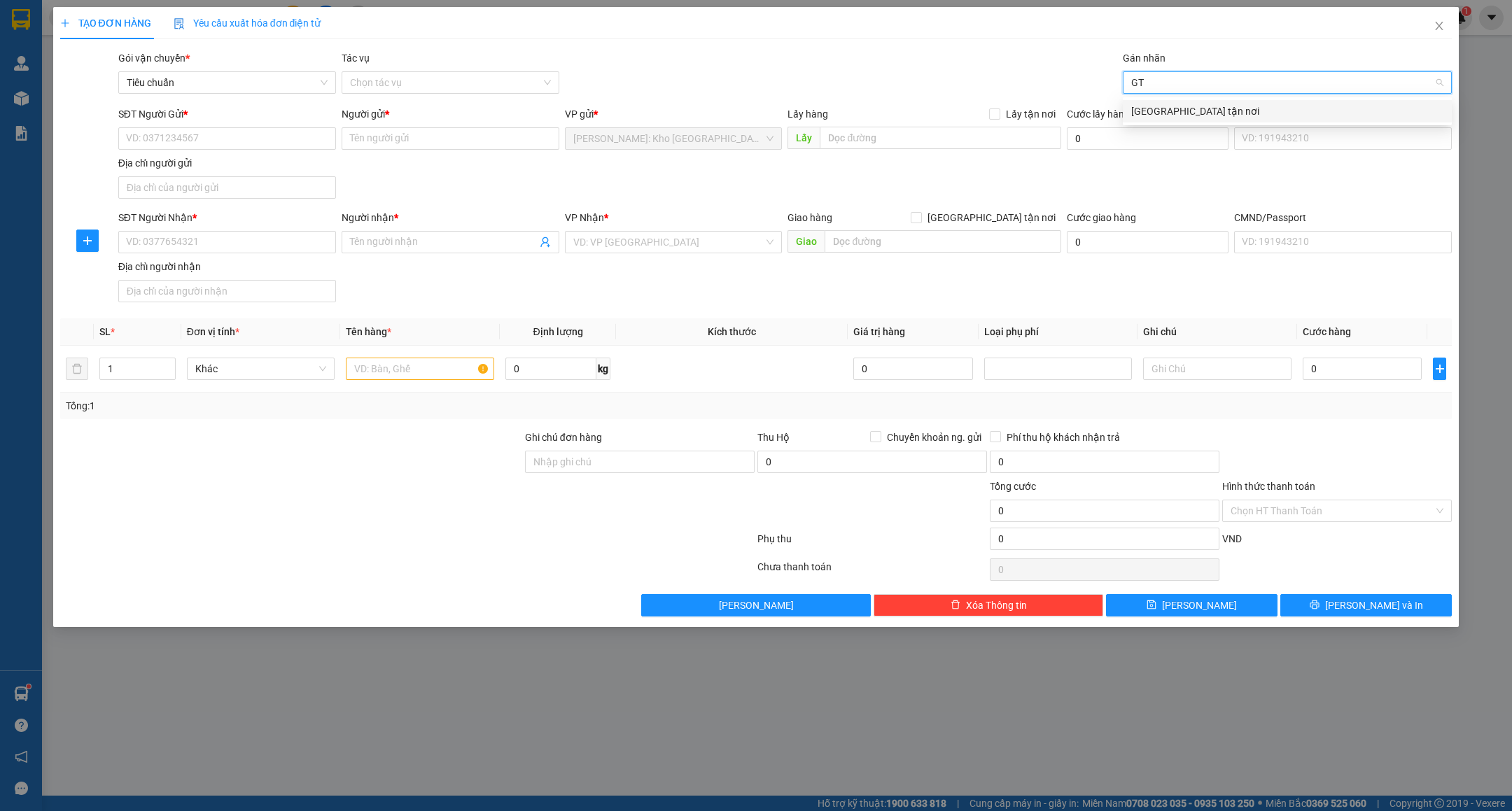
click at [1163, 109] on div "[GEOGRAPHIC_DATA] tận nơi" at bounding box center [1287, 111] width 312 height 16
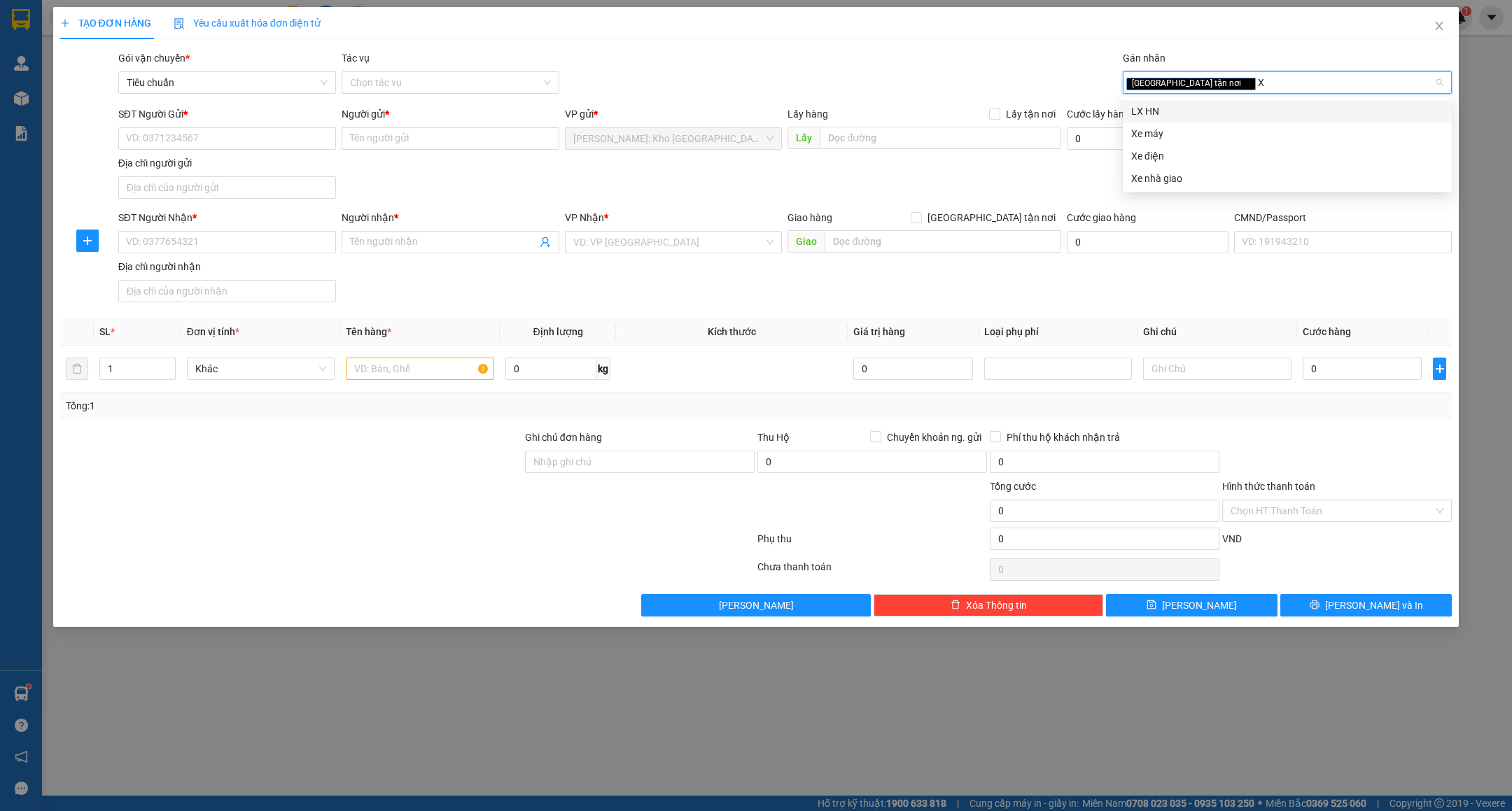
type input "XE"
click at [1166, 109] on div "Xe máy" at bounding box center [1287, 111] width 312 height 16
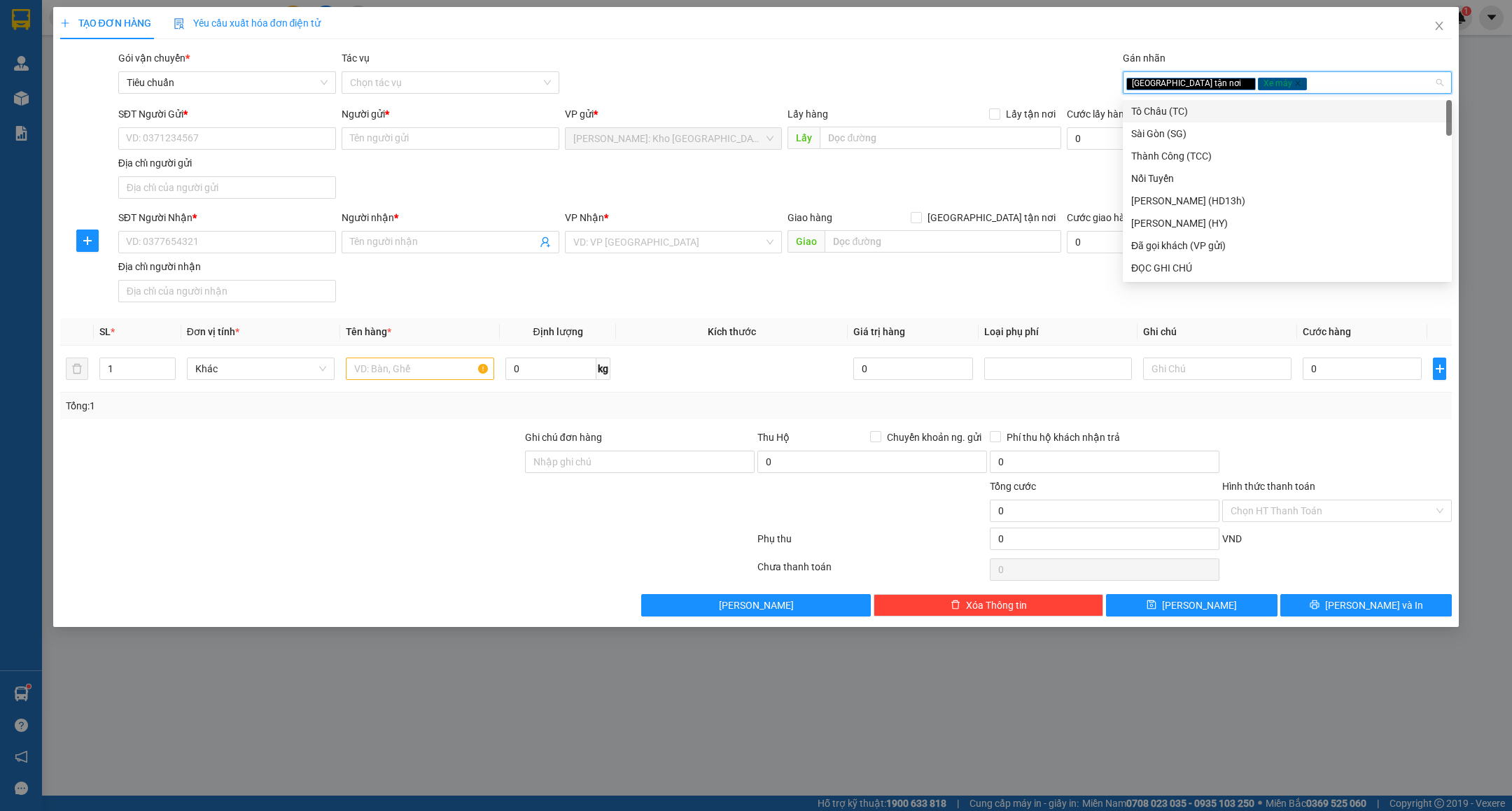
type input "D"
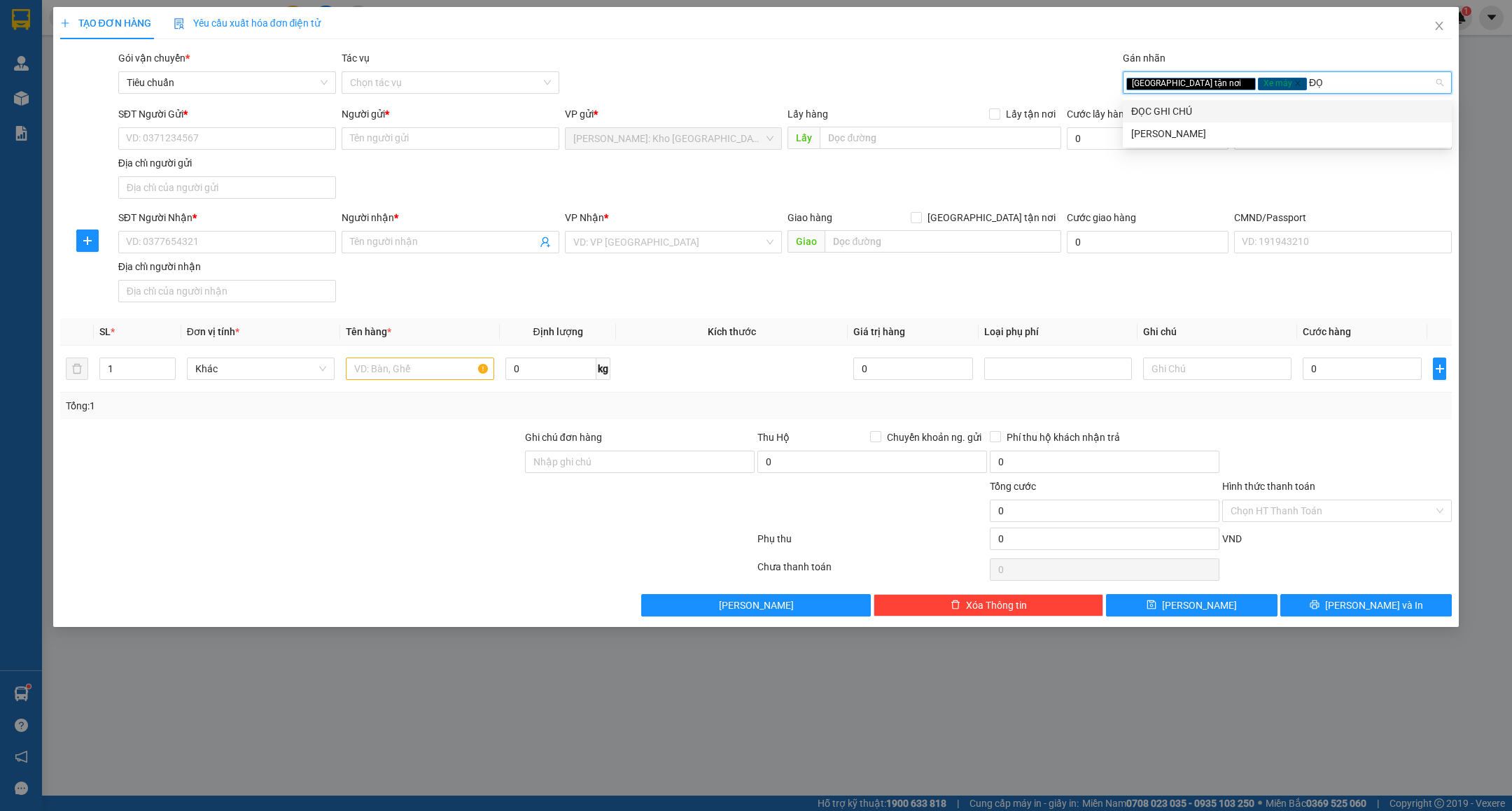
type input "ĐỌC"
click at [1170, 111] on div "ĐỌC GHI CHÚ" at bounding box center [1287, 111] width 312 height 16
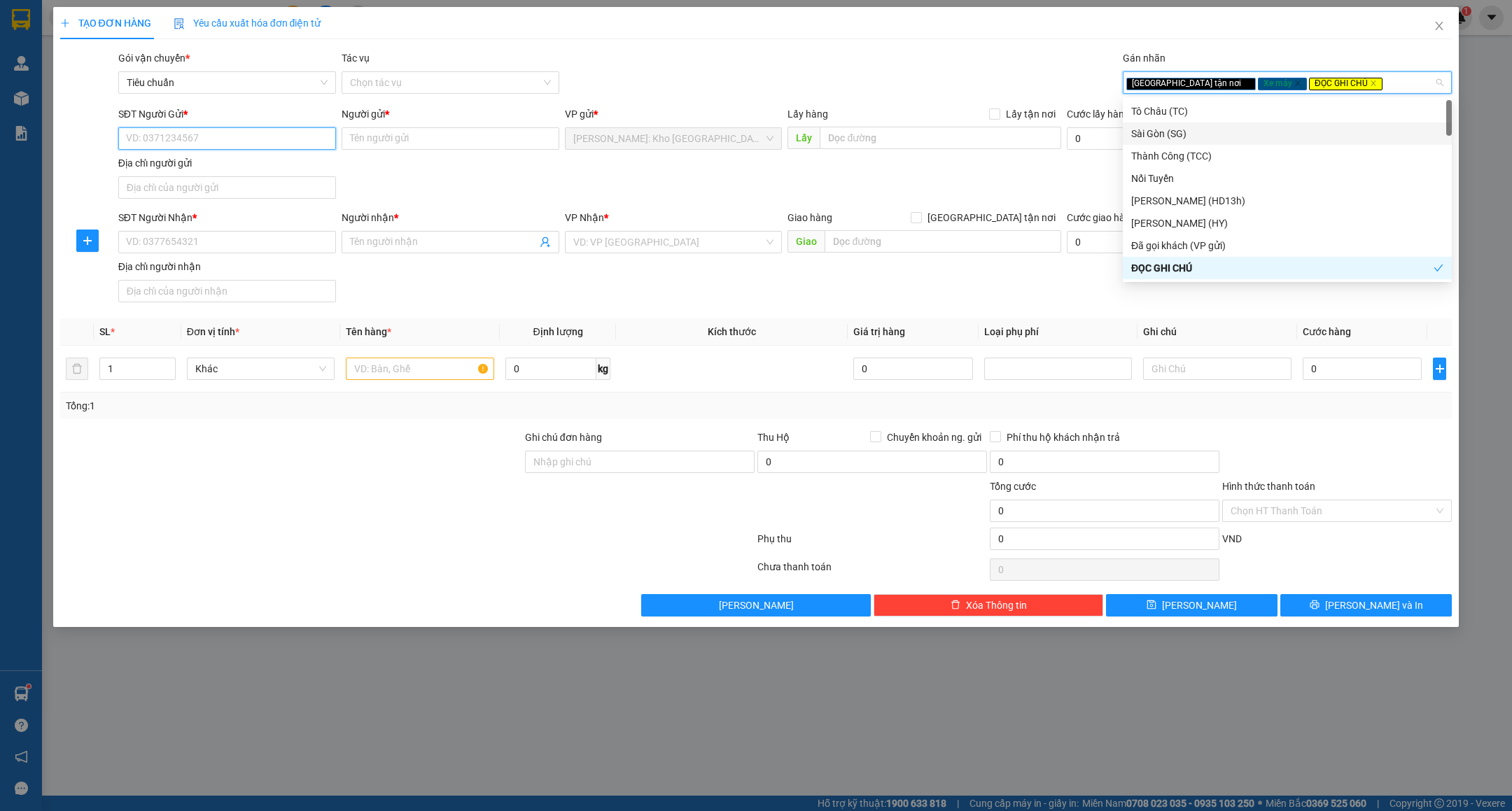
click at [242, 149] on input "SĐT Người Gửi *" at bounding box center [227, 139] width 218 height 23
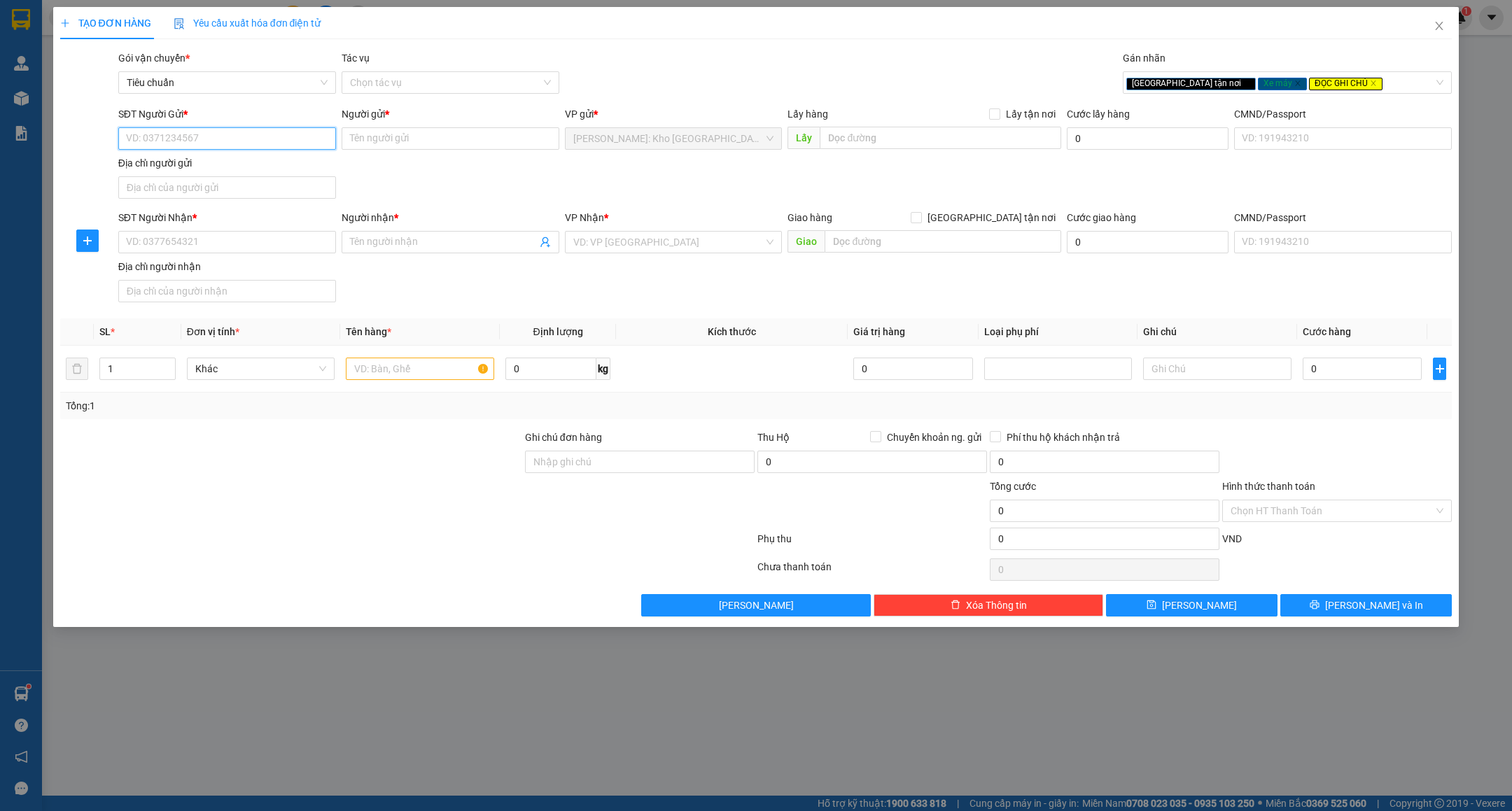
click at [246, 145] on input "SĐT Người Gửi *" at bounding box center [227, 139] width 218 height 23
click at [256, 163] on div "0787454539 - đại cát" at bounding box center [228, 168] width 201 height 16
type input "0787454539"
type input "đại cát"
checkbox input "true"
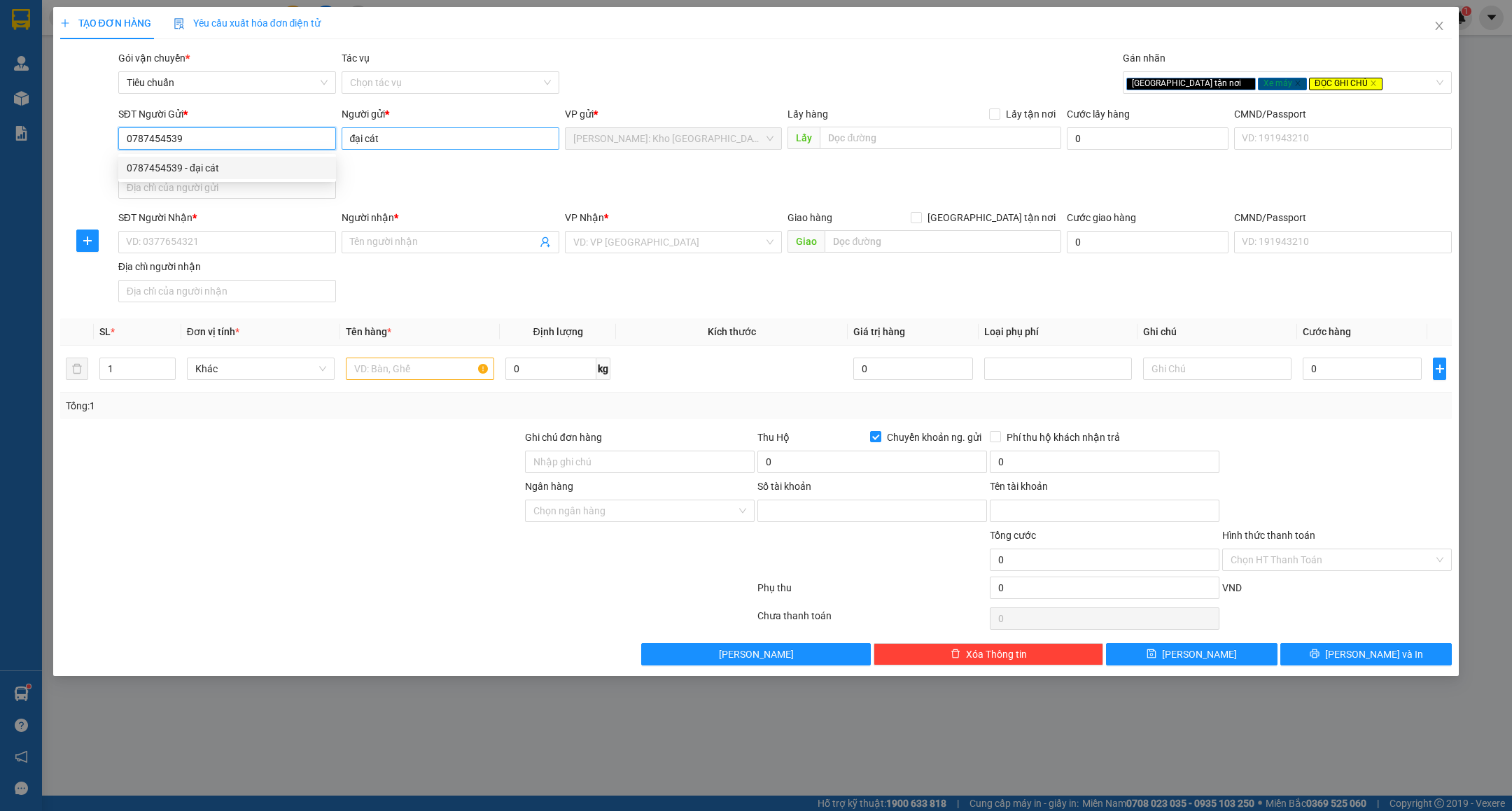
type input "1018655668"
type input "dương đại cát"
type input "0787454539"
click at [477, 142] on input "đại cát" at bounding box center [450, 139] width 218 height 23
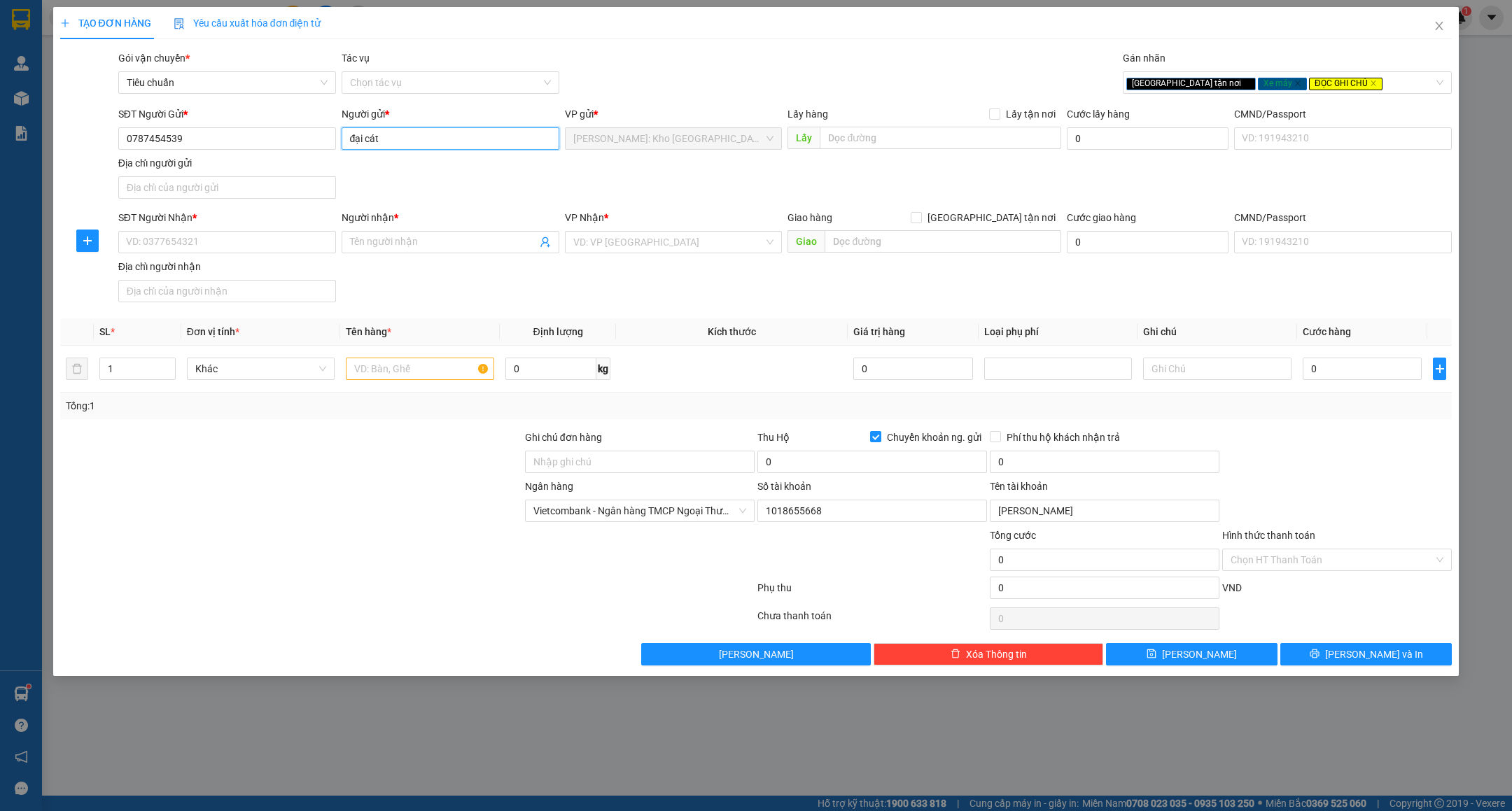
click at [477, 142] on input "đại cát" at bounding box center [450, 139] width 218 height 23
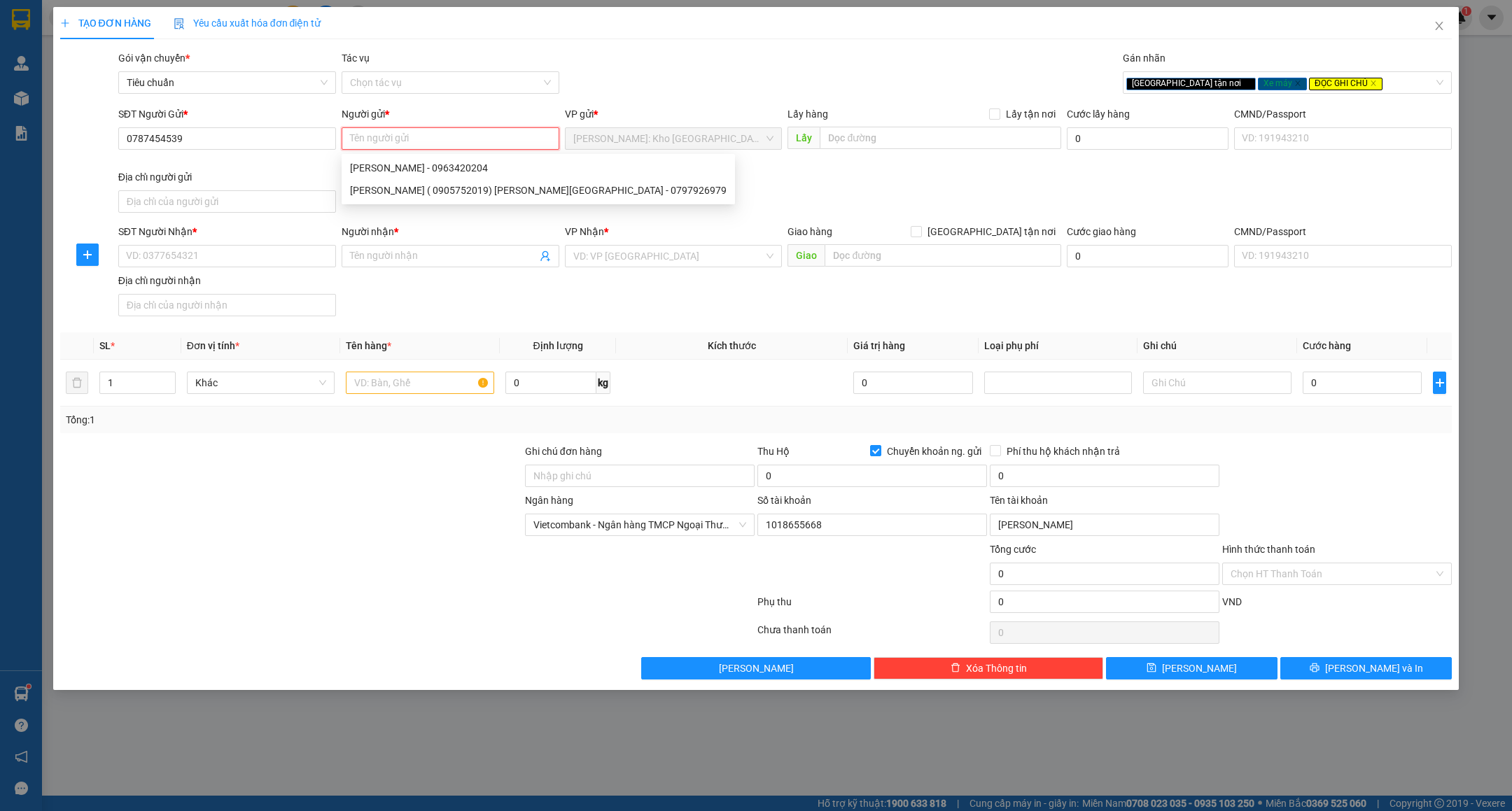
type input "D"
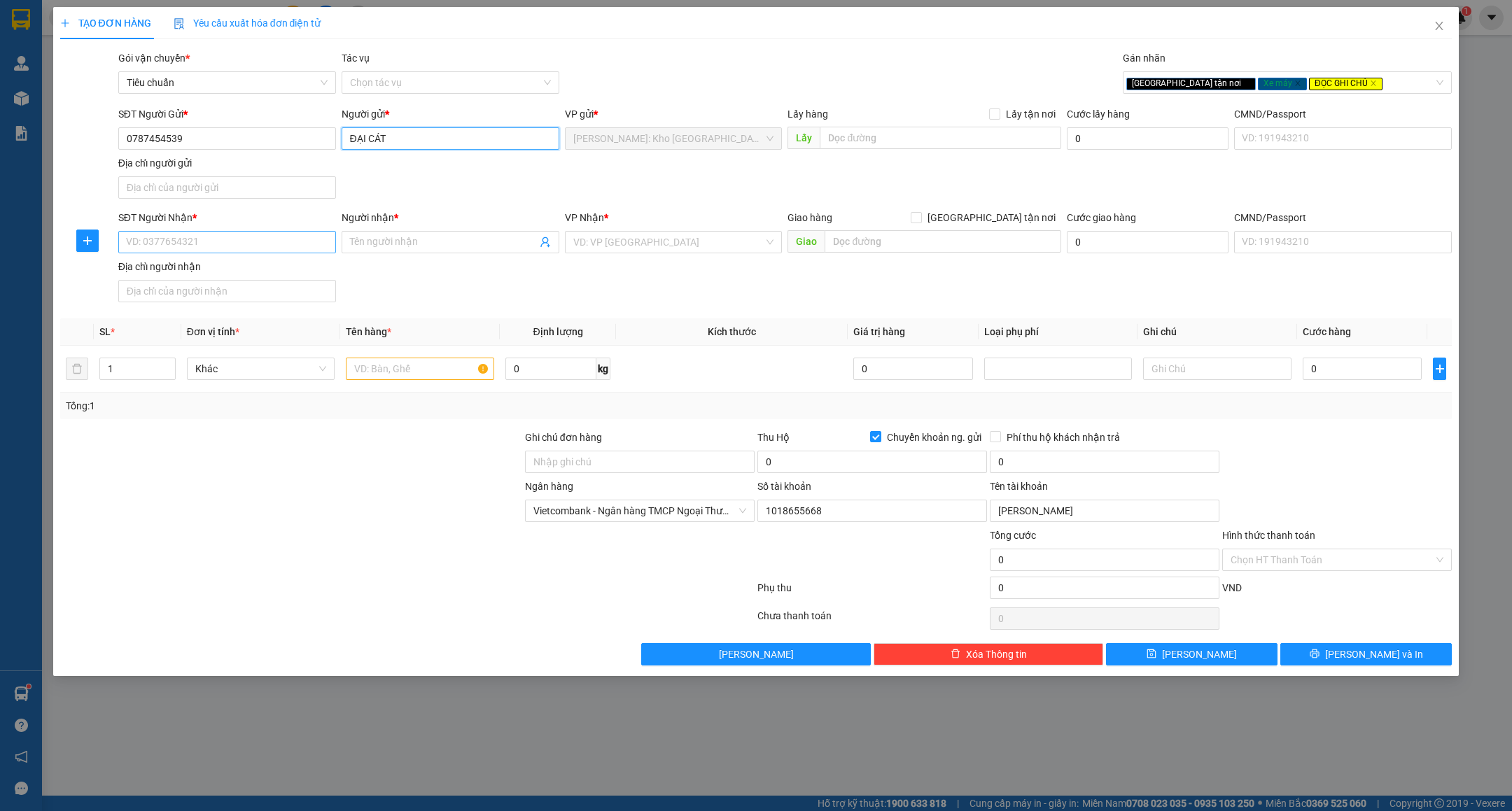
type input "ĐẠI CÁT"
click at [235, 250] on input "SĐT Người Nhận *" at bounding box center [227, 242] width 218 height 23
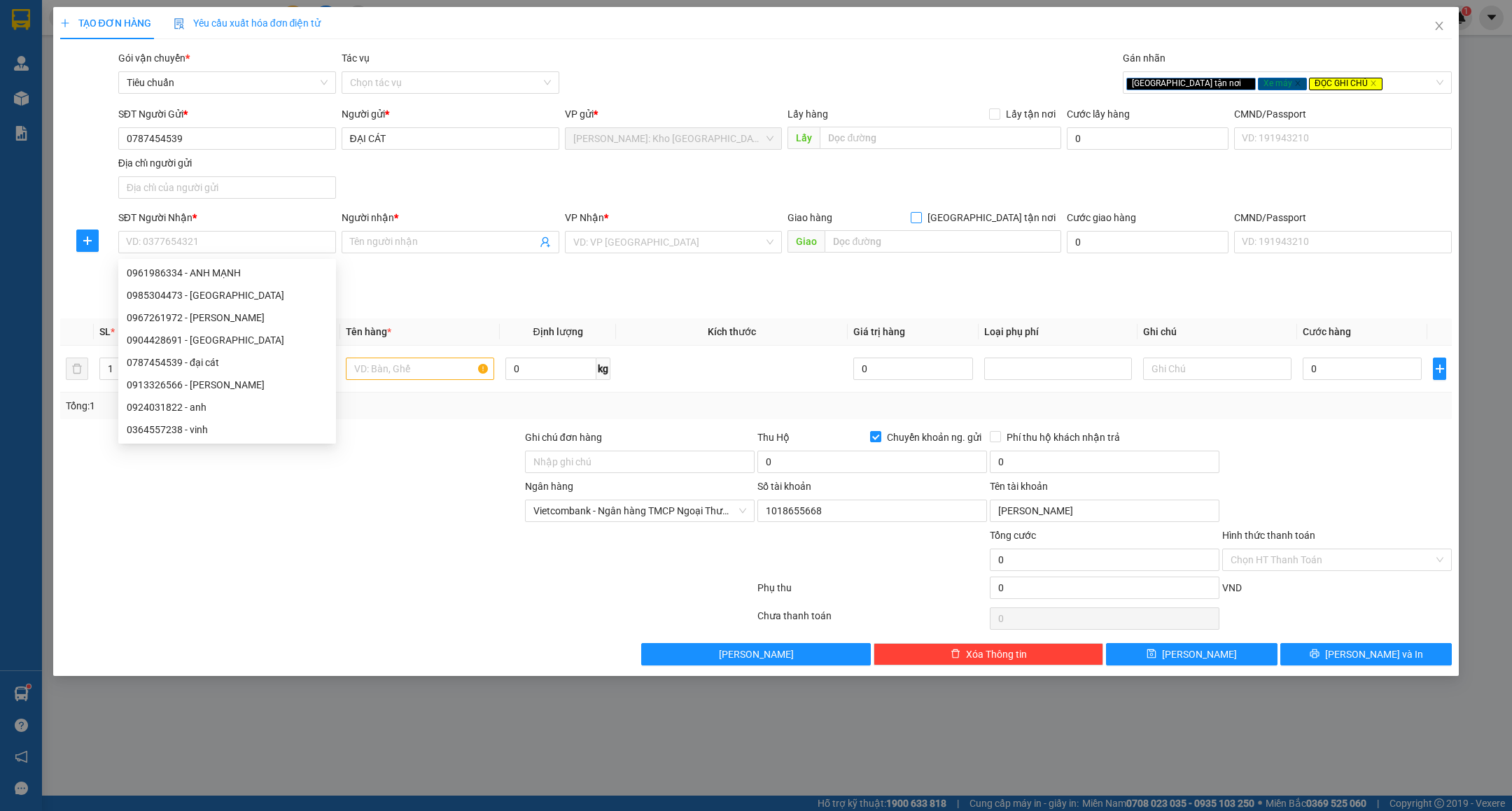
click at [920, 217] on input "[GEOGRAPHIC_DATA] tận nơi" at bounding box center [915, 216] width 10 height 10
checkbox input "true"
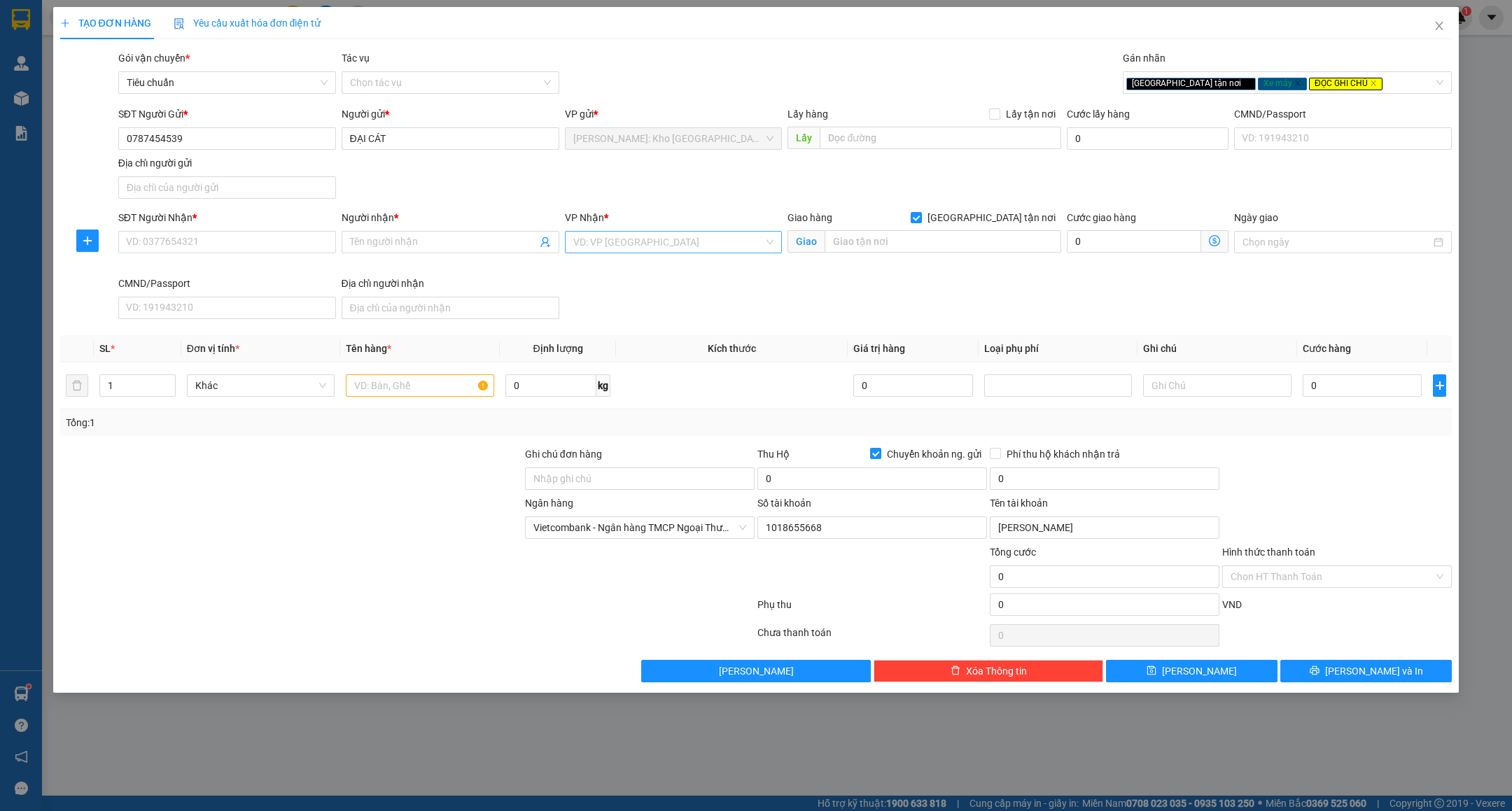
click at [723, 240] on input "search" at bounding box center [668, 242] width 191 height 21
type input "CẦN"
click at [710, 261] on div "Cần Thơ: [PERSON_NAME]" at bounding box center [673, 272] width 218 height 23
click at [225, 240] on input "SĐT Người Nhận *" at bounding box center [227, 242] width 218 height 23
click at [910, 250] on input "text" at bounding box center [942, 241] width 236 height 23
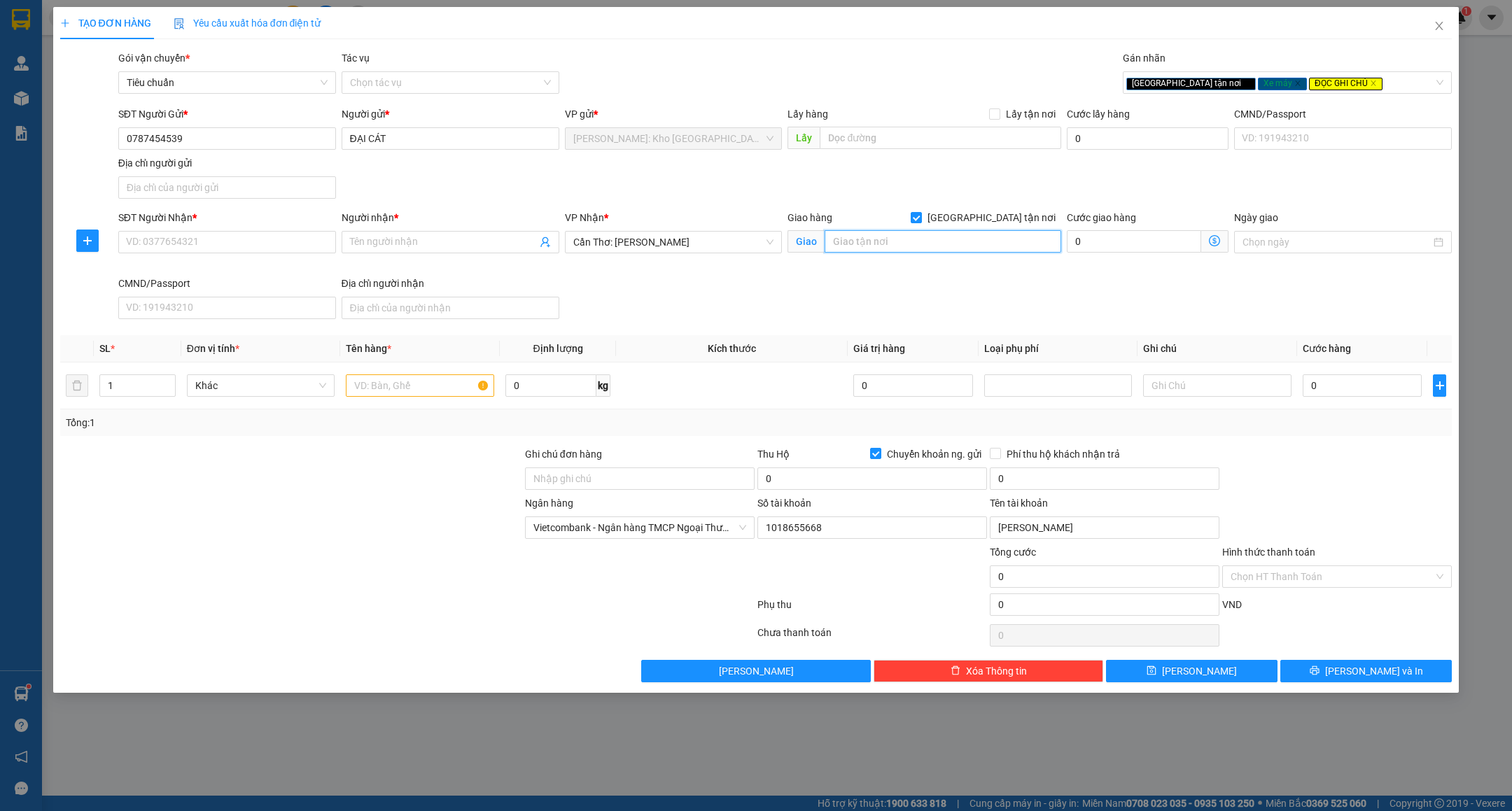
paste input "3988 CỐNG SAO MAI KÊNH D - VĨNH THẠNH - CẦN THƠ ( CHẢ LỤA ĐẠI PHÁT )"
click at [966, 244] on input "3988 CỐNG SAO MAI KÊNH D - VĨNH THẠNH - CẦN THƠ ( CHẢ LỤA ĐẠI PHÁT )" at bounding box center [942, 241] width 236 height 23
type input "SN.3988 - XÃ THẠNH AN - HUYỆN VĨNH THẠNH - TP.CẦN THƠ ( CHẢ LỤA ĐẠI PHÁT )"
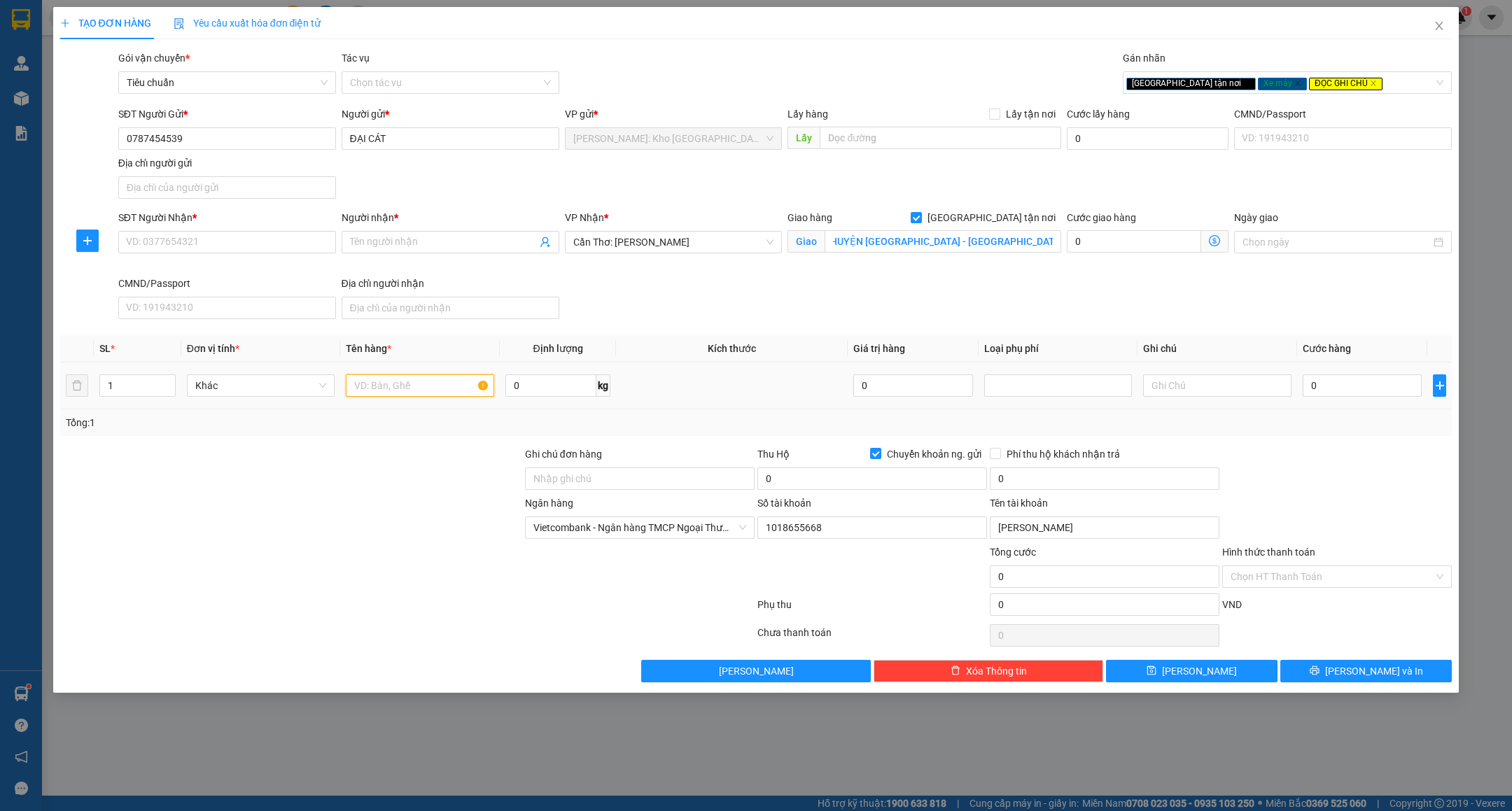
click at [412, 397] on input "text" at bounding box center [420, 386] width 149 height 23
click at [195, 241] on input "SĐT Người Nhận *" at bounding box center [227, 242] width 218 height 23
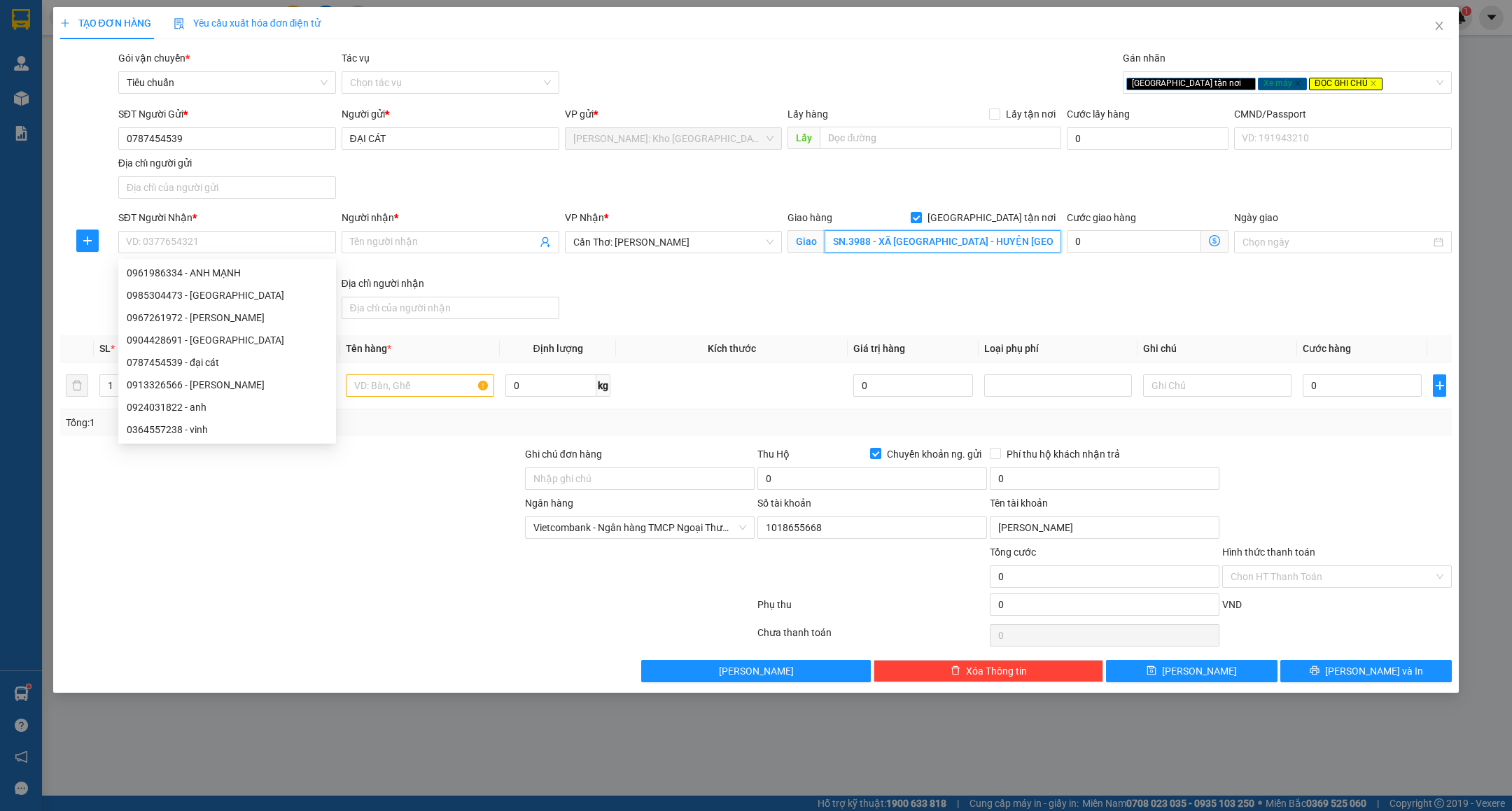
click at [876, 244] on input "SN.3988 - XÃ THẠNH AN - HUYỆN VĨNH THẠNH - TP.CẦN THƠ ( CHẢ LỤA ĐẠI PHÁT )" at bounding box center [942, 241] width 236 height 23
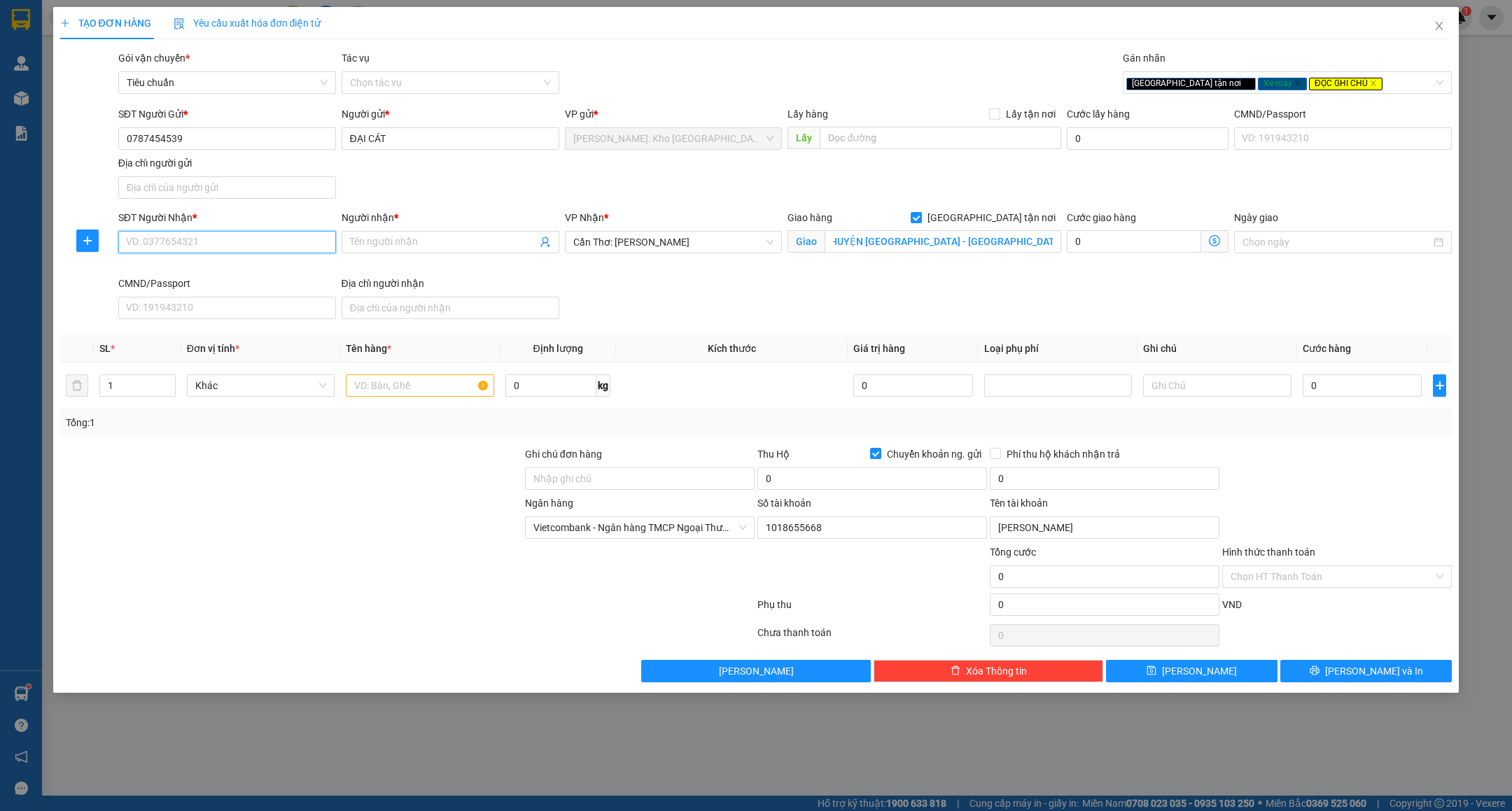
click at [229, 250] on input "SĐT Người Nhận *" at bounding box center [227, 242] width 218 height 23
click at [229, 250] on input "0377345675" at bounding box center [227, 242] width 218 height 23
type input "0377345675"
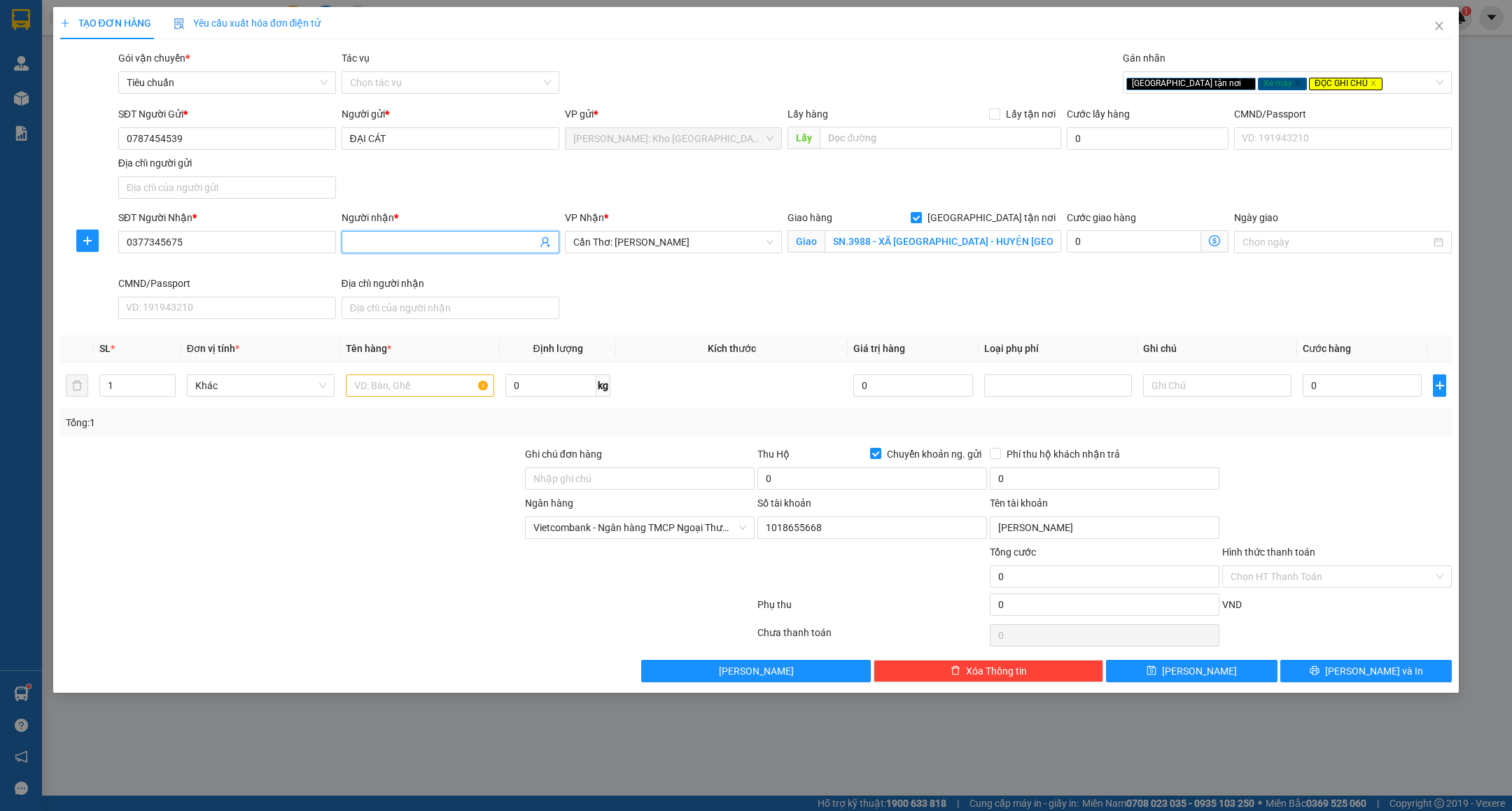
click at [422, 238] on input "Người nhận *" at bounding box center [444, 242] width 187 height 16
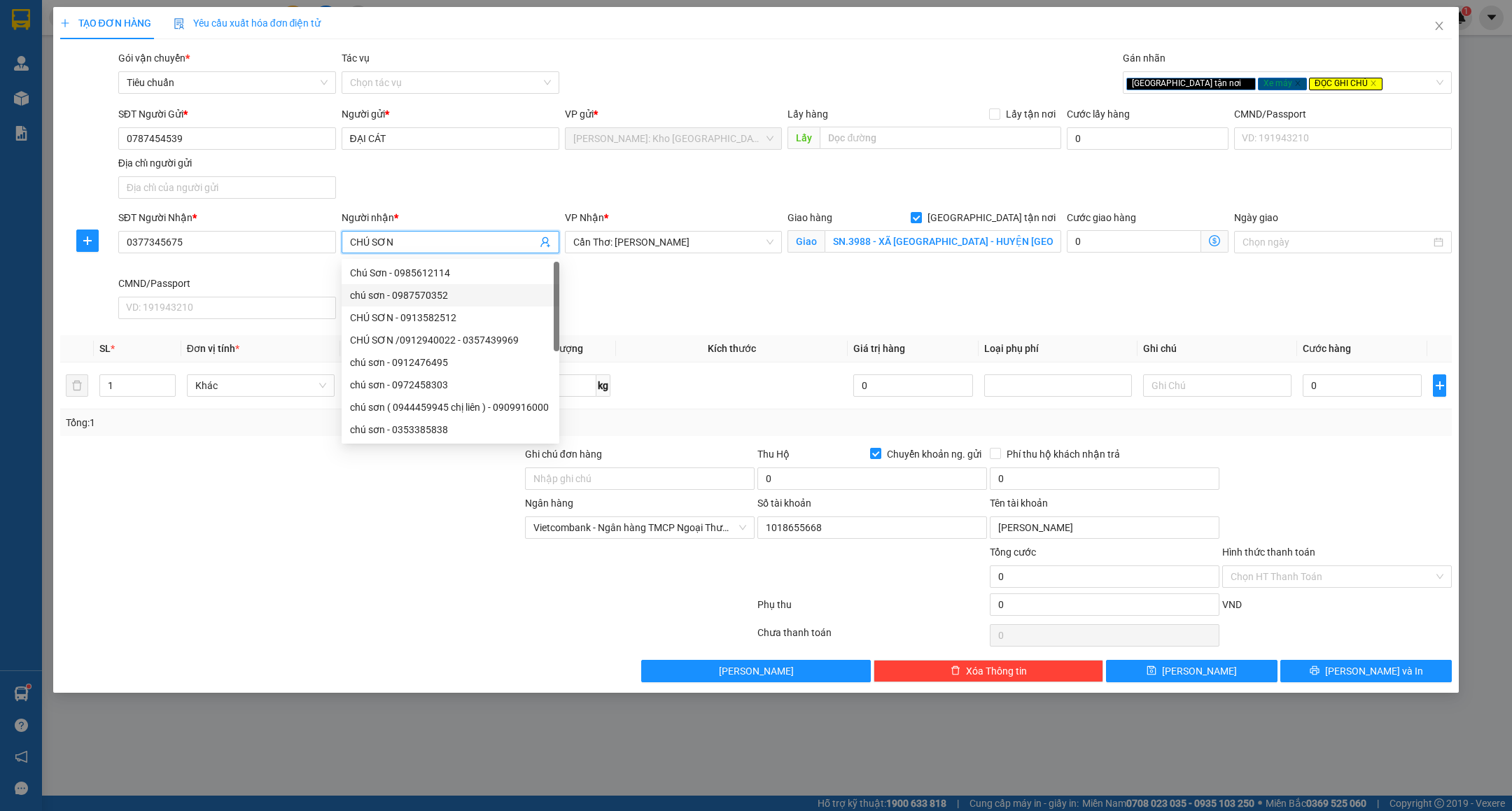
type input "CHÚ SƠN"
click at [666, 321] on div "SĐT Người Nhận * 0377345675 Người nhận * CHÚ SƠN VP Nhận * Cần Thơ: Kho Ninh Ki…" at bounding box center [785, 267] width 1340 height 115
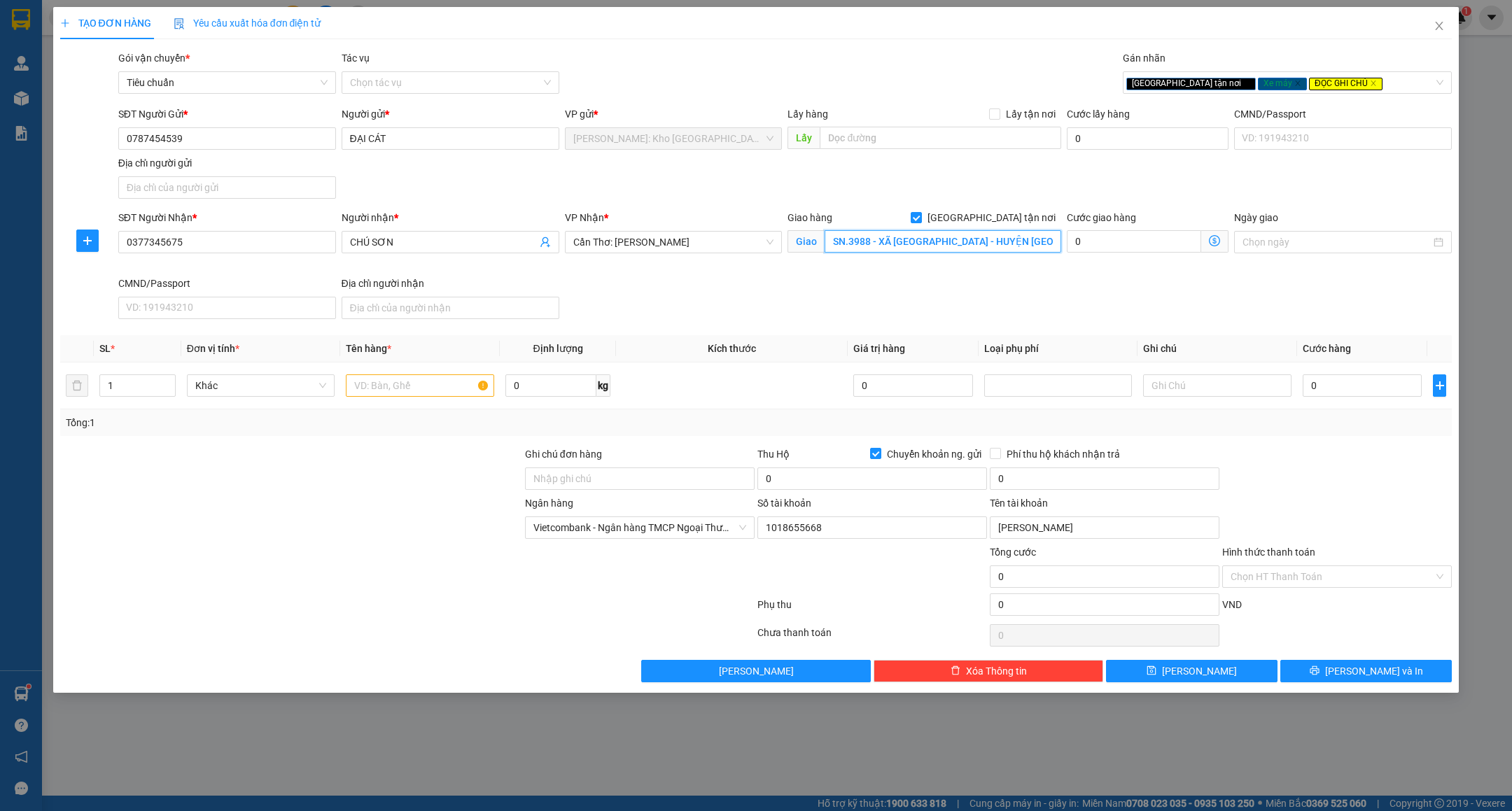
click at [838, 240] on input "SN.3988 - XÃ THẠNH AN - HUYỆN VĨNH THẠNH - TP.CẦN THƠ ( CHẢ LỤA ĐẠI PHÁT )" at bounding box center [942, 241] width 236 height 23
click at [400, 390] on input "text" at bounding box center [420, 386] width 149 height 23
type input "1 XE MÁY CUP ( BS 79FB - 4355 )"
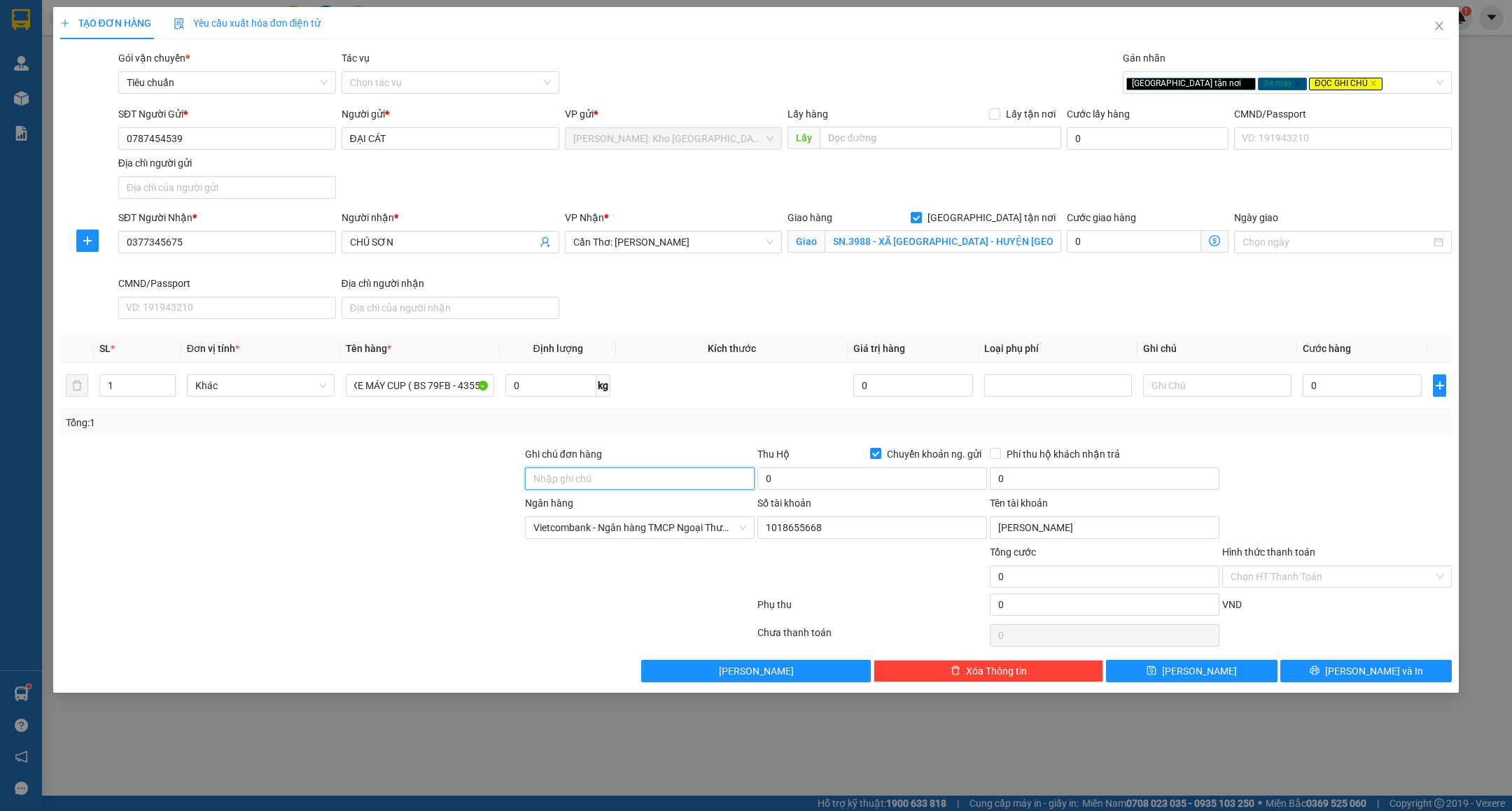
click at [555, 487] on input "Ghi chú đơn hàng" at bounding box center [640, 479] width 229 height 23
type input "C"
type input "CHÌA KHÓA + GIẤY TỜ XE QUẤN TAY LÁI"
drag, startPoint x: 248, startPoint y: 558, endPoint x: 246, endPoint y: 568, distance: 10.2
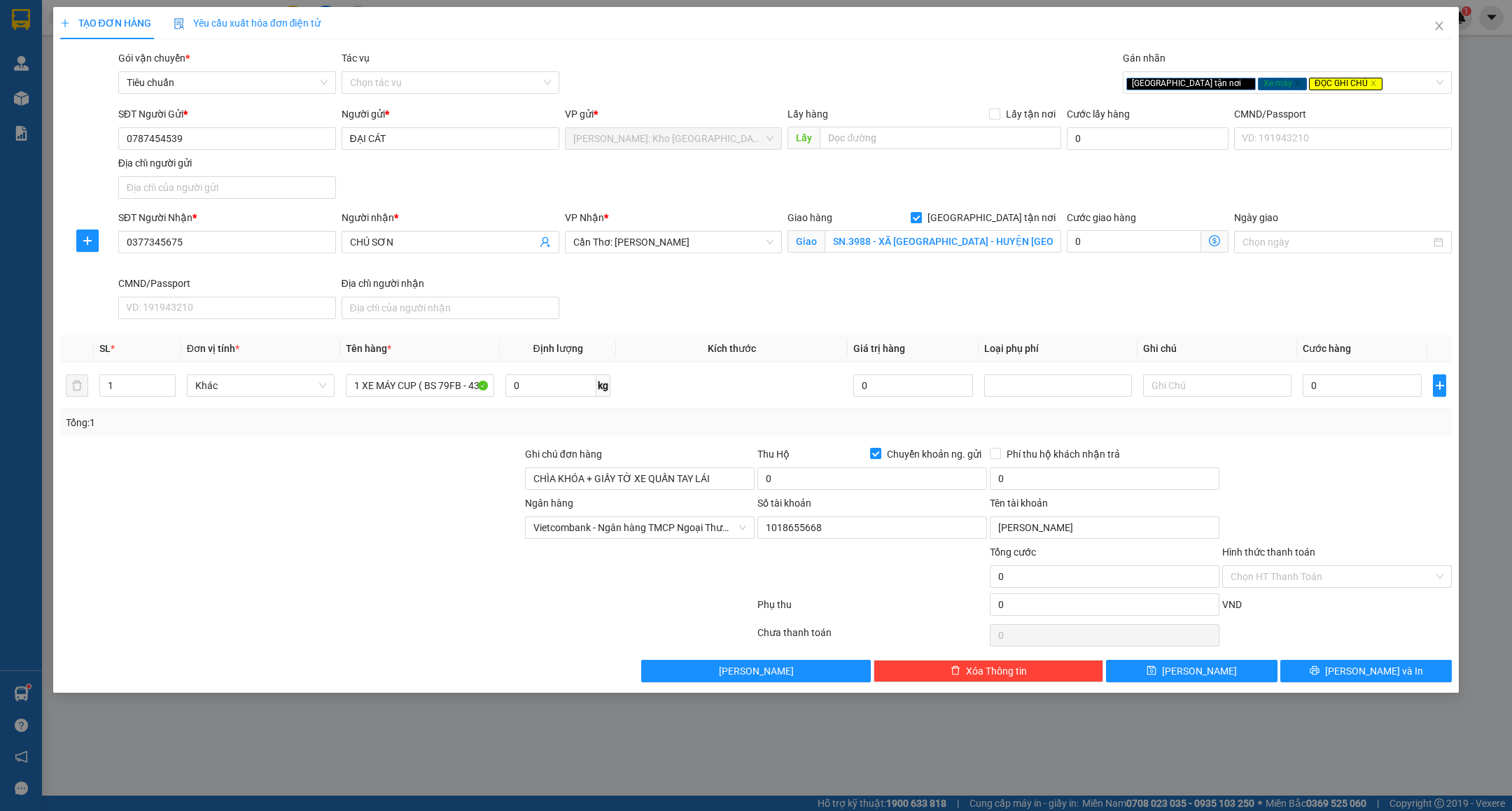
click at [247, 559] on div at bounding box center [290, 569] width 465 height 49
click at [1338, 393] on input "0" at bounding box center [1362, 386] width 119 height 23
type input "3"
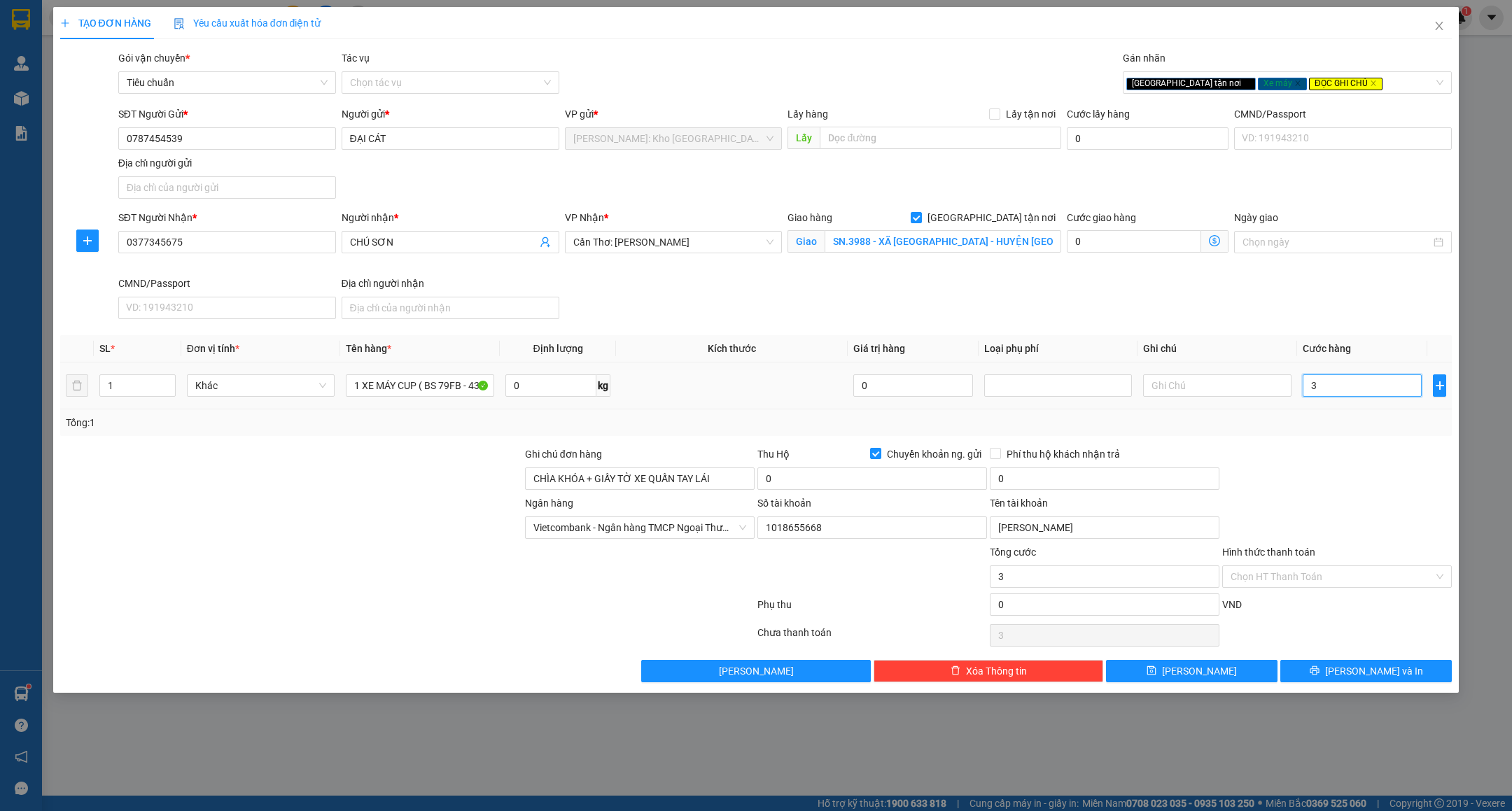
type input "39"
type input "390"
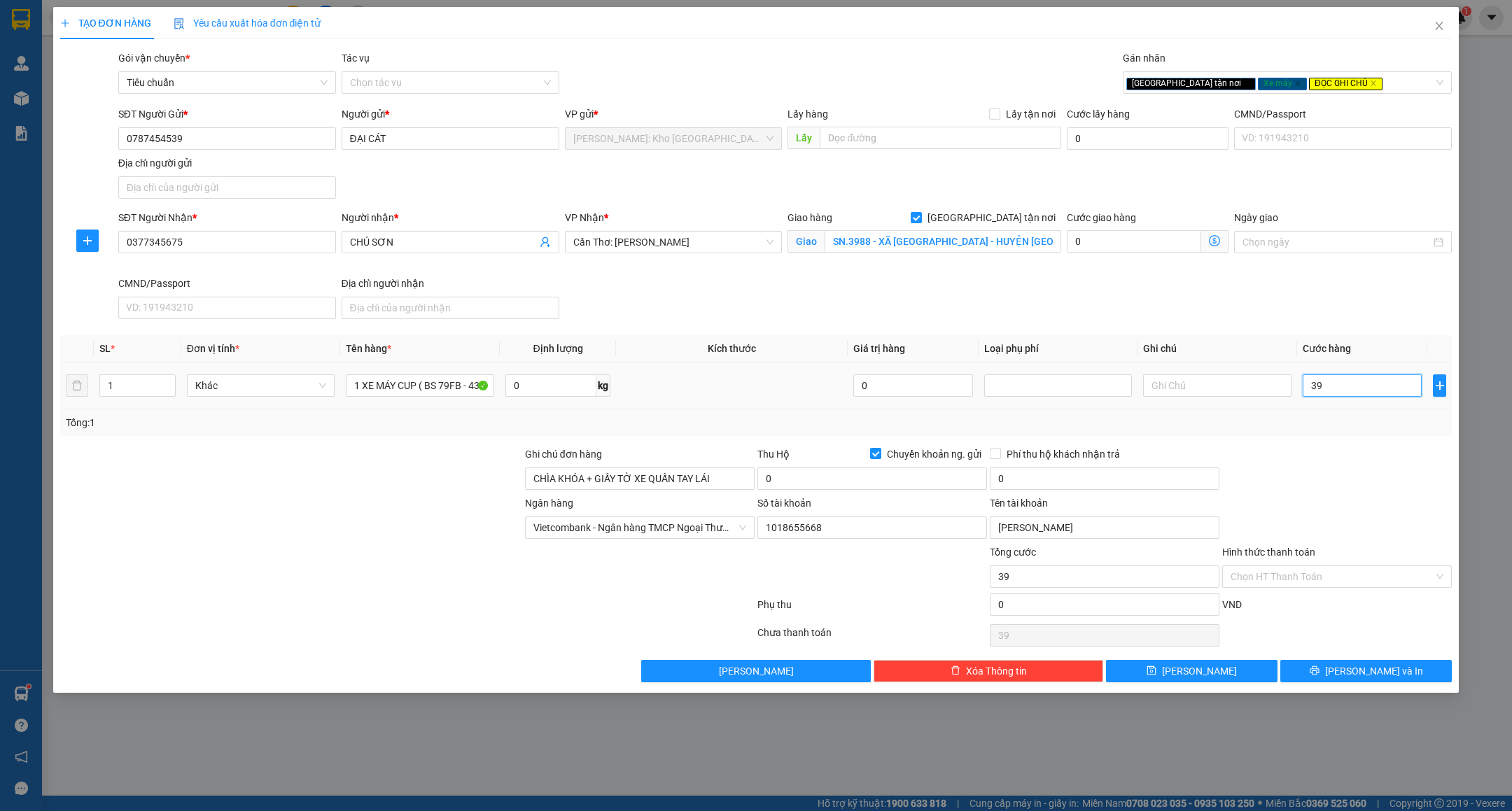
type input "390"
type input "390.000"
click at [1326, 439] on div "Transit Pickup Surcharge Ids Transit Deliver Surcharge Ids Transit Deliver Surc…" at bounding box center [756, 367] width 1392 height 632
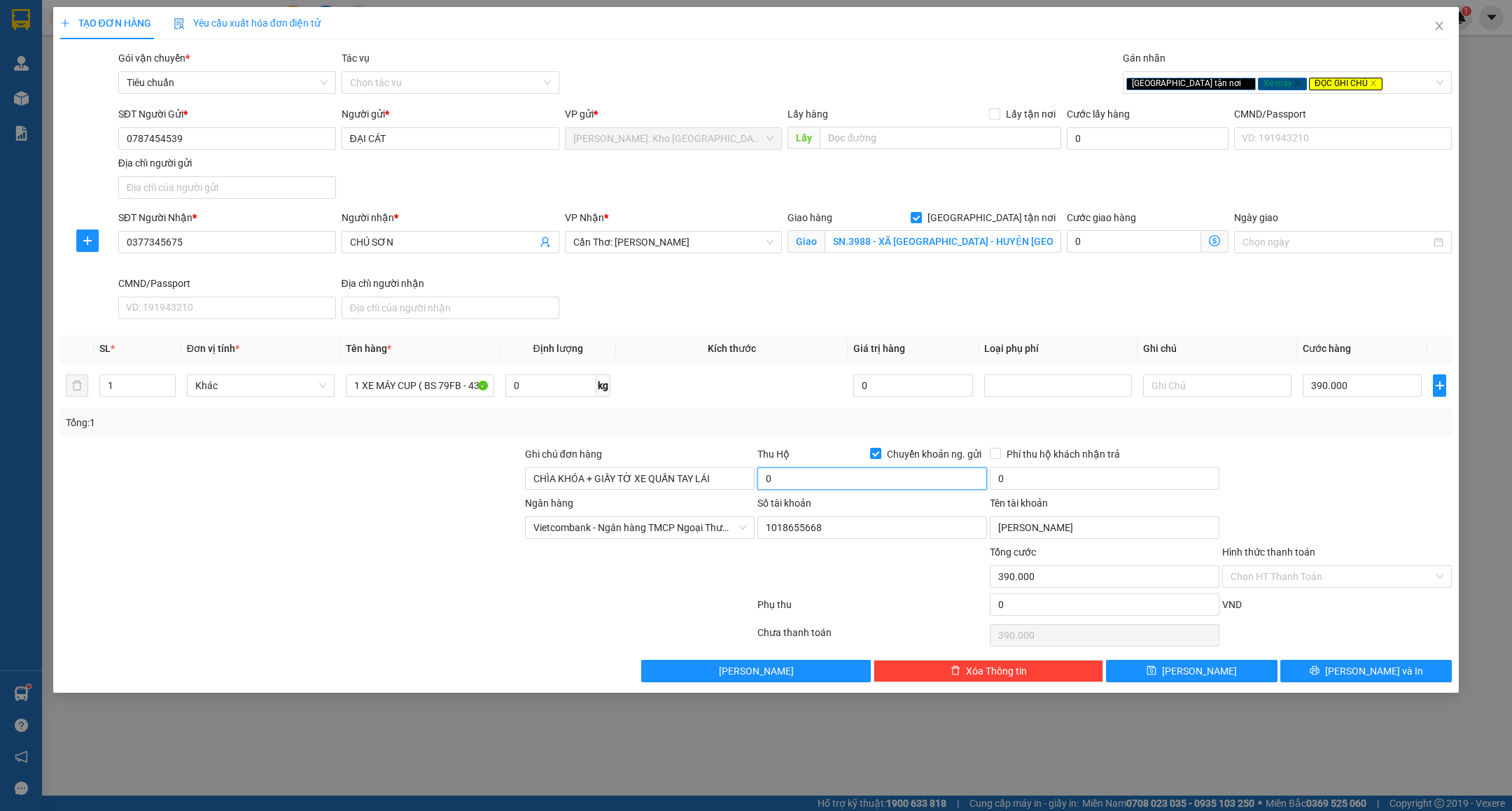
click at [883, 490] on input "0" at bounding box center [872, 479] width 229 height 23
type input "18.600.000"
click at [1317, 487] on div at bounding box center [1337, 471] width 233 height 49
click at [1100, 479] on input "0" at bounding box center [1104, 479] width 229 height 23
type input "35.000"
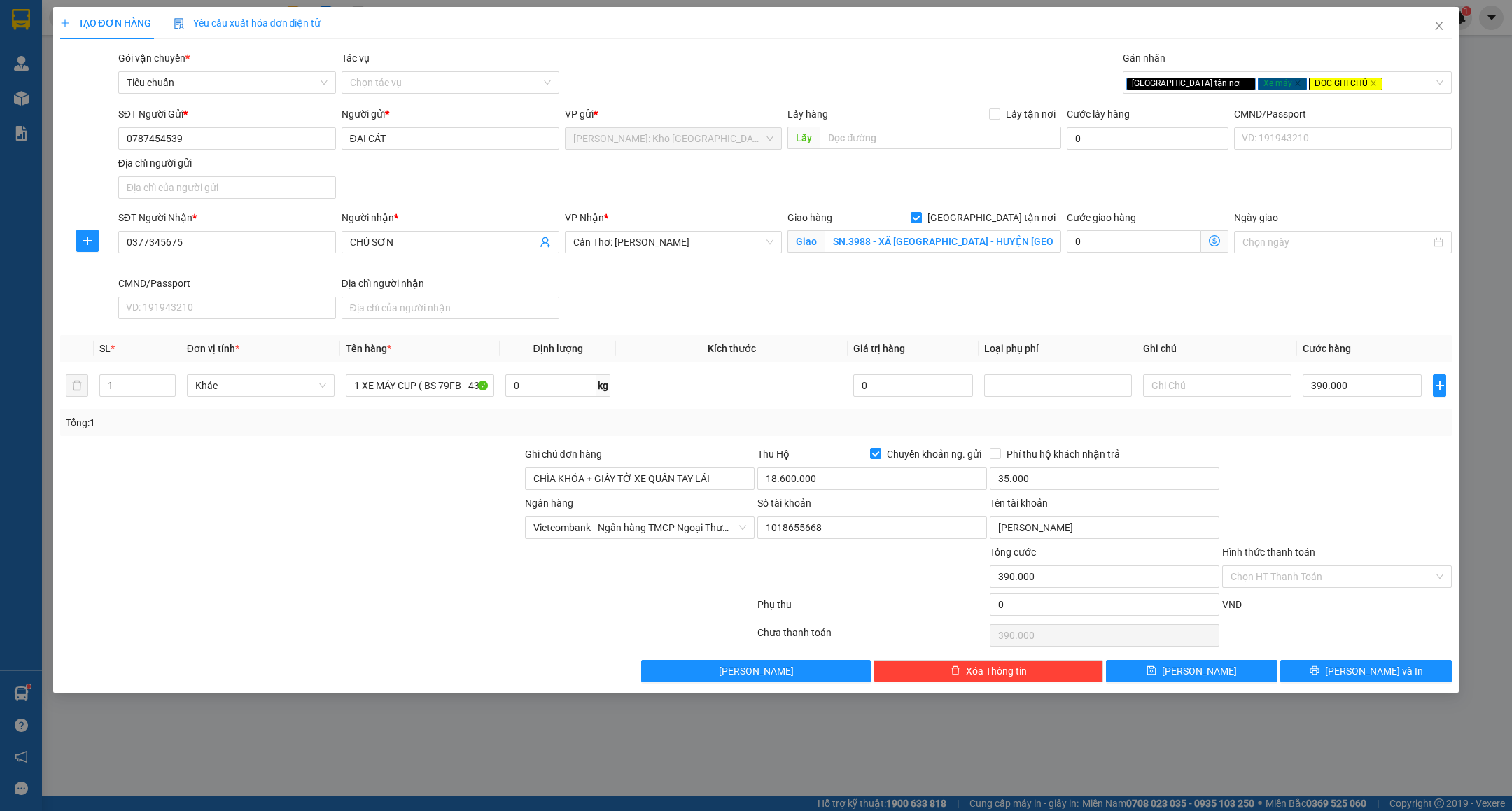
click at [1304, 472] on div at bounding box center [1337, 471] width 233 height 49
click at [1079, 529] on input "dương đại cát" at bounding box center [1104, 528] width 229 height 23
type input "DƯƠNG ĐẠI CÁT"
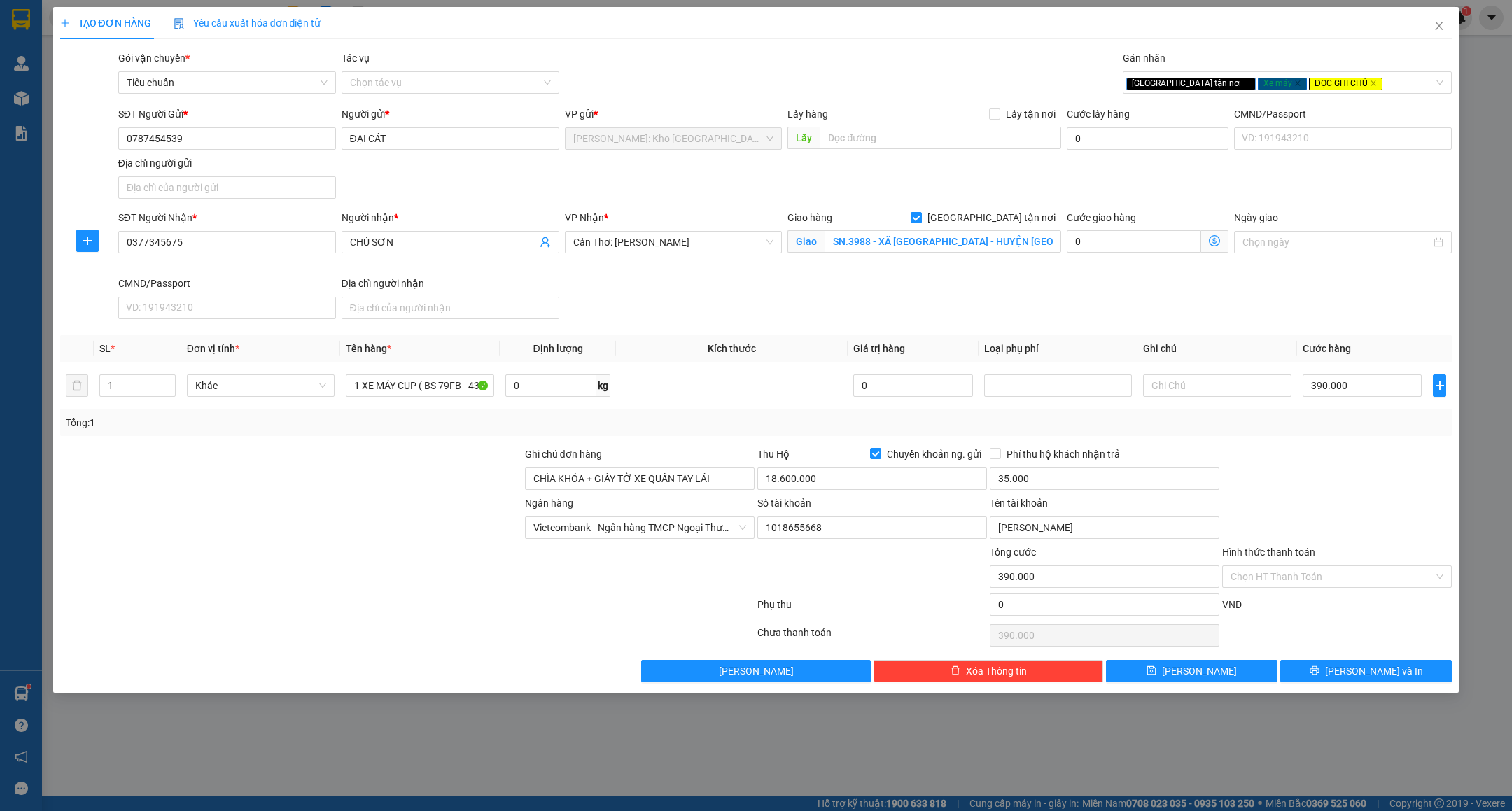
click at [1266, 491] on div at bounding box center [1337, 471] width 233 height 49
click at [1358, 673] on span "Lưu và In" at bounding box center [1374, 671] width 98 height 16
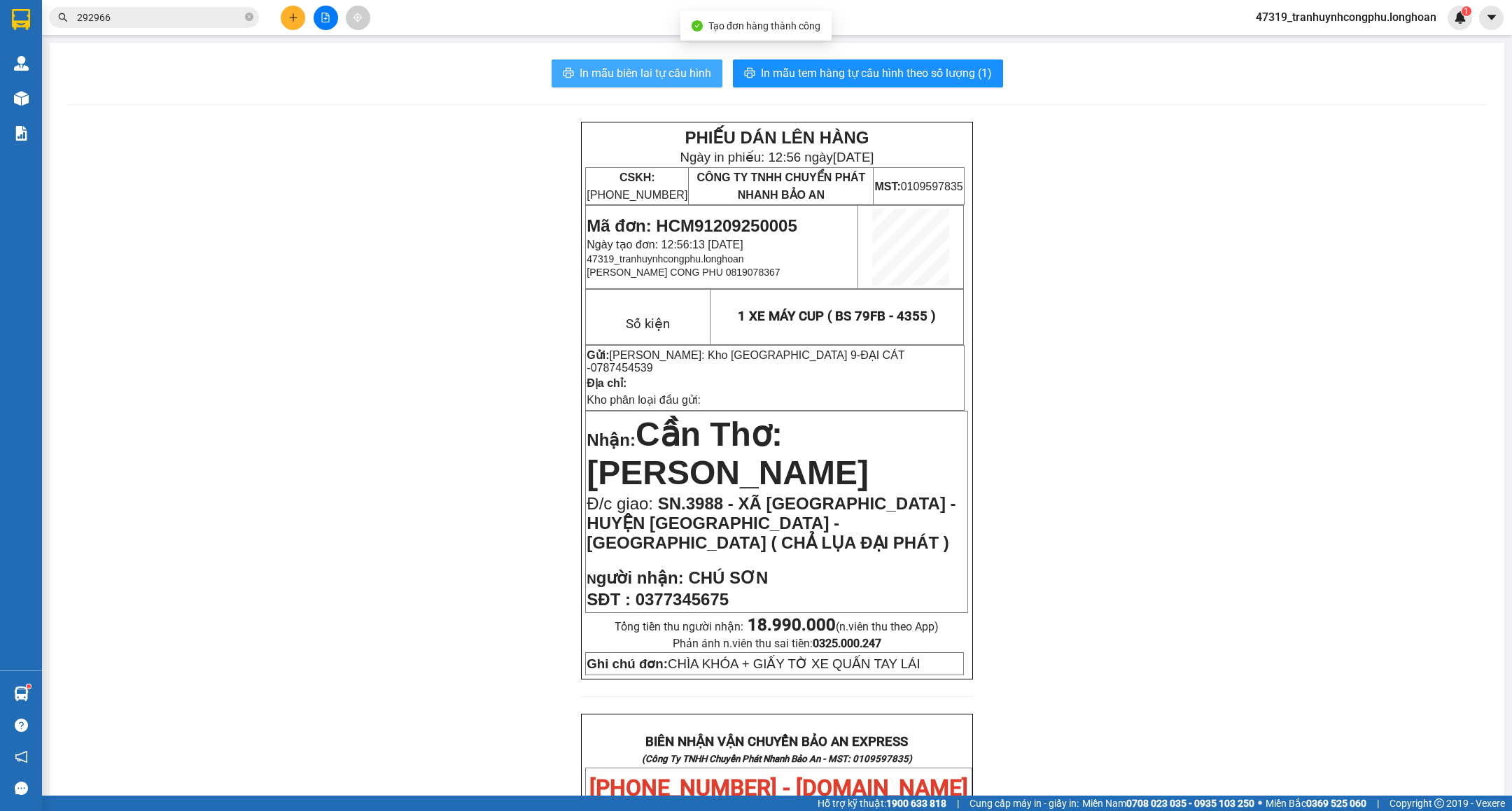
click at [591, 69] on span "In mẫu biên lai tự cấu hình" at bounding box center [645, 73] width 131 height 17
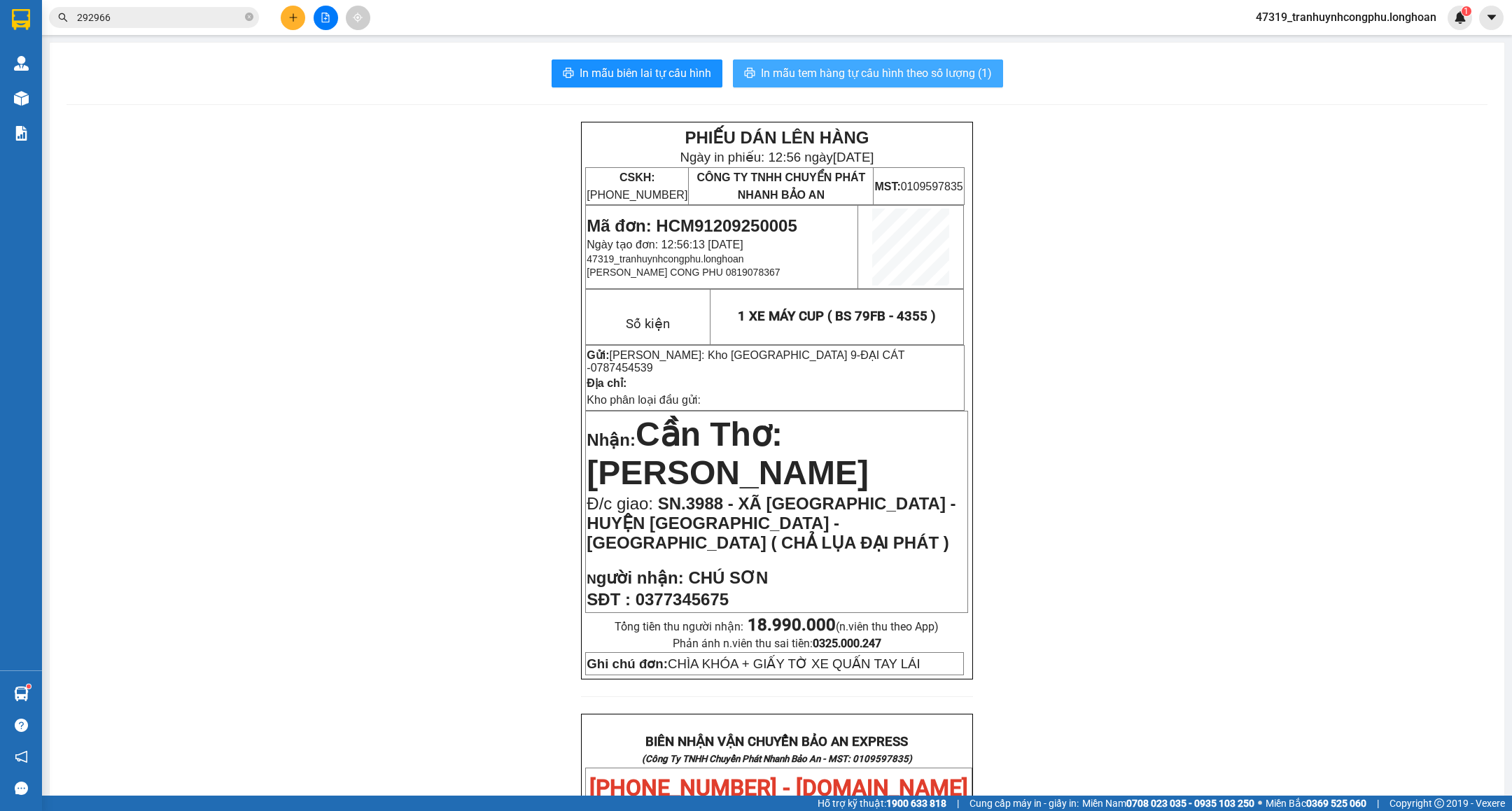
click at [903, 80] on span "In mẫu tem hàng tự cấu hình theo số lượng (1)" at bounding box center [876, 73] width 231 height 17
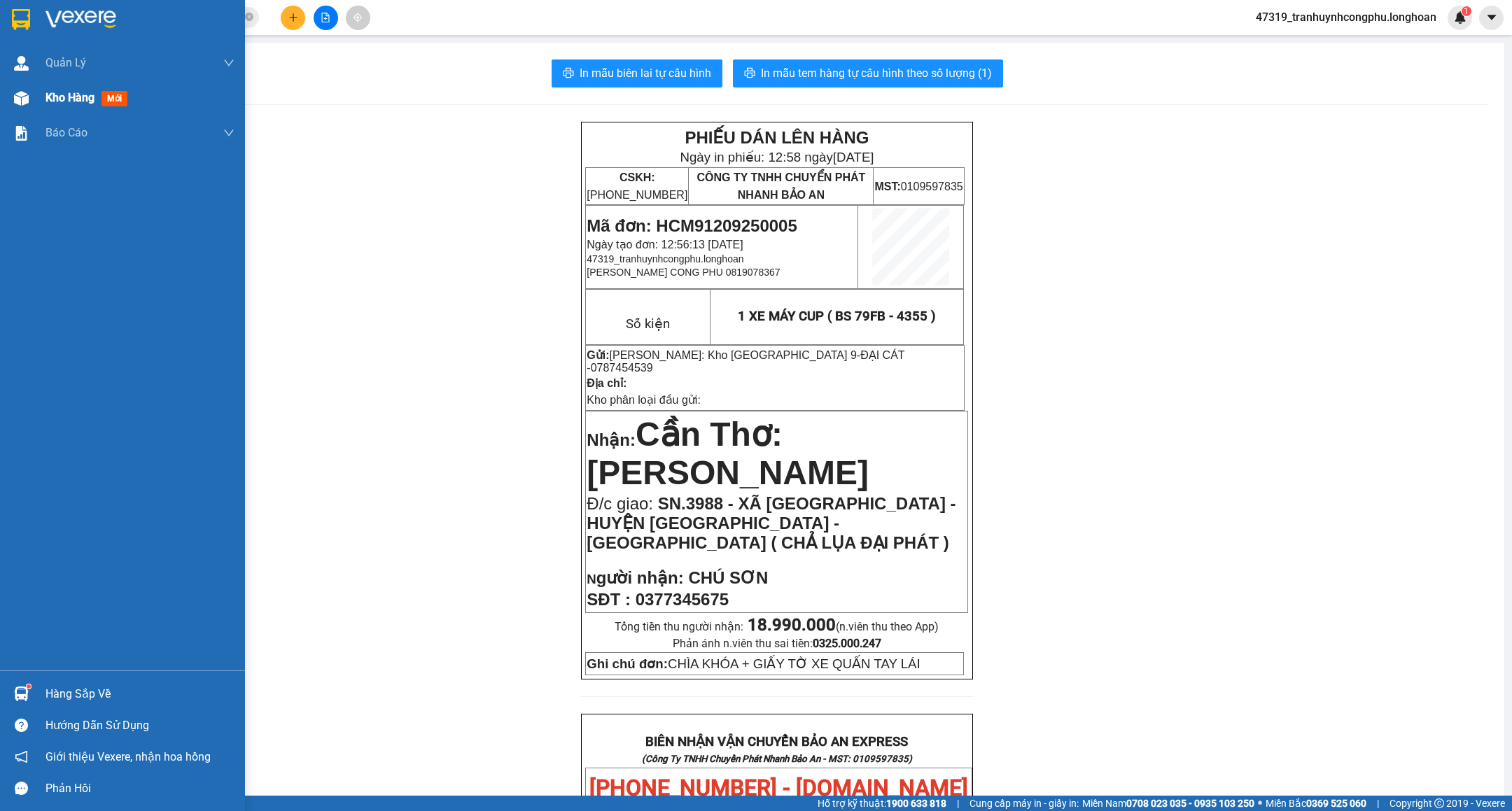
click at [17, 99] on img at bounding box center [21, 98] width 15 height 15
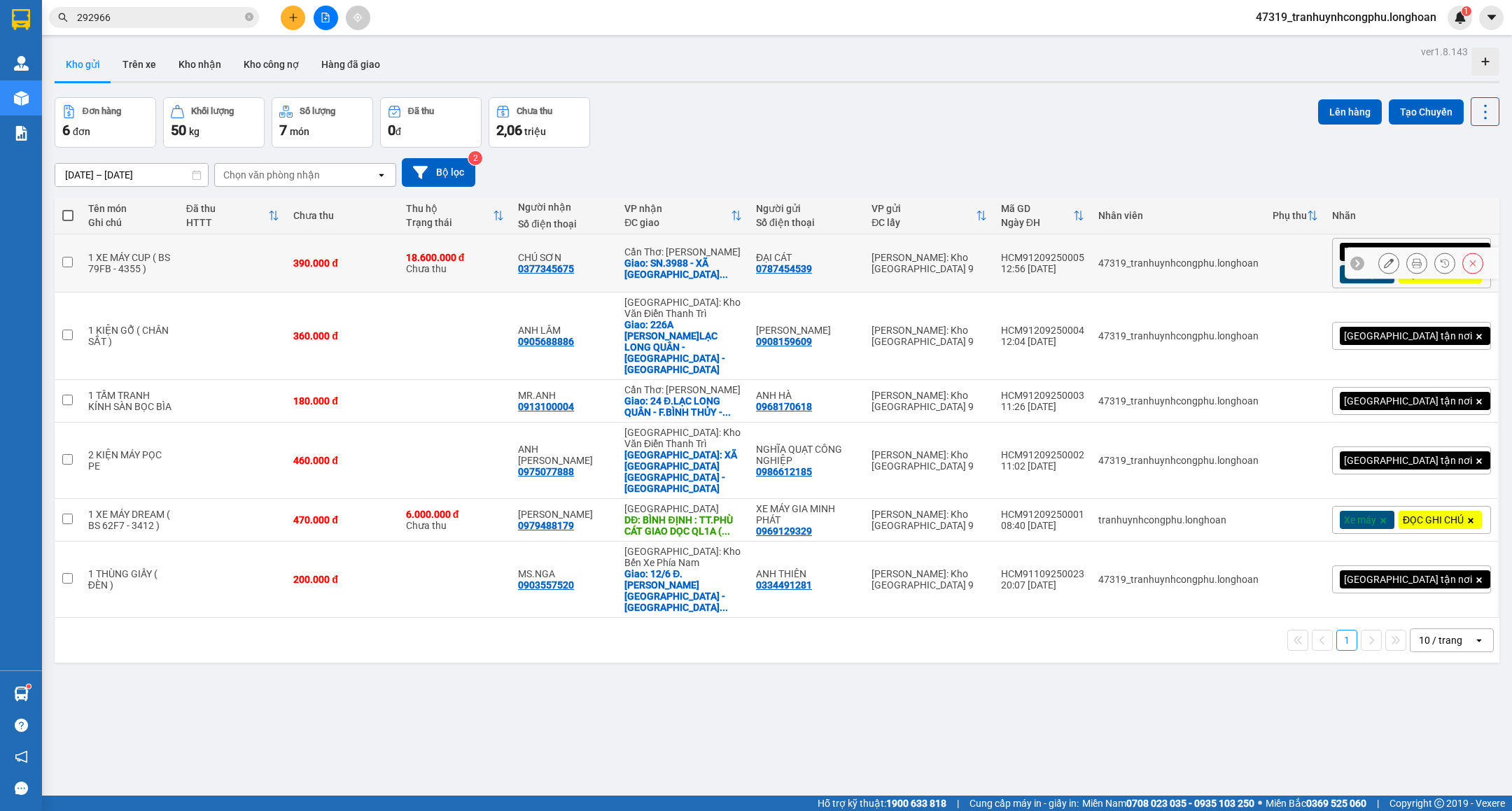
click at [1383, 268] on icon at bounding box center [1388, 262] width 10 height 10
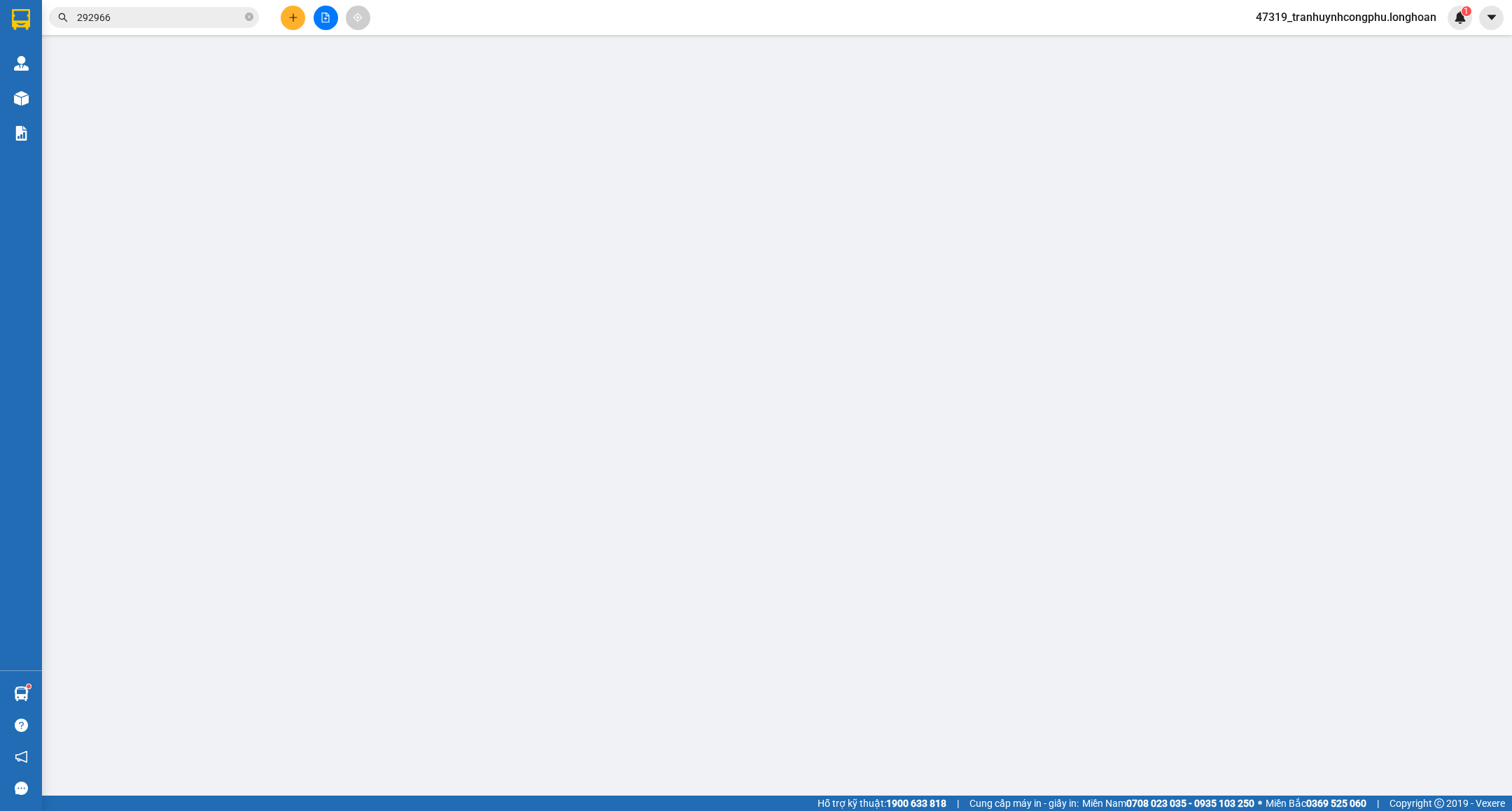
type input "0787454539"
type input "ĐẠI CÁT"
type input "0377345675"
type input "CHÚ SƠN"
checkbox input "true"
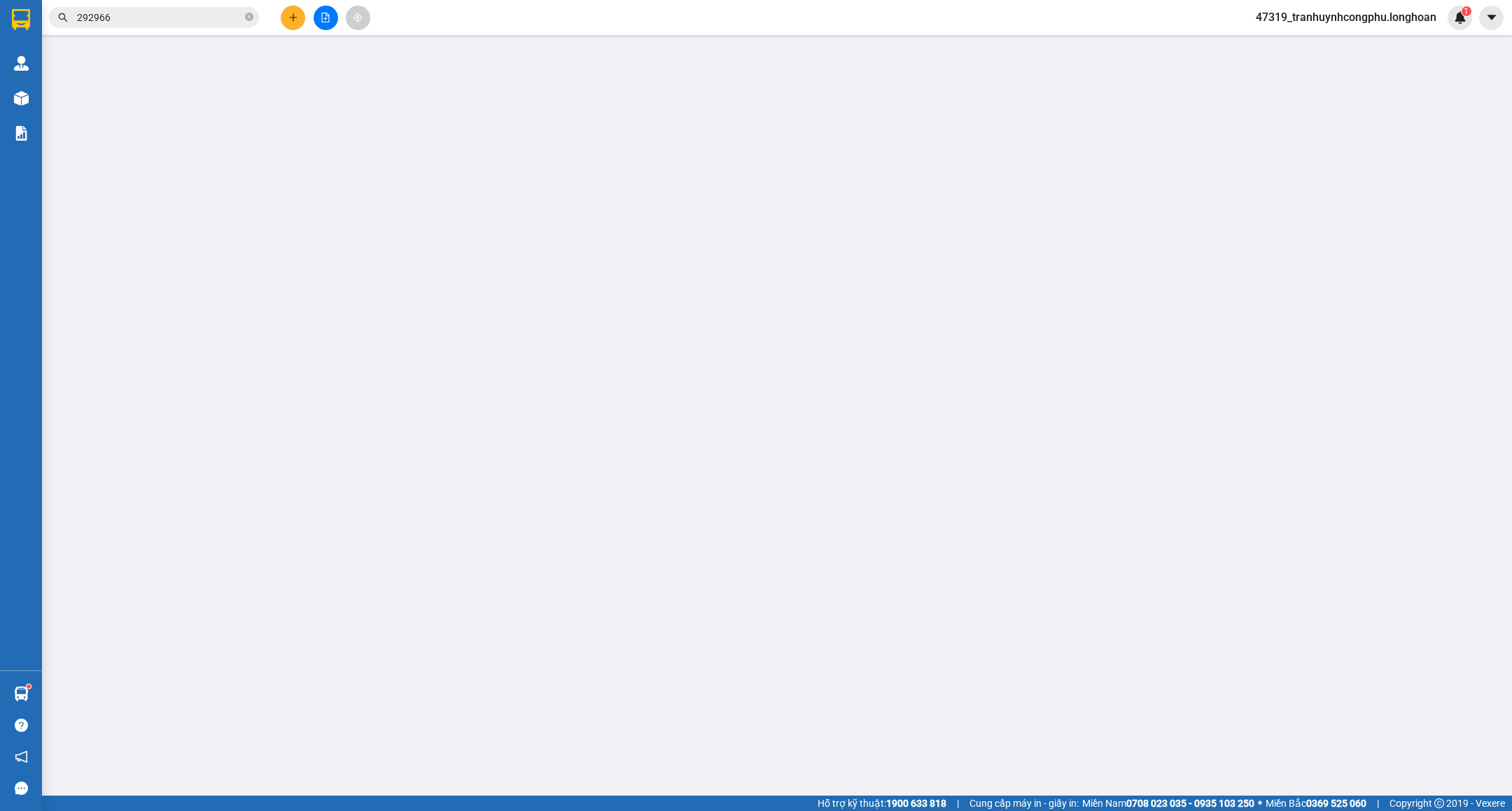
type input "SN.3988 - XÃ THẠNH AN - HUYỆN VĨNH THẠNH - TP.CẦN THƠ ( CHẢ LỤA ĐẠI PHÁT )"
type input "CHÌA KHÓA + GIẤY TỜ XE QUẤN TAY LÁI"
type input "390.000"
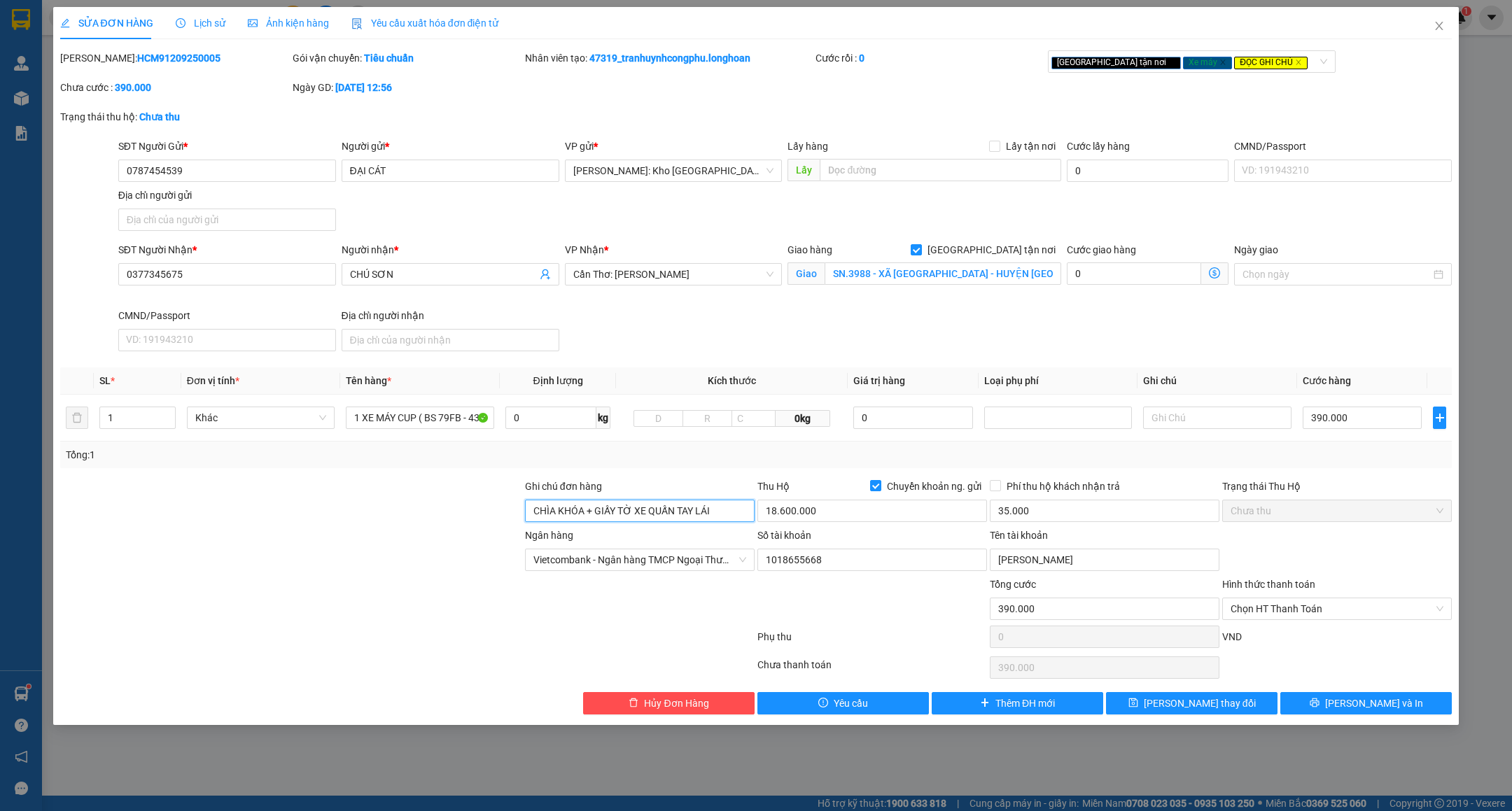
click at [739, 514] on input "CHÌA KHÓA + GIẤY TỜ XE QUẤN TAY LÁI" at bounding box center [640, 511] width 229 height 23
type input "CHÌA KHÓA + GIẤY TỜ XE QUẤN TAY LÁI ( KÈM 2 KIẾNG XE )"
drag, startPoint x: 319, startPoint y: 579, endPoint x: 576, endPoint y: 441, distance: 291.7
click at [320, 577] on div at bounding box center [290, 552] width 465 height 49
click at [1372, 710] on span "Lưu và In" at bounding box center [1374, 703] width 98 height 16
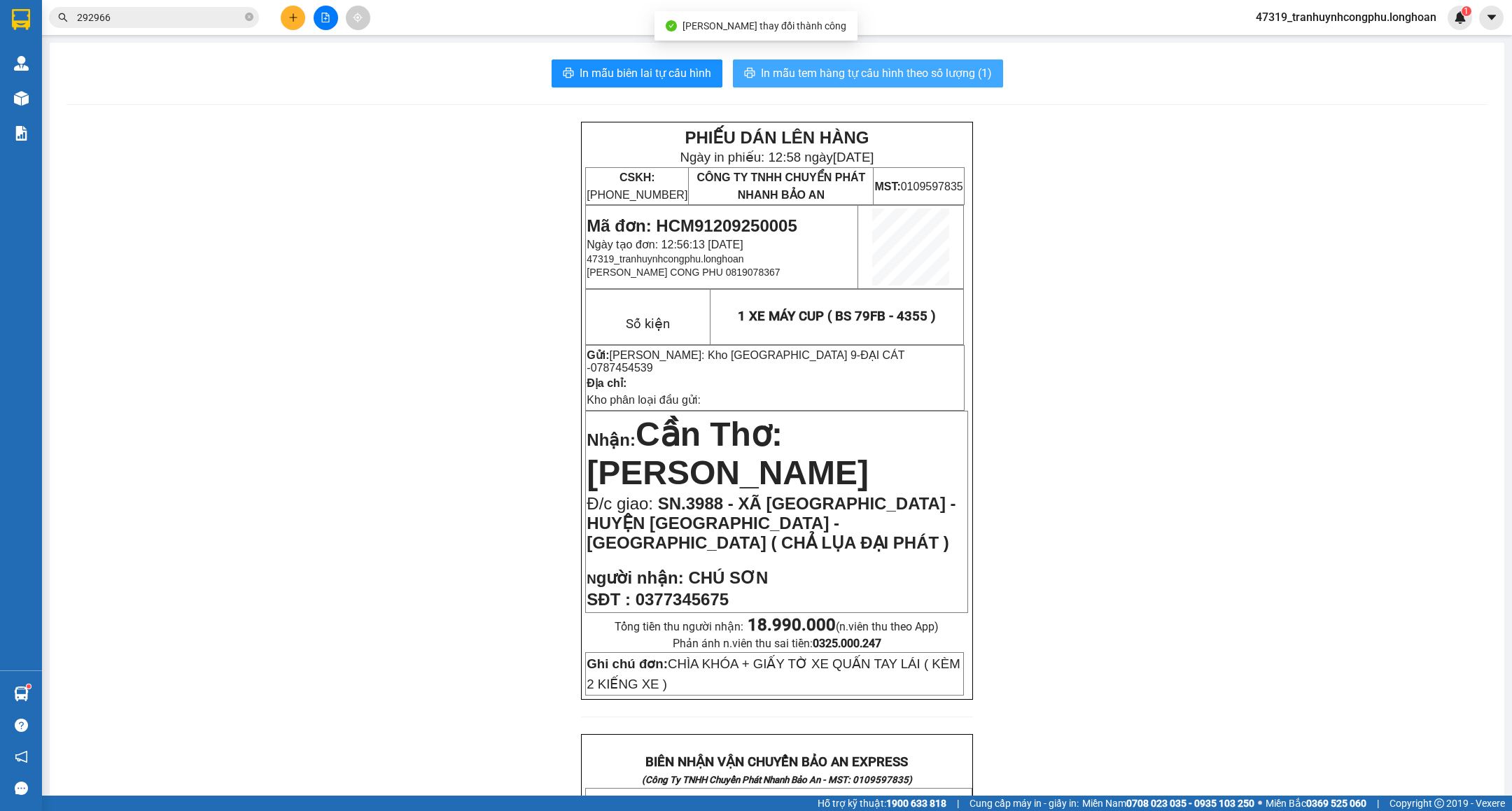
click at [880, 67] on span "In mẫu tem hàng tự cấu hình theo số lượng (1)" at bounding box center [876, 73] width 231 height 17
click at [748, 223] on span "Mã đơn: HCM91209250005" at bounding box center [691, 226] width 210 height 19
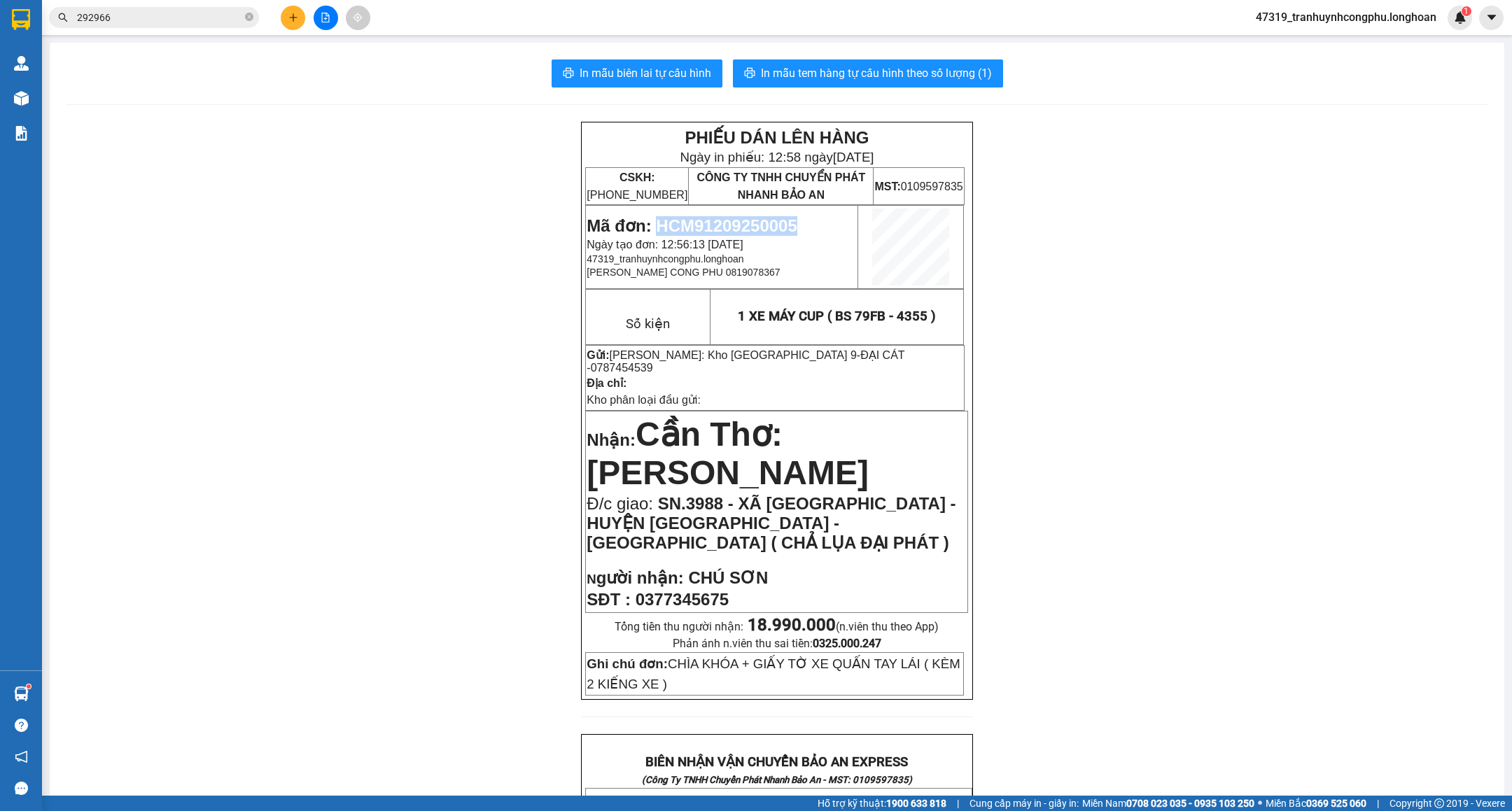
click at [748, 223] on span "Mã đơn: HCM91209250005" at bounding box center [691, 226] width 210 height 19
copy span "HCM91209250005"
click at [495, 445] on div "PHIẾU DÁN LÊN HÀNG Ngày in phiếu: 12:58 ngày 12-09-2025 CSKH: 1900.06.88.33 CÔN…" at bounding box center [777, 808] width 1421 height 1372
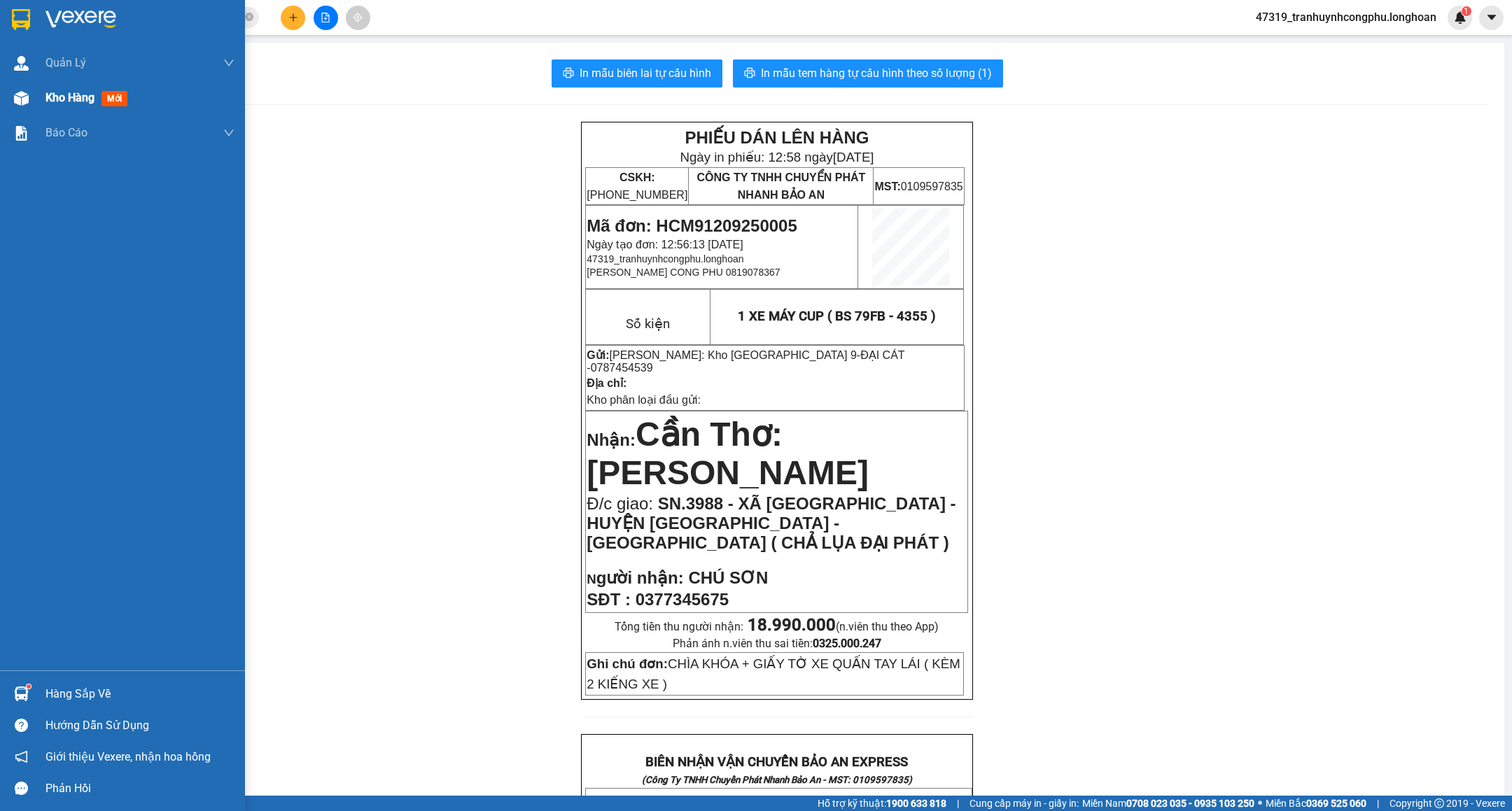
click at [22, 88] on div at bounding box center [21, 98] width 24 height 24
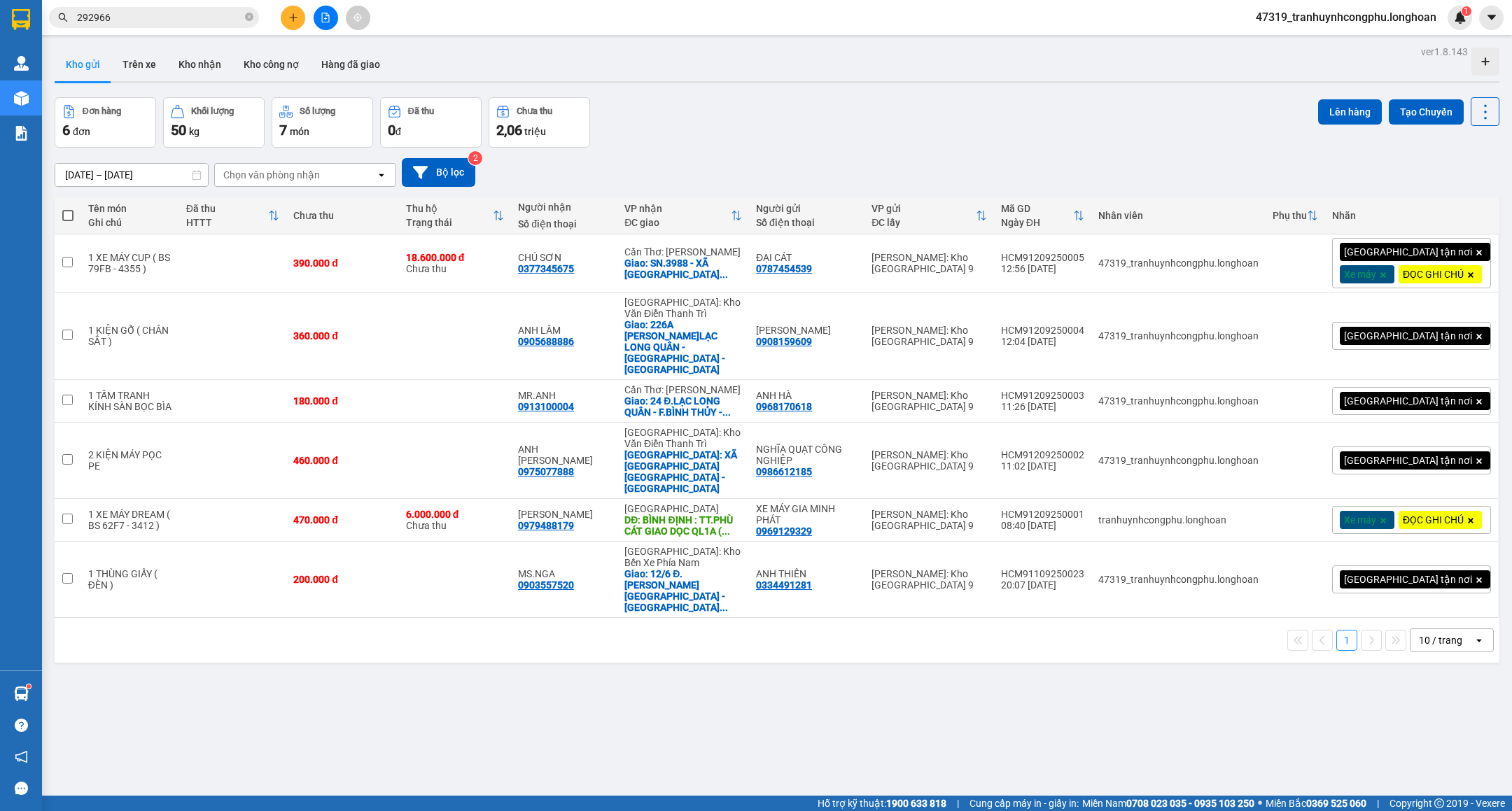
click at [292, 13] on icon "plus" at bounding box center [293, 17] width 10 height 10
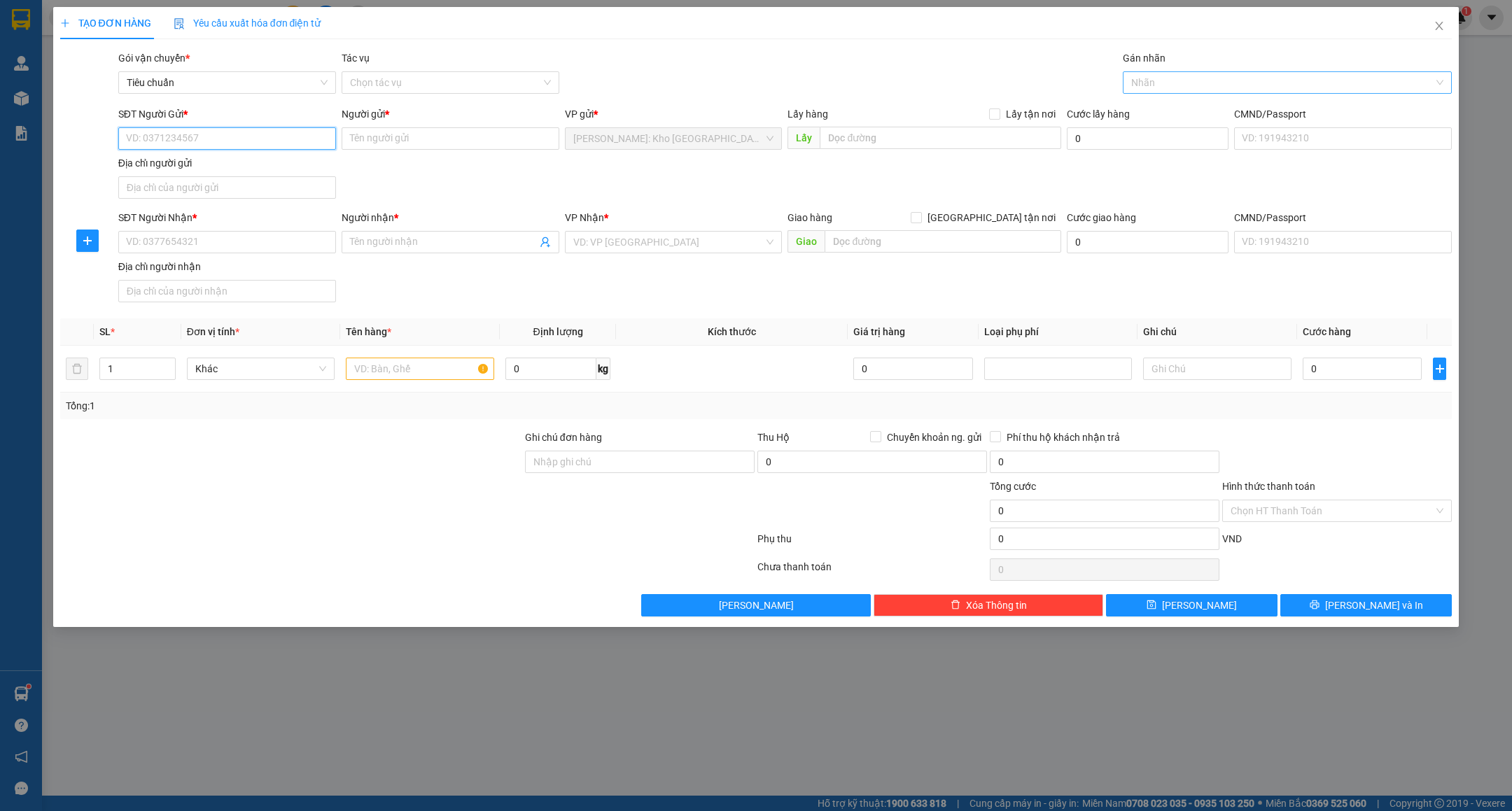
click at [1177, 72] on div "Nhãn" at bounding box center [1287, 83] width 329 height 23
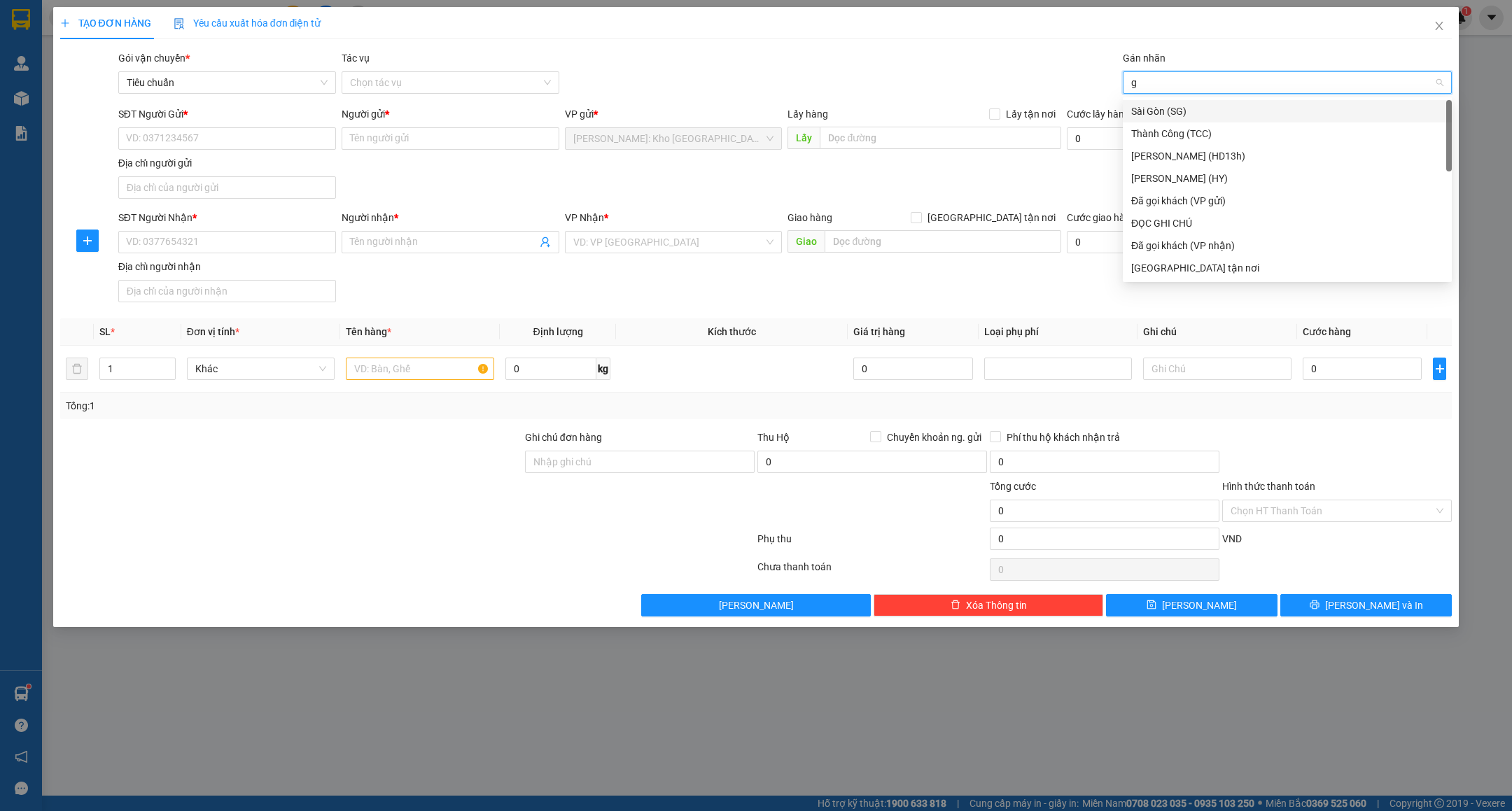
type input "gt"
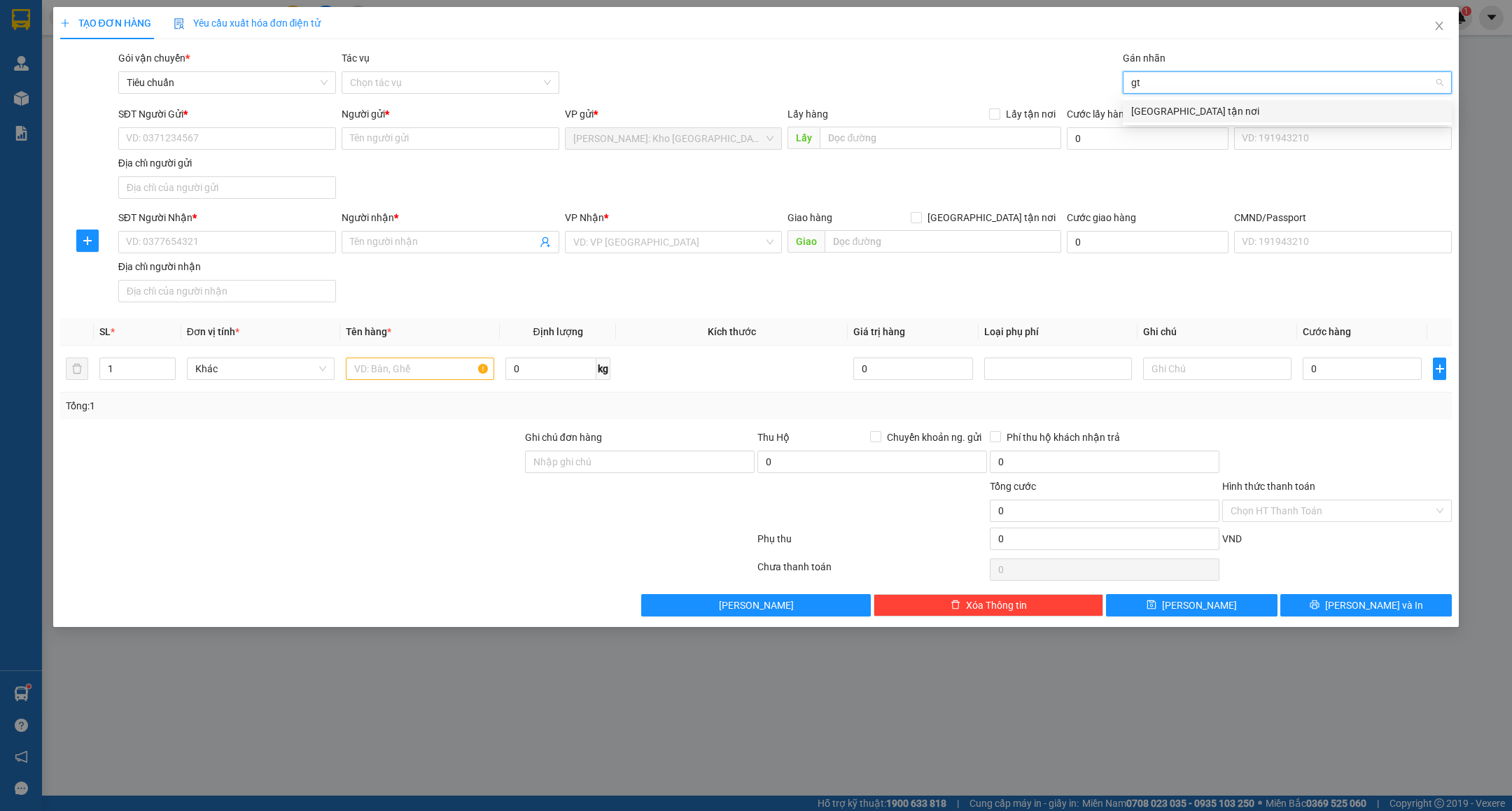
click at [1166, 116] on div "[GEOGRAPHIC_DATA] tận nơi" at bounding box center [1287, 111] width 312 height 16
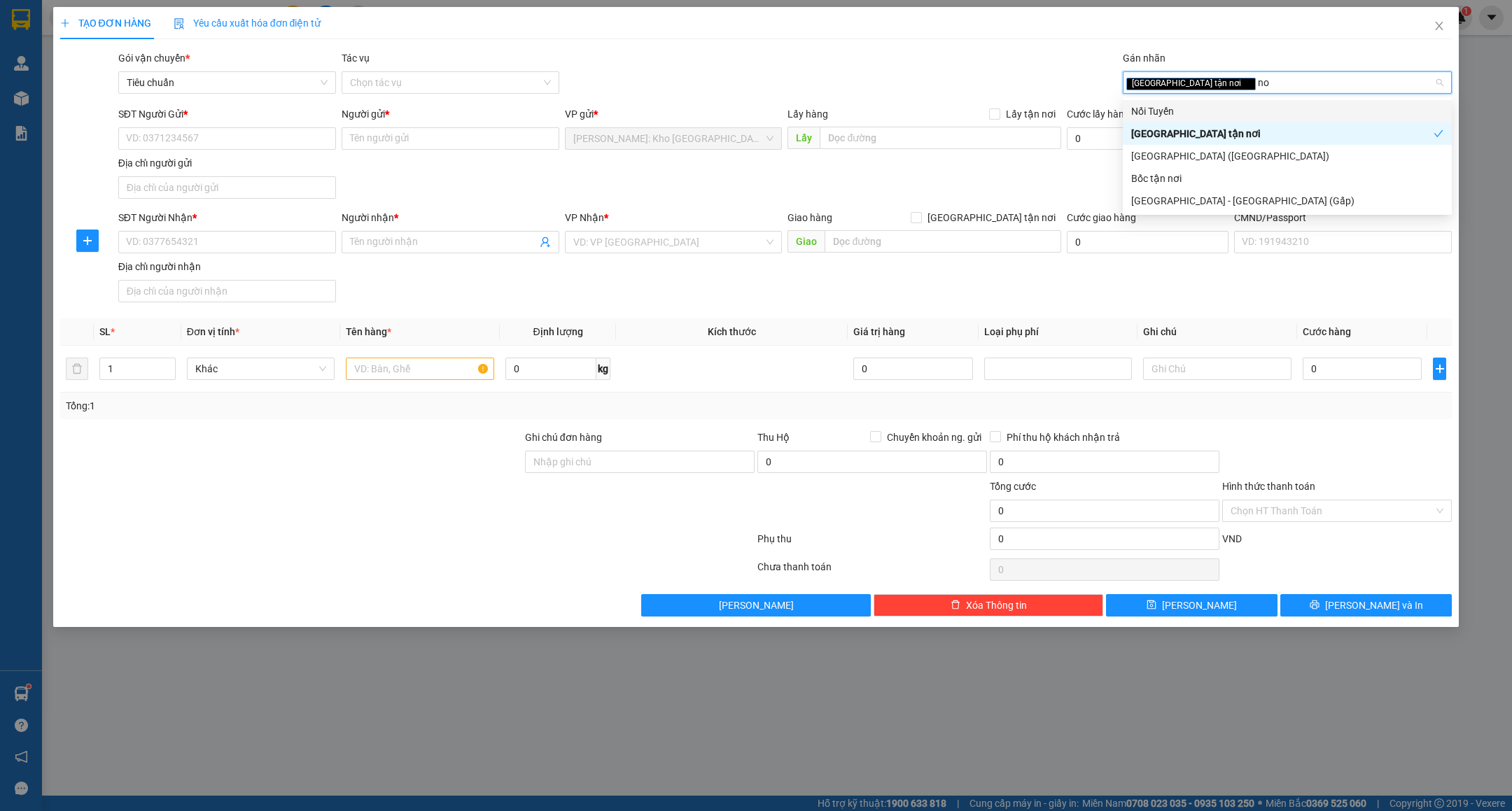
type input "noi"
click at [1172, 107] on div "Nối Tuyến" at bounding box center [1287, 111] width 312 height 16
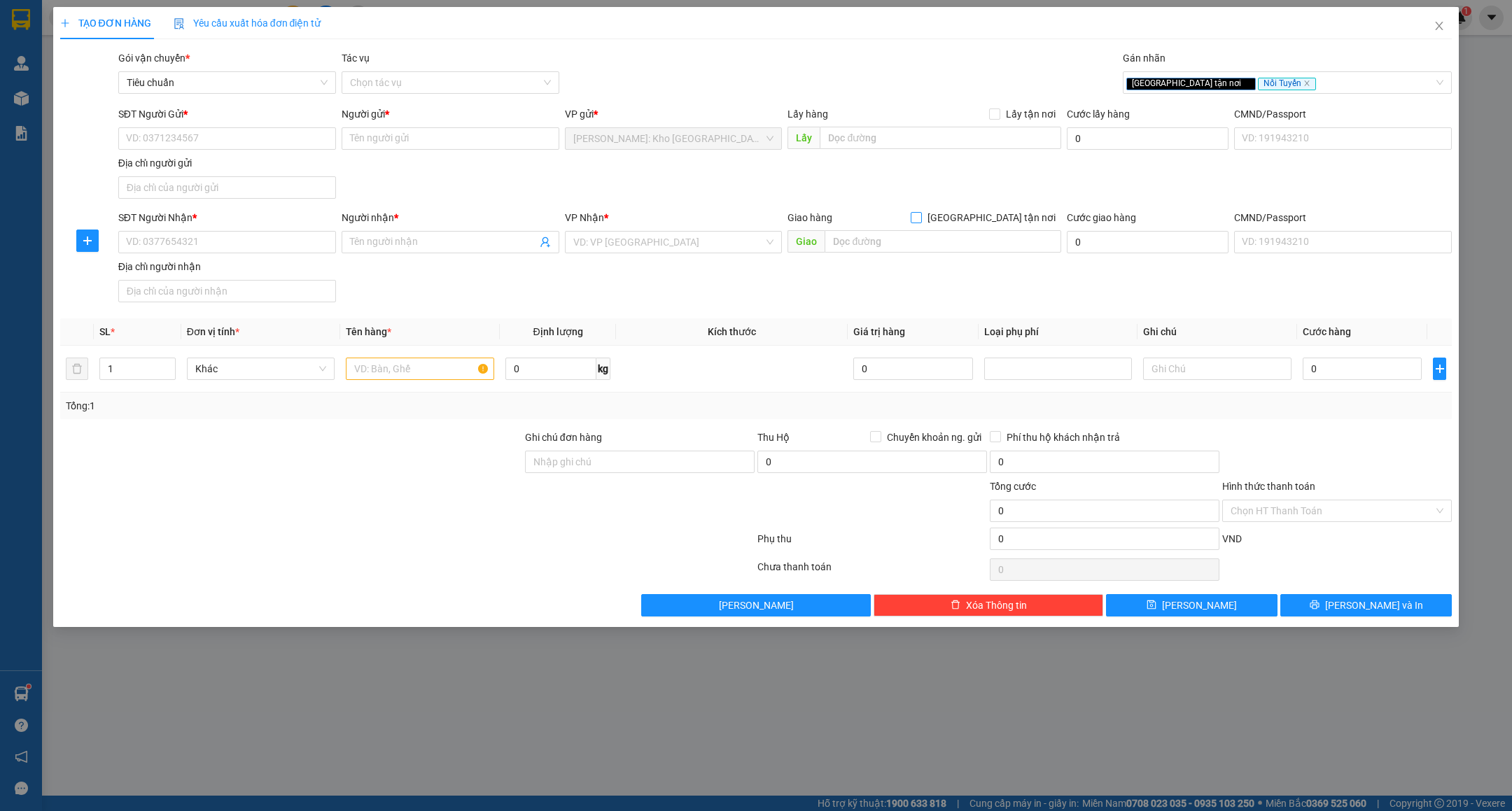
click at [1006, 223] on span "[GEOGRAPHIC_DATA] tận nơi" at bounding box center [990, 218] width 139 height 16
click at [920, 222] on input "[GEOGRAPHIC_DATA] tận nơi" at bounding box center [915, 216] width 10 height 10
checkbox input "true"
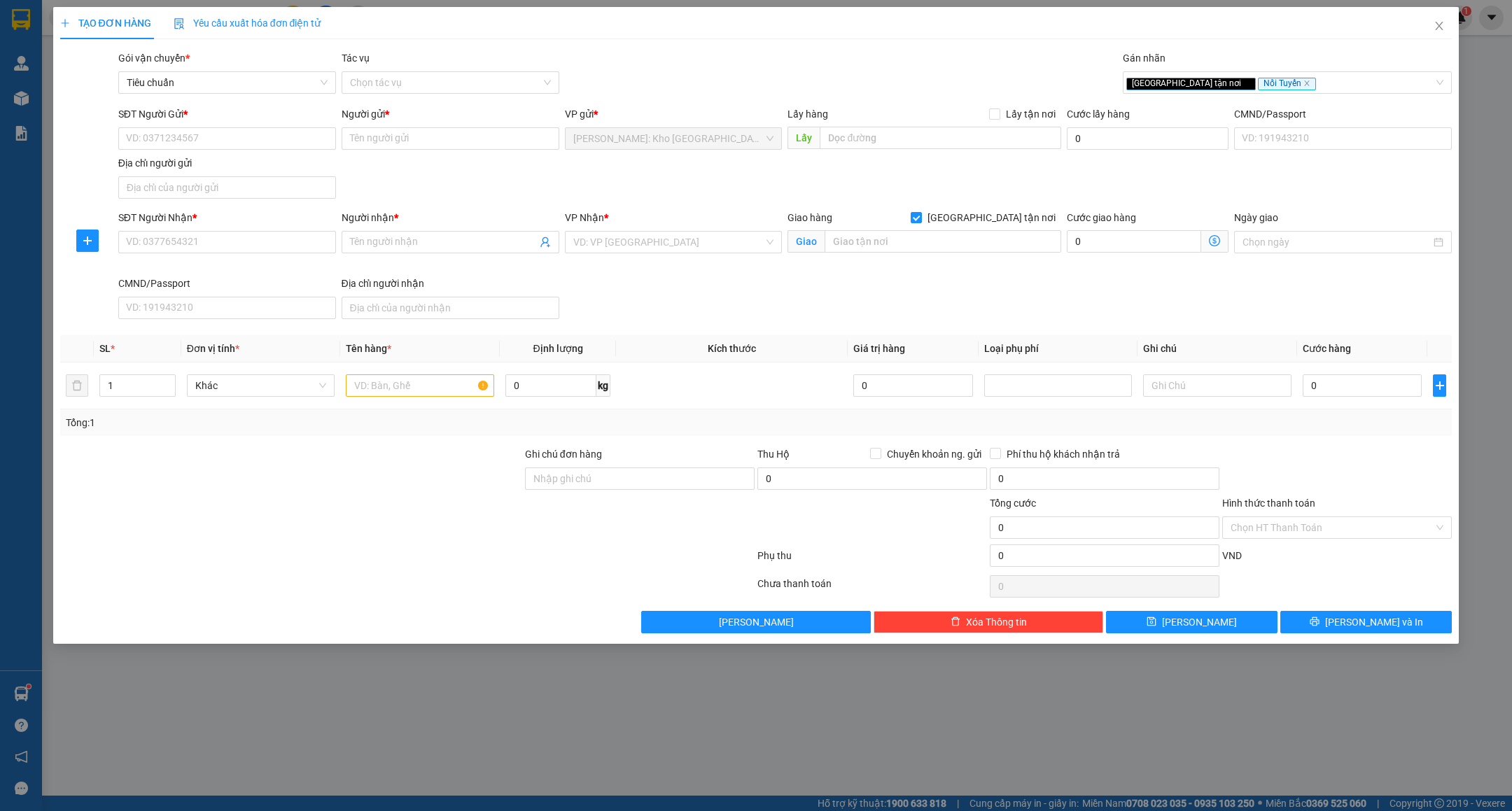
click at [525, 170] on div "SĐT Người Gửi * VD: 0371234567 Người gửi * Tên người gửi VP gửi * Hồ Chí Minh: …" at bounding box center [785, 156] width 1340 height 98
click at [607, 240] on input "search" at bounding box center [668, 242] width 191 height 21
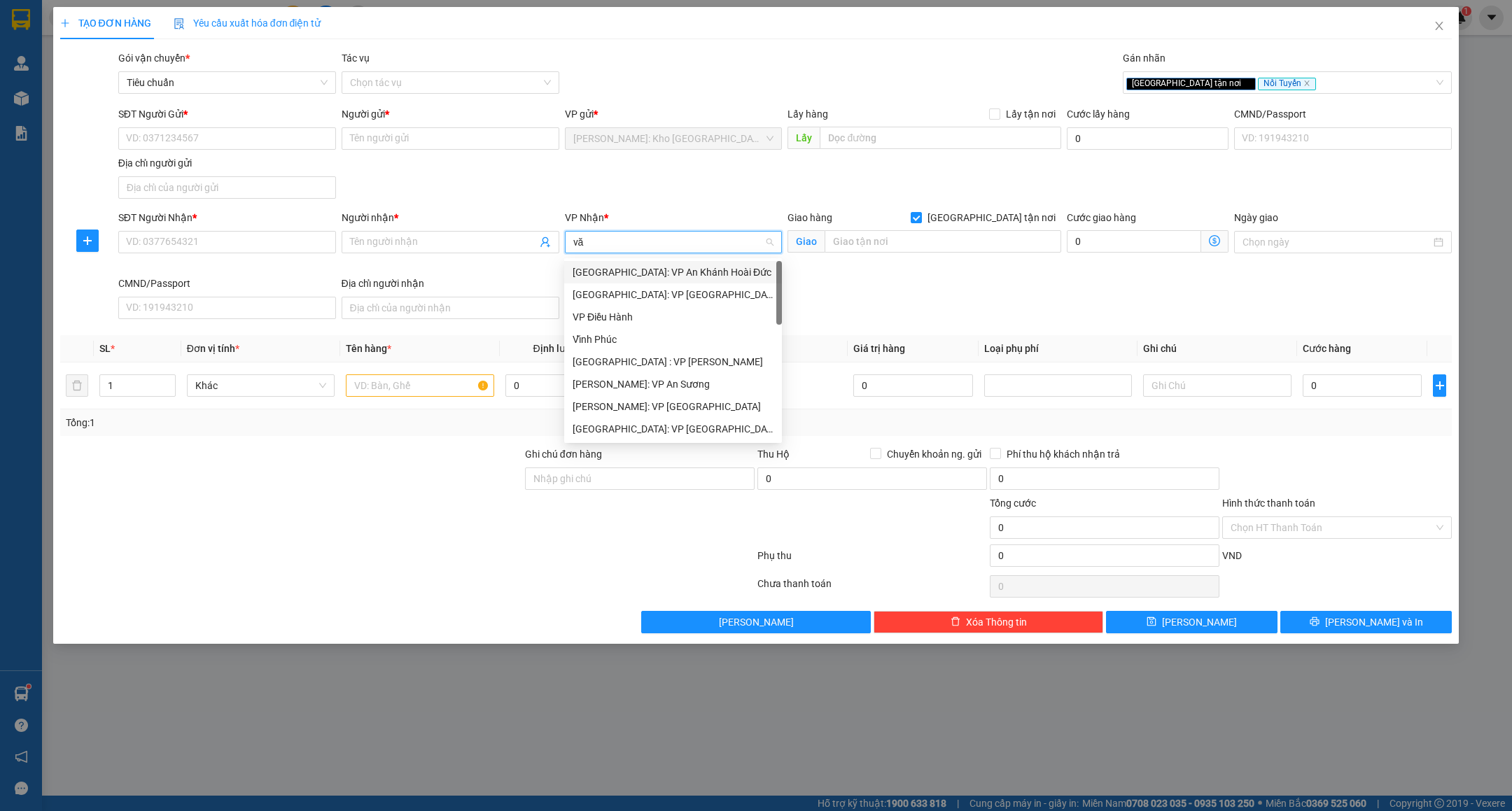
type input "văn"
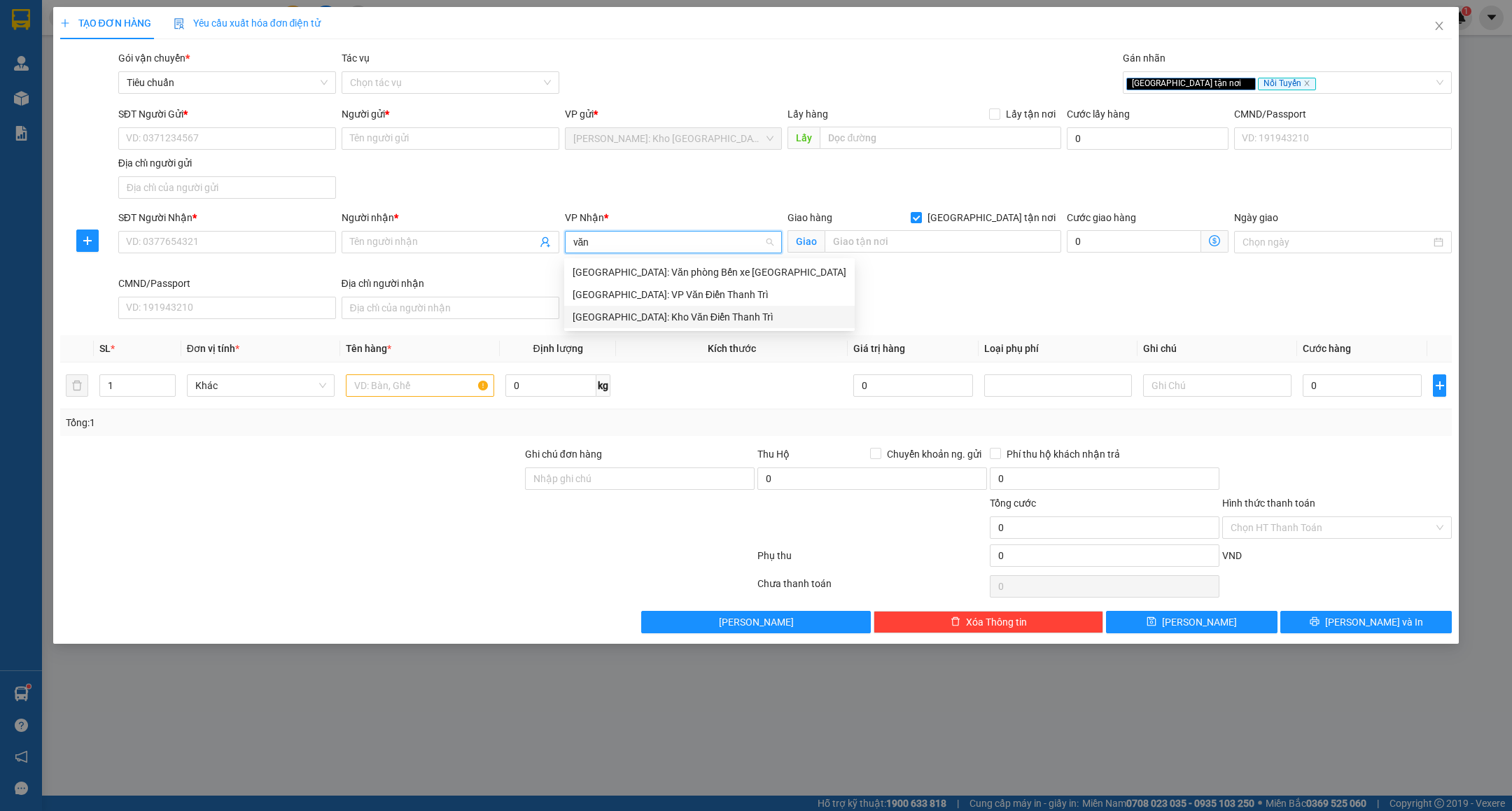
click at [606, 311] on div "[GEOGRAPHIC_DATA]: Kho Văn Điển Thanh Trì" at bounding box center [709, 318] width 274 height 16
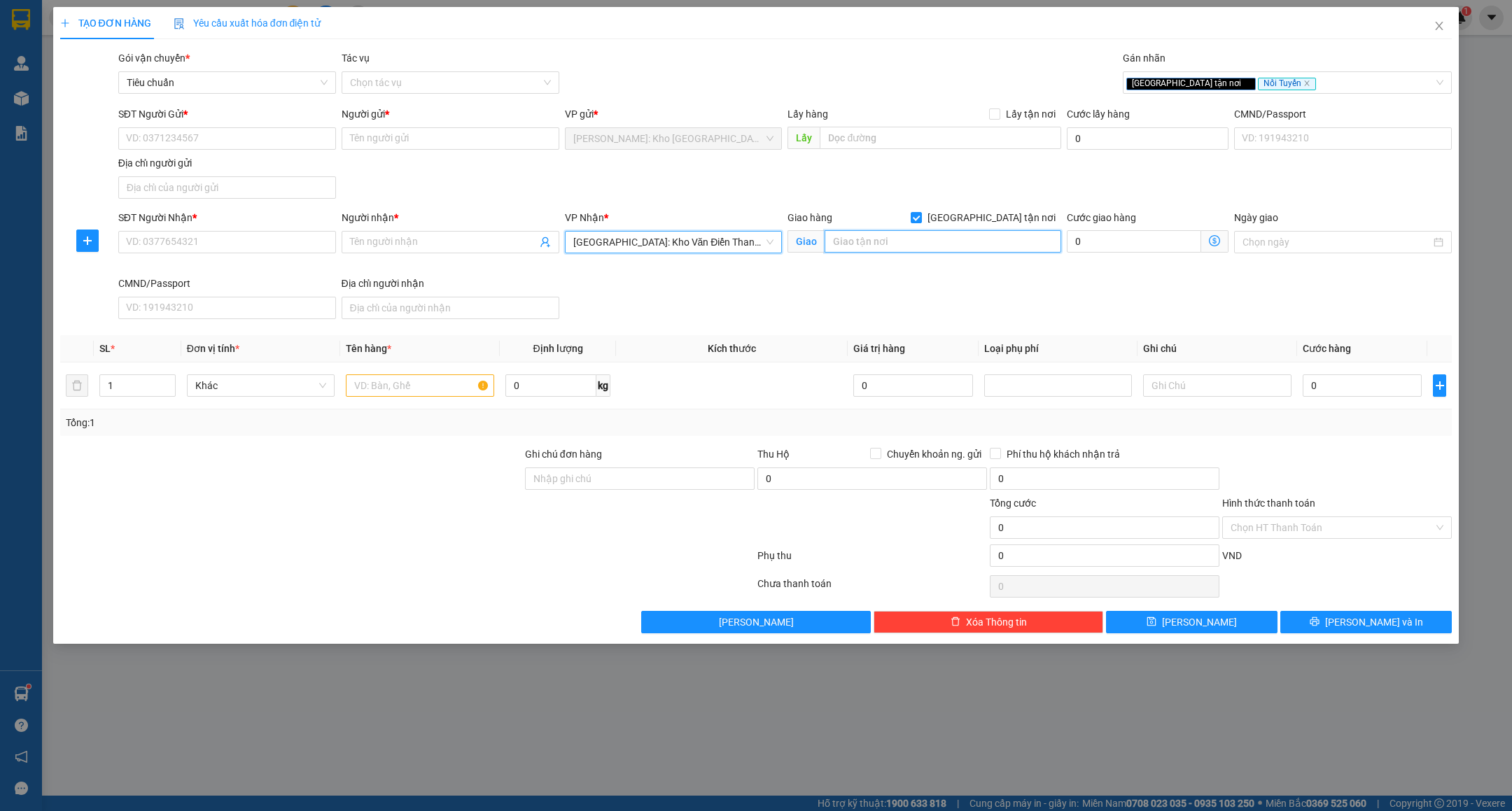
click at [878, 235] on input "text" at bounding box center [942, 241] width 236 height 23
paste input "TIỂU KHU THỐNG NHẤT - CÒ NÒI - MAI SƠN - SƠN LA"
type input "SƠN LA ( TVLT ) : TIỂU KHU THỐNG NHẤT - CÒ NÒI - MAI SƠN - SƠN LA"
click at [158, 248] on input "SĐT Người Nhận *" at bounding box center [227, 242] width 218 height 23
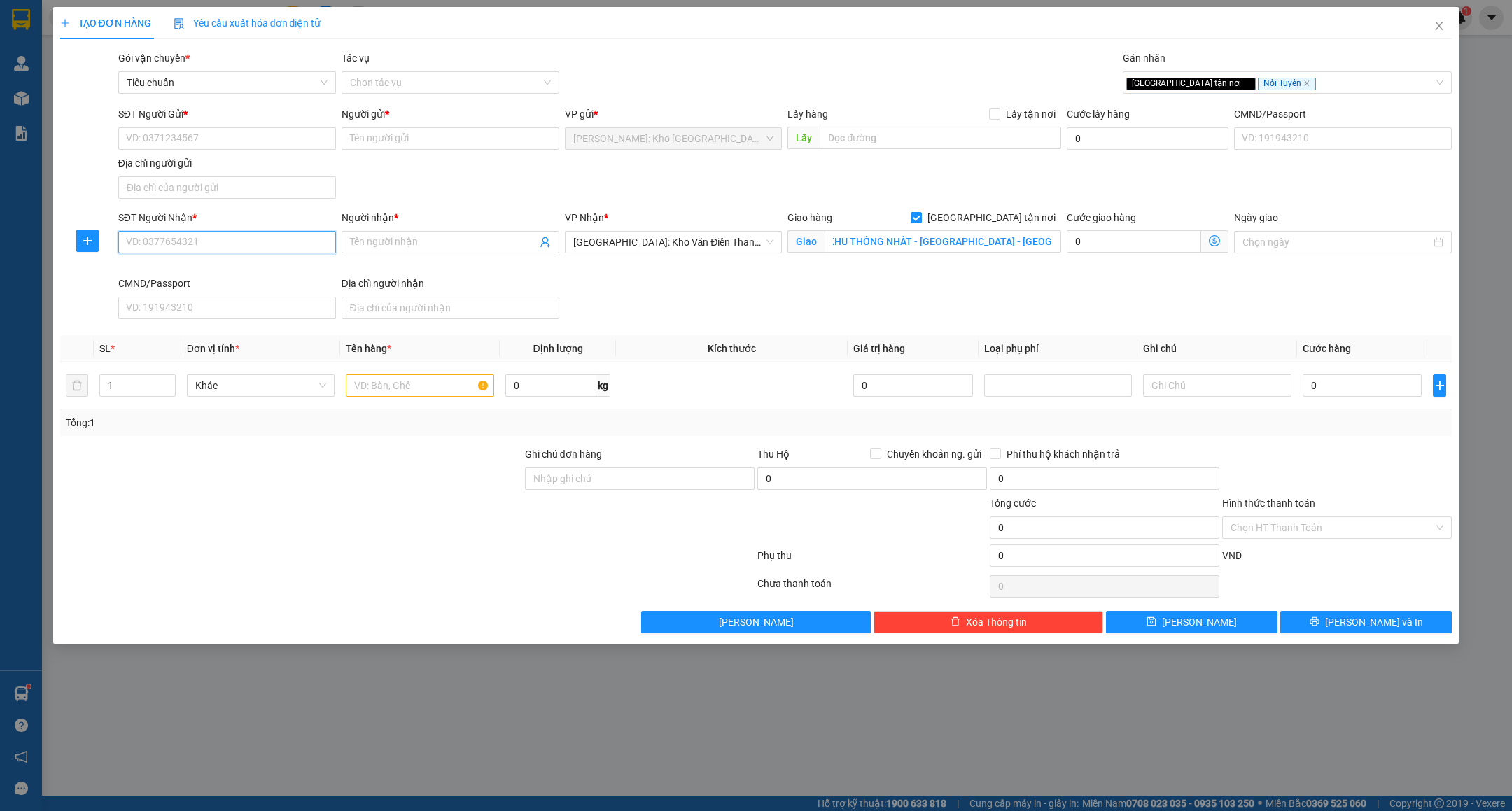
scroll to position [0, 0]
click at [227, 241] on input "0977456295" at bounding box center [227, 242] width 218 height 23
click at [228, 241] on input "0977456295" at bounding box center [227, 242] width 218 height 23
type input "0977456295"
click at [378, 243] on input "Người nhận *" at bounding box center [444, 242] width 187 height 16
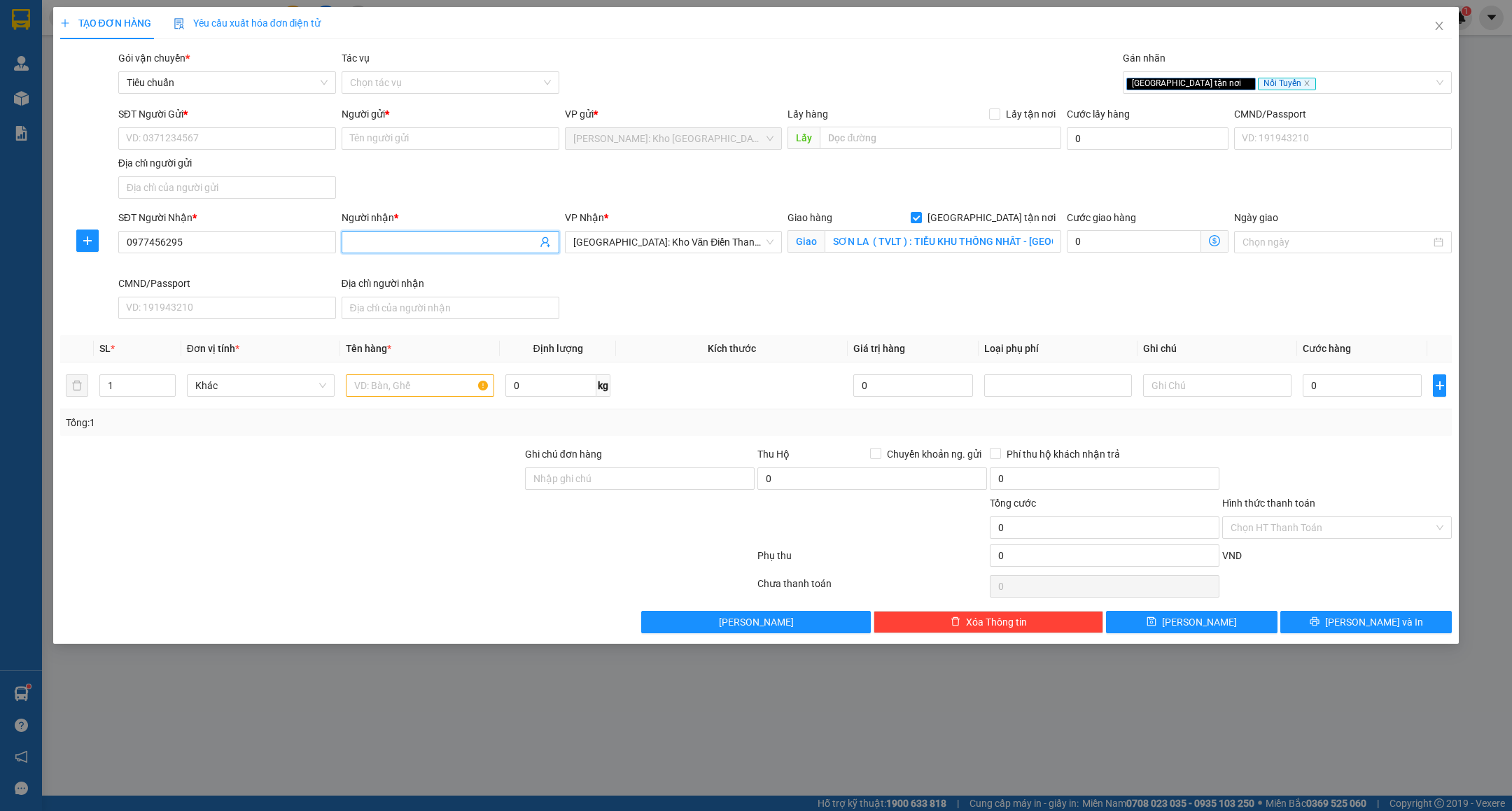
click at [380, 246] on input "Người nhận *" at bounding box center [444, 242] width 187 height 16
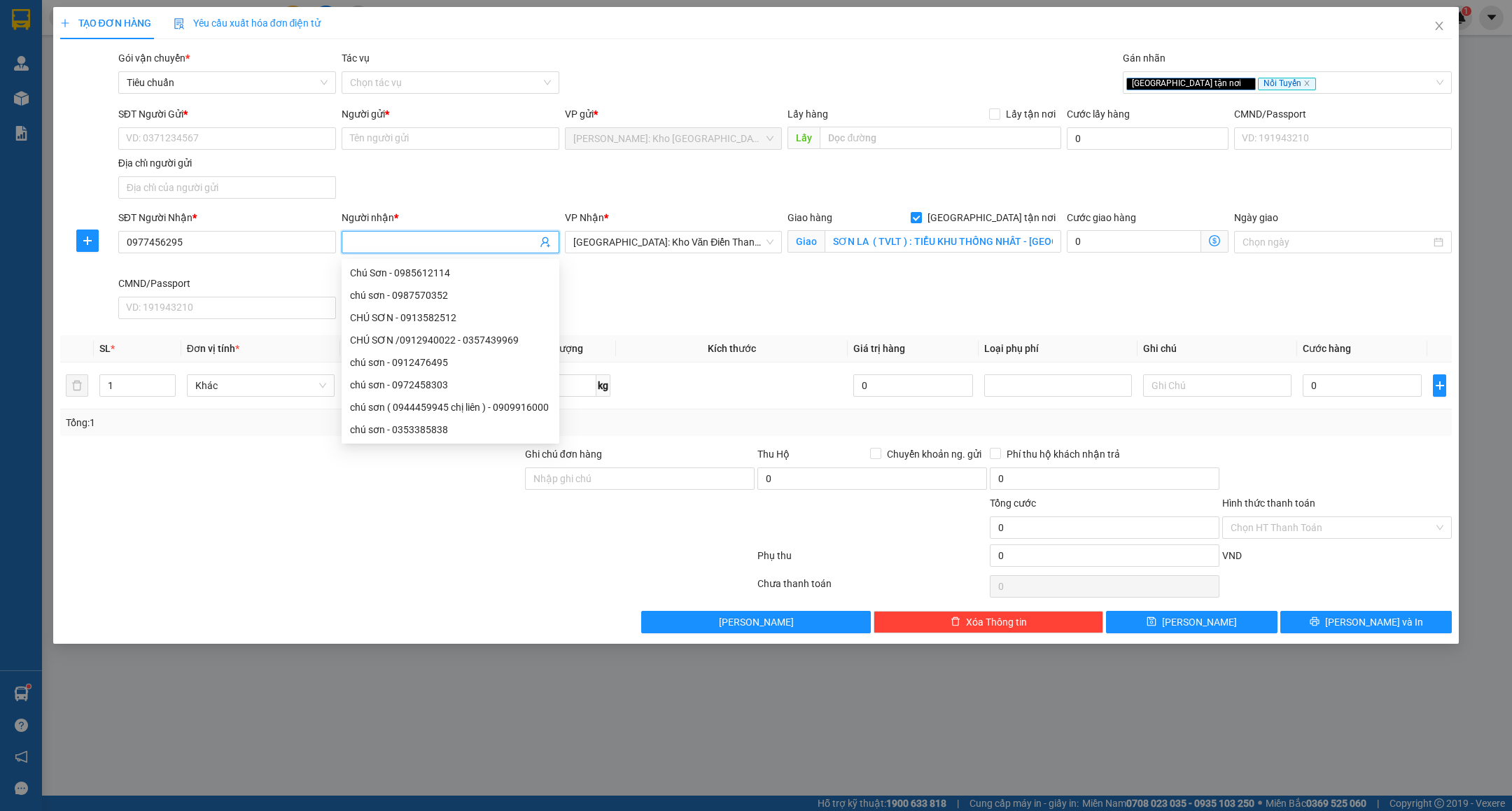
type input "D"
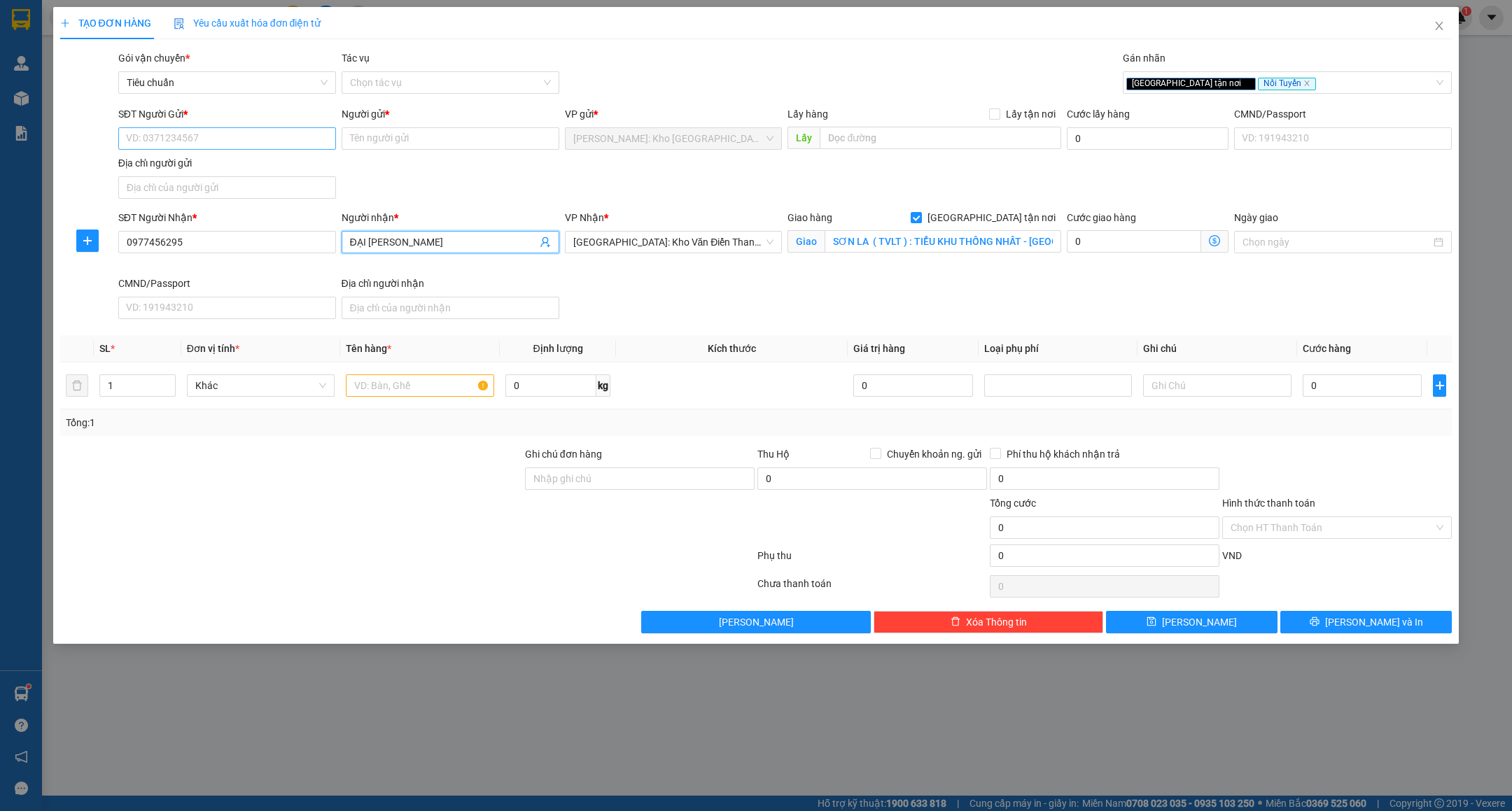
type input "ĐẠI LÝ VÂN PHƯƠNG"
click at [212, 141] on input "SĐT Người Gửi *" at bounding box center [227, 139] width 218 height 23
click at [117, 387] on input "1" at bounding box center [136, 386] width 74 height 21
type input "15"
click at [420, 397] on input "text" at bounding box center [420, 386] width 149 height 23
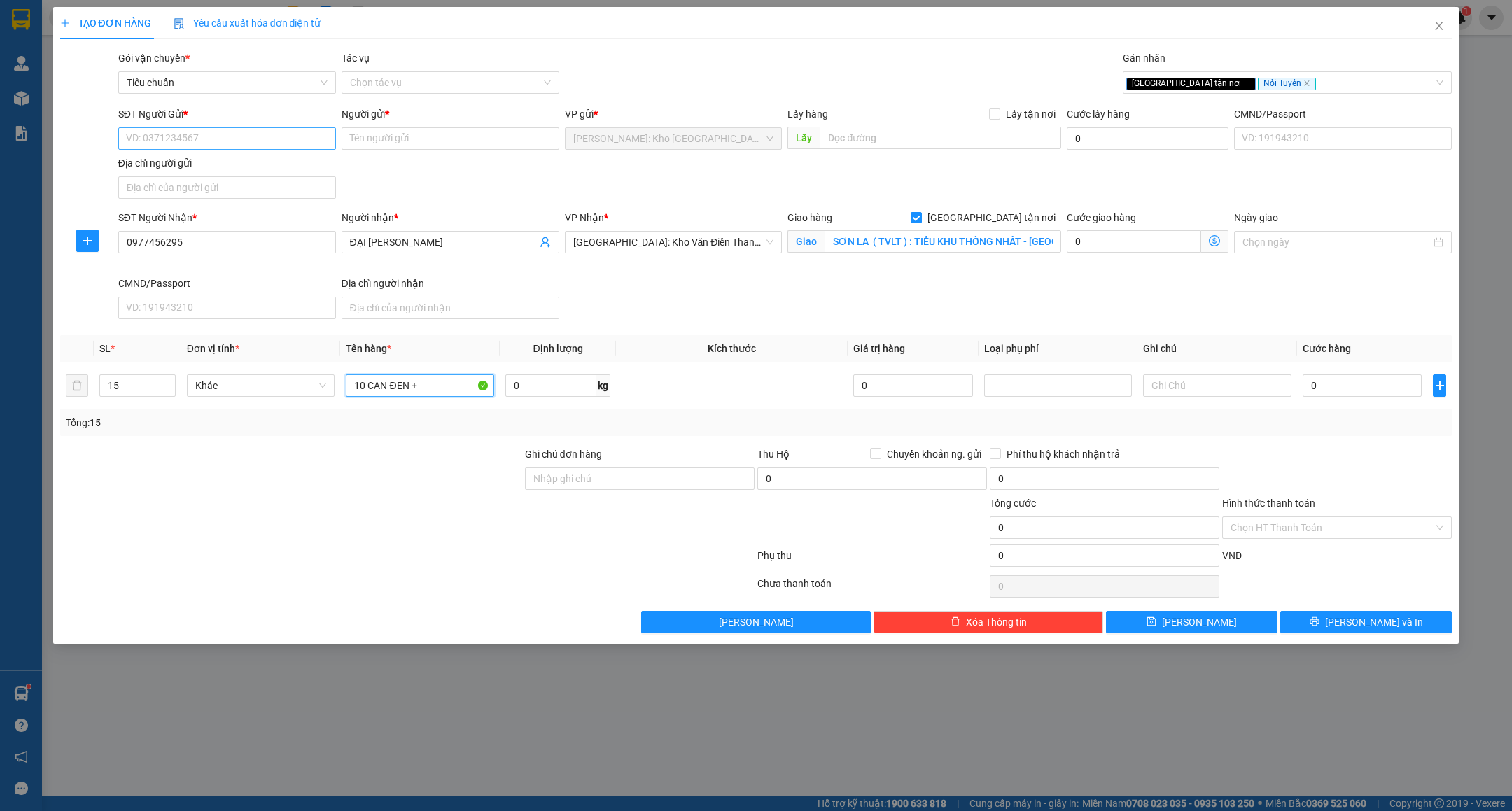
type input "10 CAN ĐEN +"
click at [177, 142] on input "SĐT Người Gửi *" at bounding box center [227, 139] width 218 height 23
click at [177, 142] on input "0988674750" at bounding box center [227, 139] width 218 height 23
type input "0988674750"
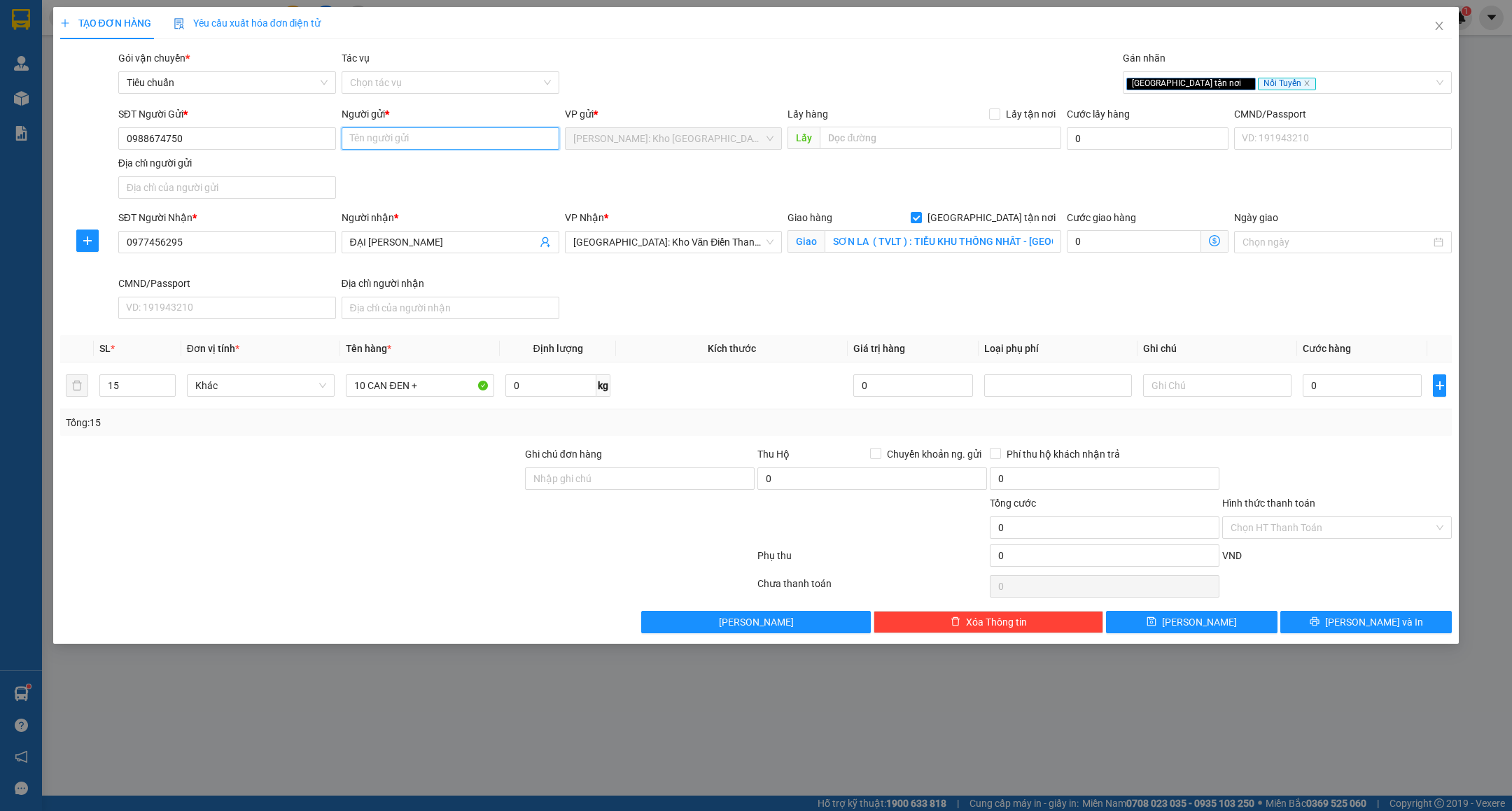
click at [384, 138] on input "Người gửi *" at bounding box center [450, 139] width 218 height 23
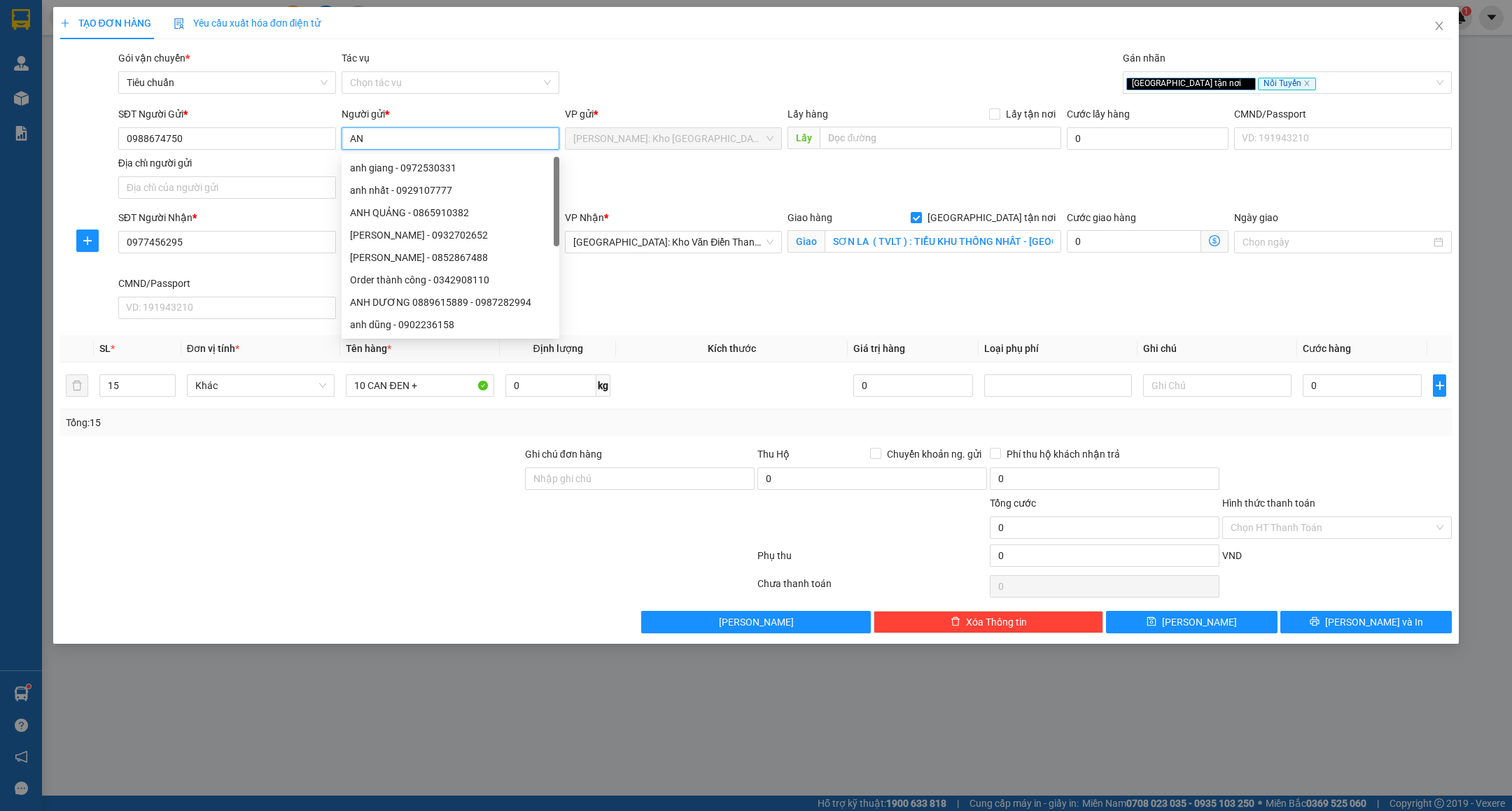
type input "A"
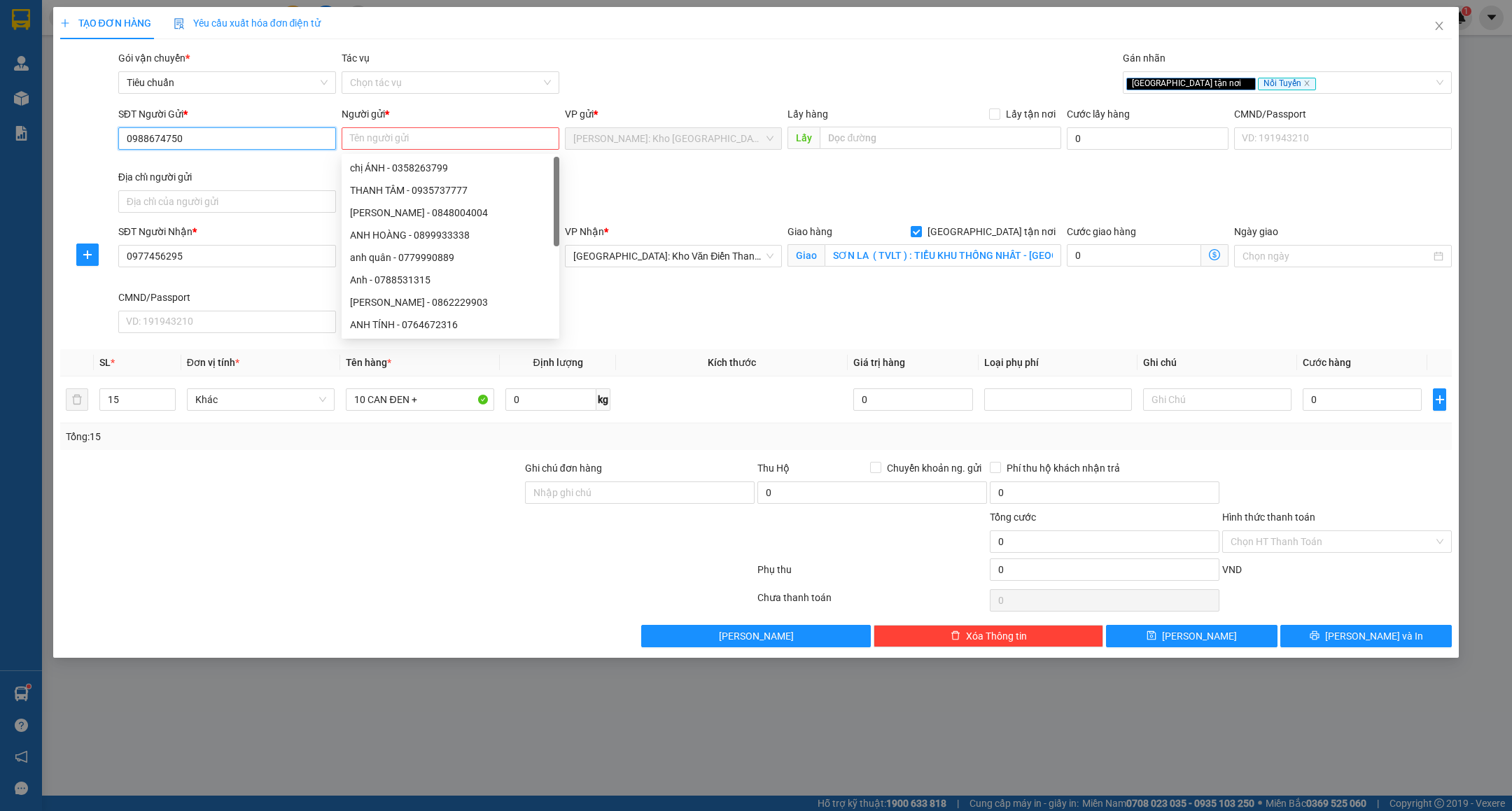
click at [304, 145] on input "0988674750" at bounding box center [227, 139] width 218 height 23
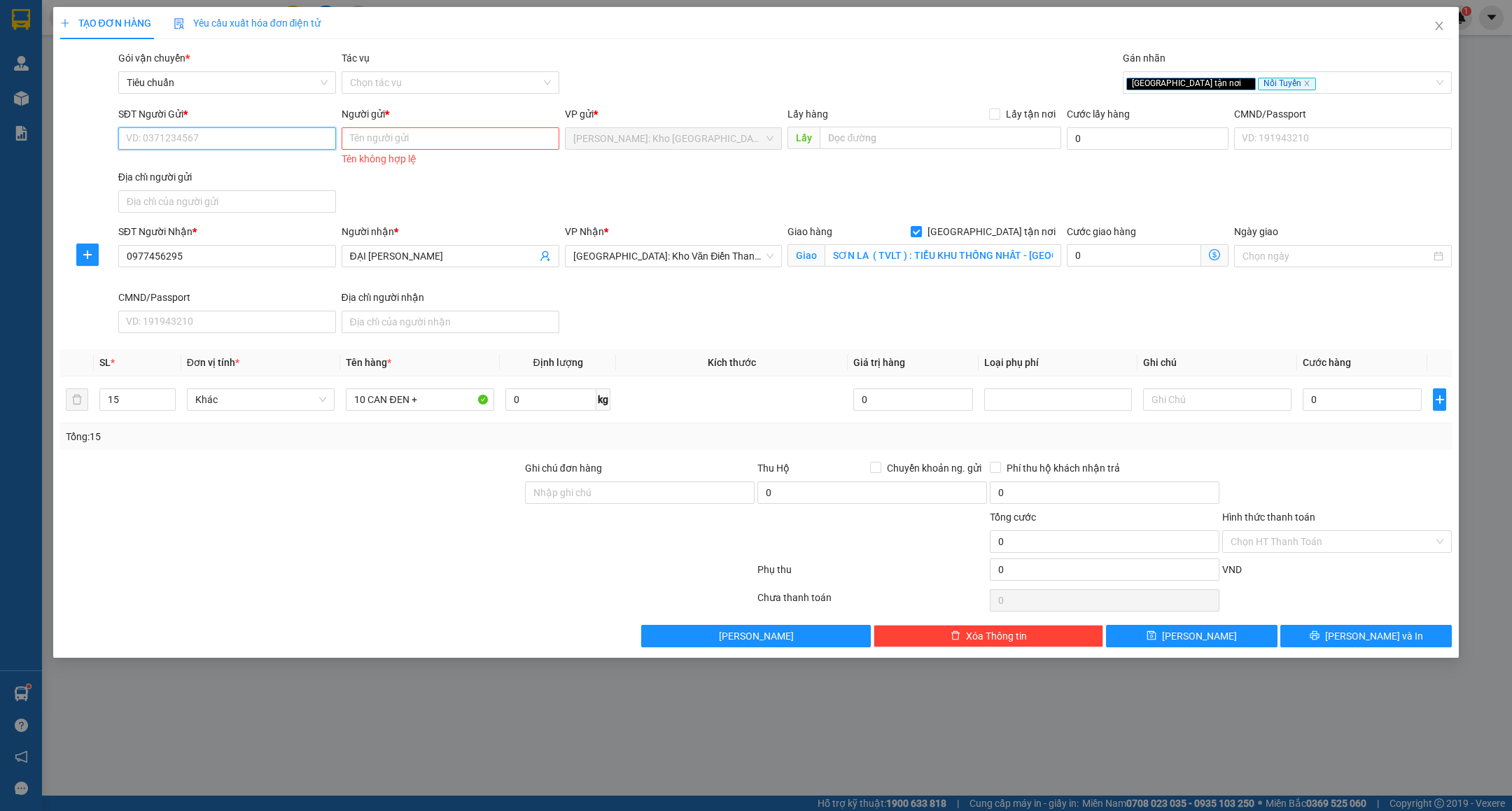
click at [309, 142] on input "SĐT Người Gửi *" at bounding box center [227, 139] width 218 height 23
click at [429, 409] on input "10 CAN ĐEN +" at bounding box center [420, 400] width 149 height 23
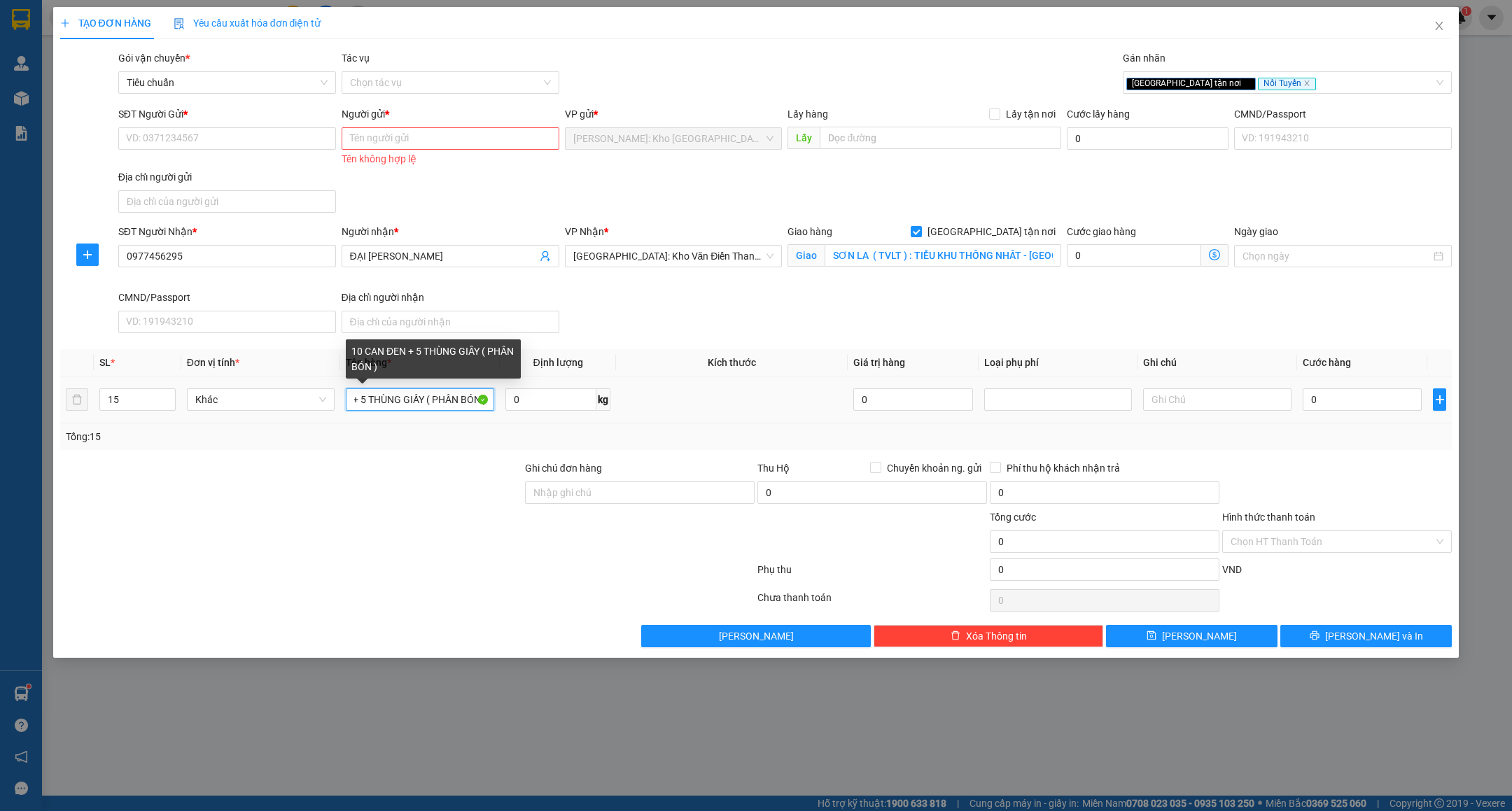
scroll to position [0, 66]
type input "10 CAN ĐEN + 5 THÙNG GIẤY ( PHÂN BÓN )"
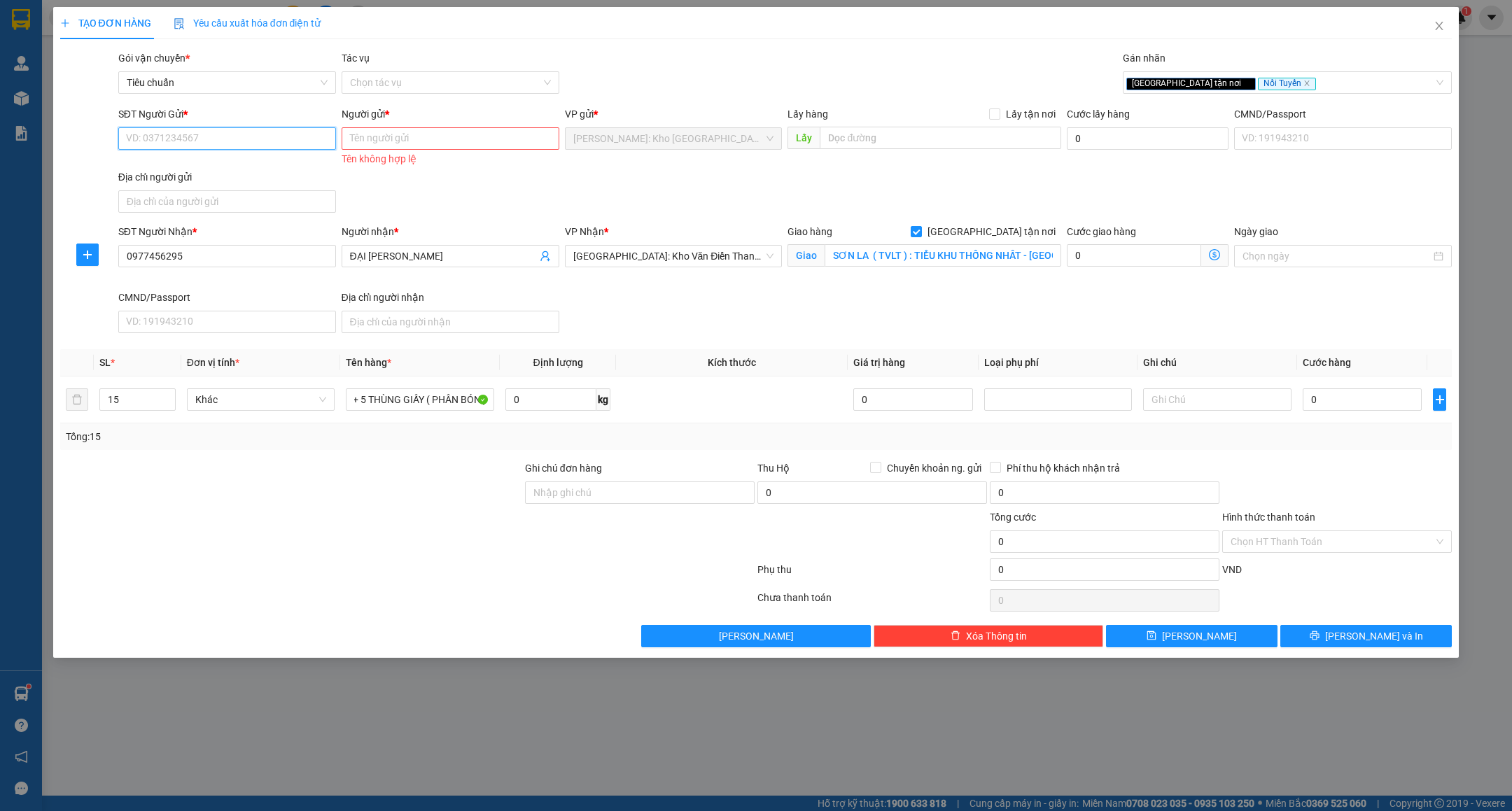
click at [254, 132] on input "SĐT Người Gửi *" at bounding box center [227, 139] width 218 height 23
click at [282, 135] on input "0917588799" at bounding box center [227, 139] width 218 height 23
type input "0917588799"
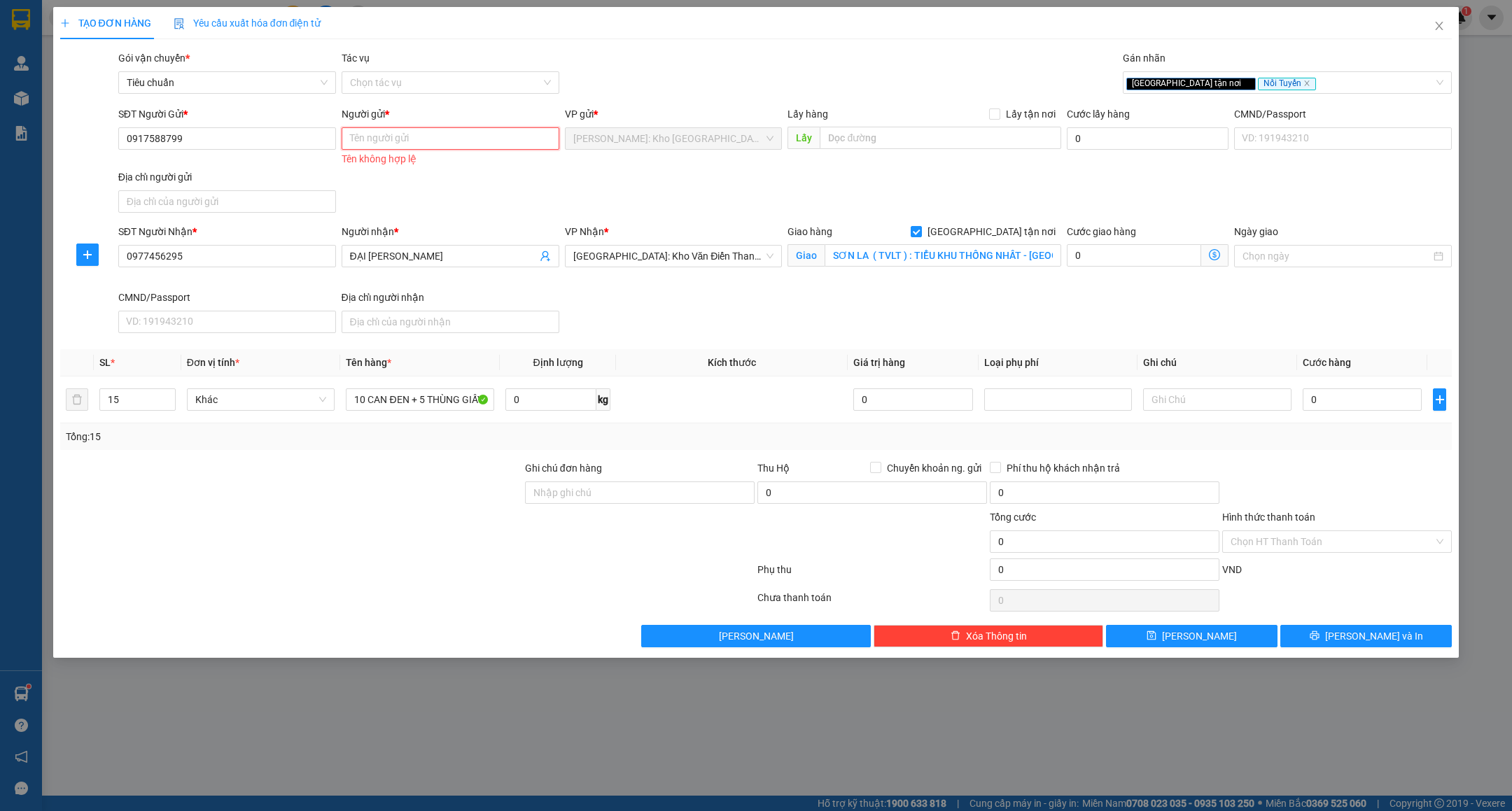
click at [422, 143] on input "Người gửi *" at bounding box center [450, 139] width 218 height 23
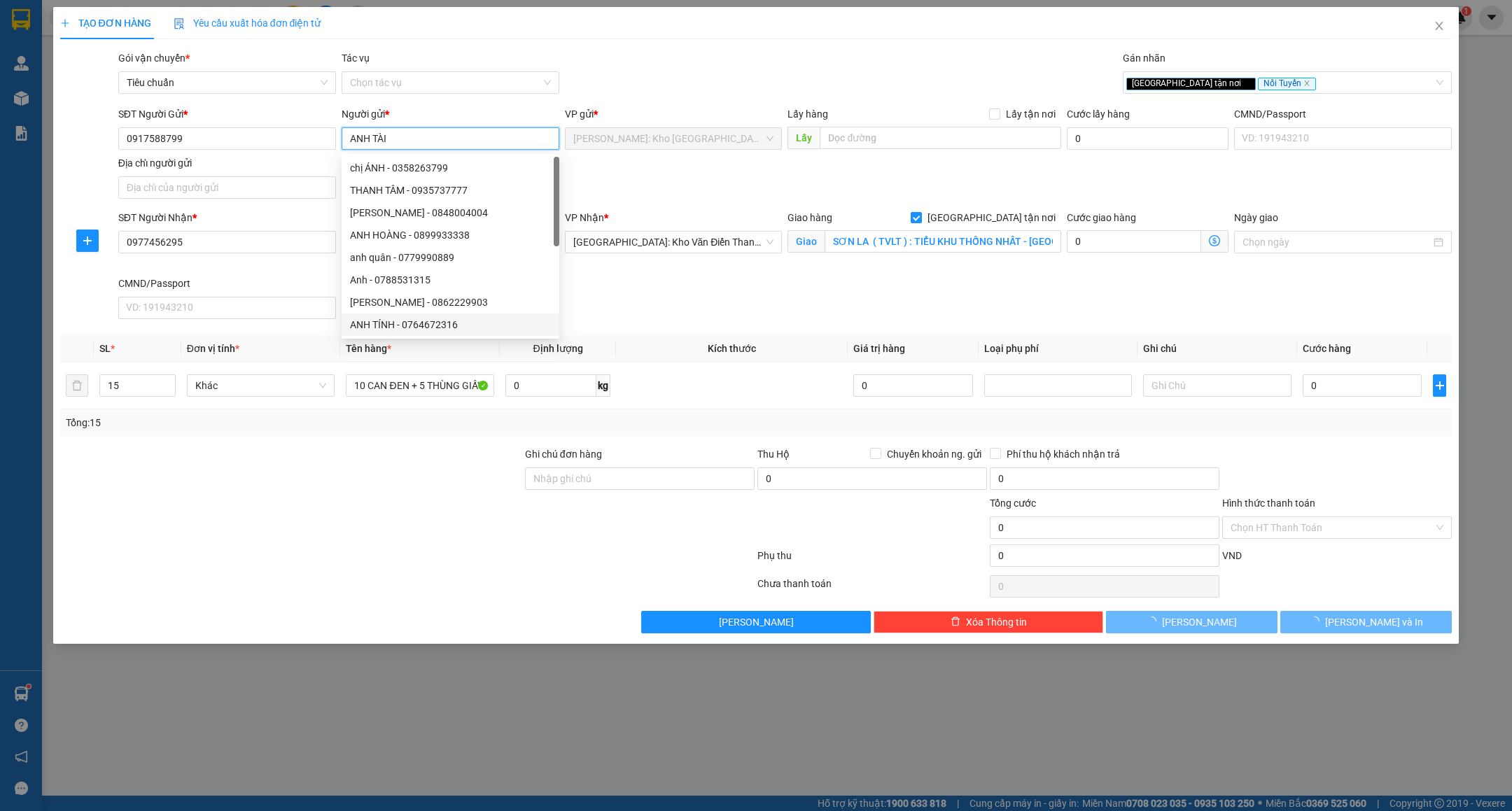
type input "ANH TÀI"
click at [346, 568] on div at bounding box center [407, 558] width 697 height 28
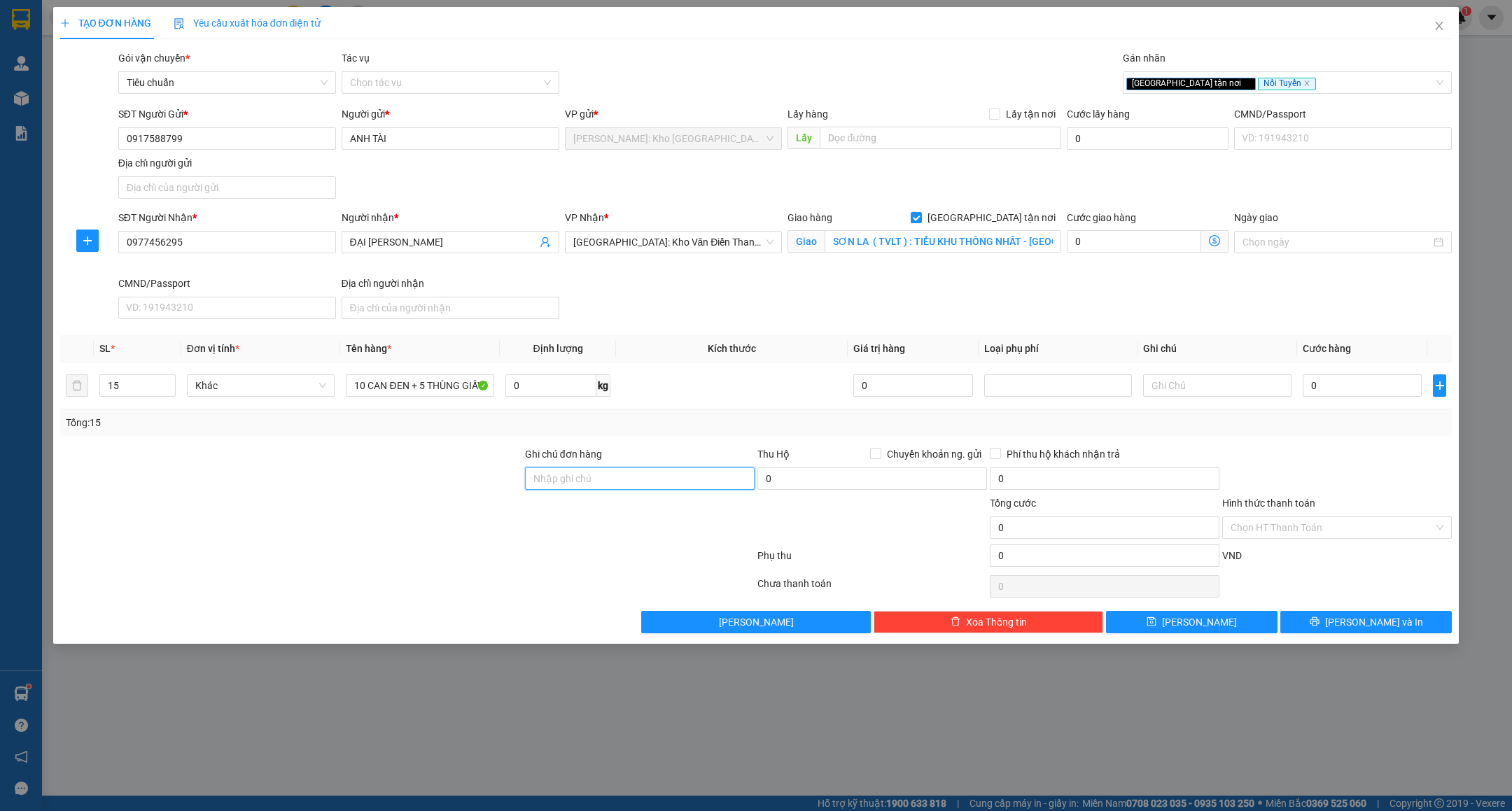
click at [655, 484] on input "Ghi chú đơn hàng" at bounding box center [640, 479] width 229 height 23
paste input "NHẬN NGUYÊN KIỆN GIAO NGUYÊN KIỆN - HƯ VỠ KHÔNG ĐỀN"
type input "NHẬN NGUYÊN KIỆN GIAO NGUYÊN KIỆN - HƯ VỠ KHÔNG ĐỀN"
click at [597, 543] on div at bounding box center [640, 520] width 233 height 49
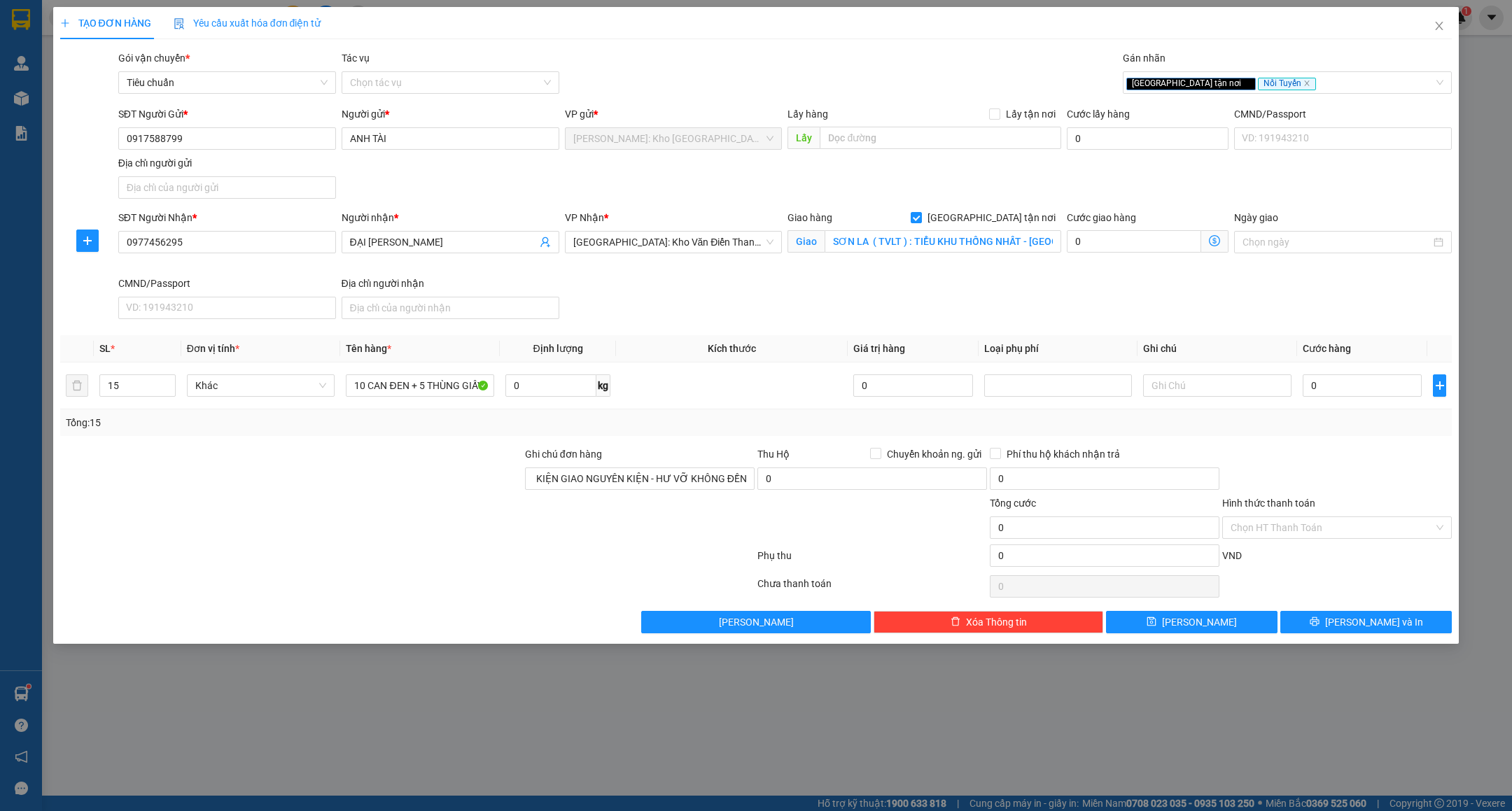
scroll to position [0, 0]
click at [341, 510] on div at bounding box center [290, 520] width 465 height 49
click at [502, 479] on div at bounding box center [290, 471] width 465 height 49
click at [1361, 391] on input "0" at bounding box center [1362, 386] width 119 height 23
type input "2"
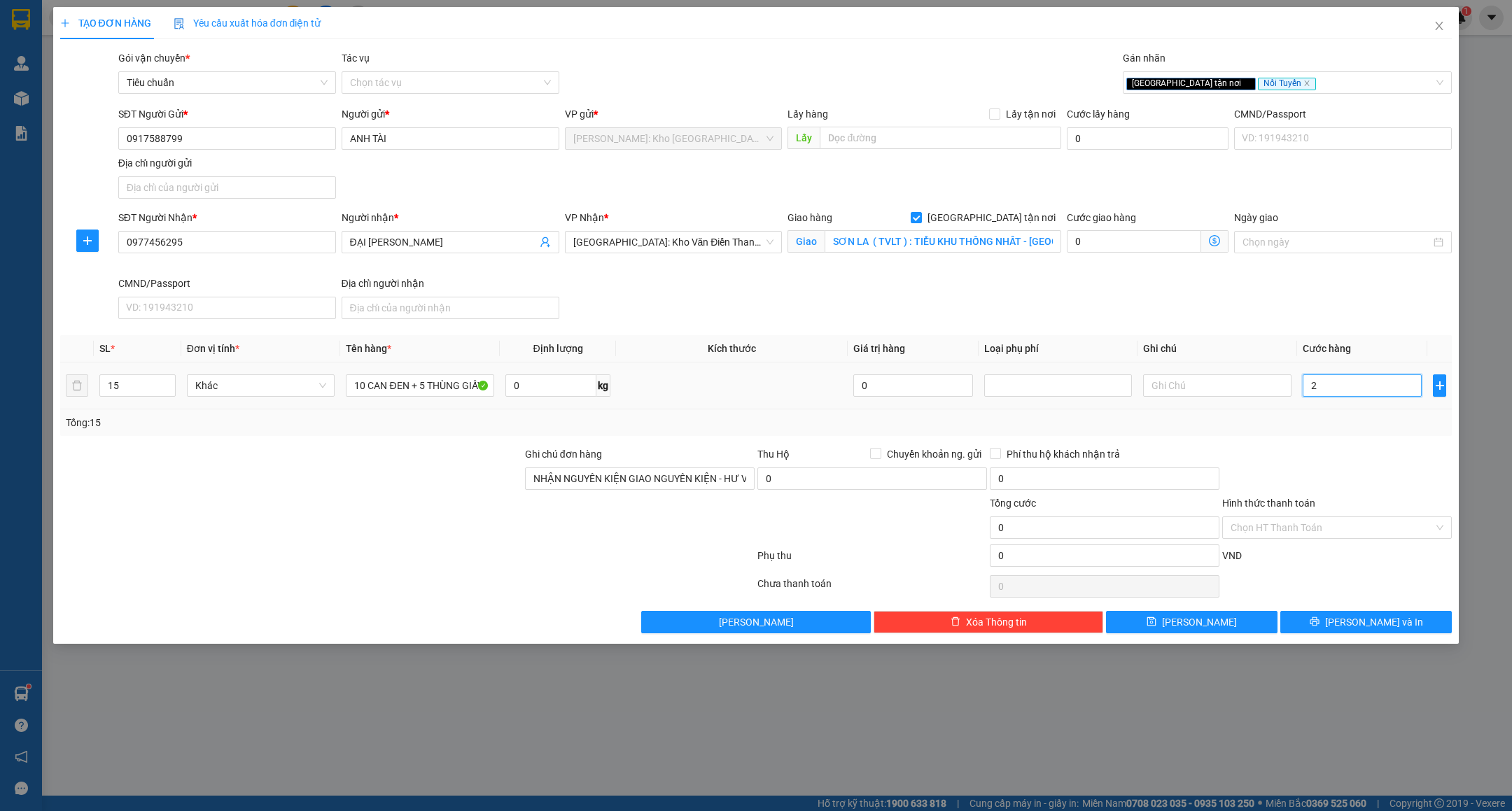
type input "2"
type input "21"
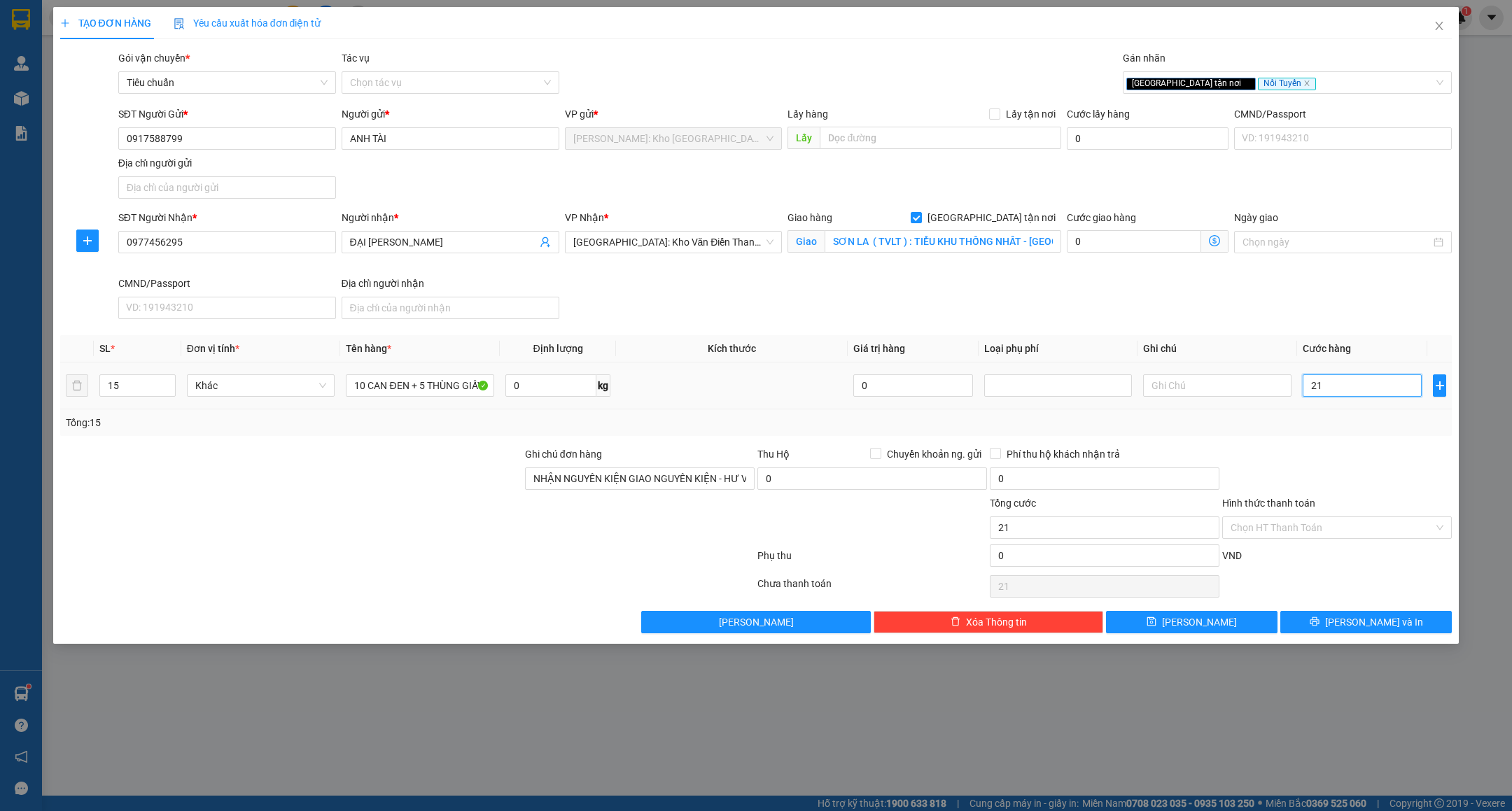
type input "210"
type input "2.100"
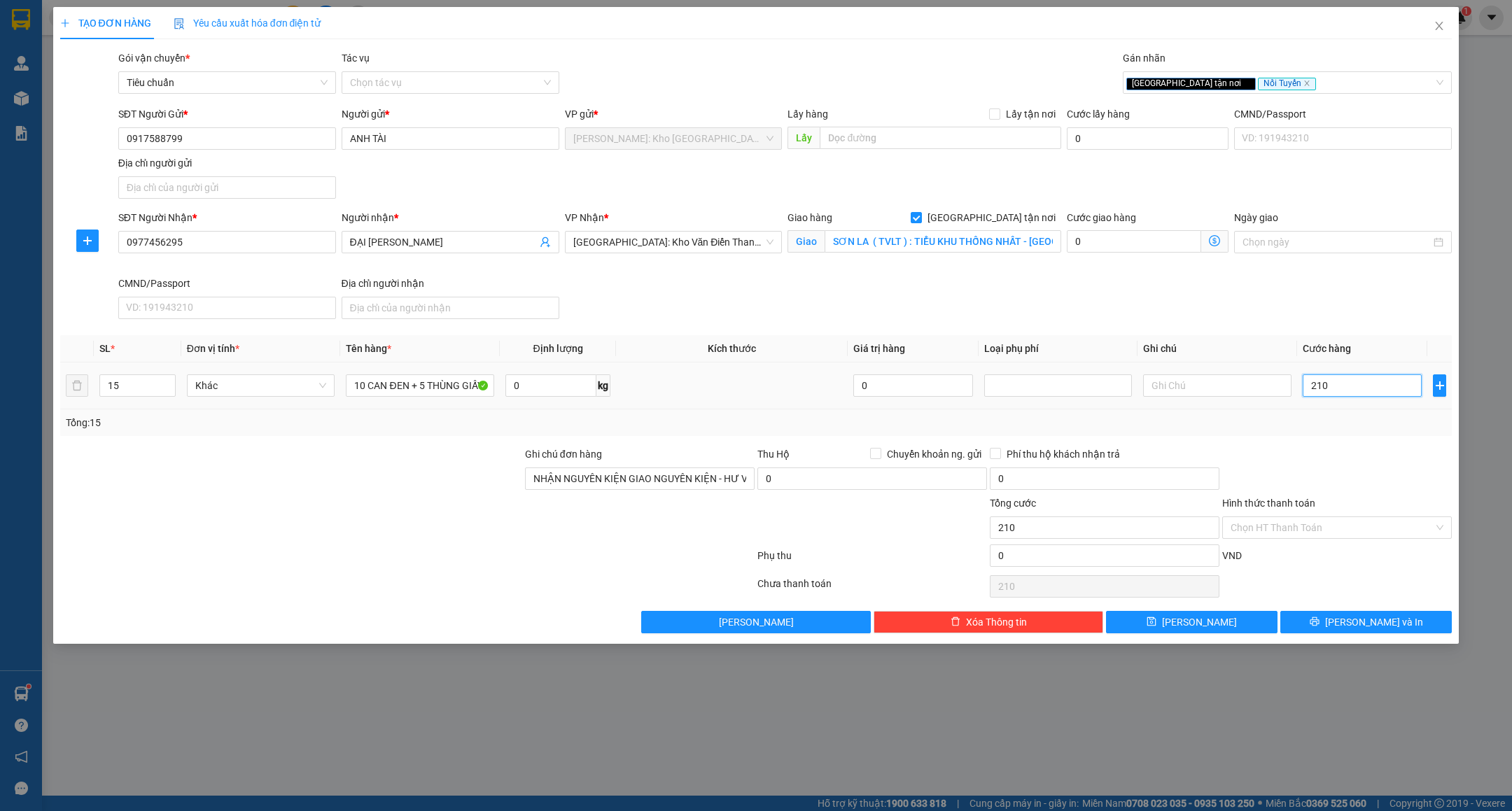
type input "2.100"
type input "2.100.000"
click at [1378, 452] on div at bounding box center [1337, 471] width 233 height 49
click at [895, 240] on input "SƠN LA ( TVLT ) : TIỂU KHU THỐNG NHẤT - CÒ NÒI - MAI SƠN - SƠN LA" at bounding box center [942, 241] width 236 height 23
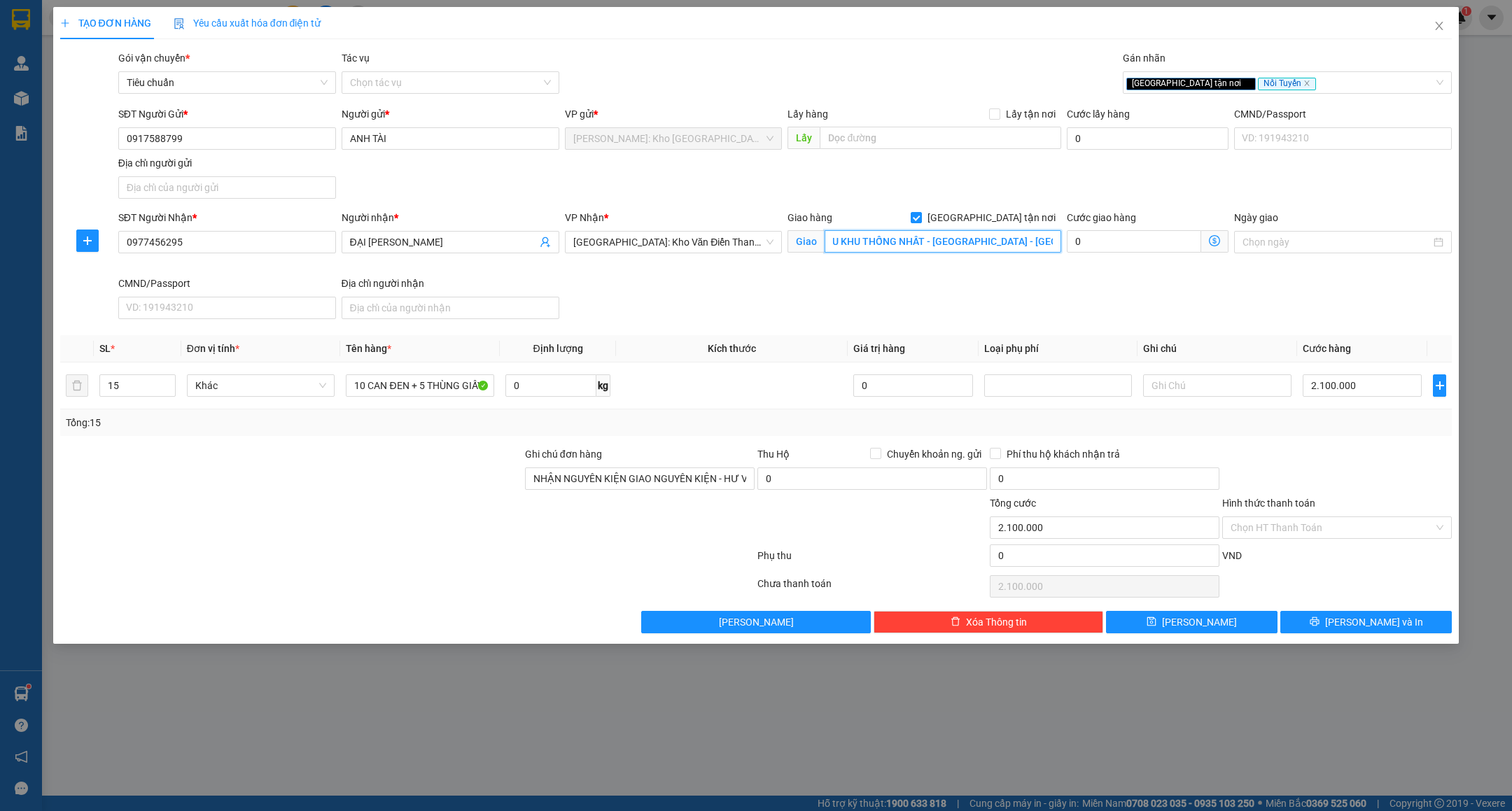
scroll to position [0, 109]
click at [894, 241] on input "SƠN LA ( TVLT ) : TIỂU KHU THỐNG NHẤT - CÒ NÒI - MAI SƠN - SƠN LA" at bounding box center [942, 241] width 236 height 23
click at [1359, 628] on span "Lưu và In" at bounding box center [1374, 622] width 98 height 16
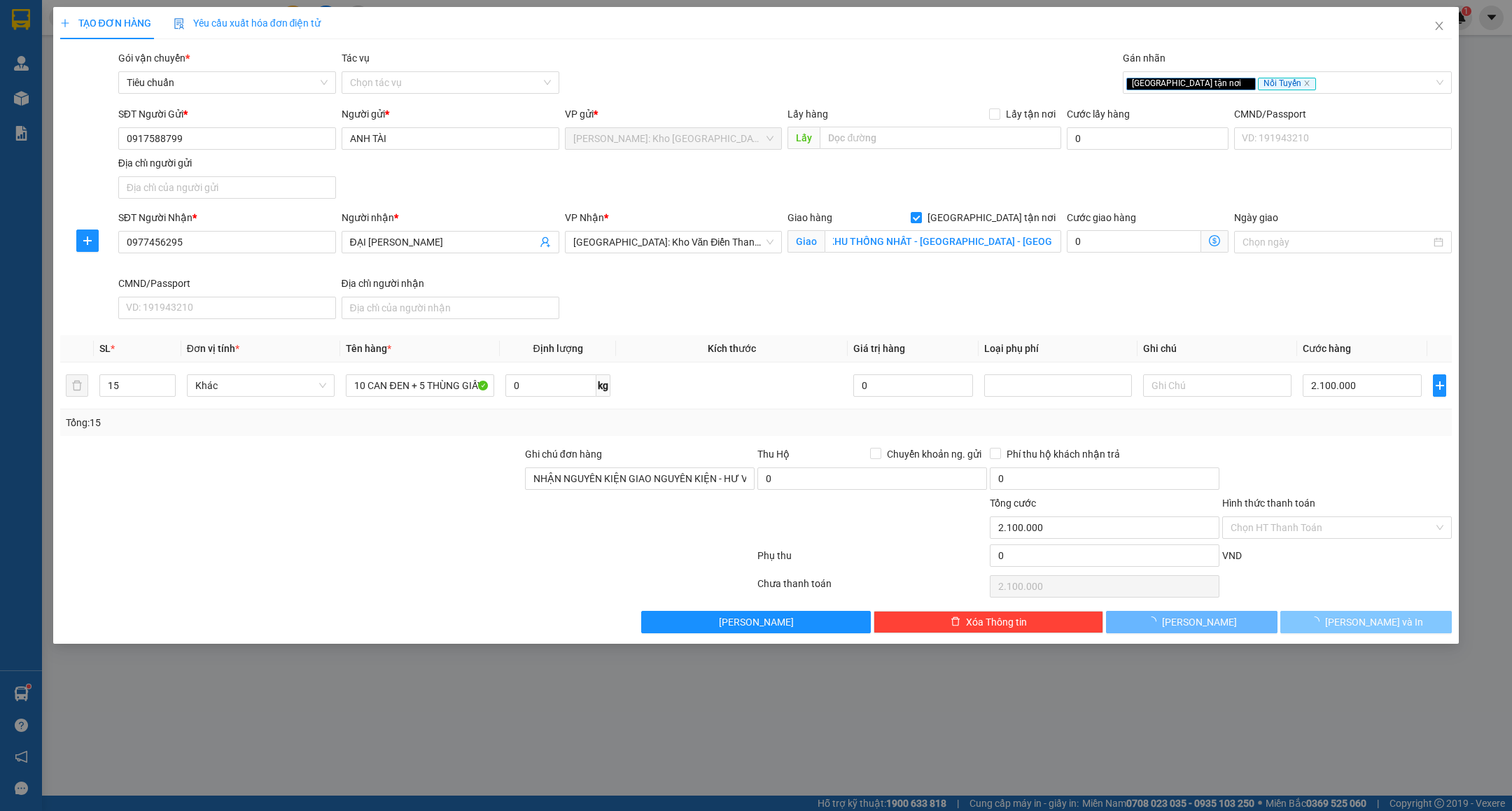
scroll to position [0, 0]
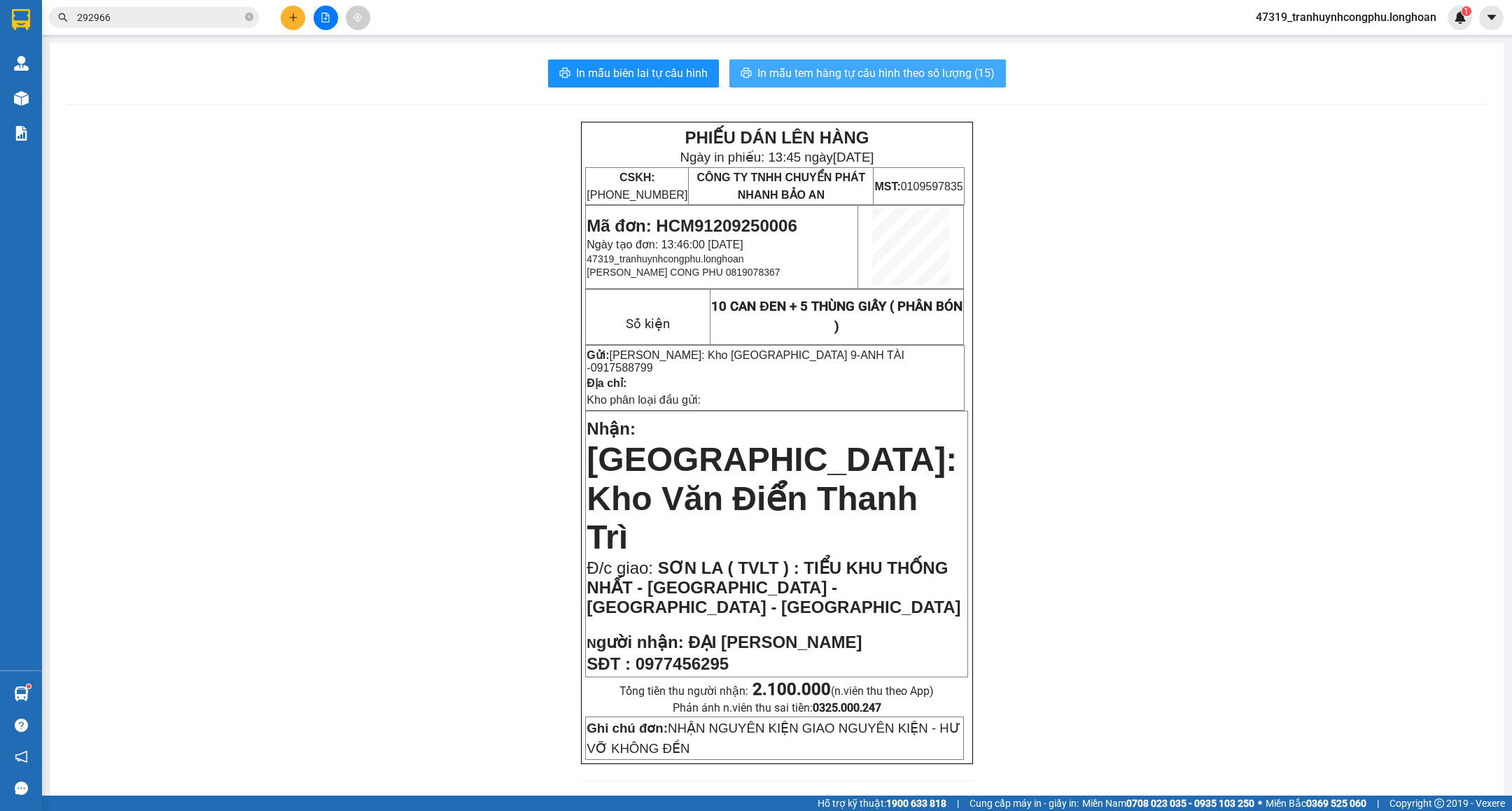
click at [962, 74] on span "In mẫu tem hàng tự cấu hình theo số lượng (15)" at bounding box center [875, 73] width 237 height 17
click at [756, 229] on span "Mã đơn: HCM91209250006" at bounding box center [691, 226] width 210 height 19
click at [757, 222] on span "Mã đơn: HCM91209250006" at bounding box center [691, 226] width 210 height 19
copy span "HCM91209250006"
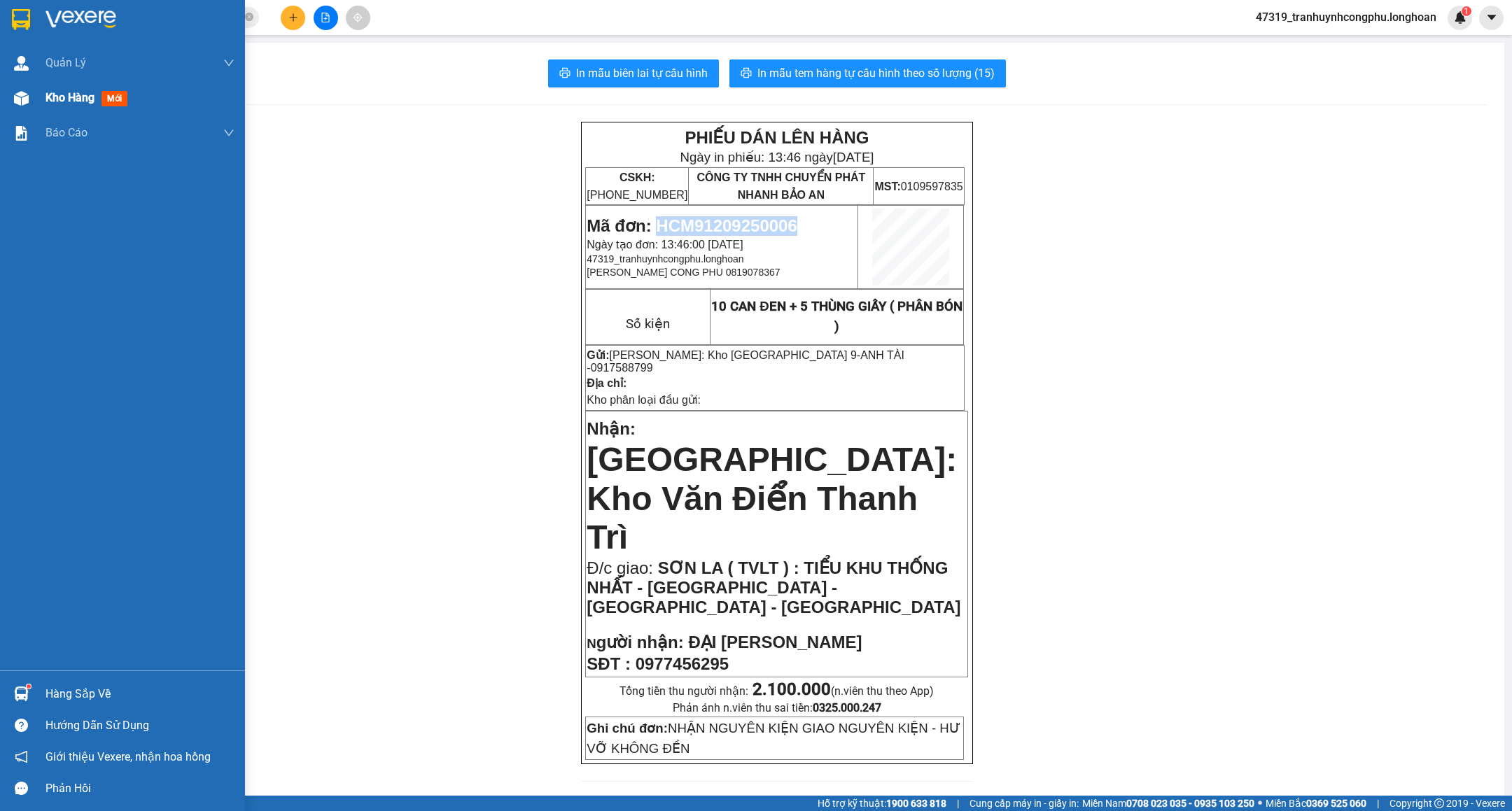
click at [9, 93] on div at bounding box center [21, 98] width 24 height 24
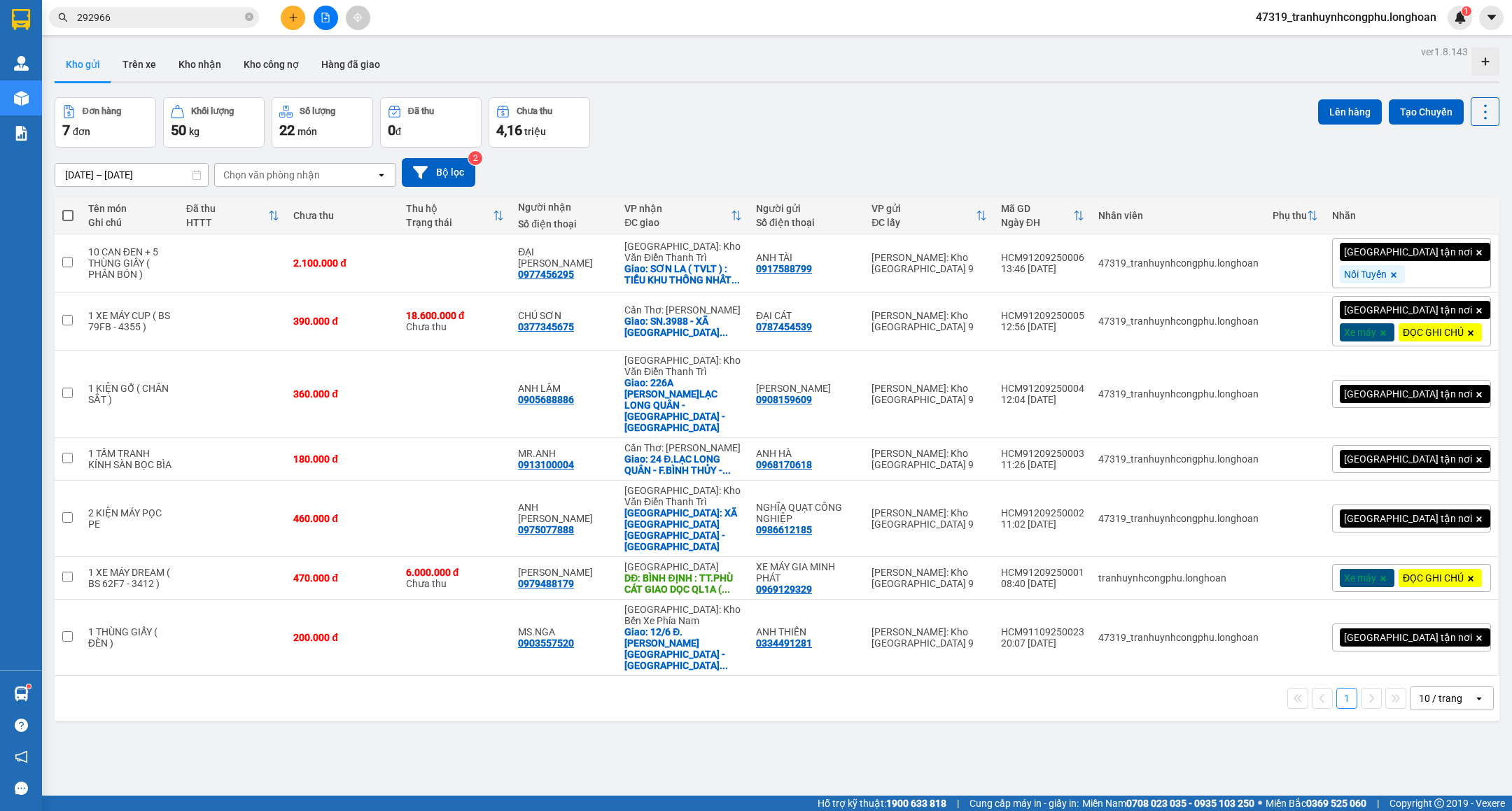
click at [1372, 13] on span "47319_tranhuynhcongphu.longhoan" at bounding box center [1346, 17] width 203 height 17
click at [1273, 44] on span "Đăng xuất" at bounding box center [1351, 44] width 176 height 16
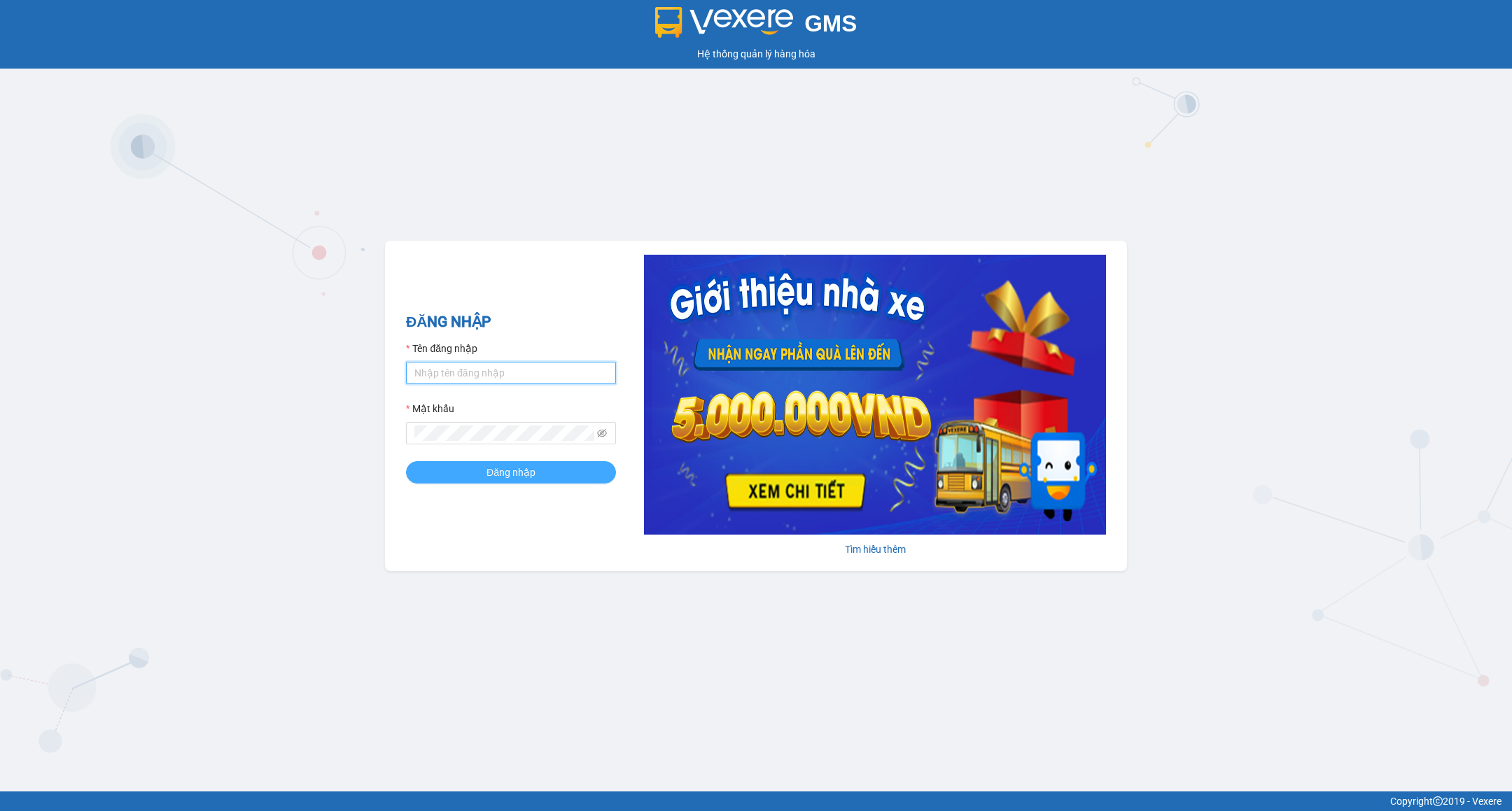
type input "tranhuynhcongphu.longhoan"
click at [517, 477] on span "Đăng nhập" at bounding box center [511, 472] width 49 height 16
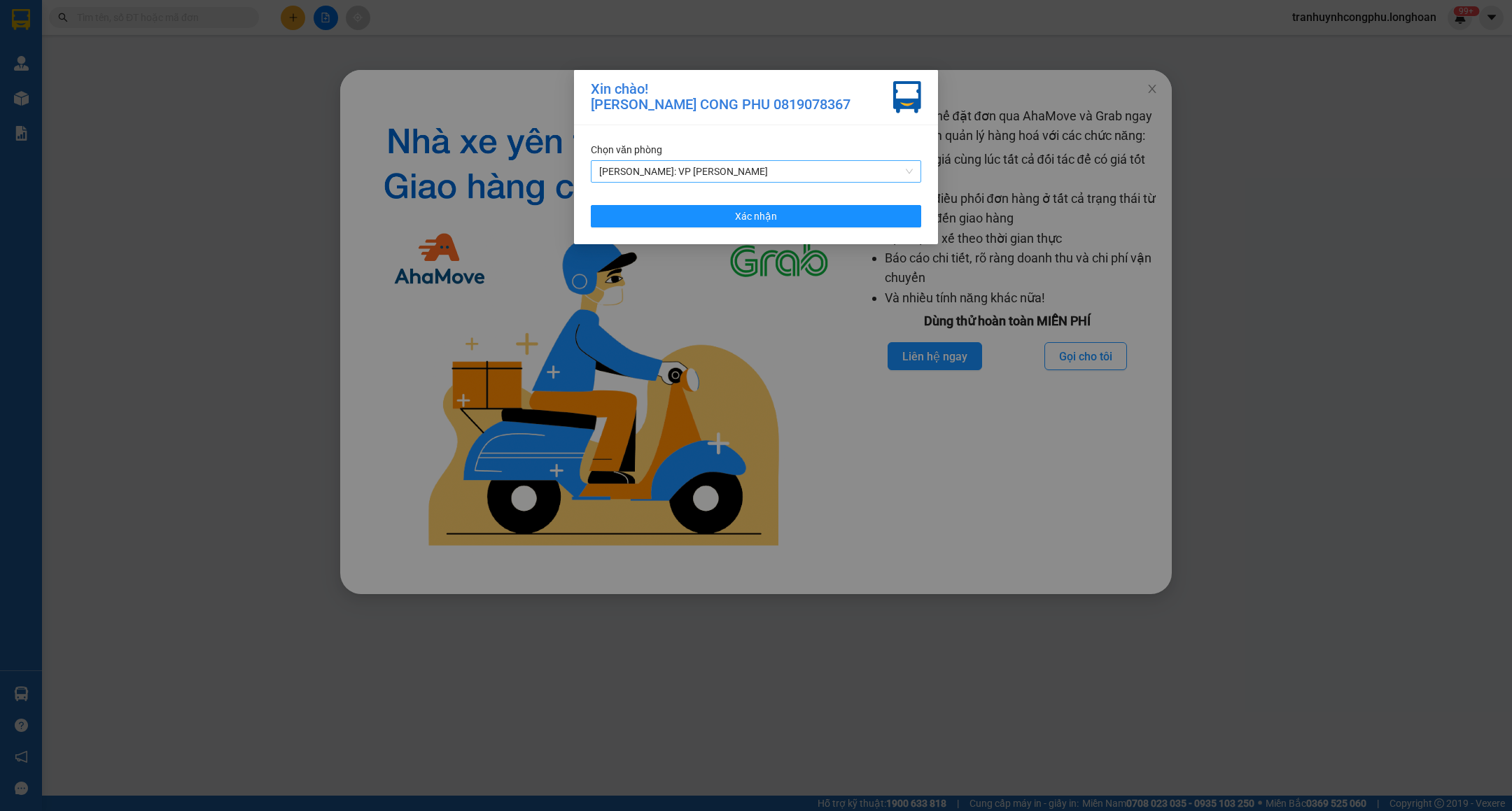
click at [766, 177] on span "[PERSON_NAME]: VP [PERSON_NAME]" at bounding box center [756, 171] width 313 height 21
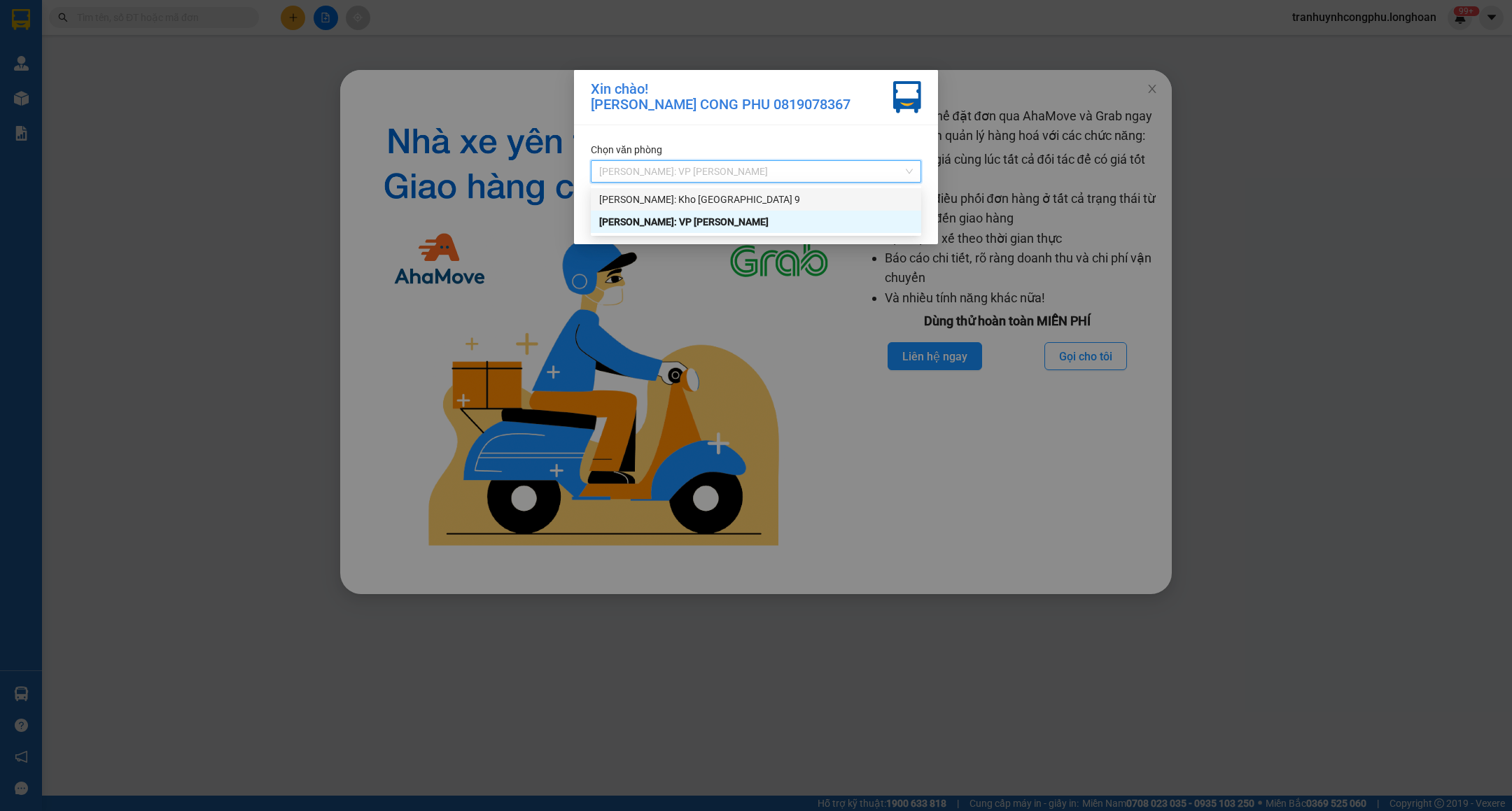
click at [714, 201] on div "[PERSON_NAME]: Kho [GEOGRAPHIC_DATA] 9" at bounding box center [756, 199] width 313 height 16
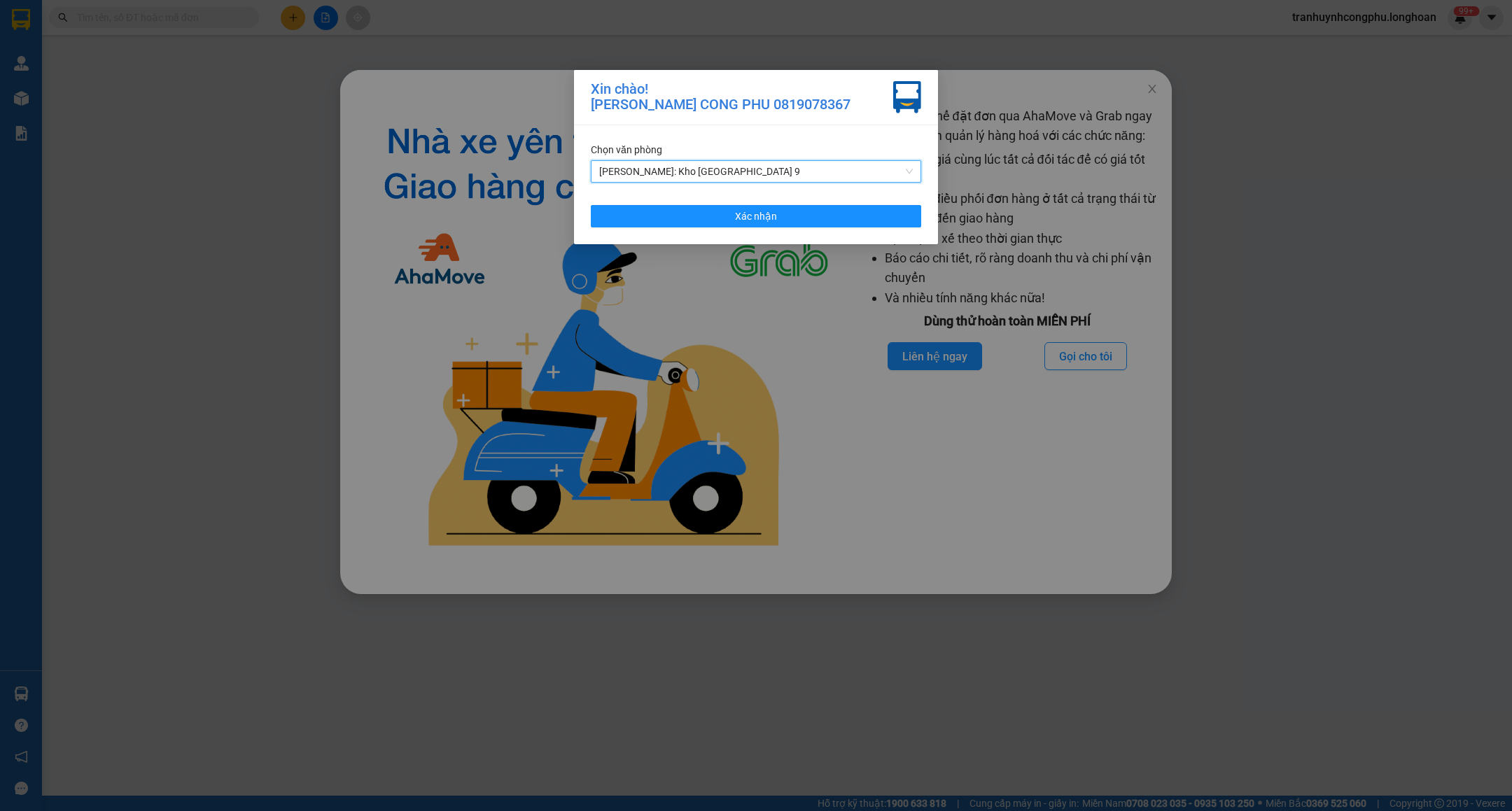
click at [746, 168] on span "[PERSON_NAME]: Kho [GEOGRAPHIC_DATA] 9" at bounding box center [756, 171] width 313 height 21
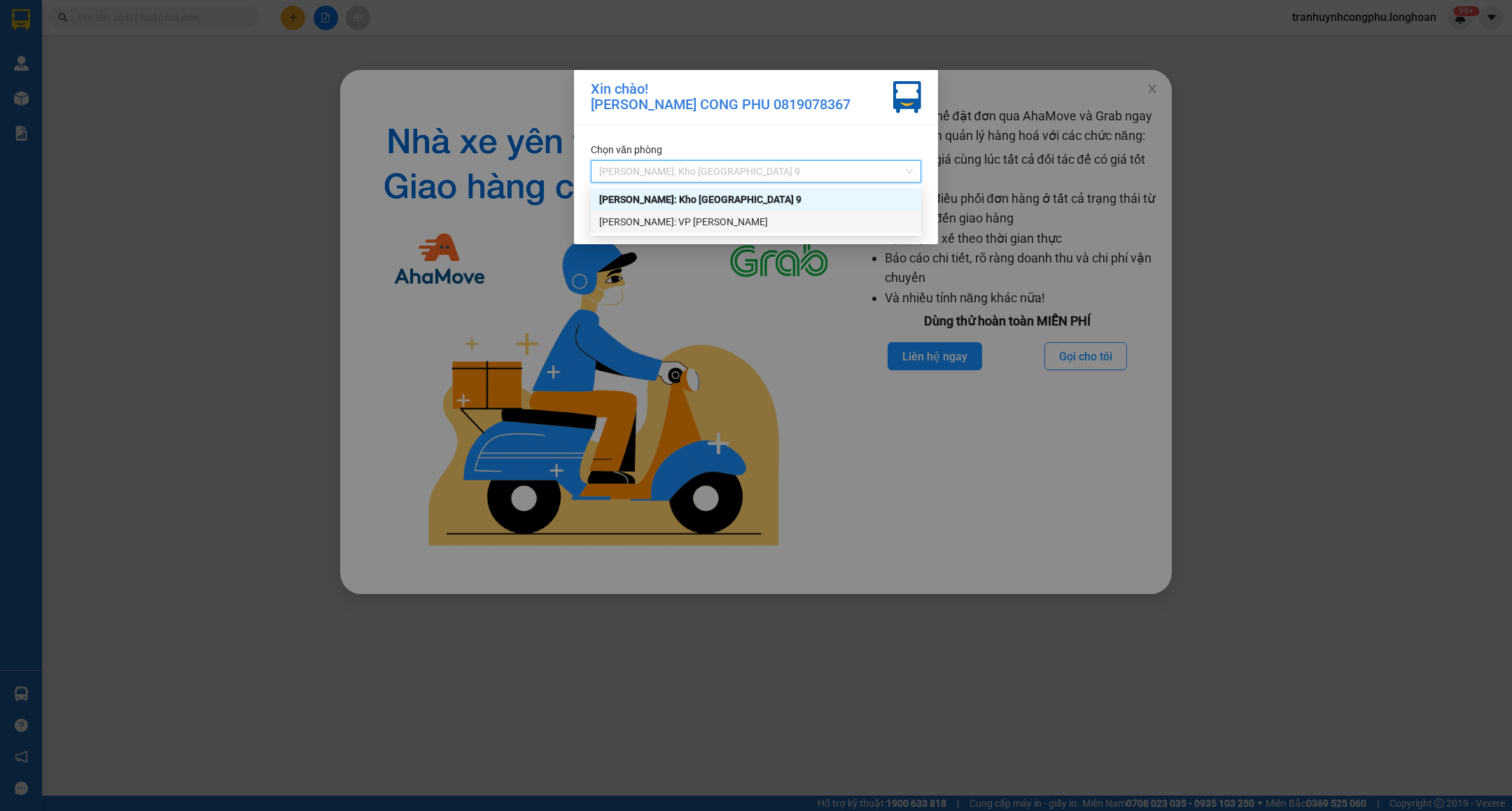
click at [718, 216] on div "[PERSON_NAME]: VP [PERSON_NAME]" at bounding box center [756, 222] width 313 height 16
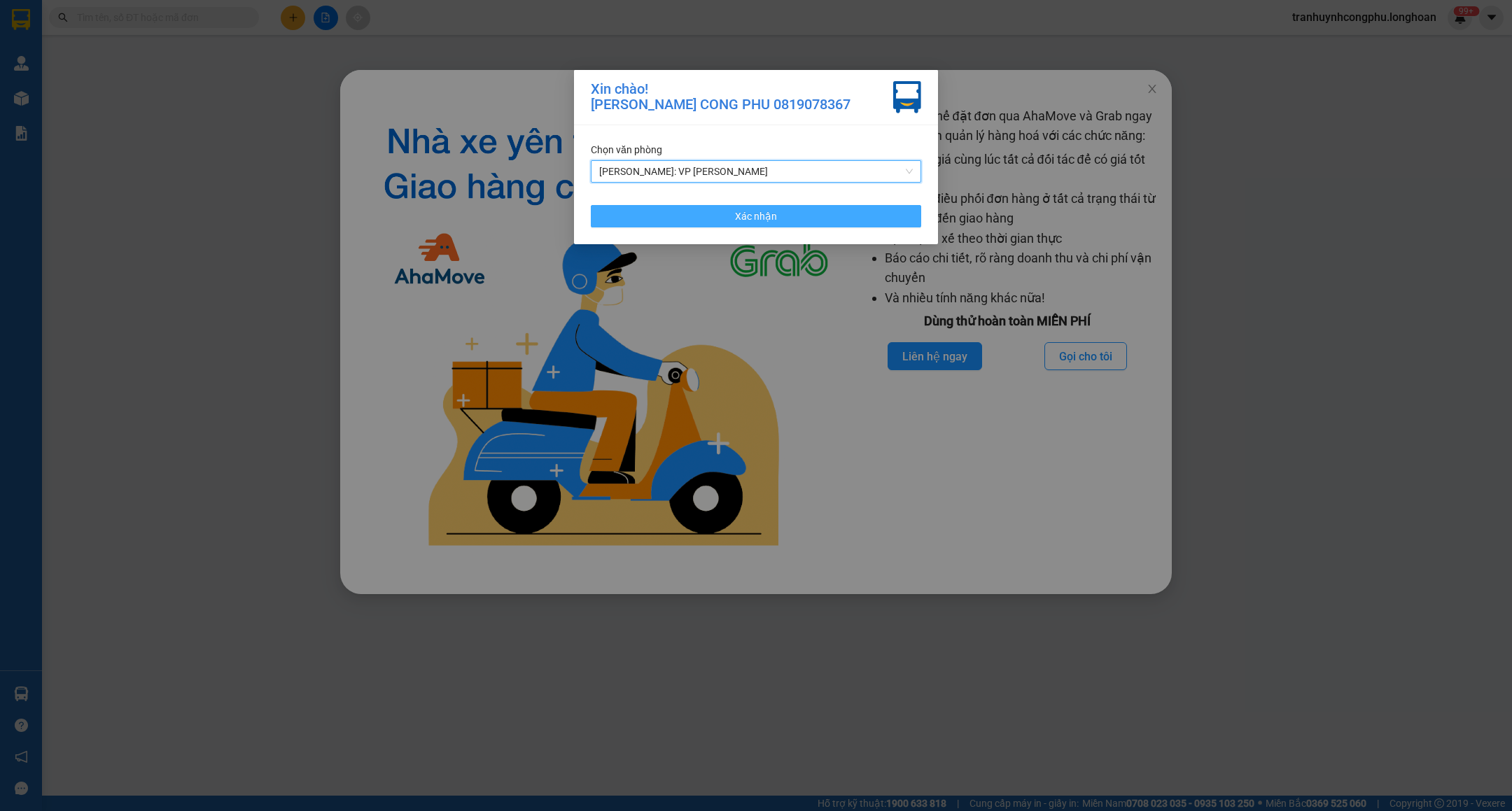
click at [718, 216] on button "Xác nhận" at bounding box center [756, 216] width 331 height 23
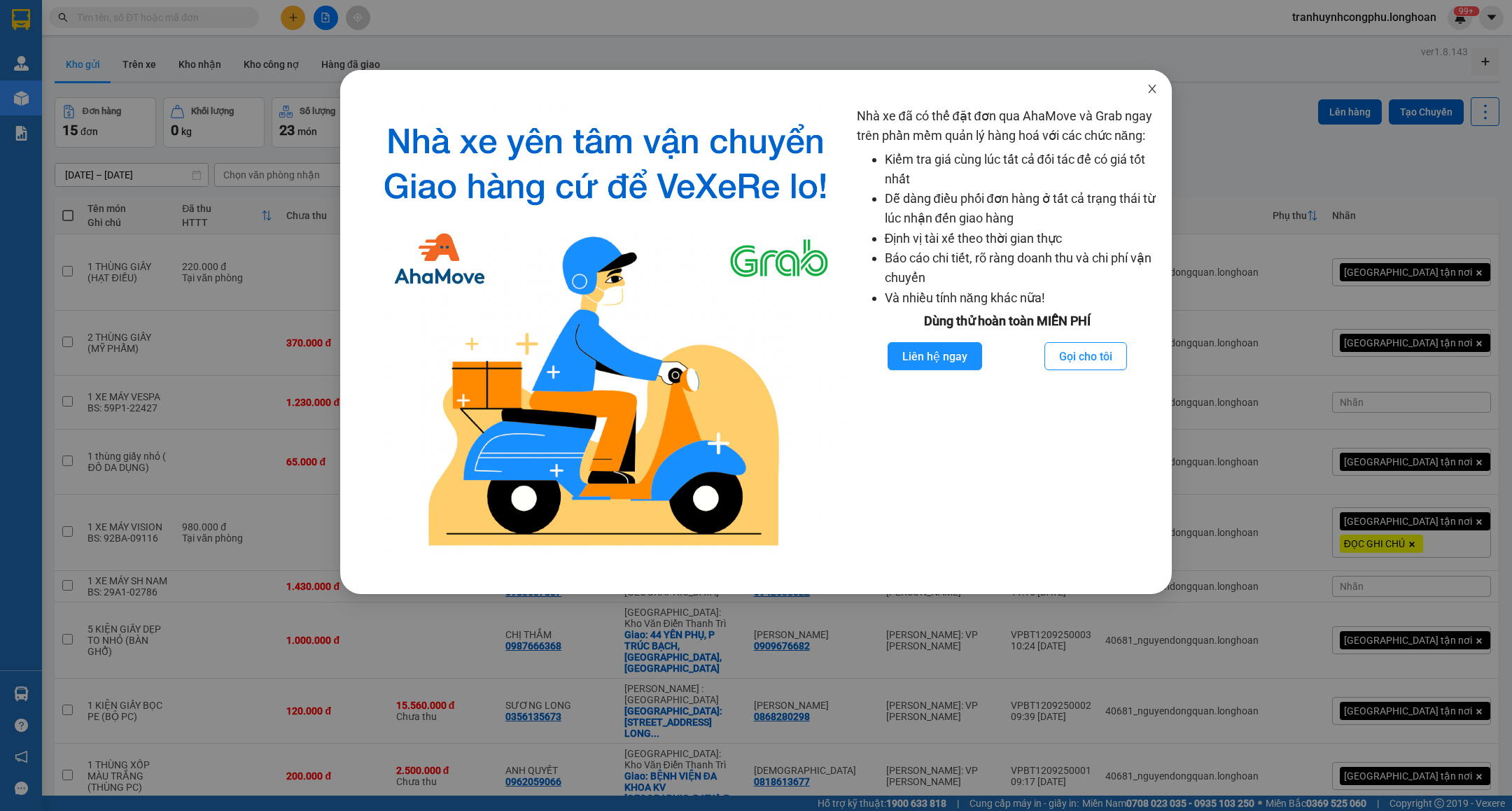
click at [1152, 89] on icon "close" at bounding box center [1152, 89] width 8 height 9
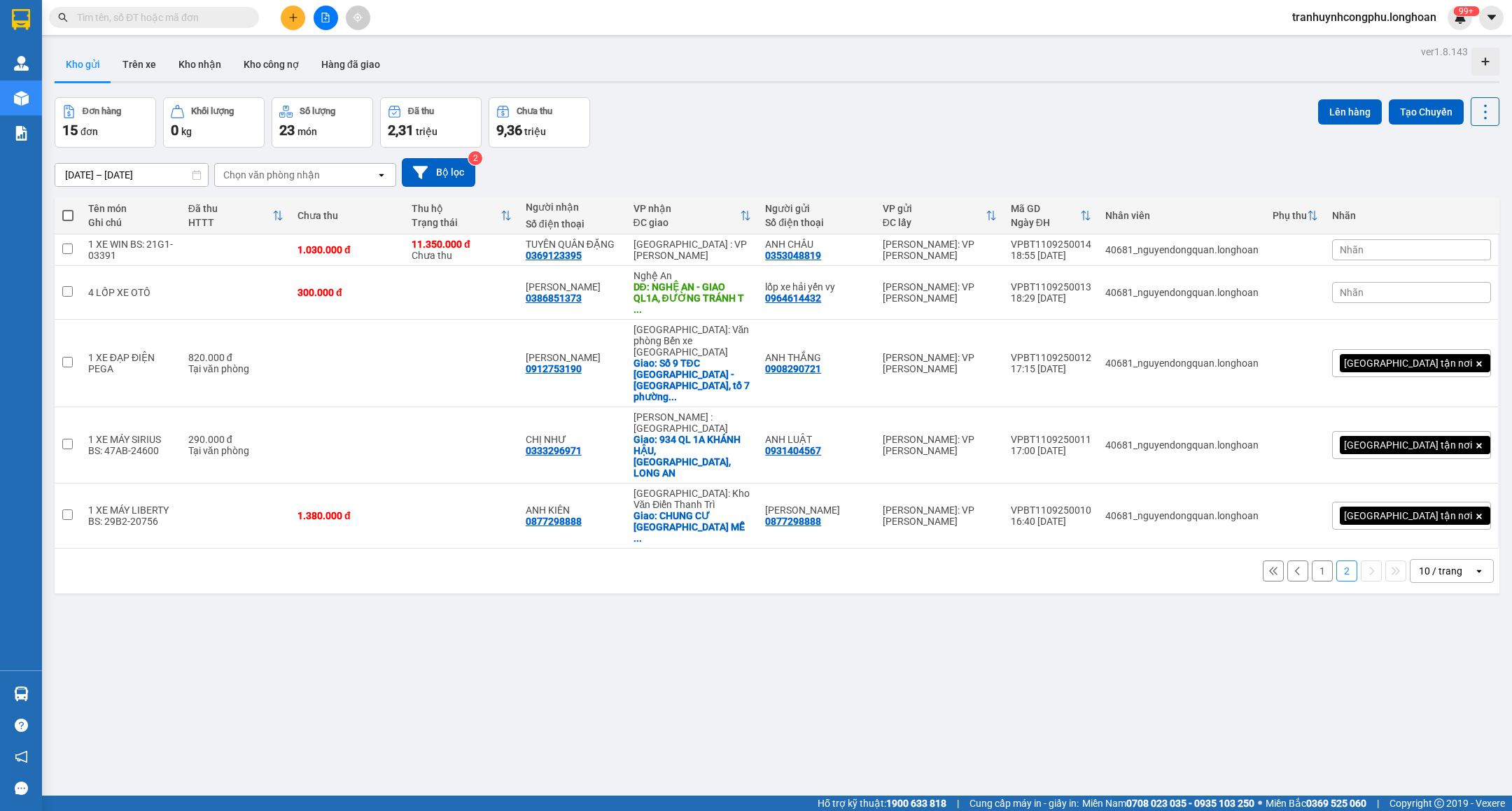
click at [1312, 561] on button "1" at bounding box center [1322, 571] width 21 height 21
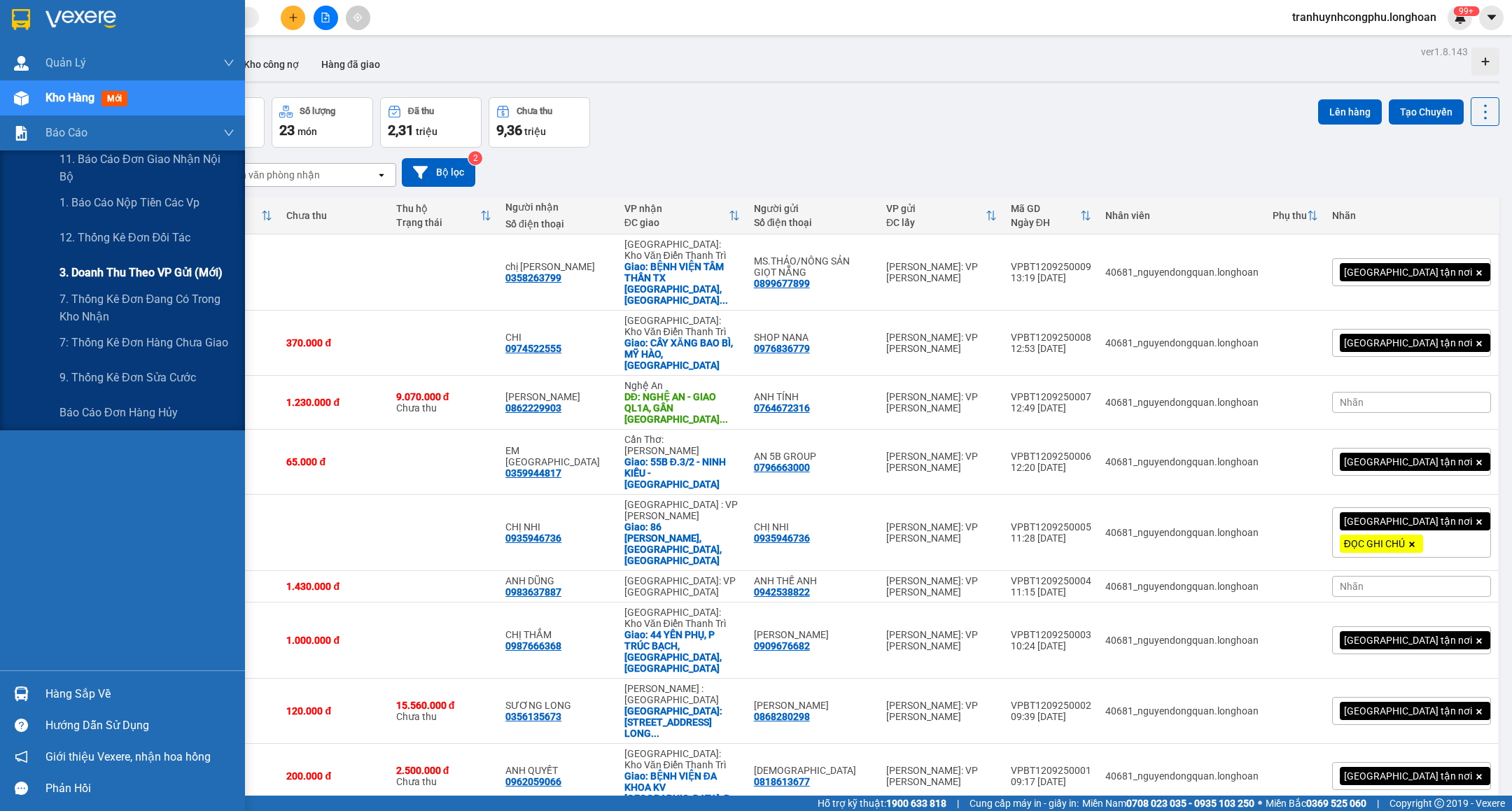
click at [128, 267] on span "3. Doanh Thu theo VP Gửi (mới)" at bounding box center [141, 273] width 163 height 17
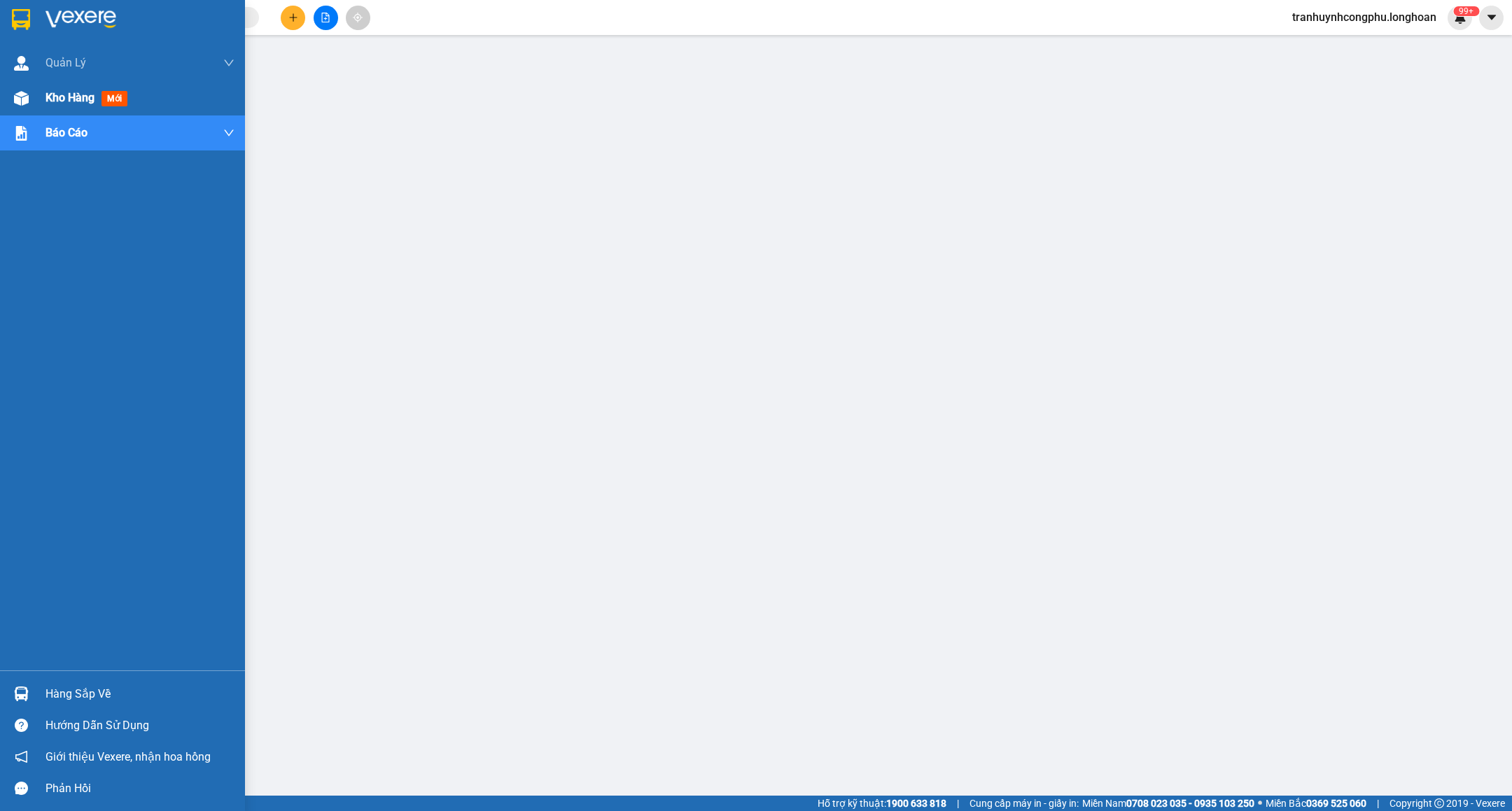
click at [6, 94] on div "Kho hàng mới" at bounding box center [122, 98] width 245 height 35
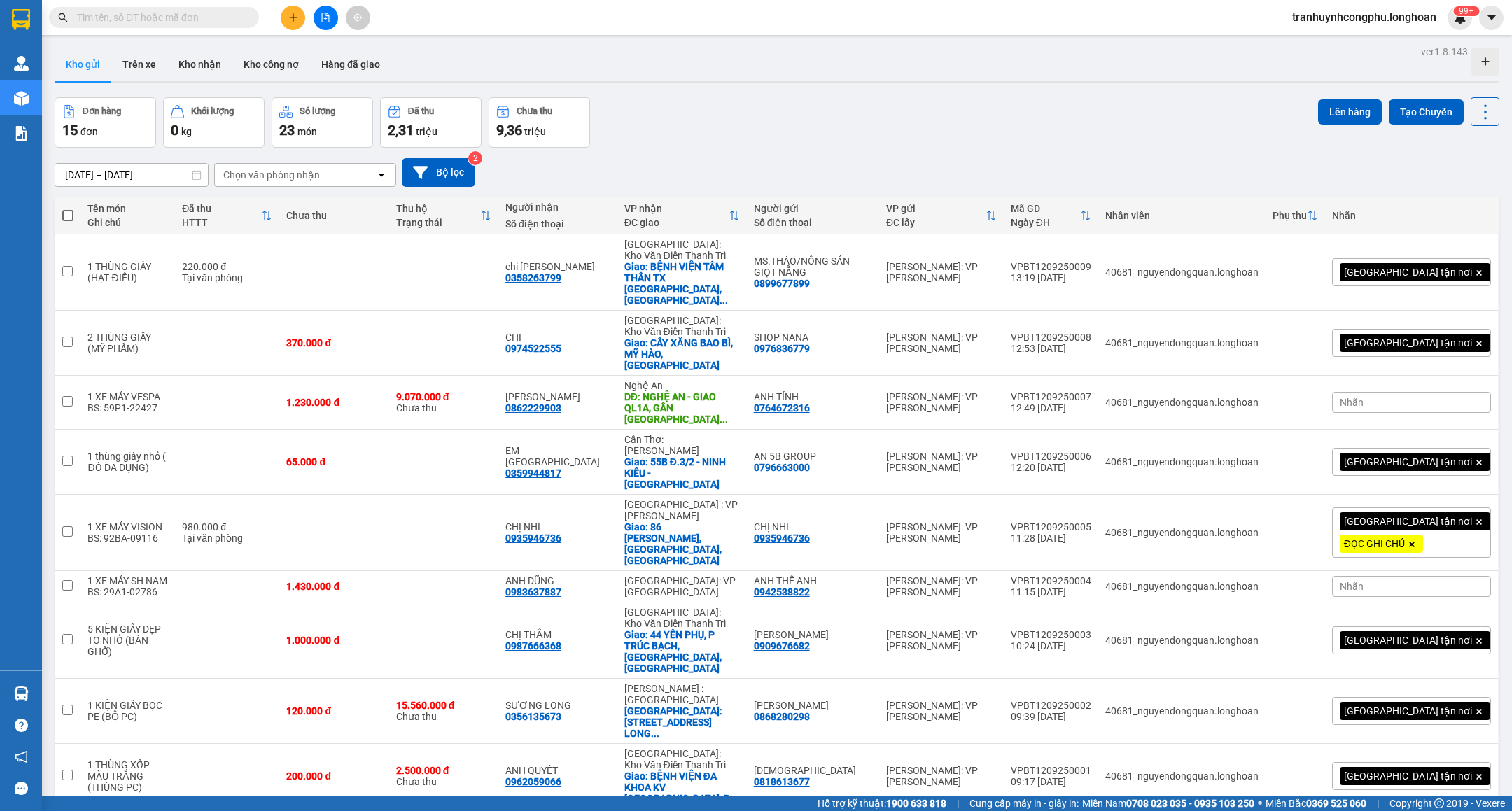
click at [1340, 19] on span "tranhuynhcongphu.longhoan" at bounding box center [1364, 17] width 166 height 17
click at [1326, 40] on span "Đăng xuất" at bounding box center [1369, 44] width 140 height 16
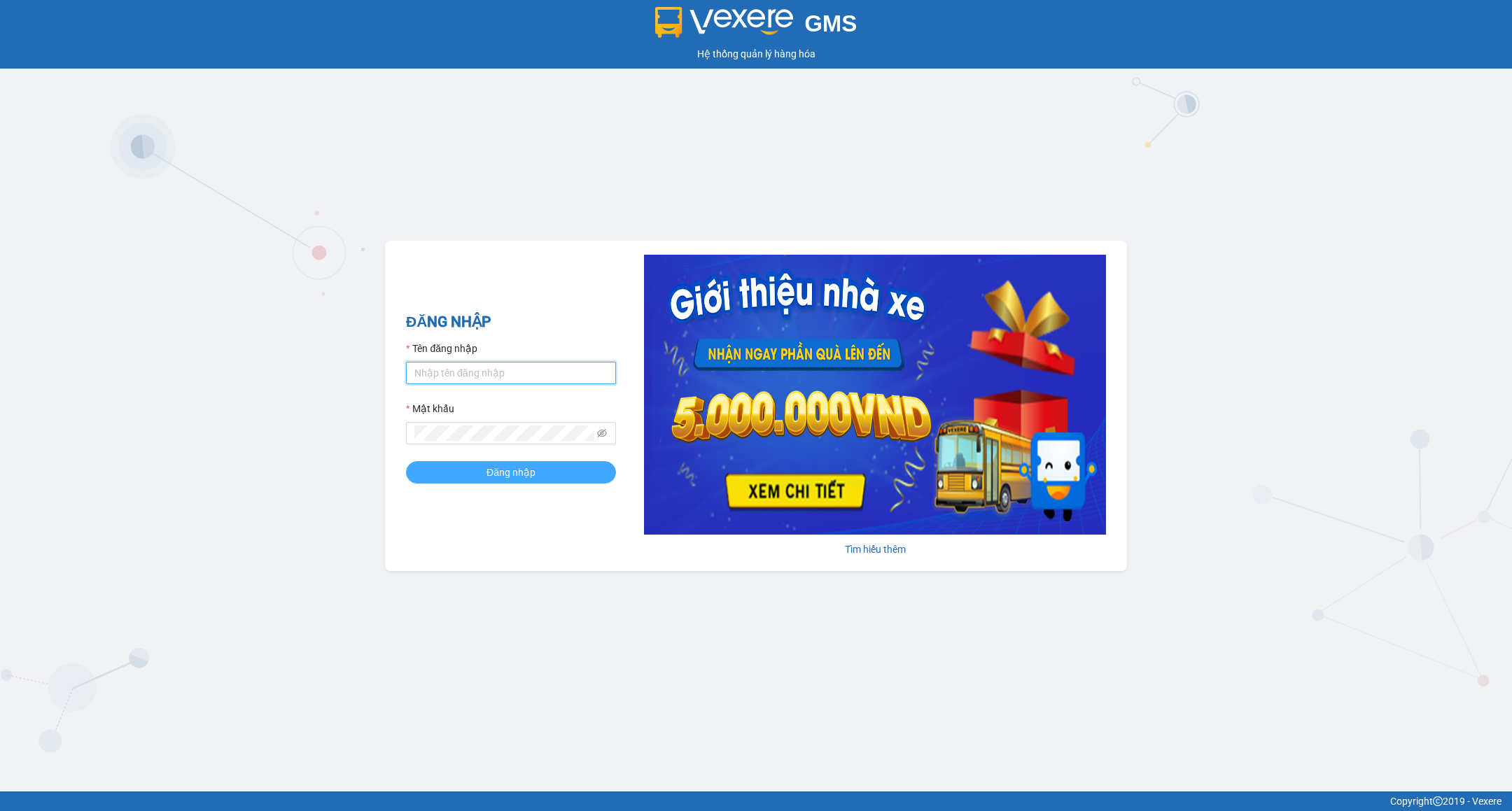
type input "tranhuynhcongphu.longhoan"
click at [549, 464] on button "Đăng nhập" at bounding box center [511, 472] width 210 height 23
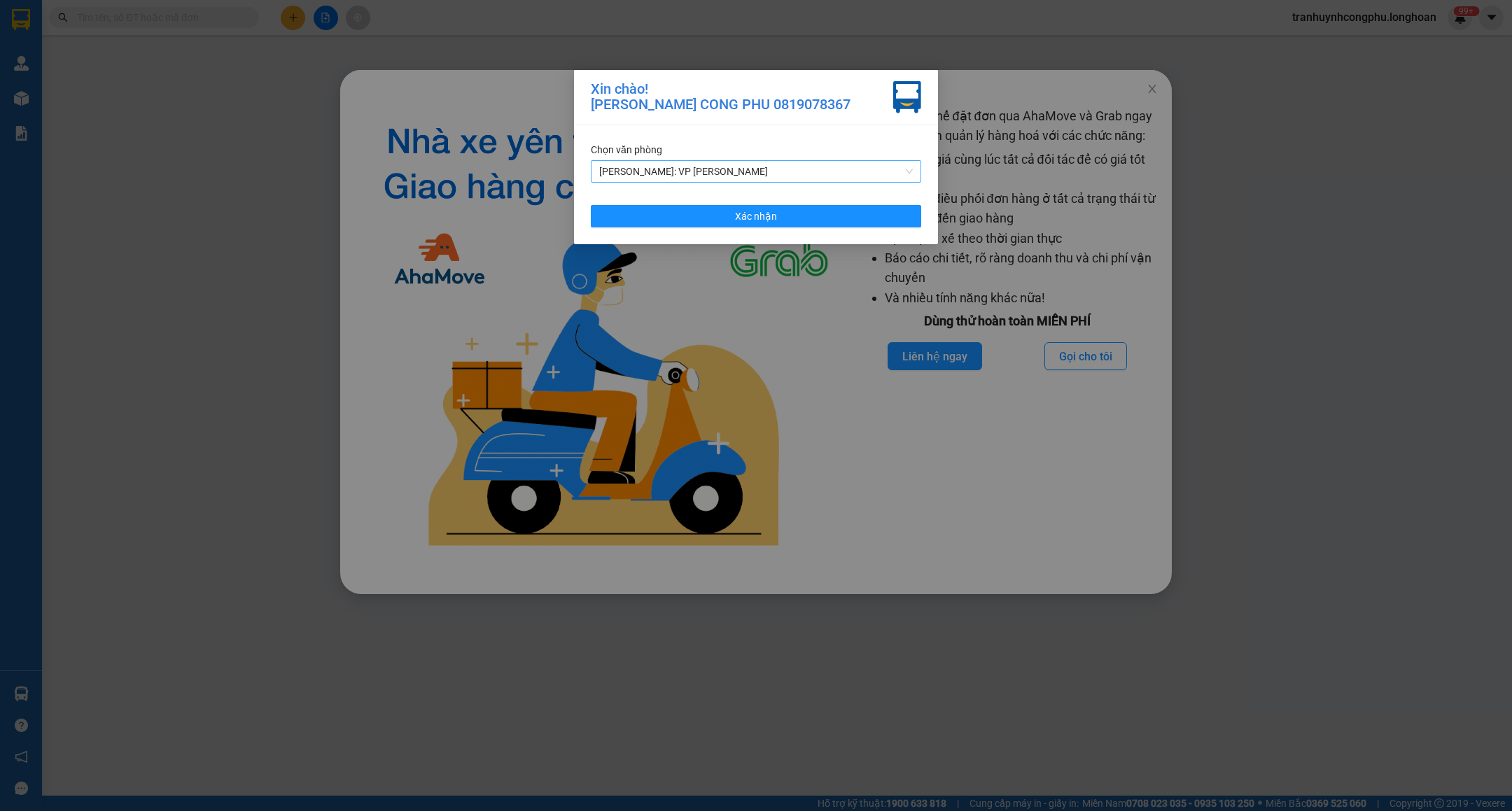
click at [765, 177] on span "[PERSON_NAME]: VP [PERSON_NAME]" at bounding box center [756, 171] width 313 height 21
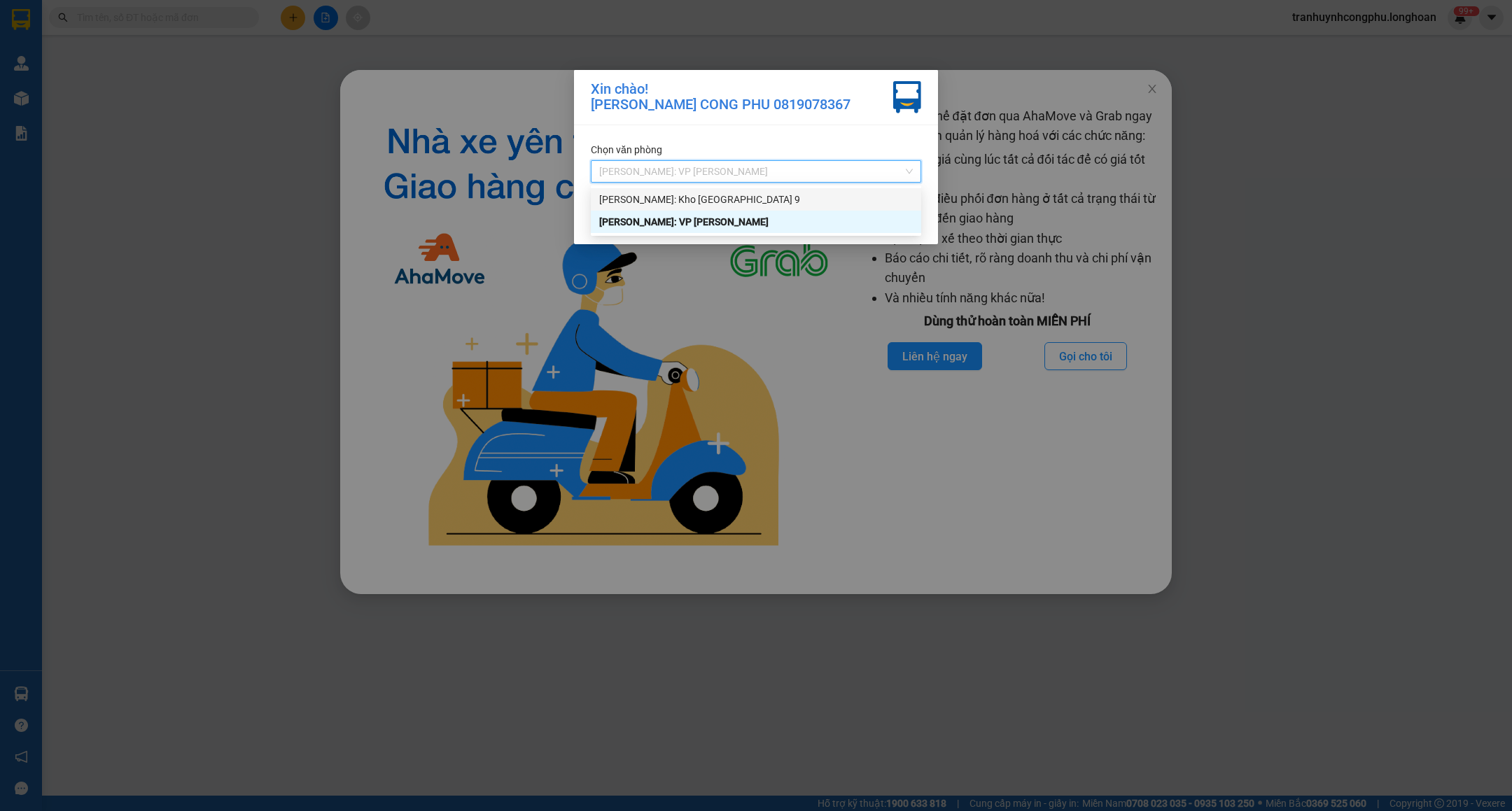
click at [764, 195] on div "[PERSON_NAME]: Kho [GEOGRAPHIC_DATA] 9" at bounding box center [756, 199] width 313 height 16
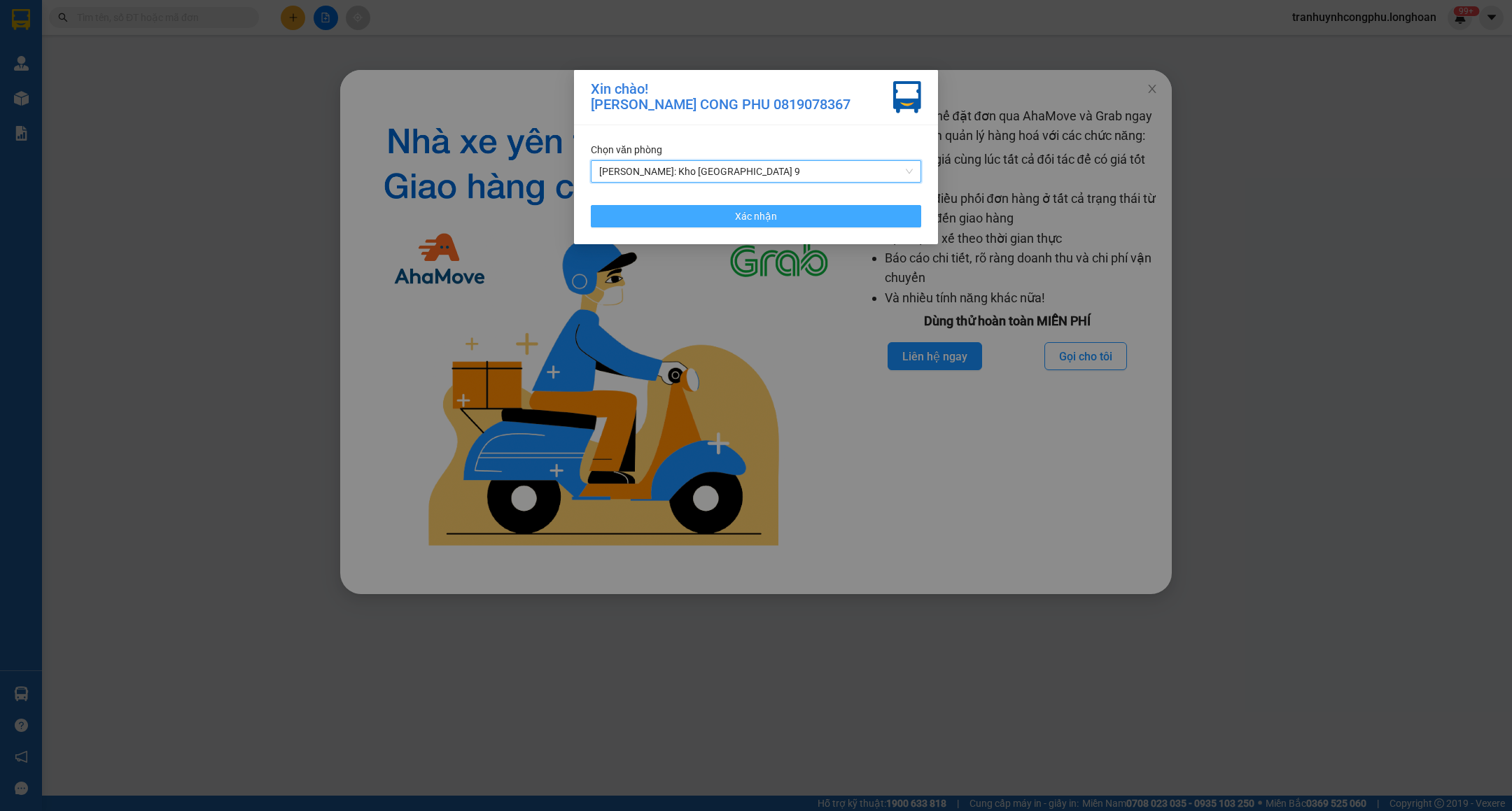
click at [773, 213] on span "Xác nhận" at bounding box center [756, 216] width 42 height 16
click at [1152, 89] on div "Xin chào! TRAN HUYNH CONG PHU 0819078367 Chọn văn phòng Hồ Chí Minh: Kho Thủ Đứ…" at bounding box center [756, 405] width 1512 height 811
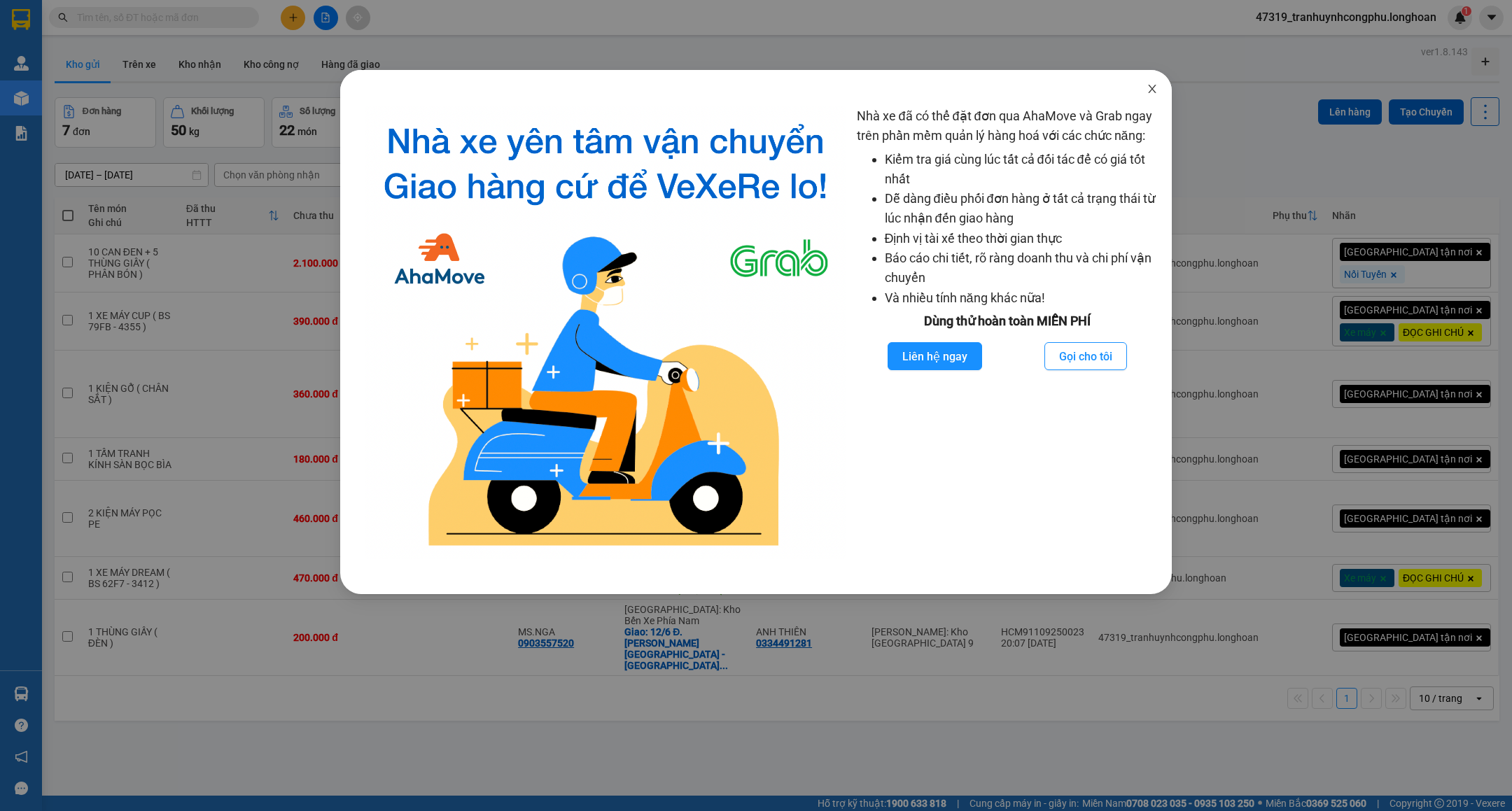
click at [1158, 82] on span "Close" at bounding box center [1152, 89] width 39 height 39
